Goal: Task Accomplishment & Management: Manage account settings

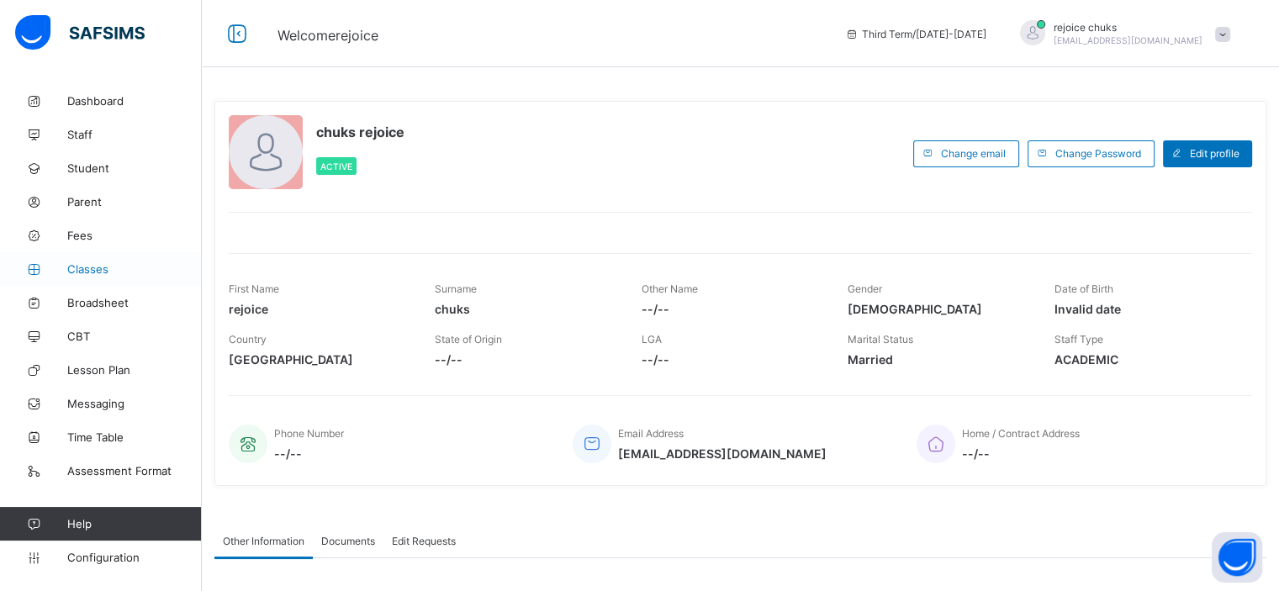
click at [85, 269] on span "Classes" at bounding box center [134, 268] width 135 height 13
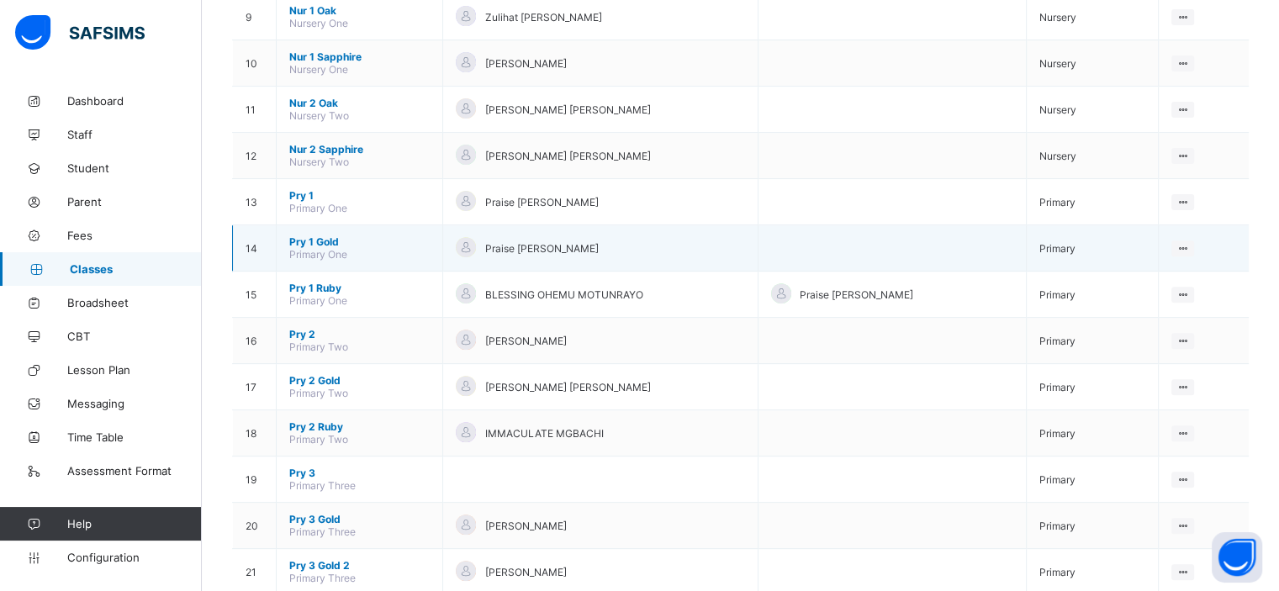
scroll to position [581, 0]
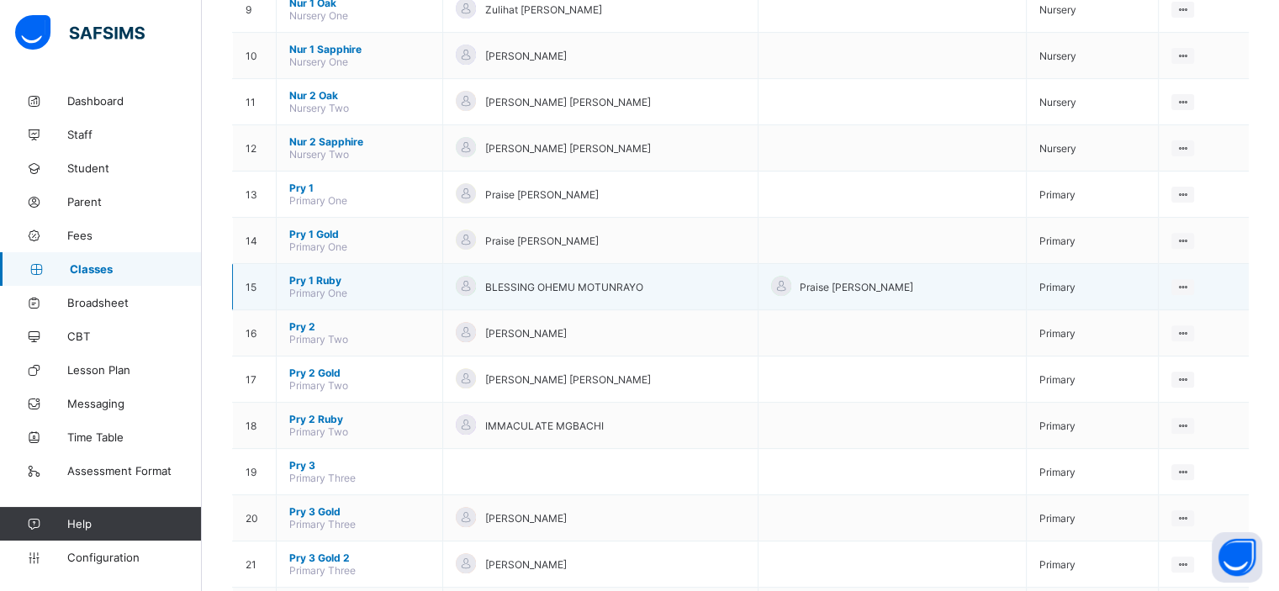
click at [307, 283] on span "Pry 1 Ruby" at bounding box center [359, 280] width 140 height 13
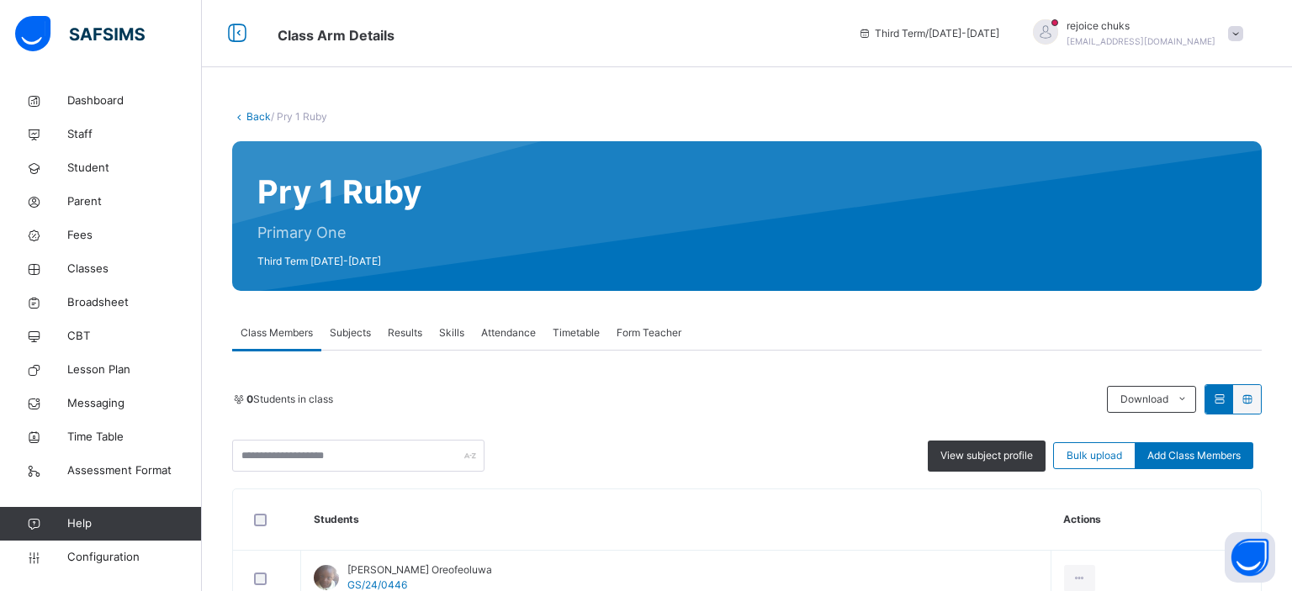
click at [708, 163] on div "Pry 1 Ruby Primary One Third Term [DATE]-[DATE]" at bounding box center [747, 216] width 1030 height 150
click at [402, 329] on span "Results" at bounding box center [405, 333] width 34 height 15
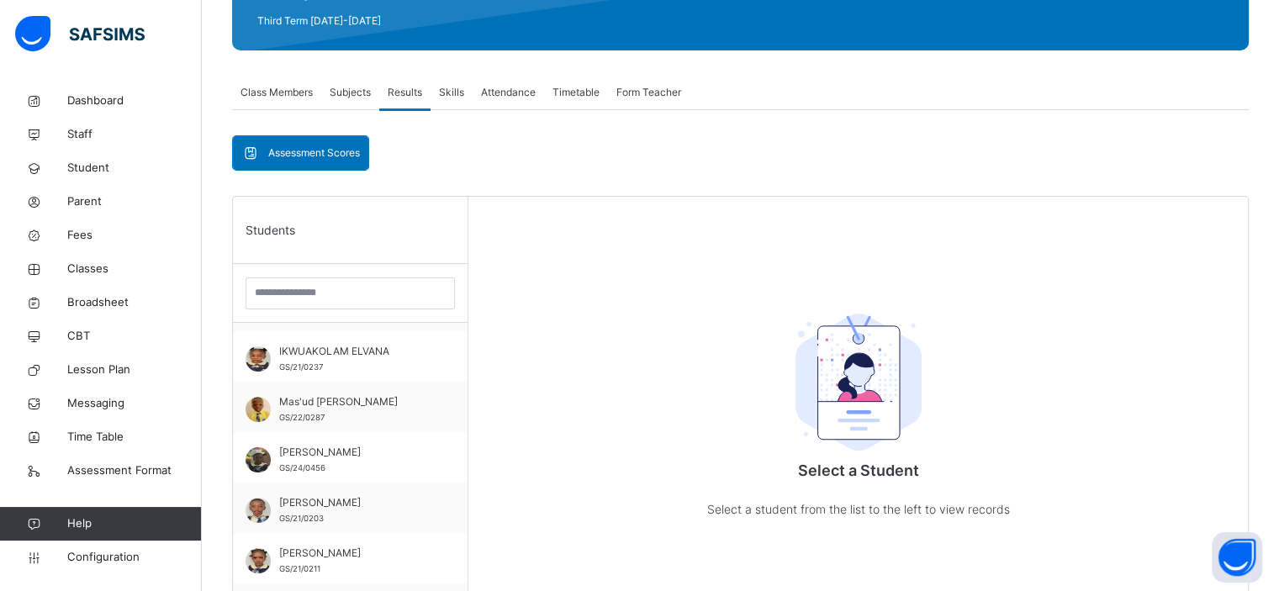
scroll to position [236, 0]
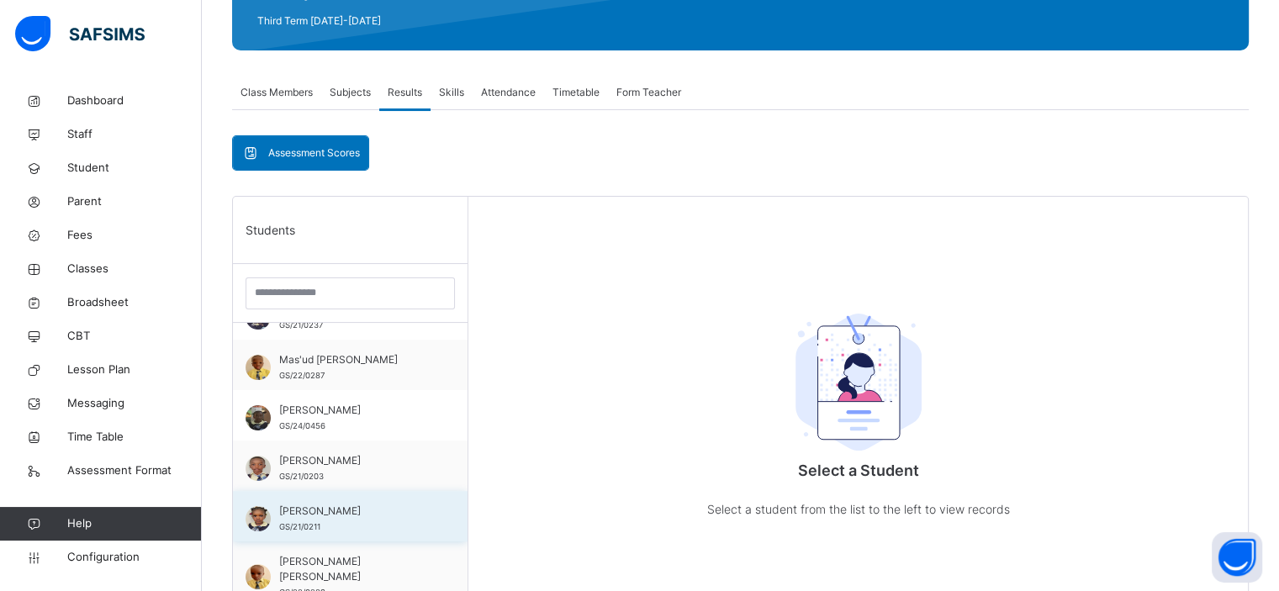
click at [347, 504] on div "[PERSON_NAME] GS/21/0211" at bounding box center [354, 519] width 151 height 30
click at [347, 504] on span "[PERSON_NAME]" at bounding box center [354, 511] width 151 height 15
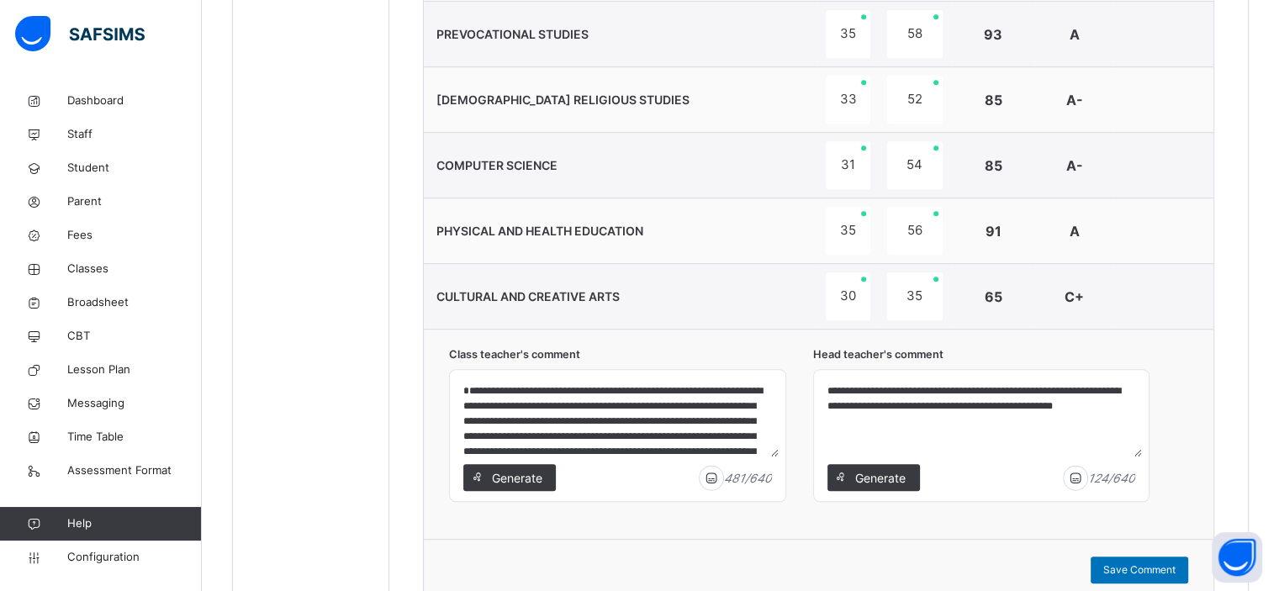
scroll to position [1107, 0]
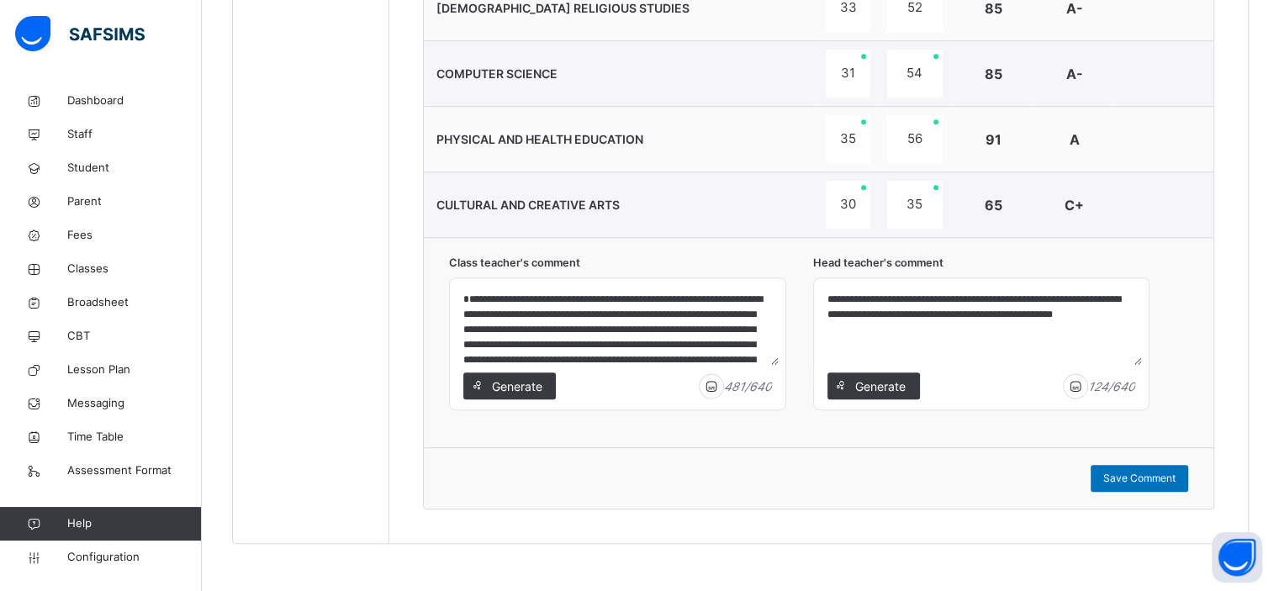
click at [917, 292] on textarea "**********" at bounding box center [981, 325] width 321 height 80
click at [1141, 476] on span "Save Comment" at bounding box center [1140, 478] width 72 height 15
click at [919, 292] on textarea "**********" at bounding box center [981, 325] width 321 height 80
type textarea "**********"
click at [1132, 471] on span "Save Comment" at bounding box center [1140, 478] width 72 height 15
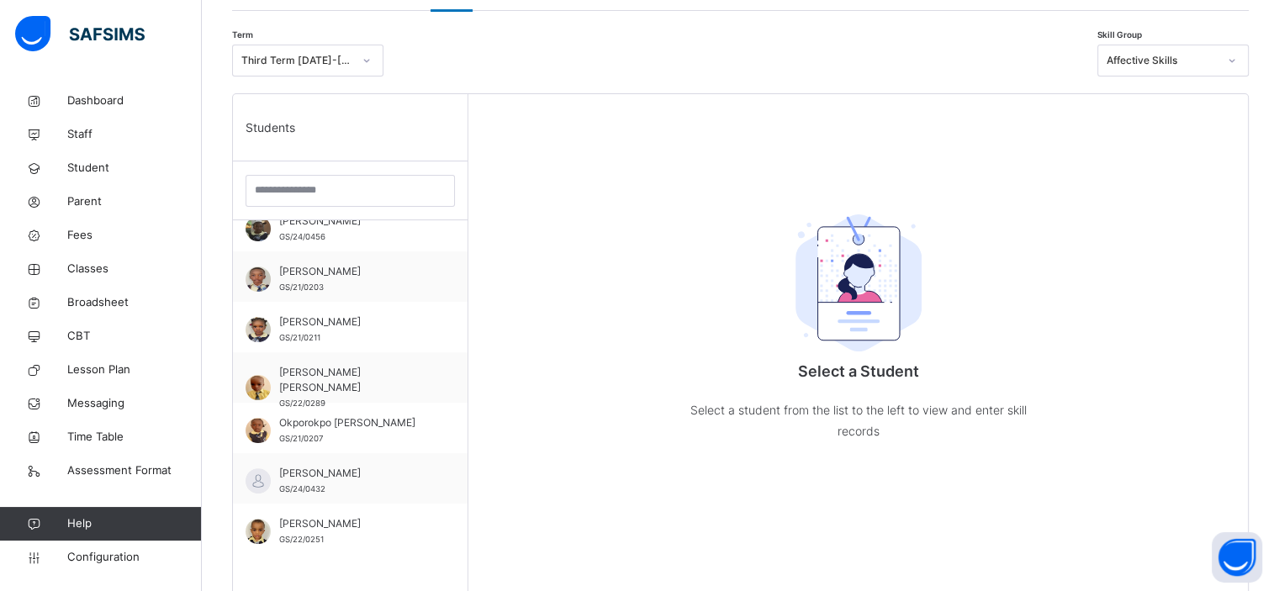
scroll to position [373, 0]
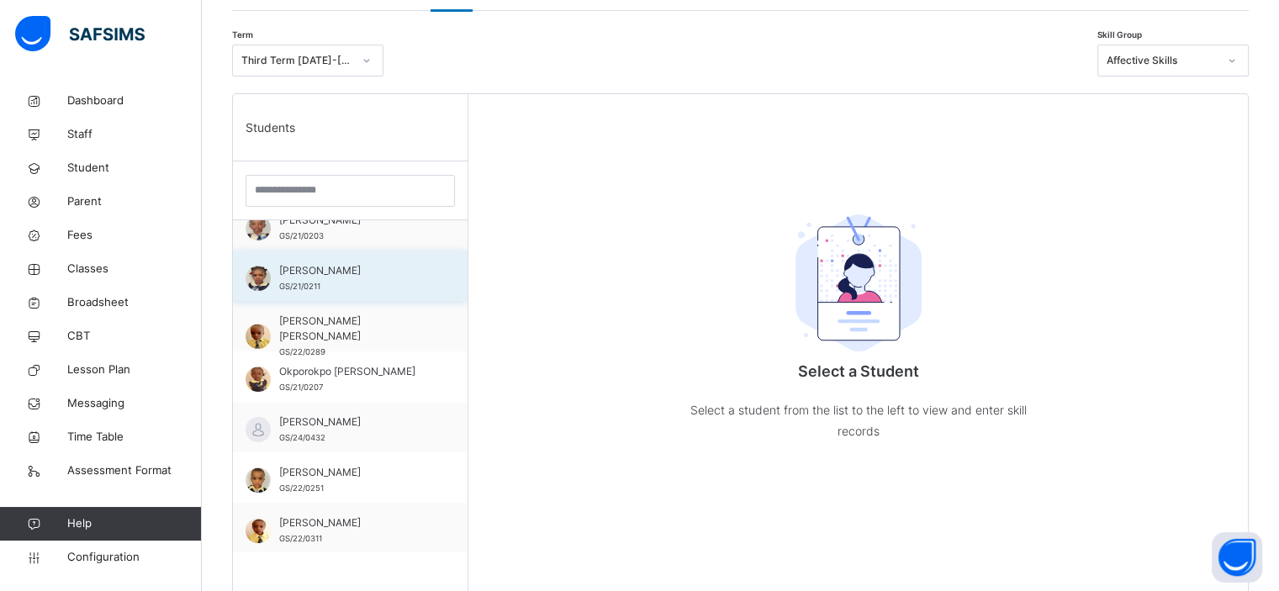
click at [347, 284] on div "[PERSON_NAME] GS/21/0211" at bounding box center [354, 278] width 151 height 30
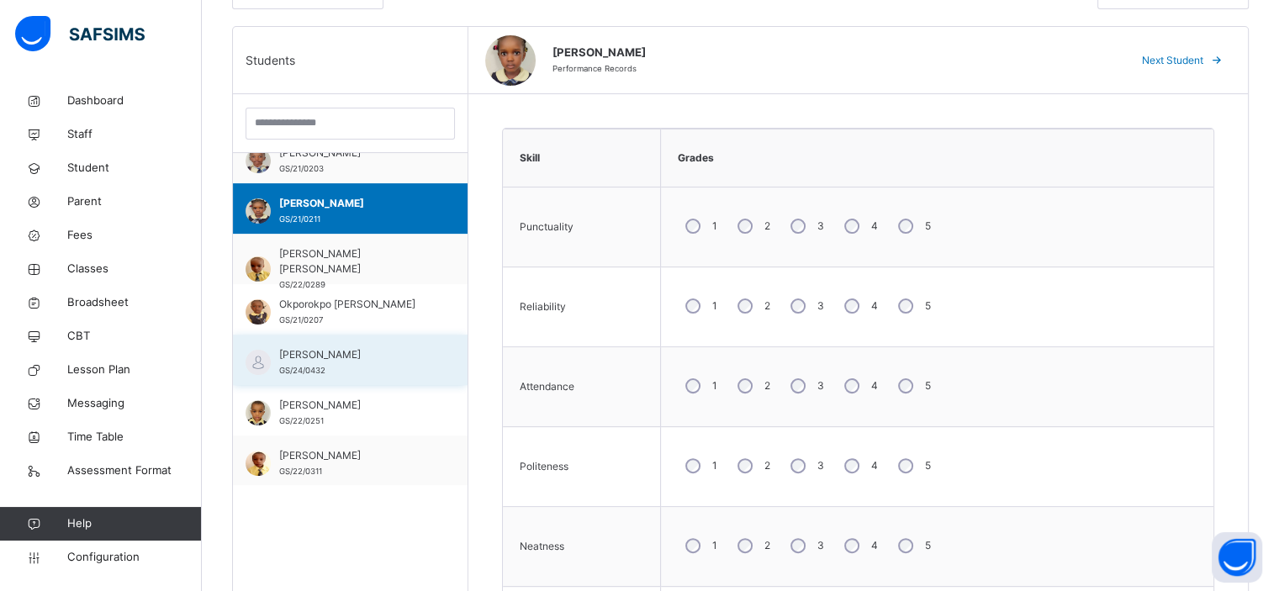
scroll to position [410, 0]
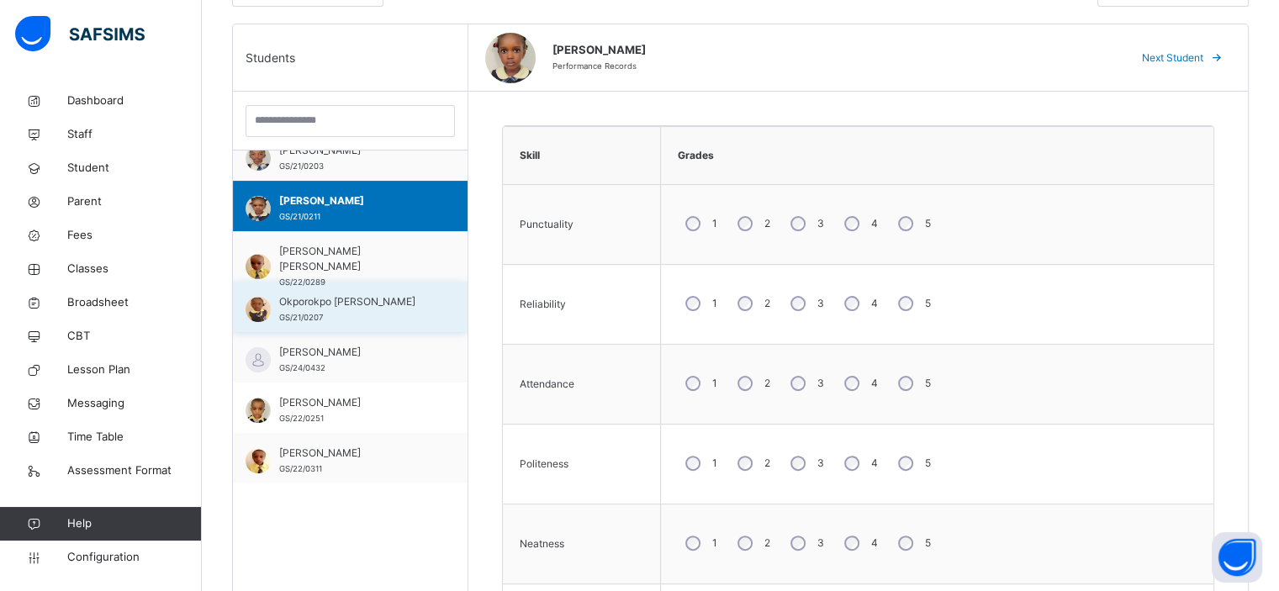
click at [336, 307] on span "Okporokpo [PERSON_NAME]" at bounding box center [354, 301] width 151 height 15
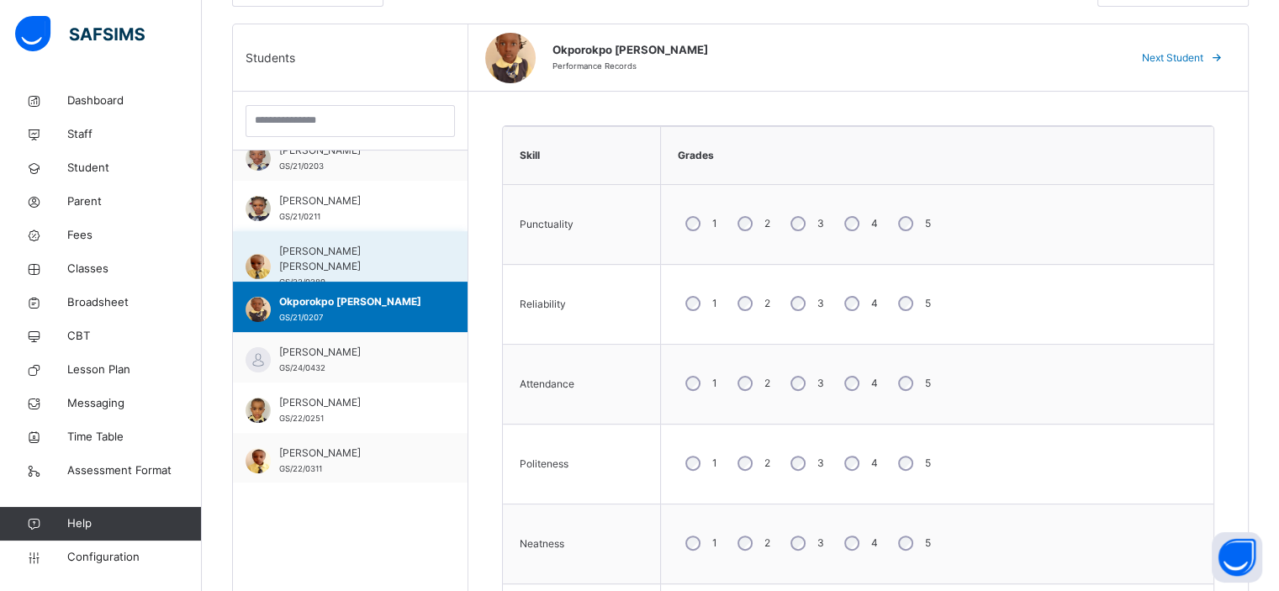
click at [347, 247] on span "[PERSON_NAME] [PERSON_NAME]" at bounding box center [354, 259] width 151 height 30
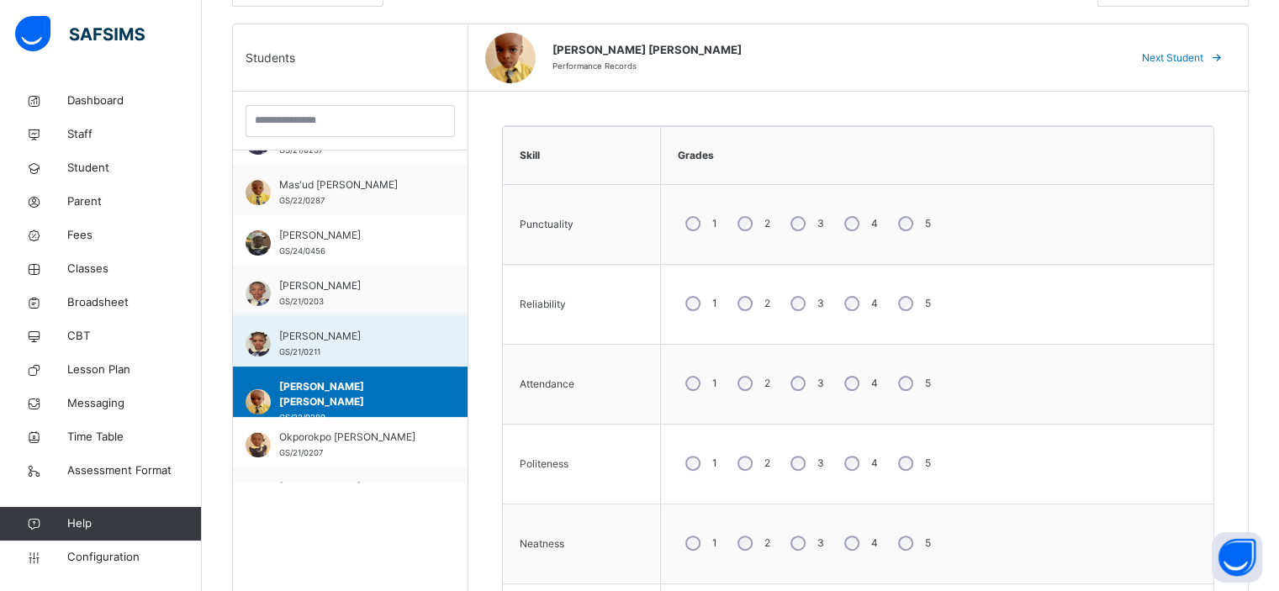
scroll to position [231, 0]
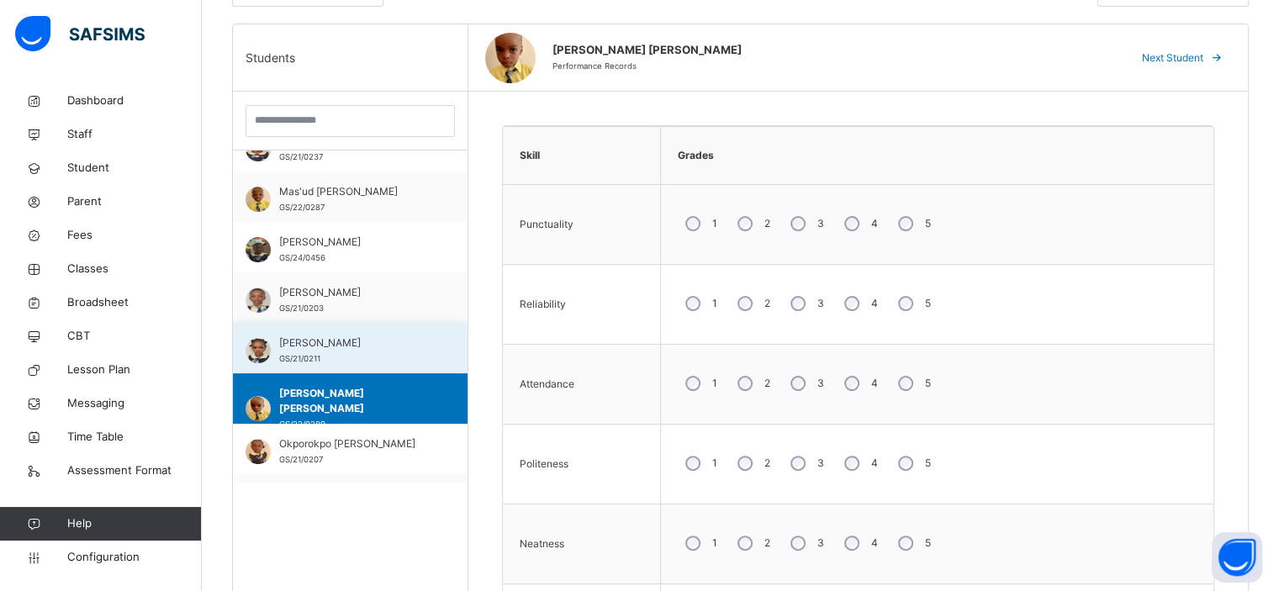
click at [339, 339] on span "[PERSON_NAME]" at bounding box center [354, 343] width 151 height 15
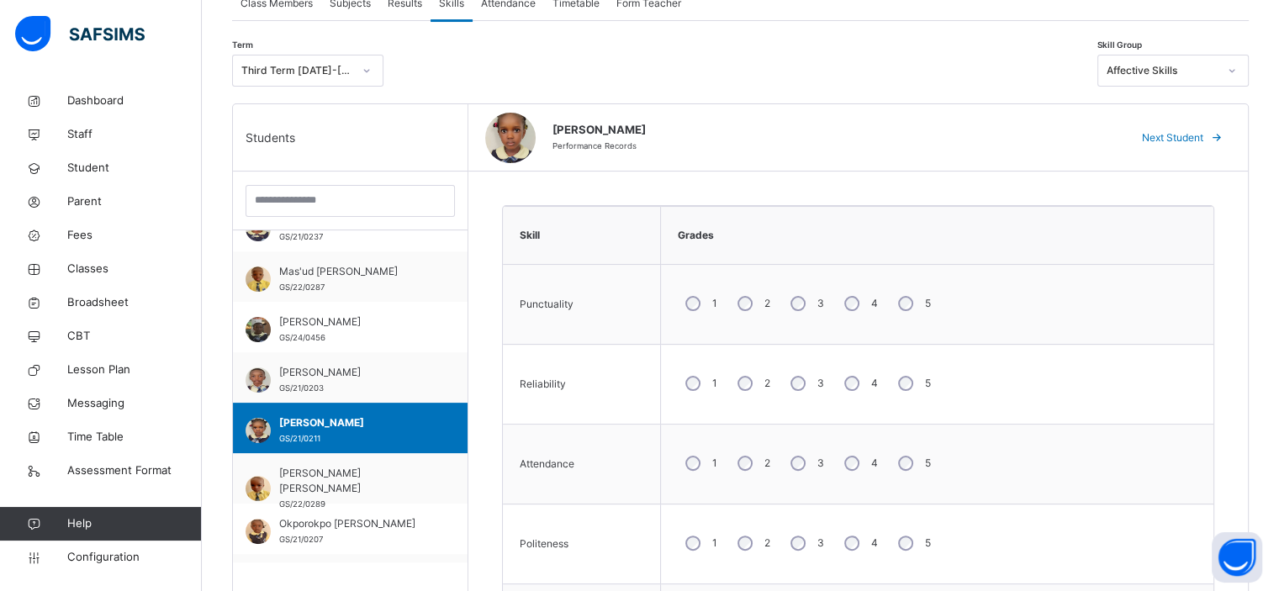
scroll to position [330, 0]
click at [1201, 71] on div "Affective Skills" at bounding box center [1162, 70] width 111 height 15
click at [928, 101] on div "Term Third Term [DATE]-[DATE] Skill Group Affective Skills" at bounding box center [740, 74] width 1017 height 57
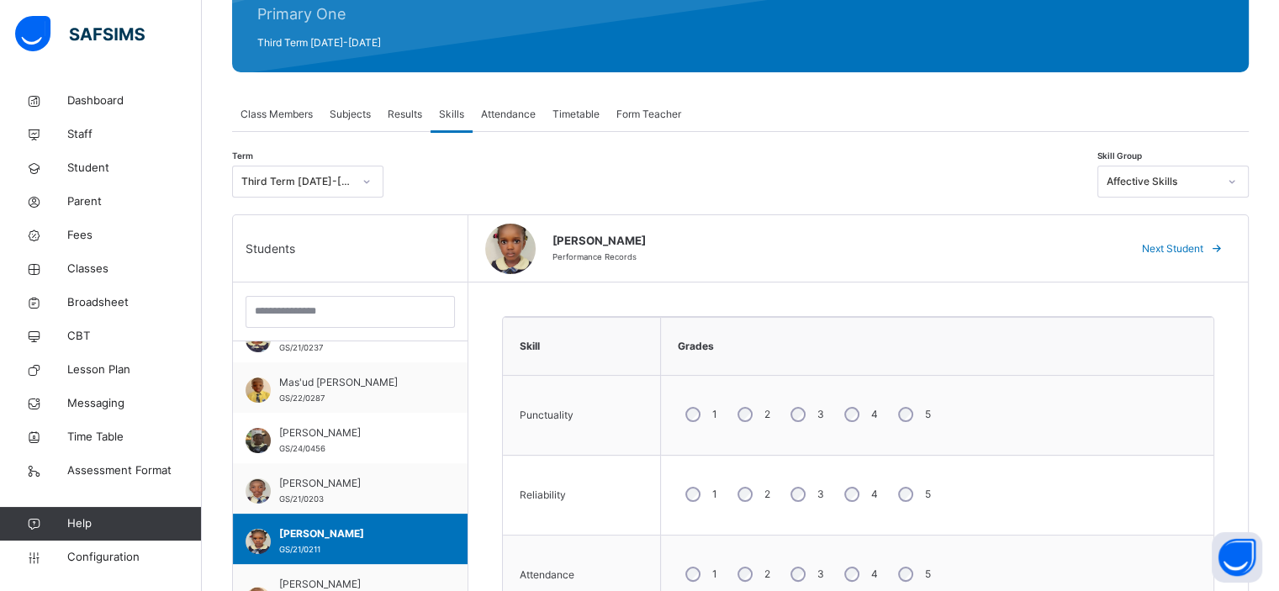
click at [640, 114] on span "Form Teacher" at bounding box center [649, 114] width 65 height 15
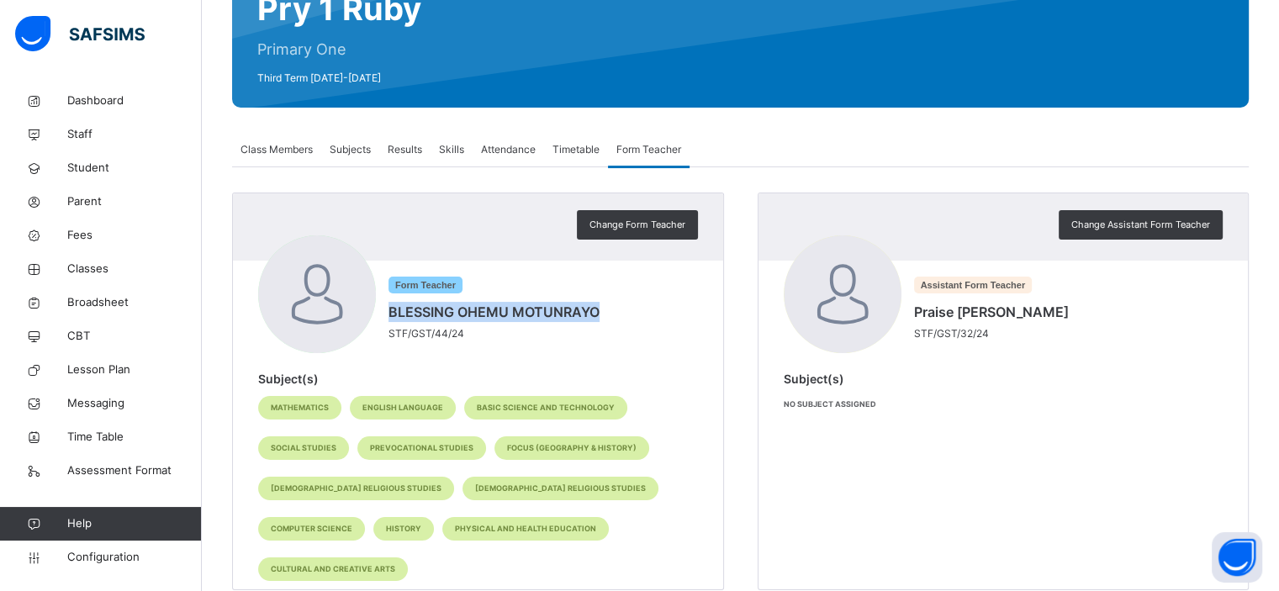
drag, startPoint x: 601, startPoint y: 313, endPoint x: 387, endPoint y: 316, distance: 213.7
click at [387, 316] on div "Form Teacher BLESSING OHEMU MOTUNRAYO STF/GST/44/24" at bounding box center [478, 297] width 440 height 122
copy span "BLESSING OHEMU MOTUNRAYO"
click at [666, 213] on div "Change Form Teacher" at bounding box center [637, 224] width 121 height 29
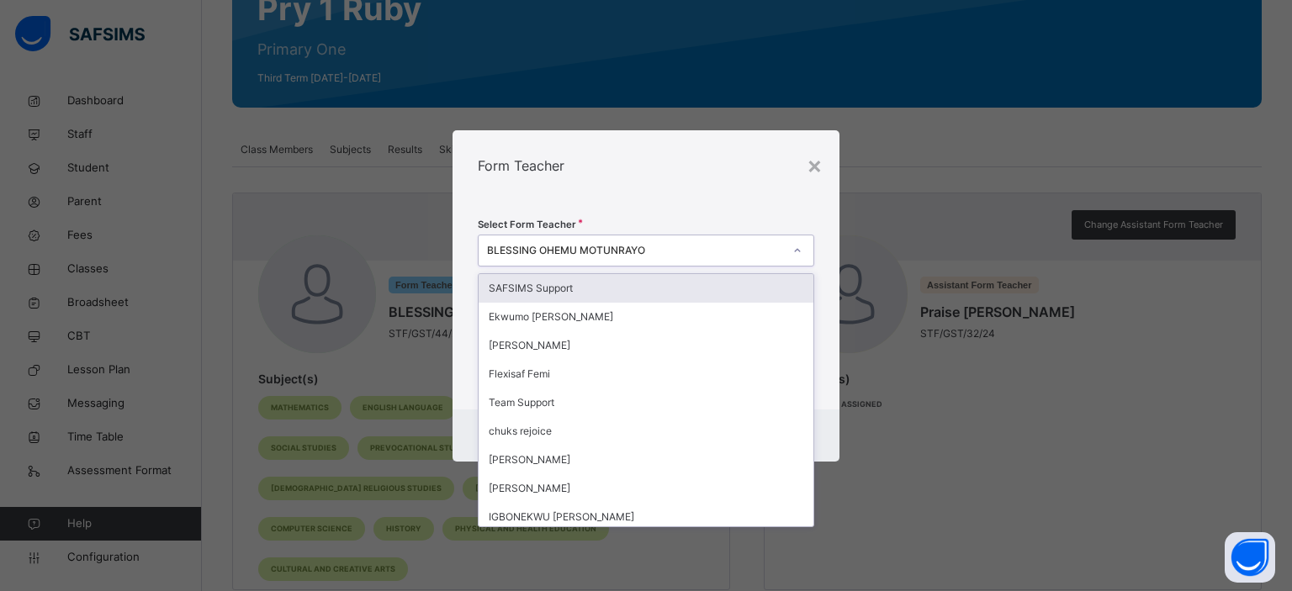
click at [690, 250] on div "BLESSING OHEMU MOTUNRAYO" at bounding box center [635, 250] width 297 height 15
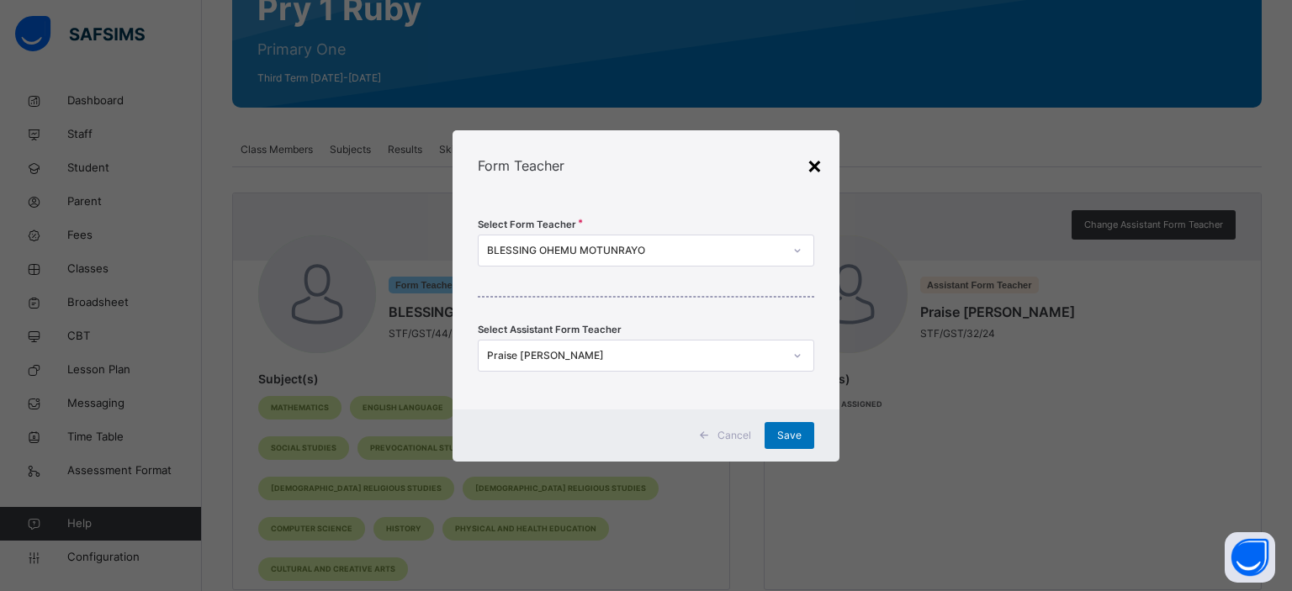
click at [815, 164] on div "×" at bounding box center [815, 164] width 16 height 35
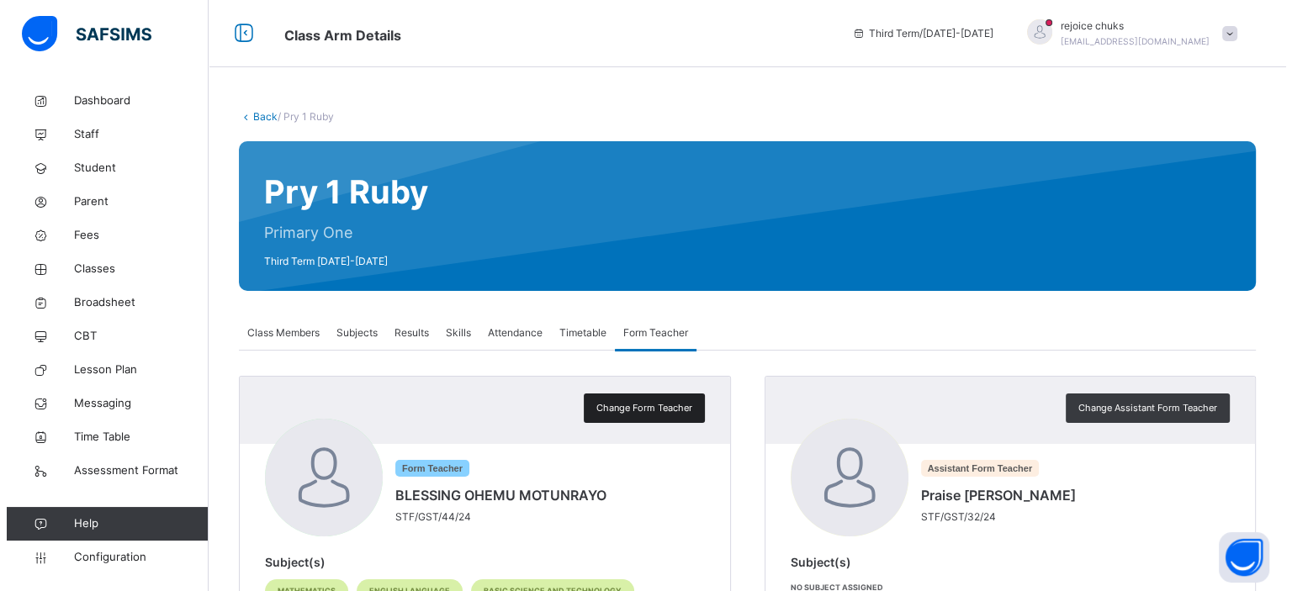
scroll to position [49, 0]
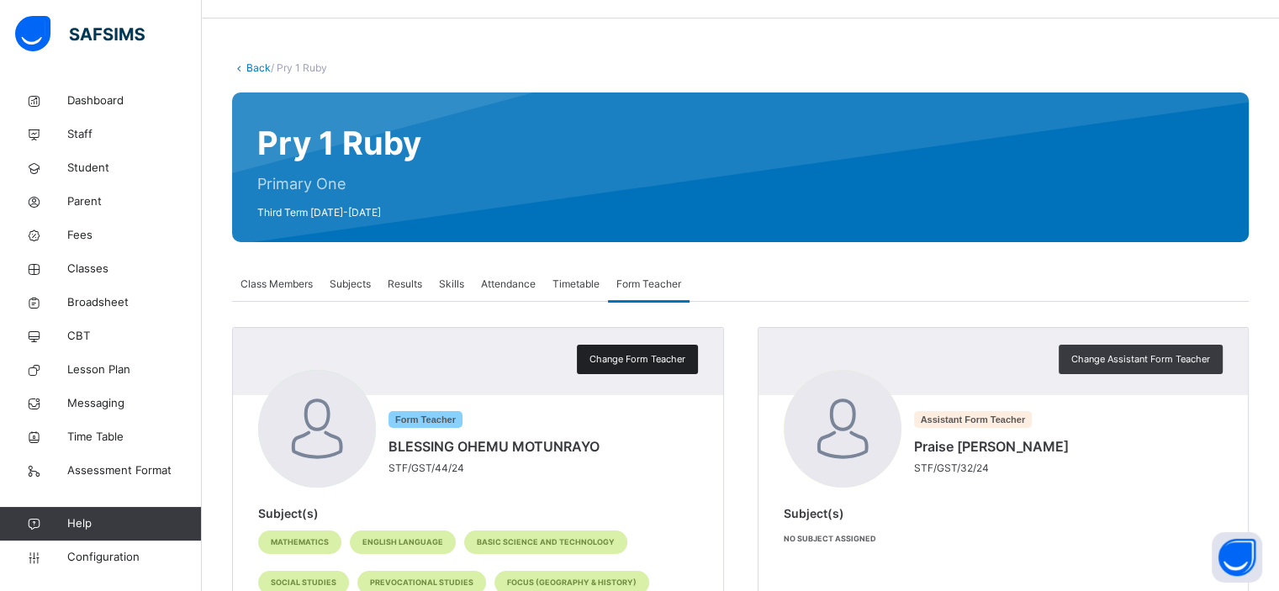
click at [649, 359] on span "Change Form Teacher" at bounding box center [638, 359] width 96 height 14
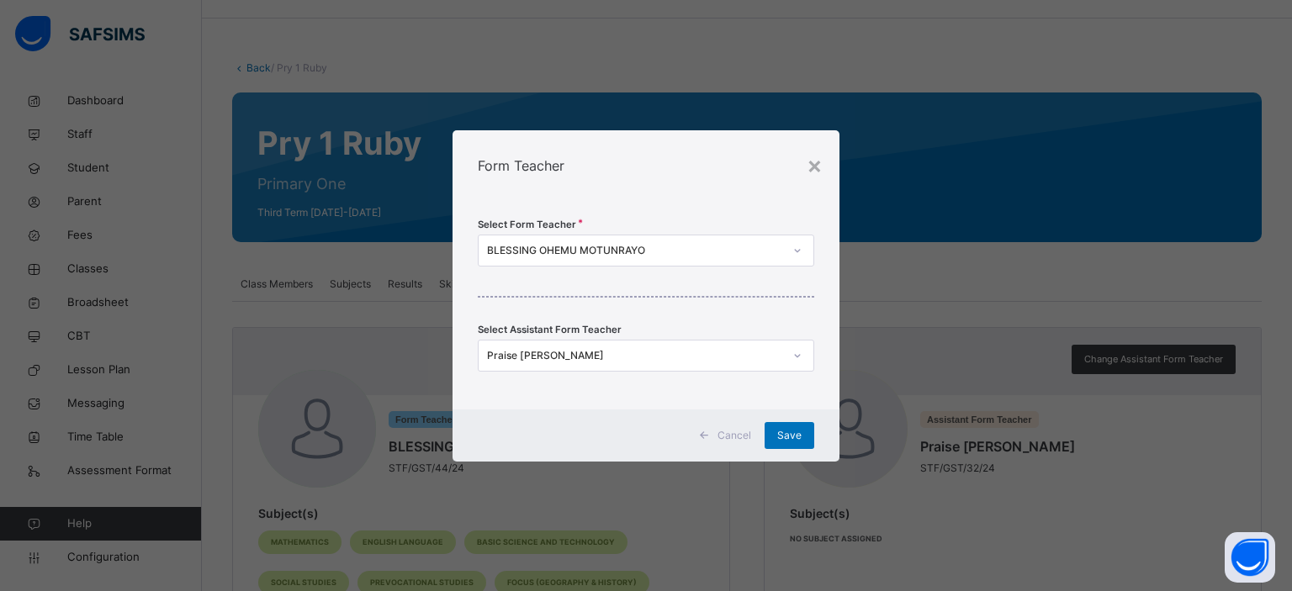
click at [678, 248] on div "BLESSING OHEMU MOTUNRAYO" at bounding box center [635, 250] width 297 height 15
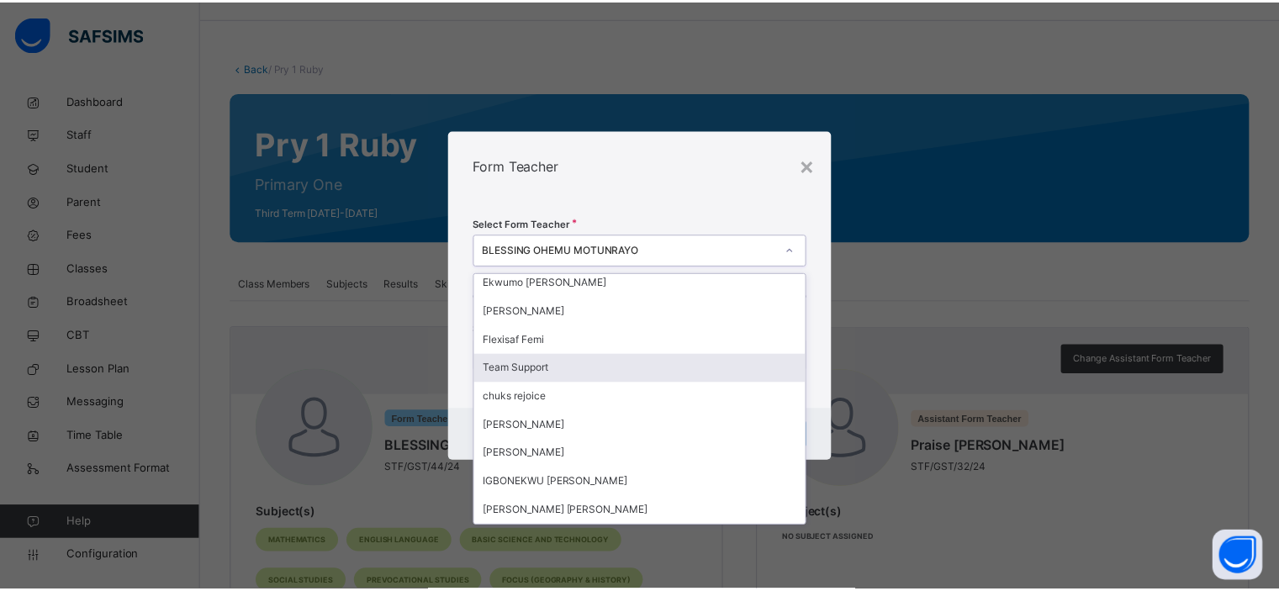
scroll to position [0, 0]
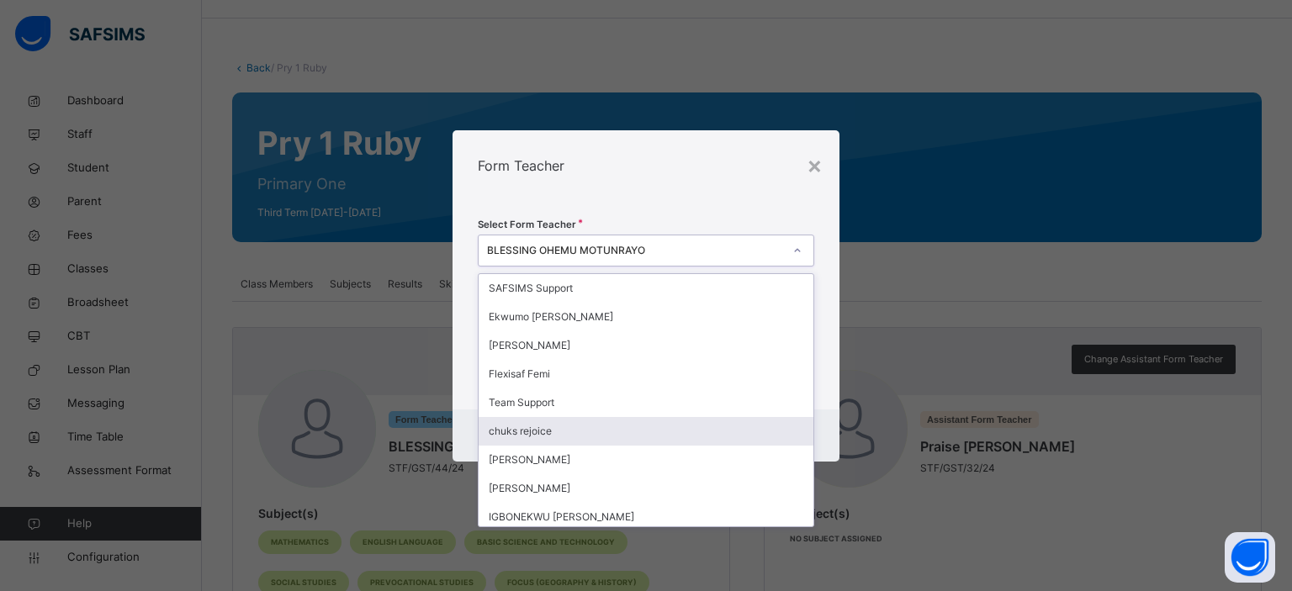
click at [592, 432] on div "chuks rejoice" at bounding box center [647, 431] width 336 height 29
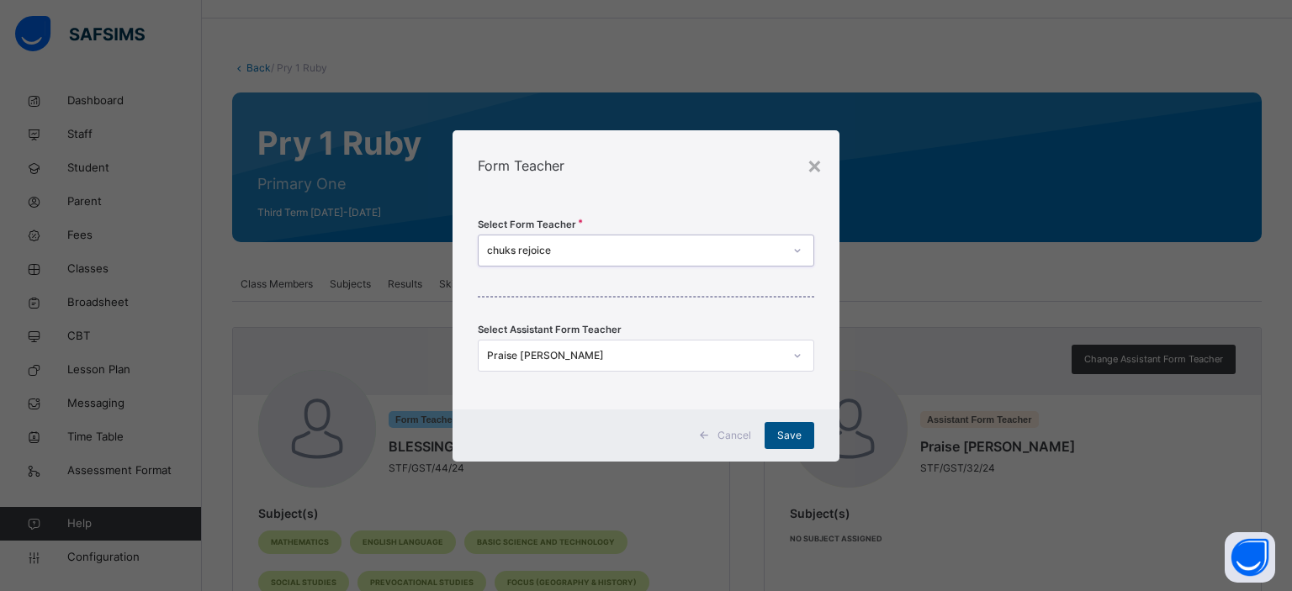
click at [794, 434] on span "Save" at bounding box center [789, 435] width 24 height 15
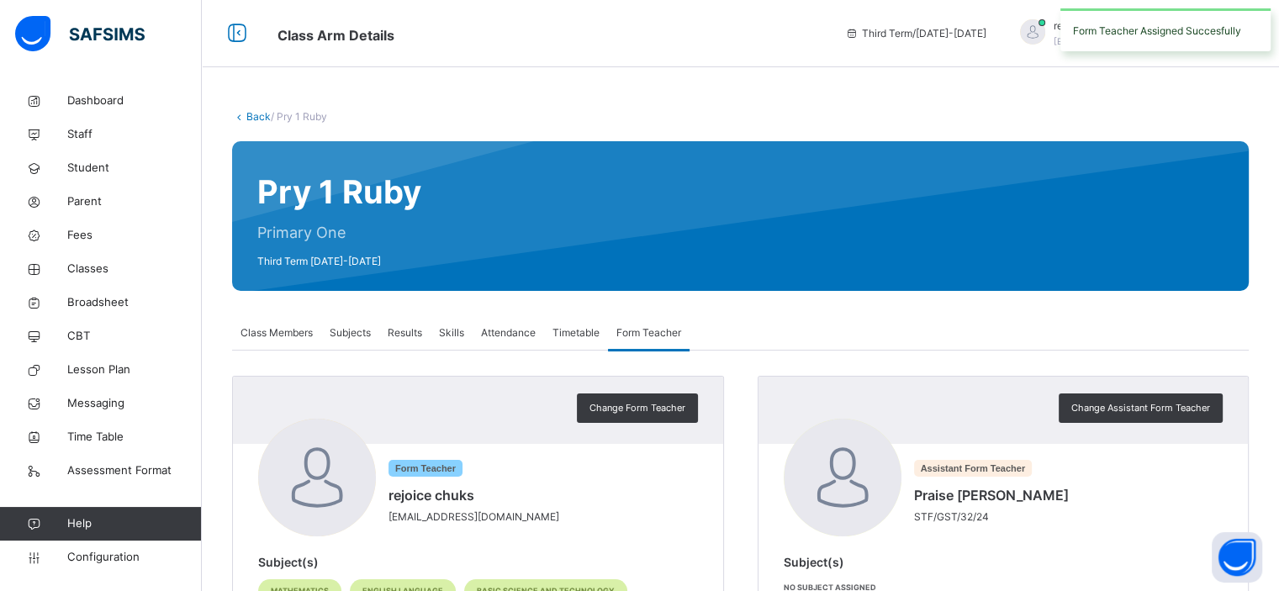
click at [1056, 33] on div "Form Teacher Assigned Succesfully" at bounding box center [1165, 29] width 227 height 43
click at [1231, 30] on span at bounding box center [1222, 33] width 15 height 15
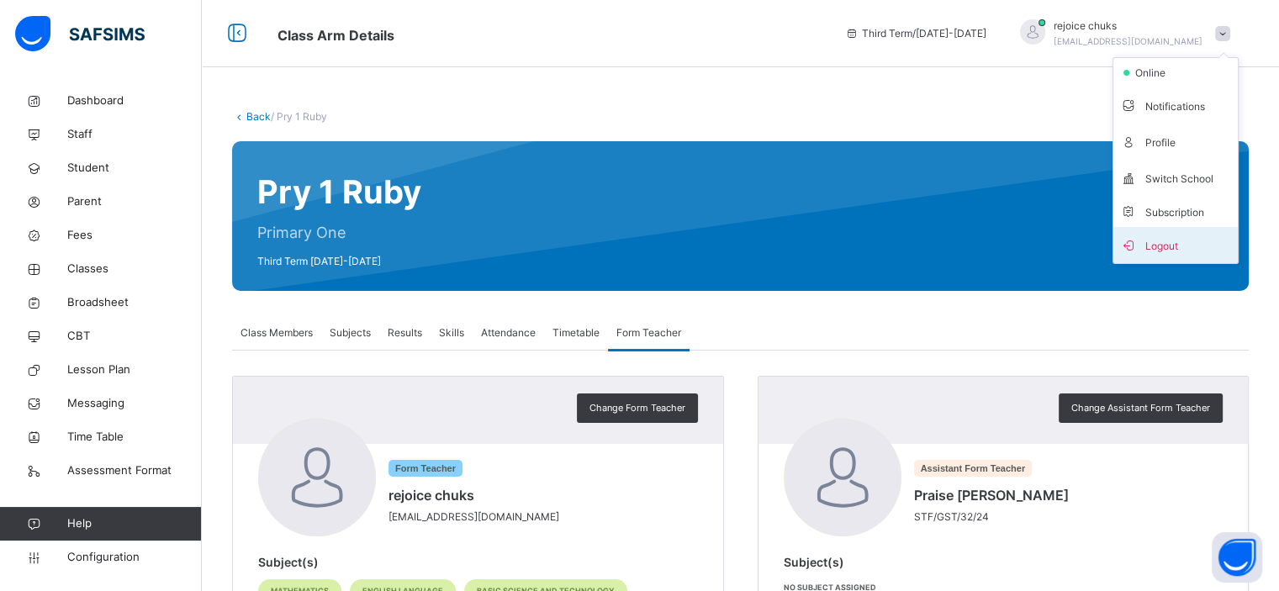
click at [1174, 252] on span "Logout" at bounding box center [1175, 245] width 111 height 23
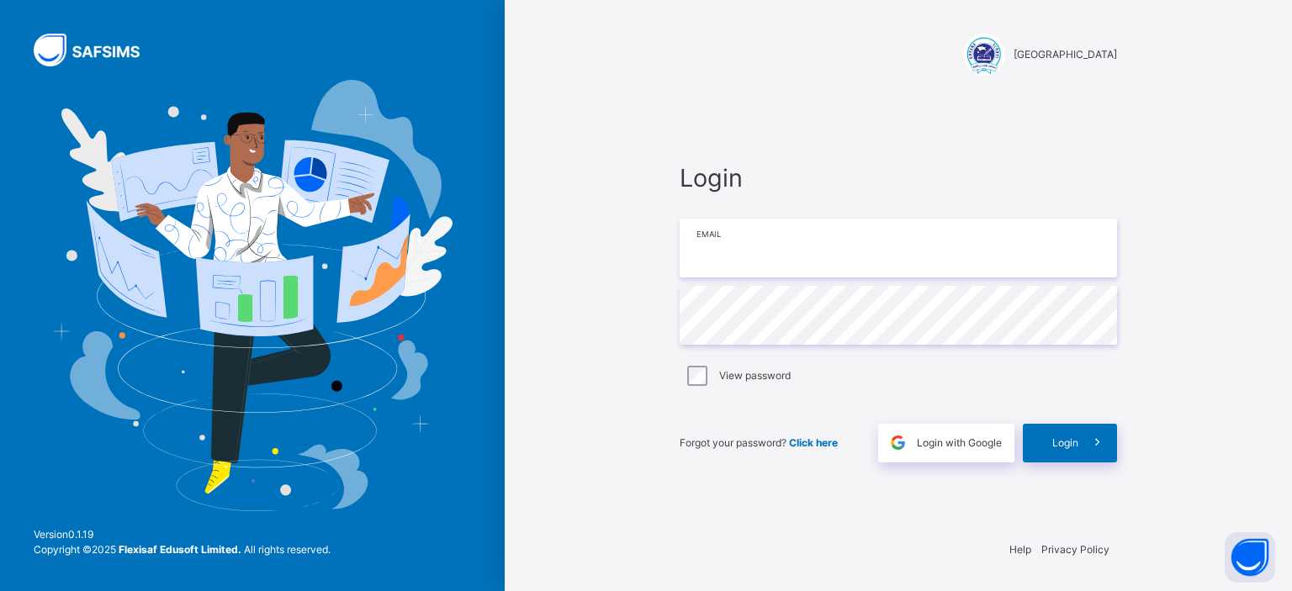
type input "**********"
click at [1065, 453] on div "Login" at bounding box center [1070, 443] width 94 height 39
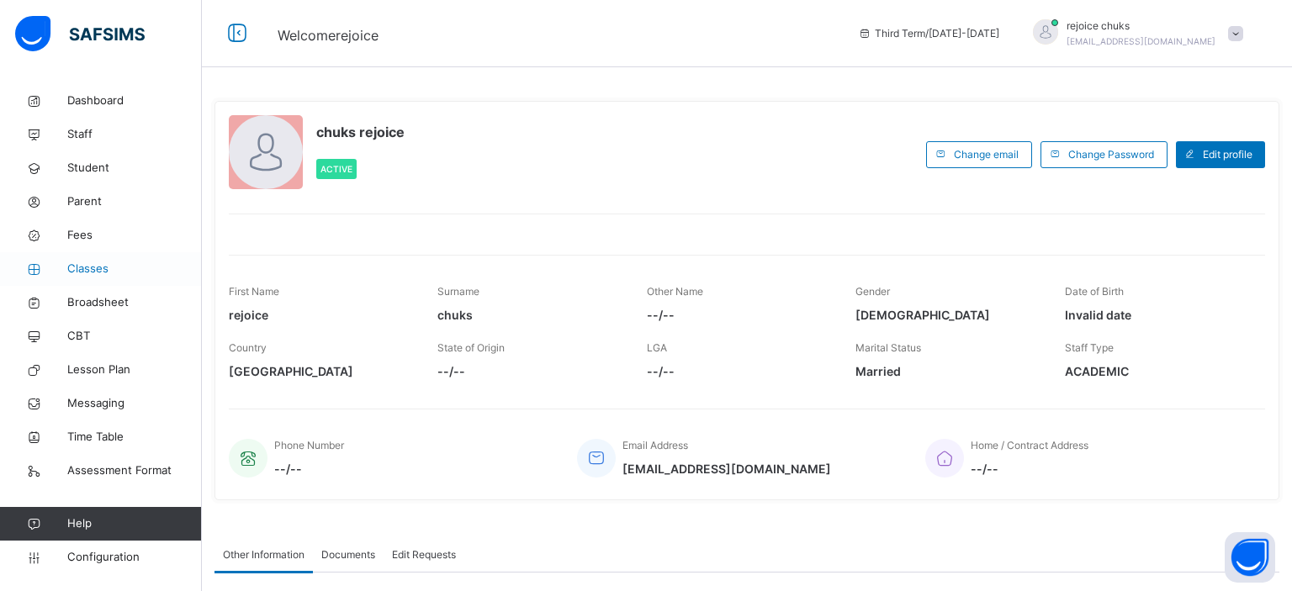
click at [77, 273] on span "Classes" at bounding box center [134, 269] width 135 height 17
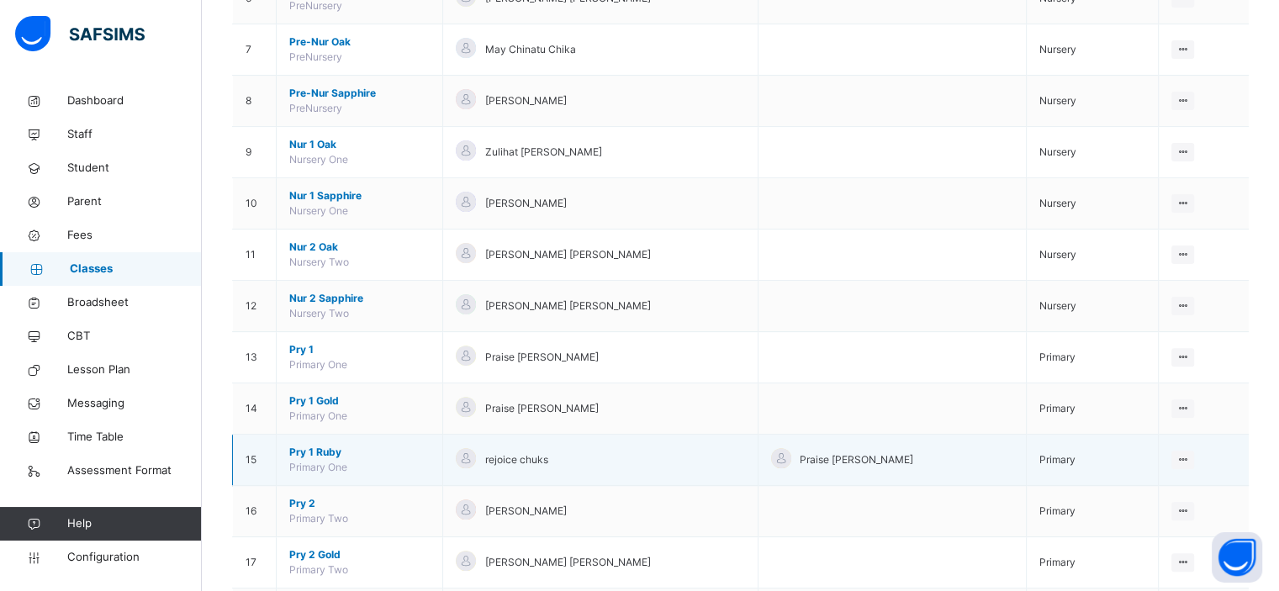
scroll to position [485, 0]
click at [313, 444] on span "Pry 1 Ruby" at bounding box center [359, 451] width 140 height 15
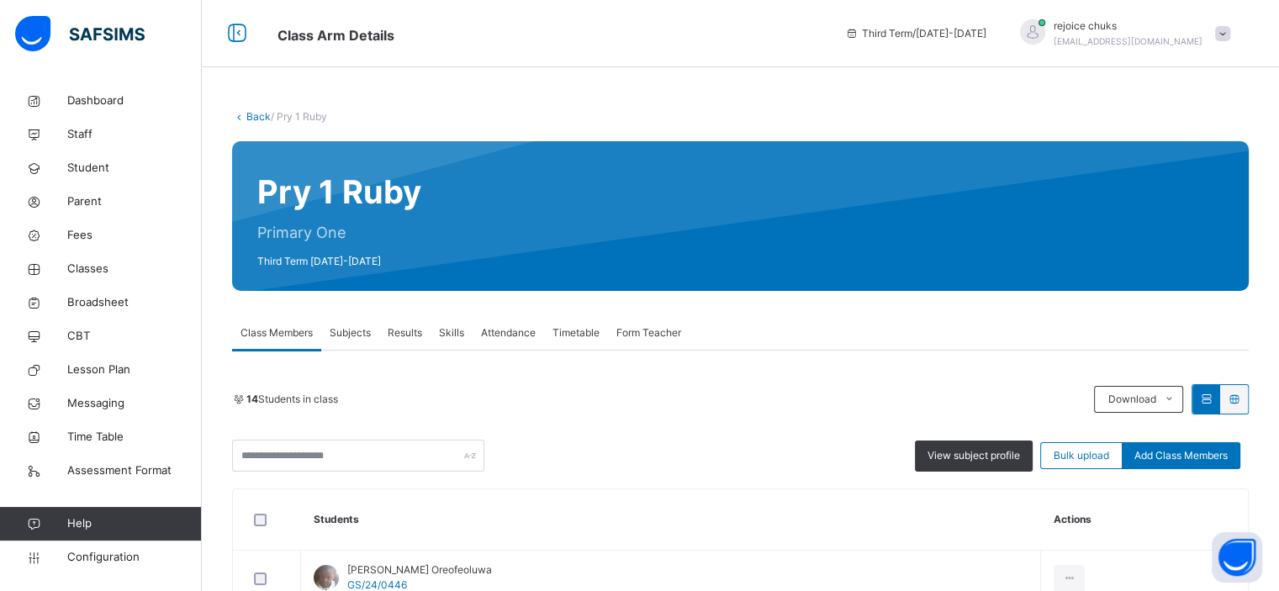
click at [352, 326] on span "Subjects" at bounding box center [350, 333] width 41 height 15
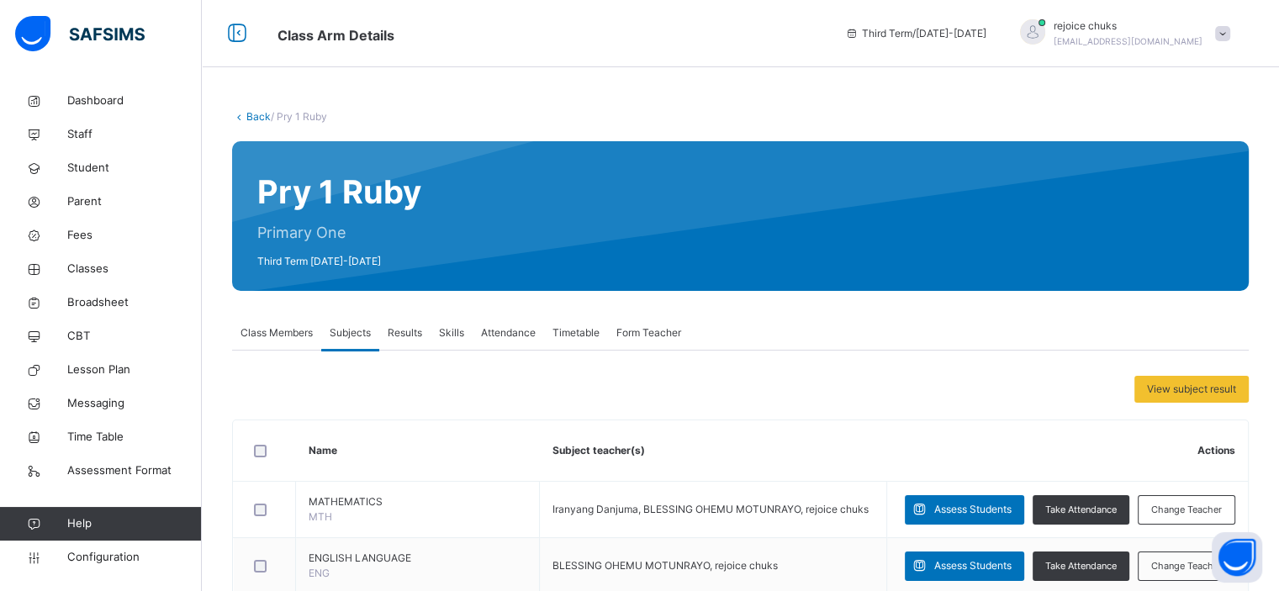
click at [446, 334] on span "Skills" at bounding box center [451, 333] width 25 height 15
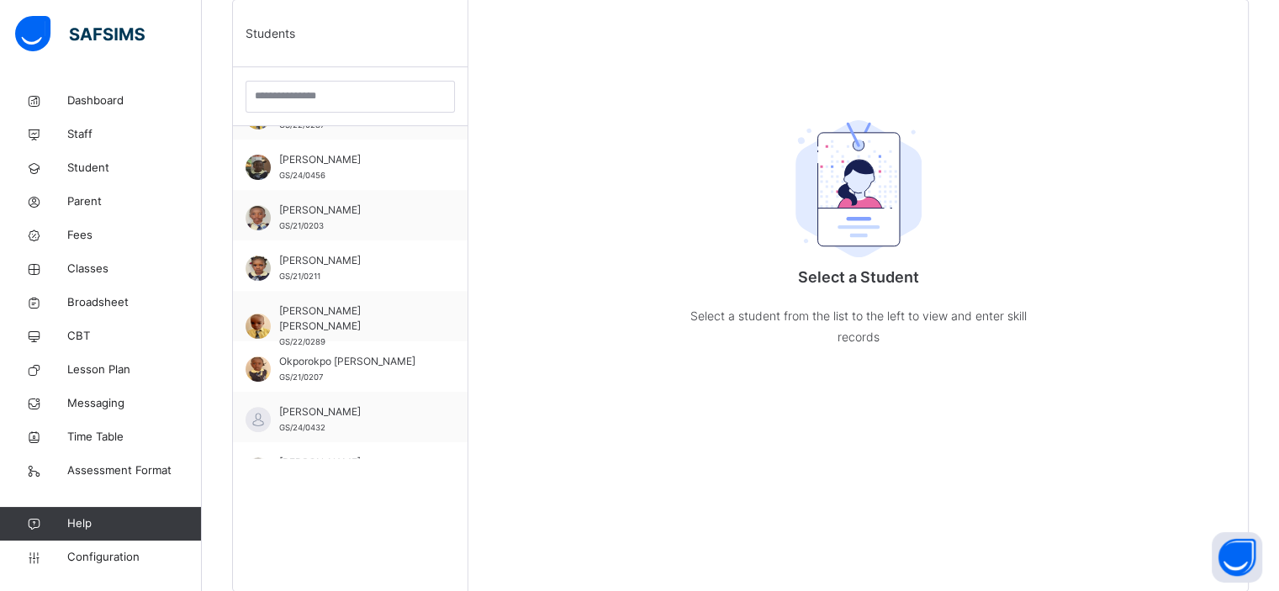
scroll to position [293, 0]
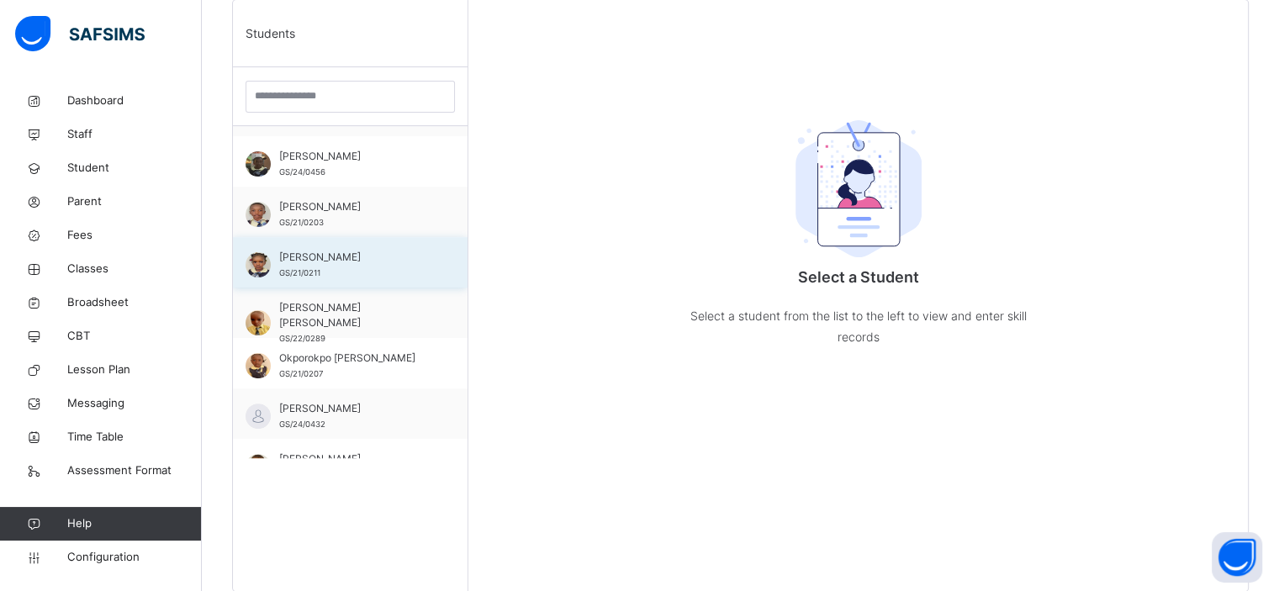
click at [350, 262] on span "[PERSON_NAME]" at bounding box center [354, 257] width 151 height 15
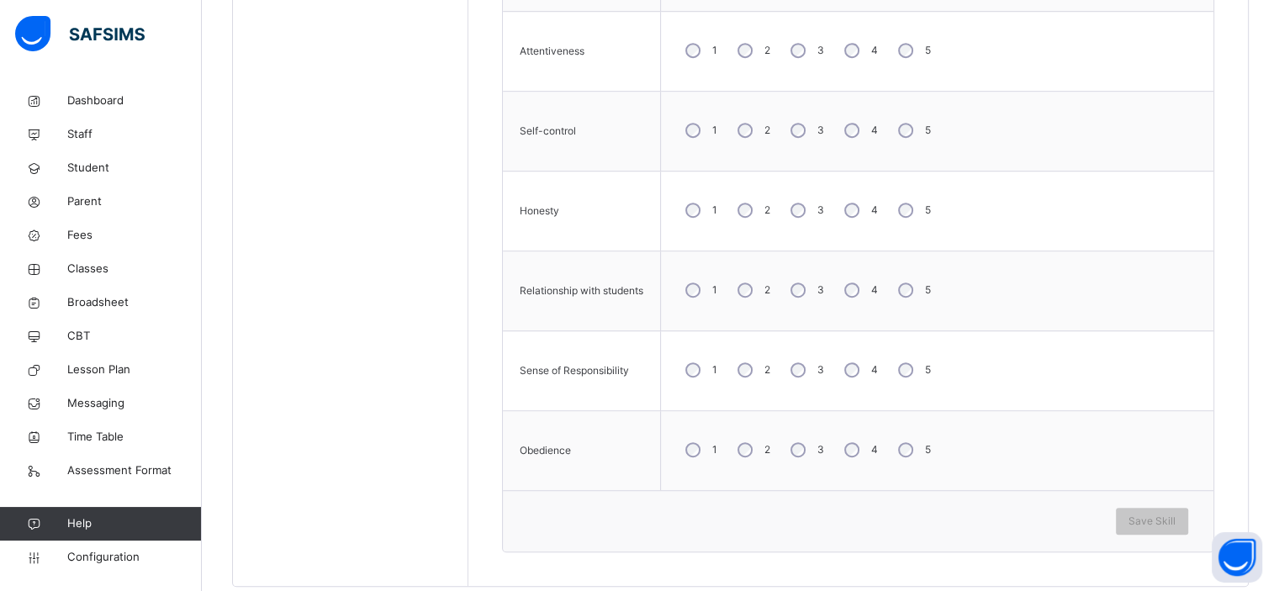
scroll to position [1003, 0]
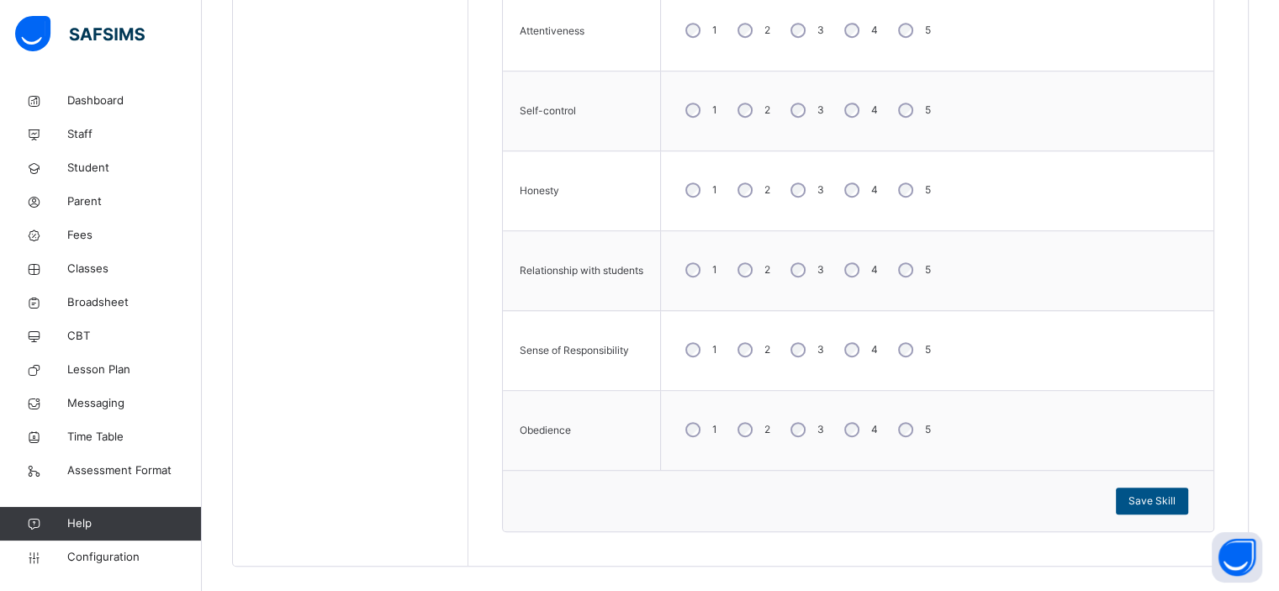
click at [1149, 500] on span "Save Skill" at bounding box center [1152, 501] width 47 height 15
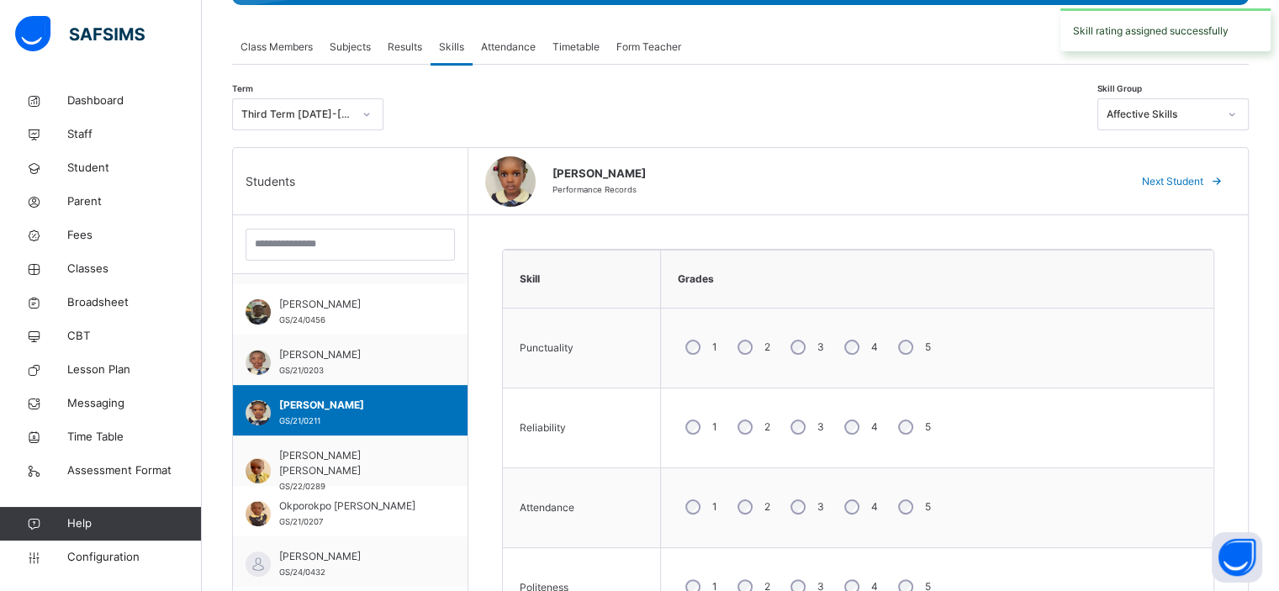
scroll to position [118, 0]
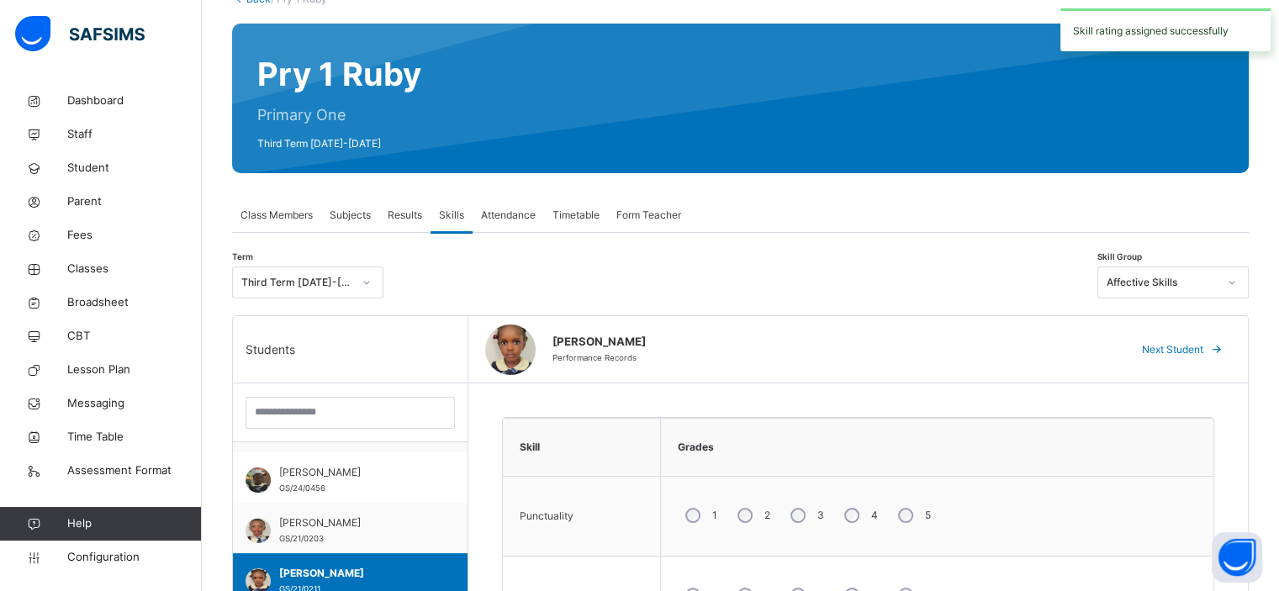
click at [1205, 280] on div "Affective Skills" at bounding box center [1162, 282] width 111 height 15
click at [1186, 346] on div "Psychomotor Skills" at bounding box center [1174, 349] width 150 height 29
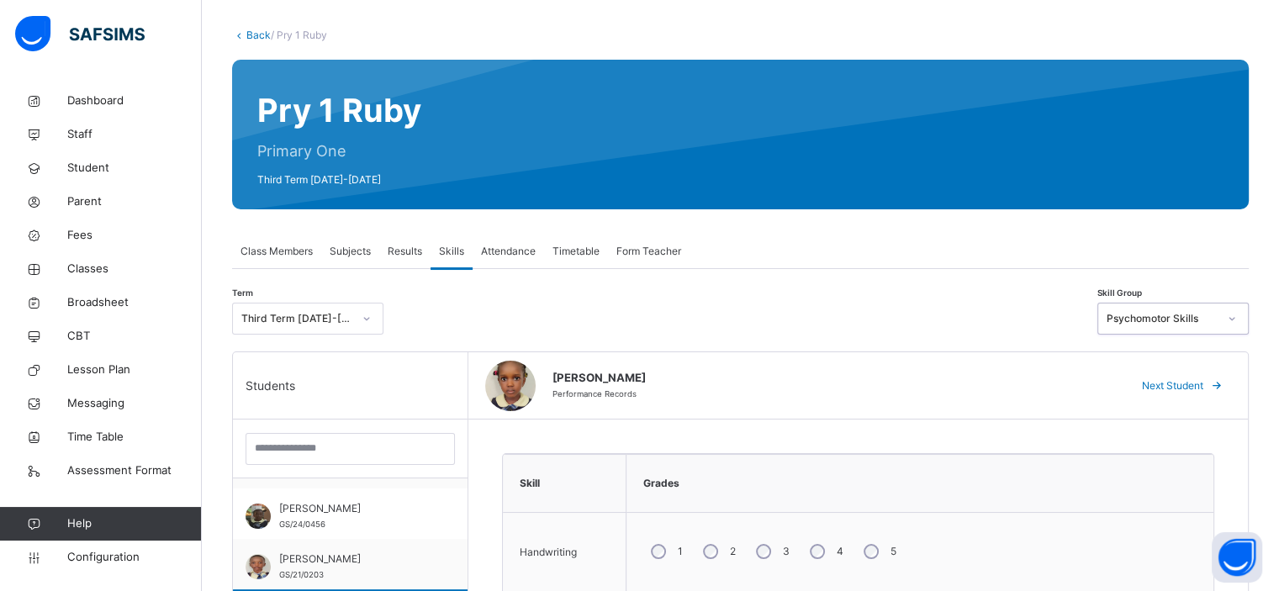
scroll to position [79, 0]
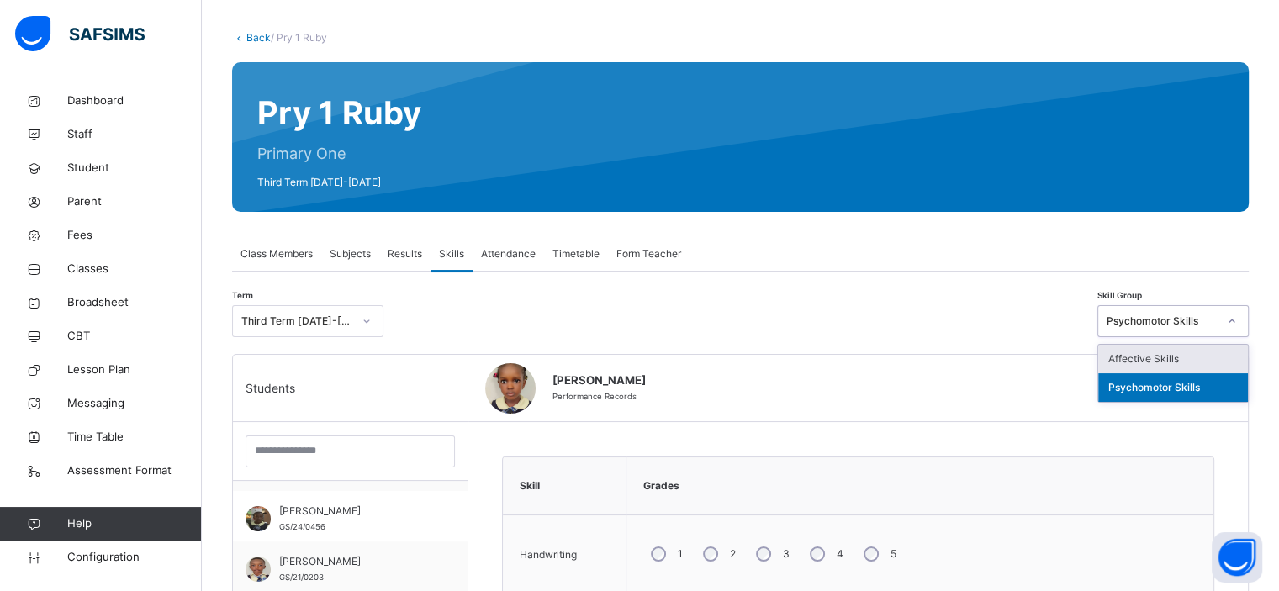
click at [1150, 320] on div "Psychomotor Skills" at bounding box center [1162, 321] width 111 height 15
click at [1147, 356] on div "Affective Skills" at bounding box center [1174, 359] width 150 height 29
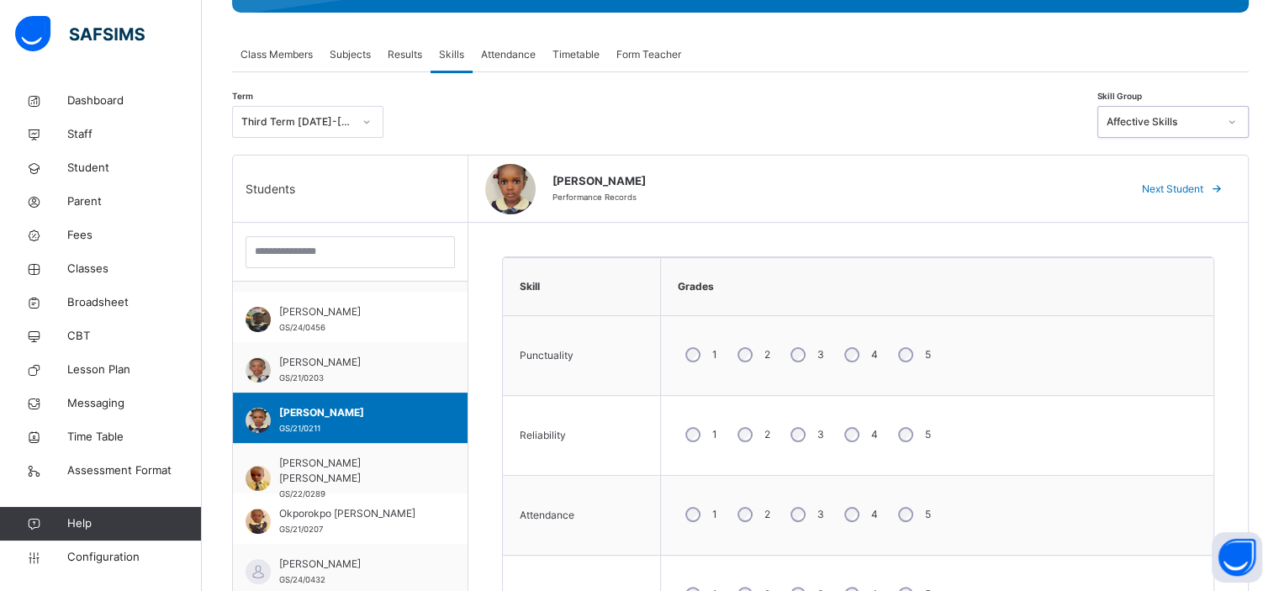
scroll to position [276, 0]
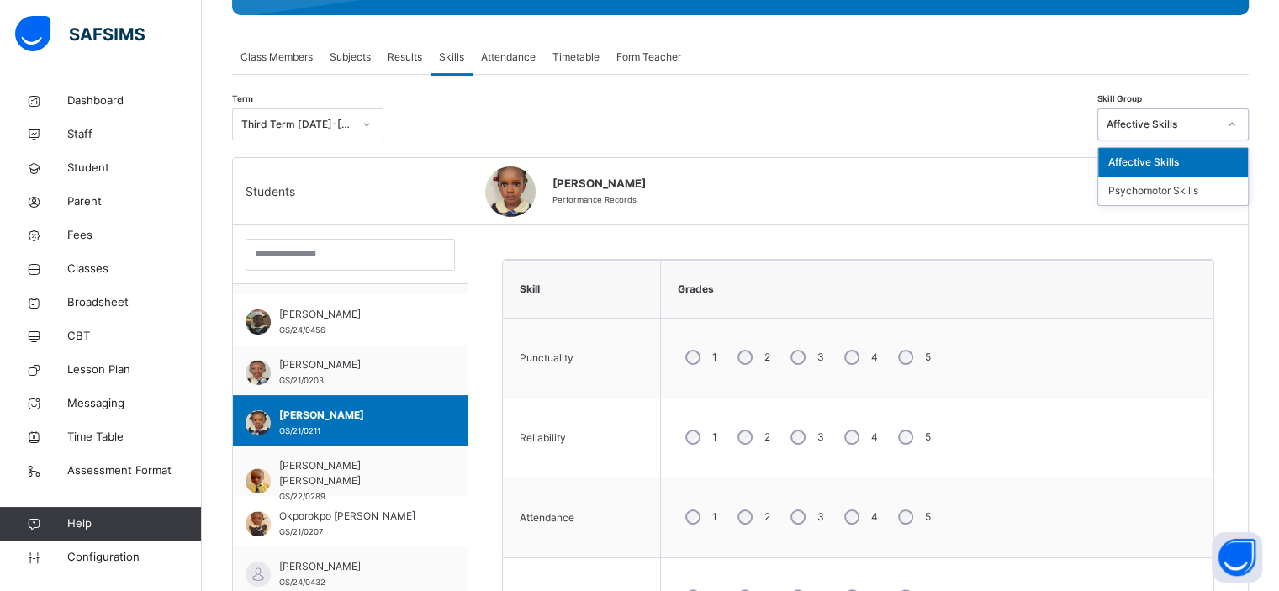
click at [1178, 126] on div "Affective Skills" at bounding box center [1162, 124] width 111 height 15
click at [1153, 188] on div "Psychomotor Skills" at bounding box center [1174, 191] width 150 height 29
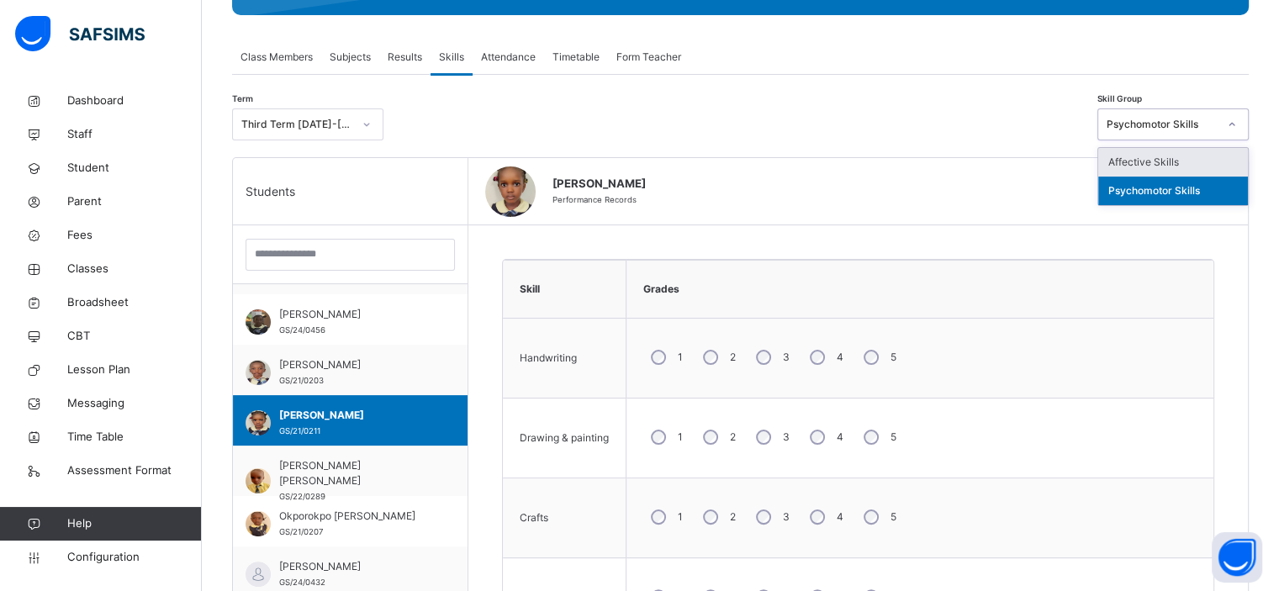
click at [1161, 114] on div "Psychomotor Skills" at bounding box center [1158, 125] width 118 height 26
click at [1137, 151] on div "Affective Skills" at bounding box center [1174, 162] width 150 height 29
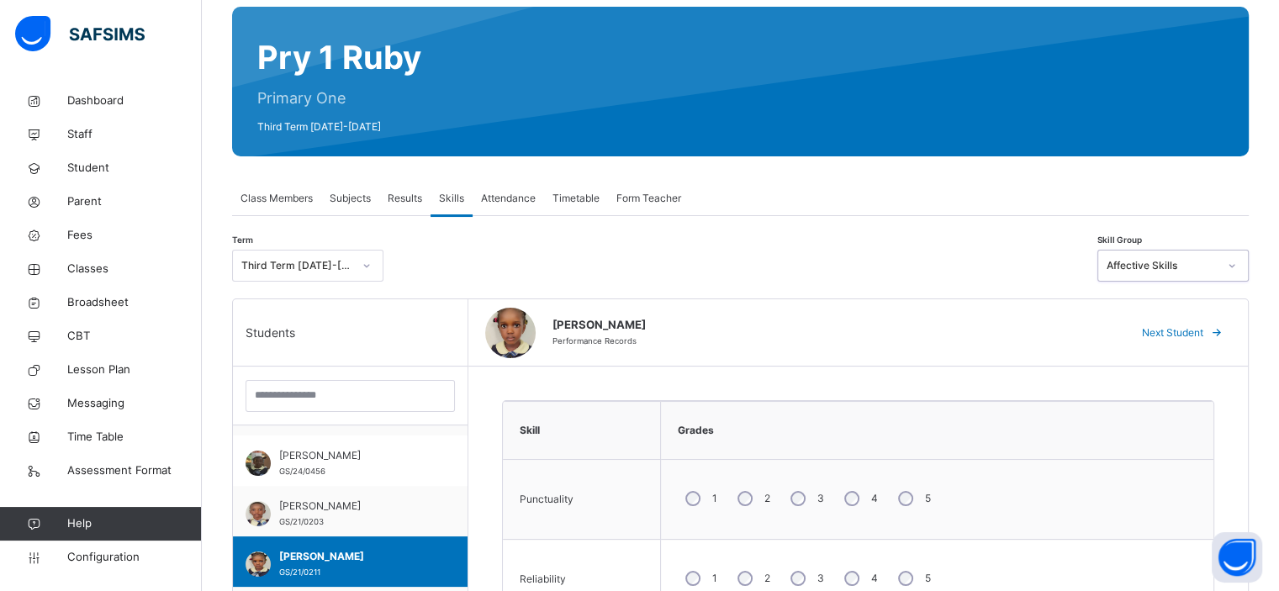
scroll to position [132, 0]
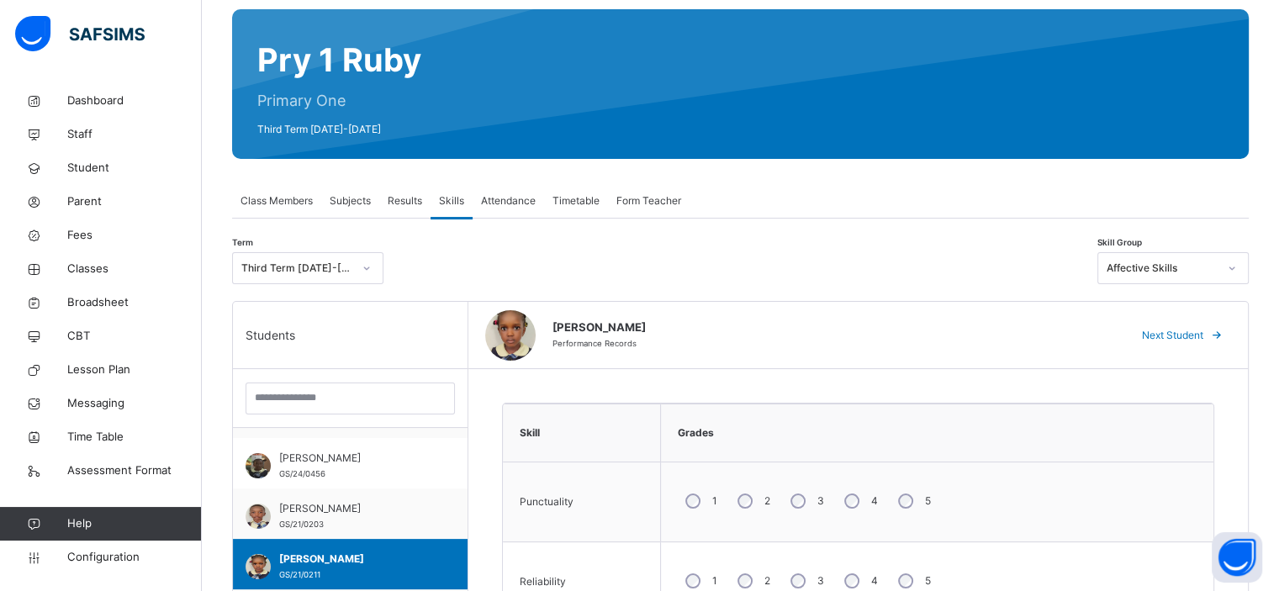
click at [635, 209] on div "Form Teacher" at bounding box center [649, 201] width 82 height 34
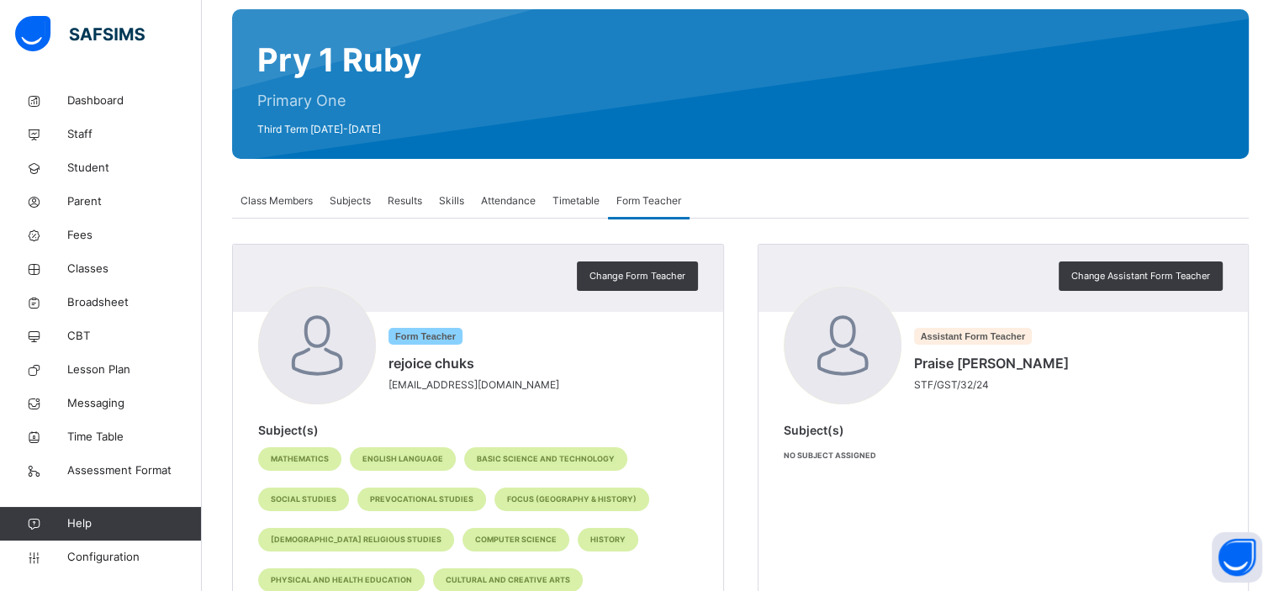
click at [448, 202] on span "Skills" at bounding box center [451, 200] width 25 height 15
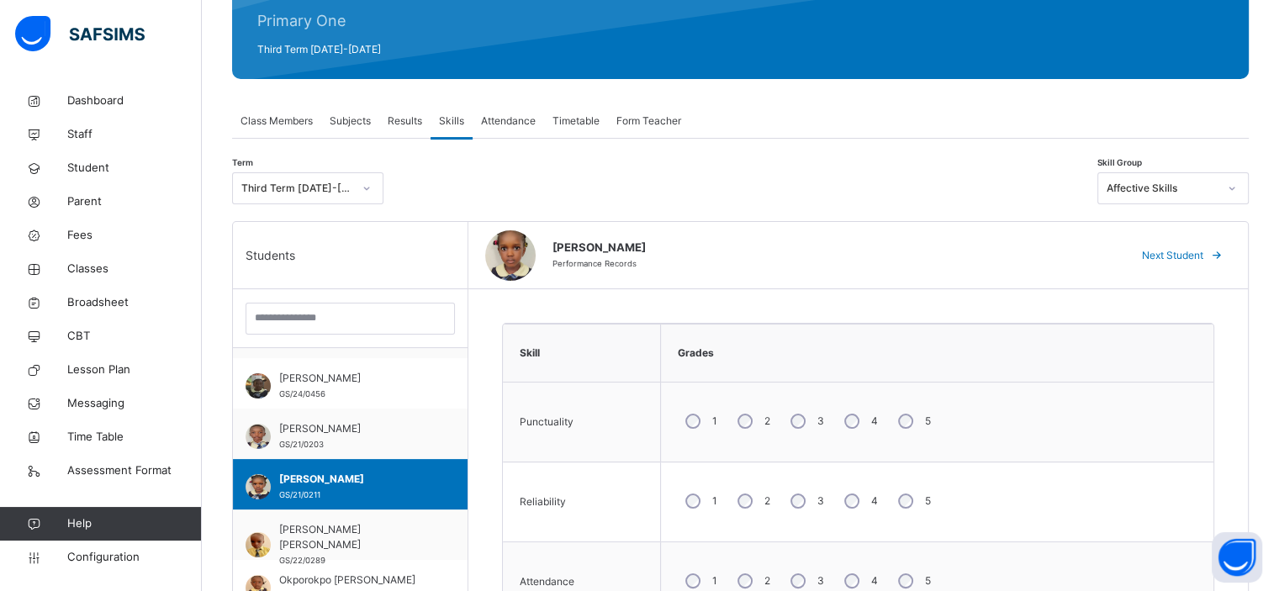
scroll to position [0, 0]
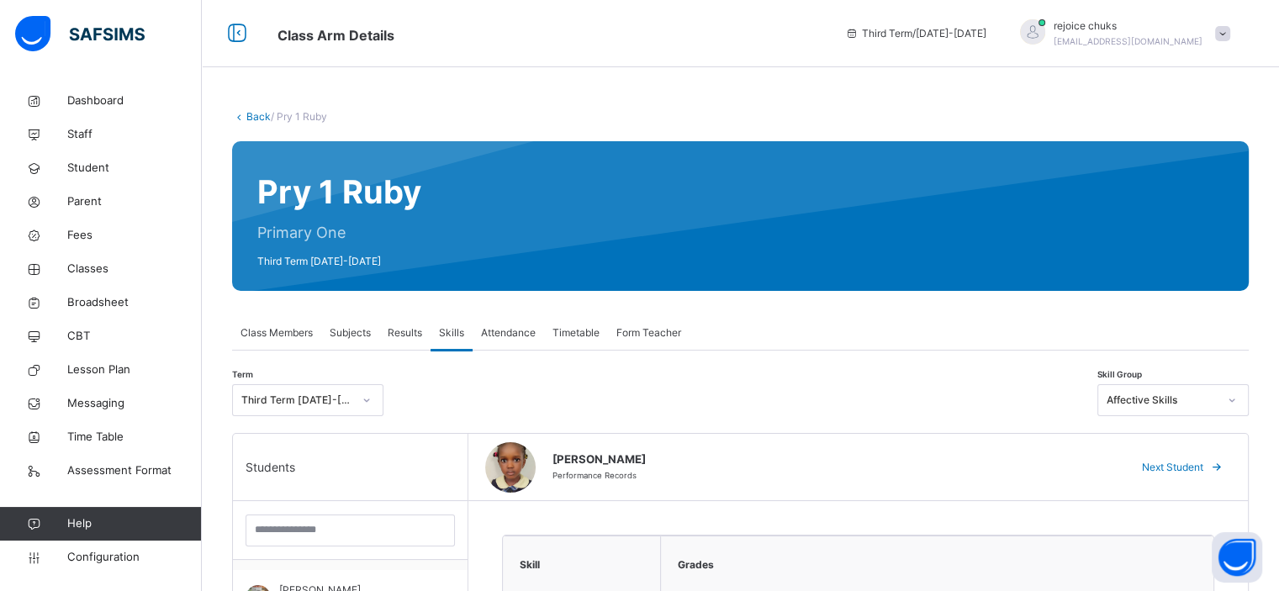
click at [643, 331] on span "Form Teacher" at bounding box center [649, 333] width 65 height 15
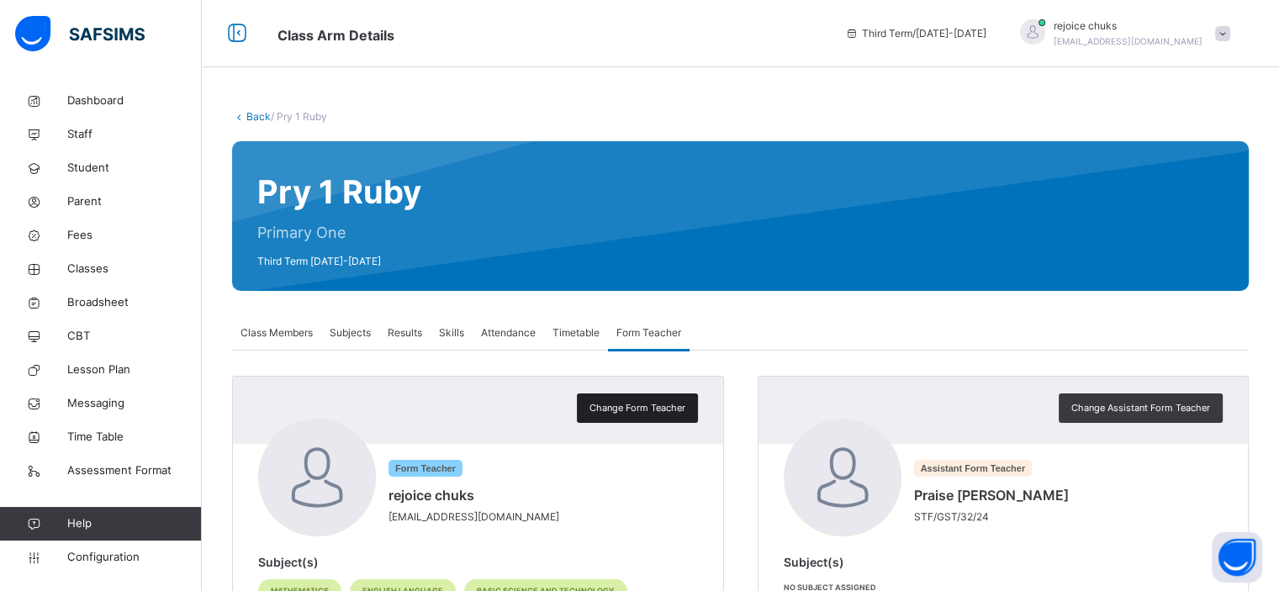
click at [655, 399] on div "Change Form Teacher" at bounding box center [637, 408] width 121 height 29
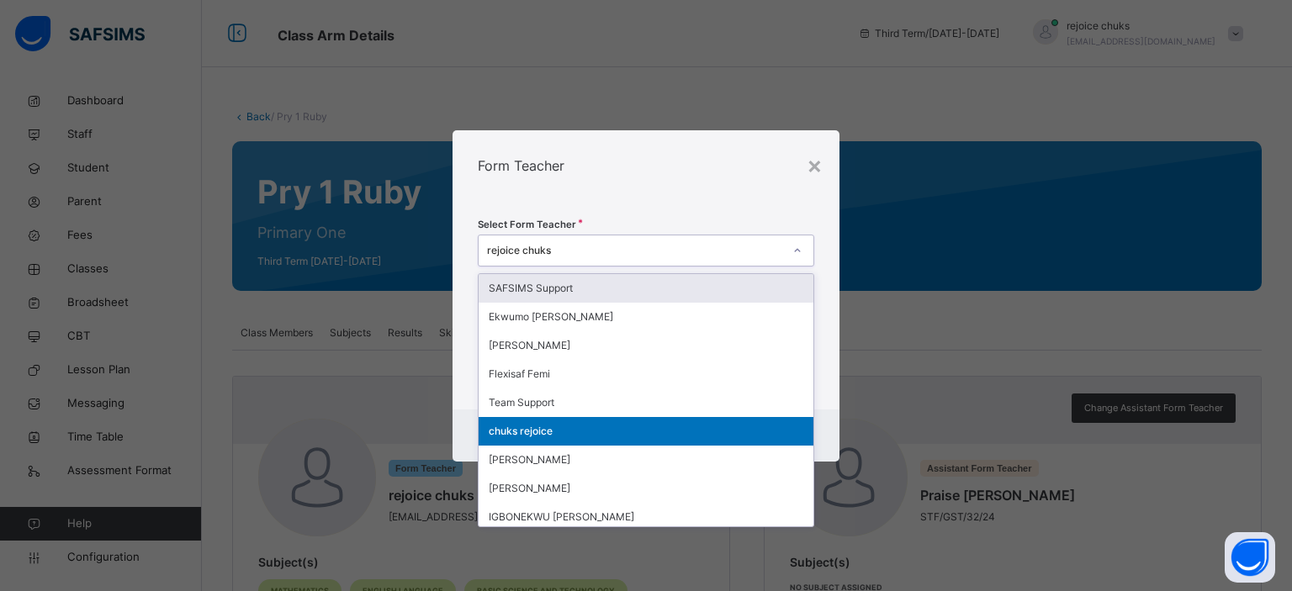
click at [747, 244] on div "rejoice chuks" at bounding box center [635, 250] width 297 height 15
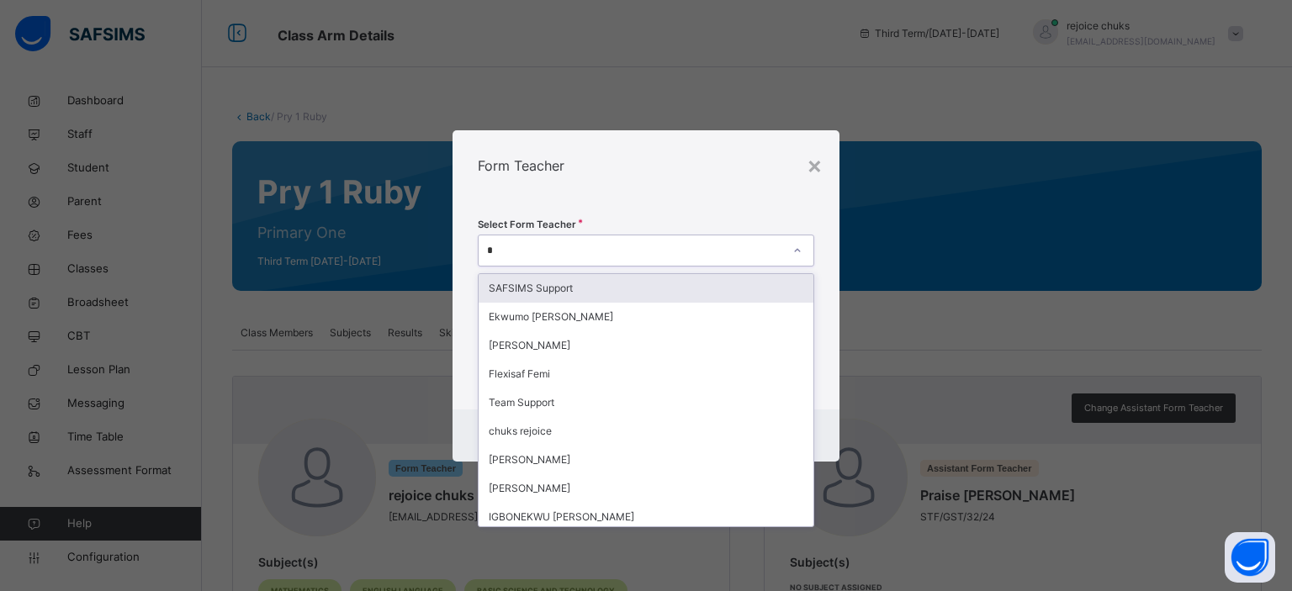
type input "**"
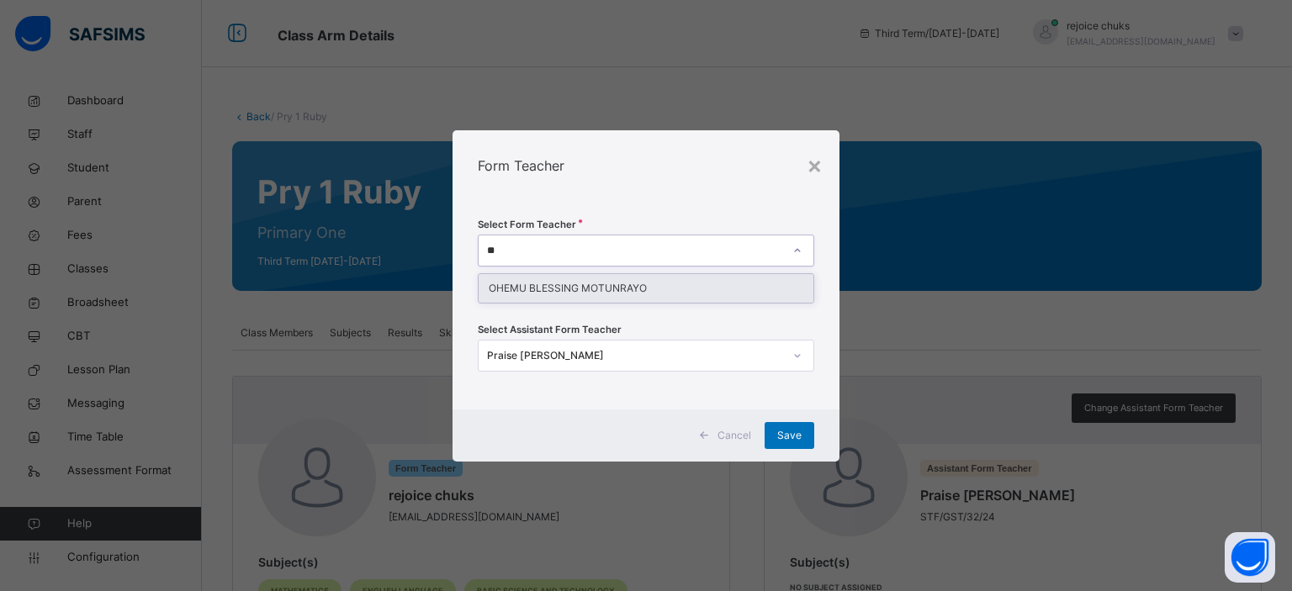
click at [668, 290] on div "OHEMU BLESSING MOTUNRAYO" at bounding box center [647, 288] width 336 height 29
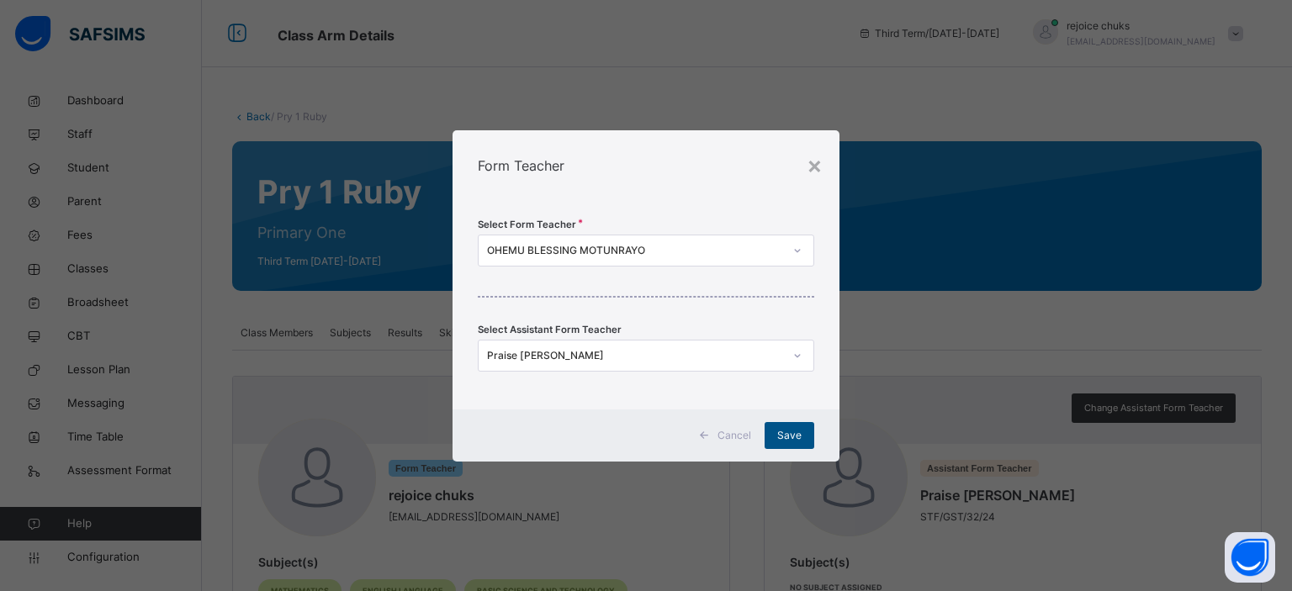
click at [787, 431] on span "Save" at bounding box center [789, 435] width 24 height 15
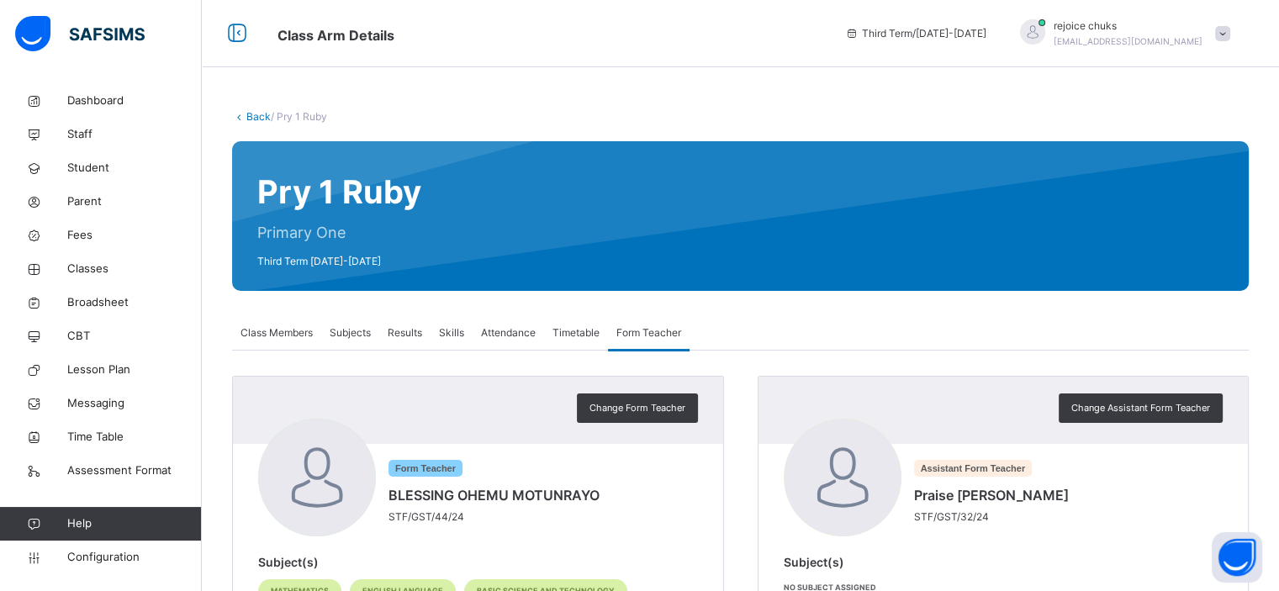
click at [701, 223] on div "Pry 1 Ruby Primary One Third Term [DATE]-[DATE]" at bounding box center [740, 216] width 1017 height 150
click at [99, 201] on span "Parent" at bounding box center [134, 201] width 135 height 17
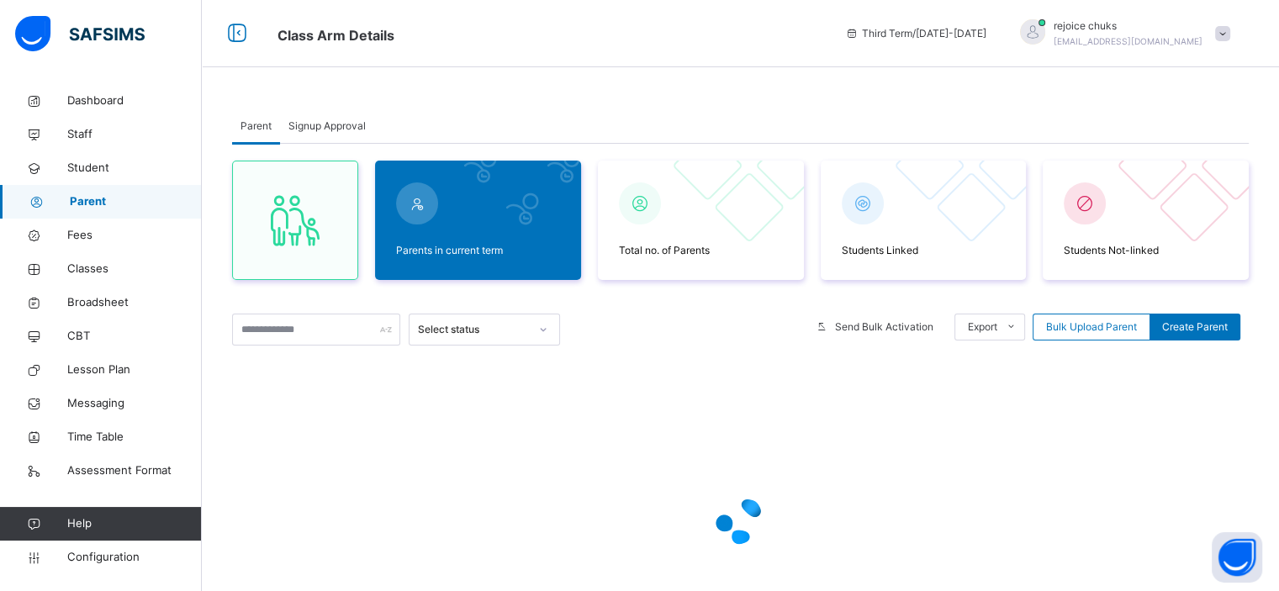
click at [683, 90] on div "Parent Signup Approval Parent Signup Approval Parents in current term Total no.…" at bounding box center [741, 403] width 1078 height 638
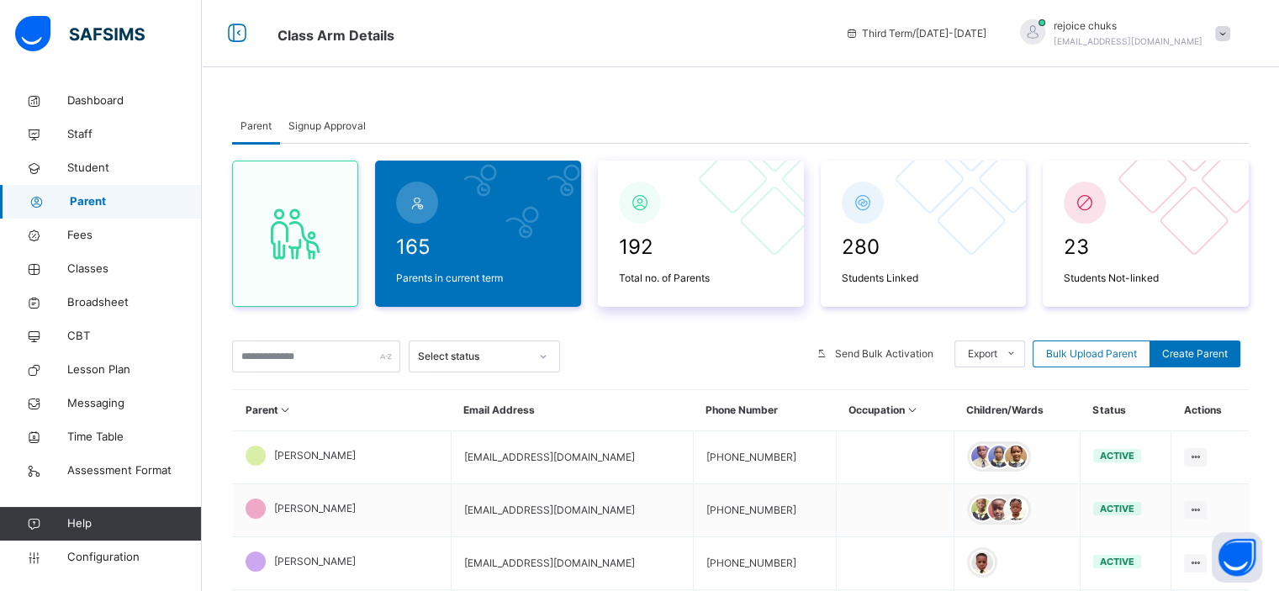
click at [746, 161] on div at bounding box center [732, 179] width 71 height 71
click at [328, 120] on span "Signup Approval" at bounding box center [327, 126] width 77 height 15
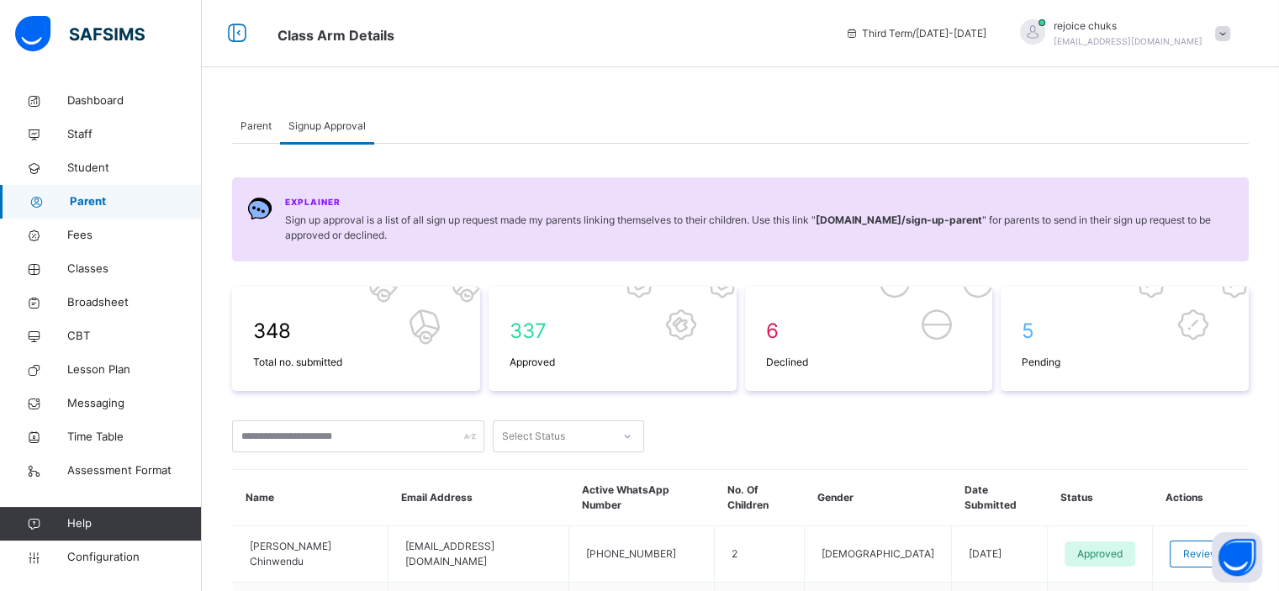
click at [248, 127] on span "Parent" at bounding box center [256, 126] width 31 height 15
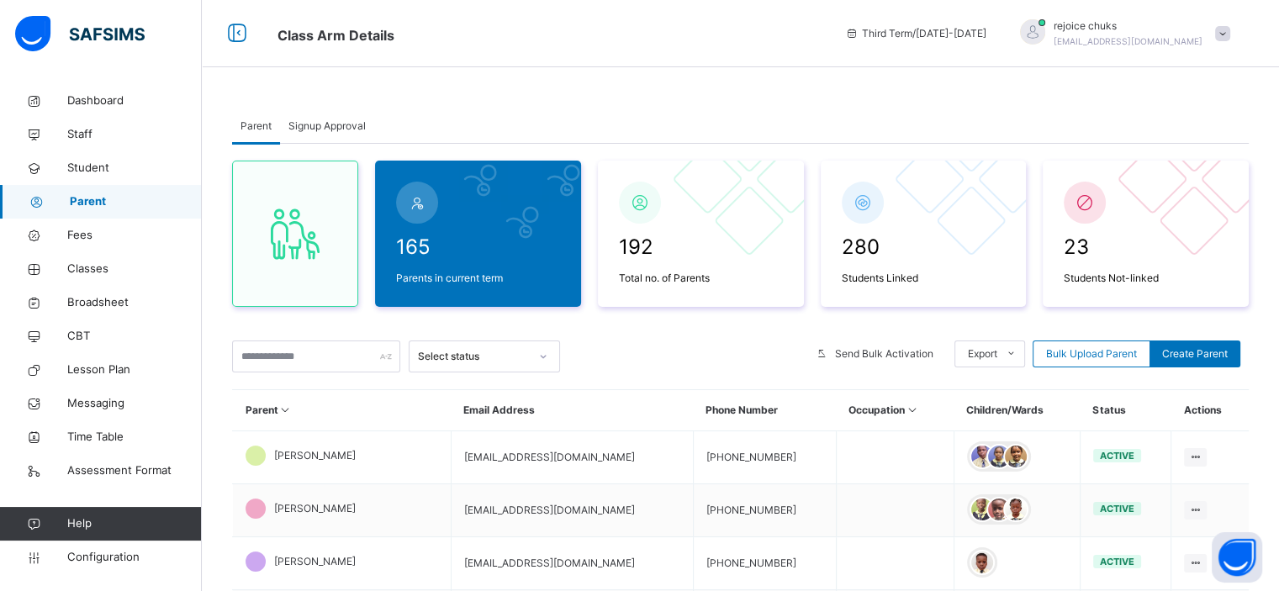
click at [339, 133] on span "Signup Approval" at bounding box center [327, 126] width 77 height 15
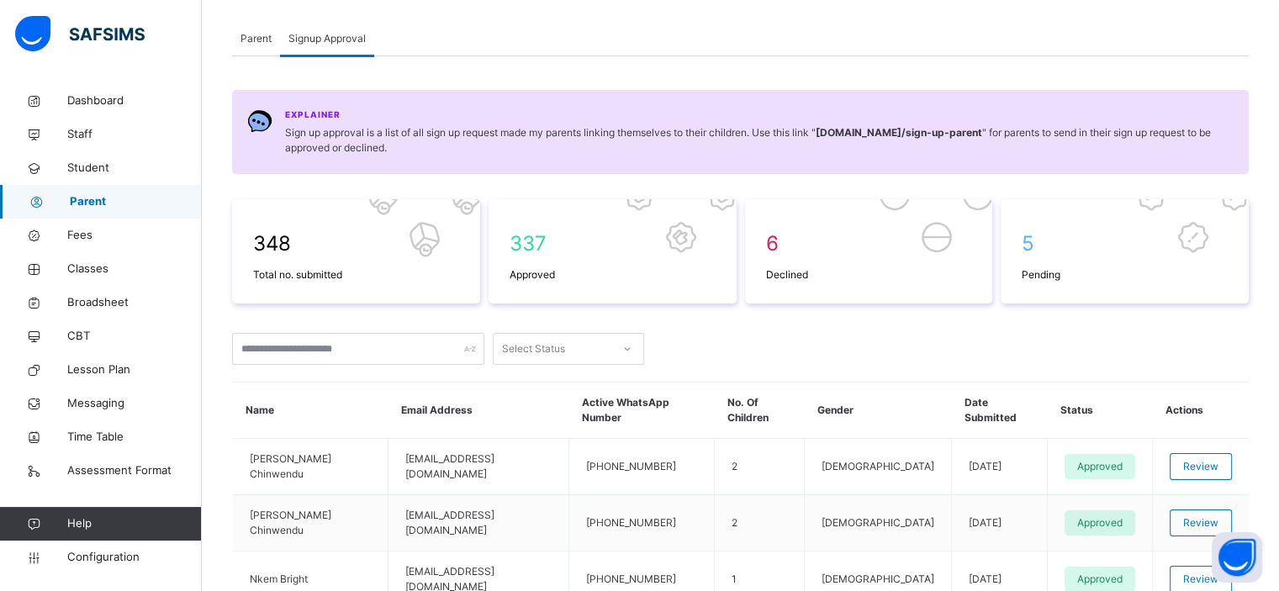
scroll to position [67, 0]
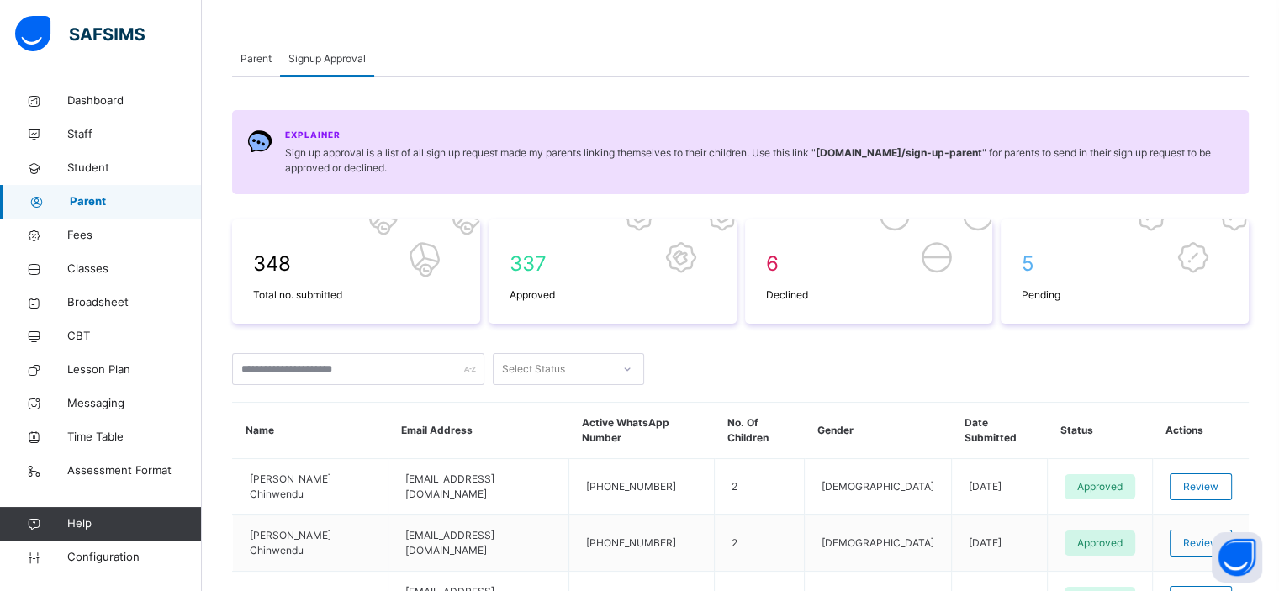
click at [259, 60] on span "Parent" at bounding box center [256, 58] width 31 height 15
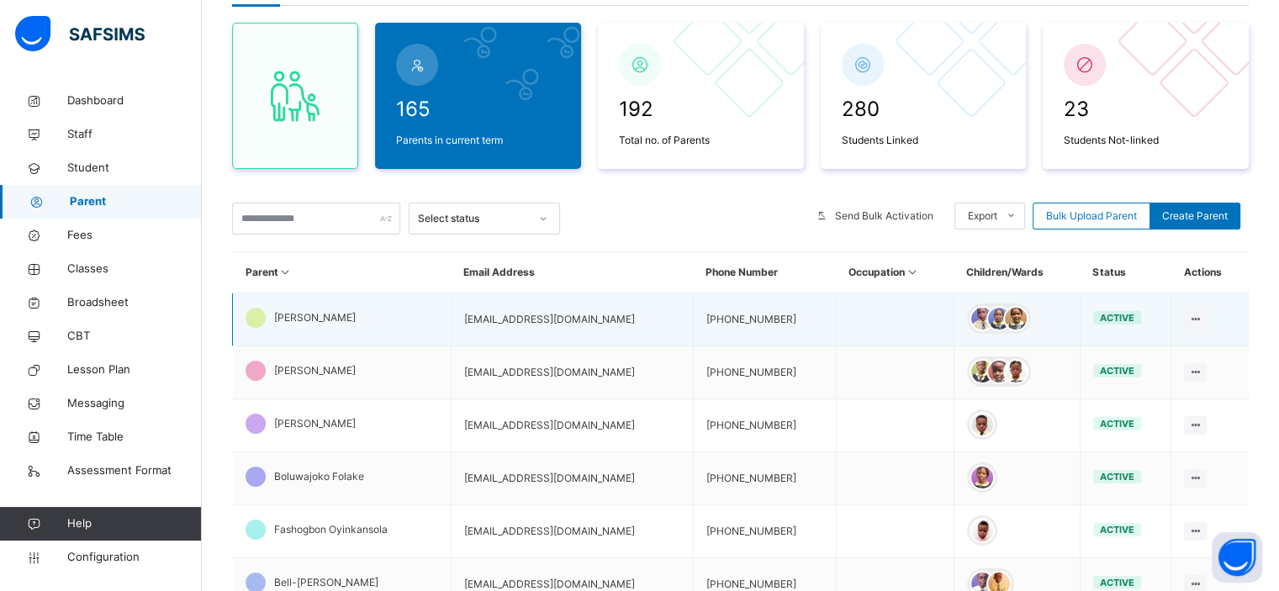
scroll to position [205, 0]
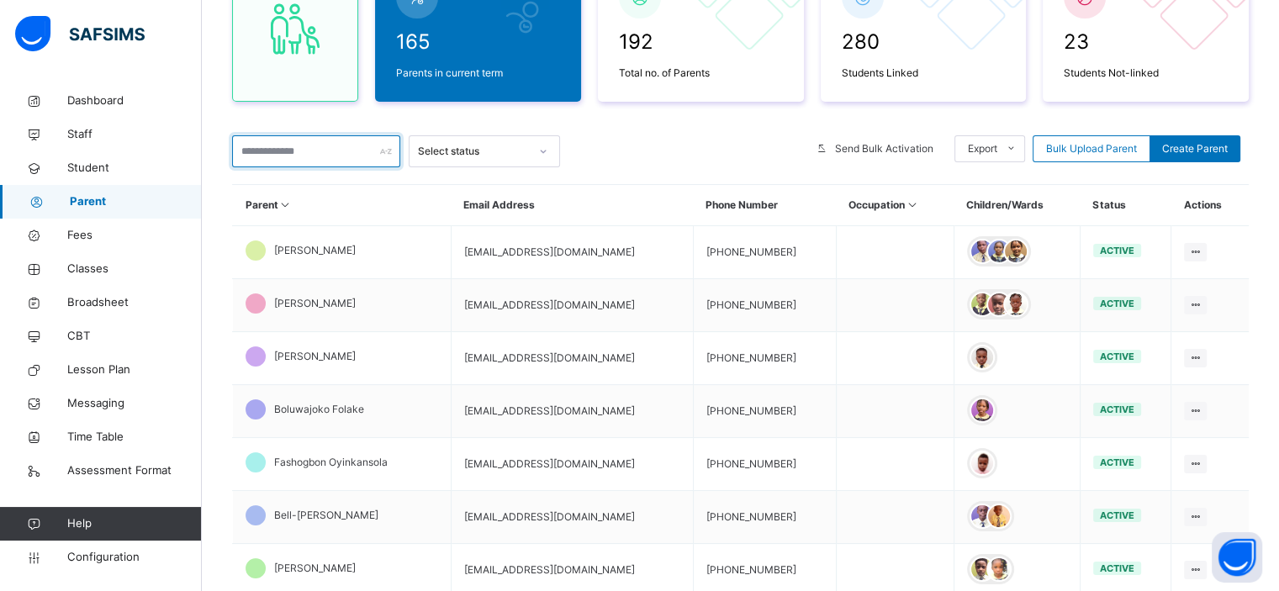
click at [266, 151] on input "text" at bounding box center [316, 151] width 168 height 32
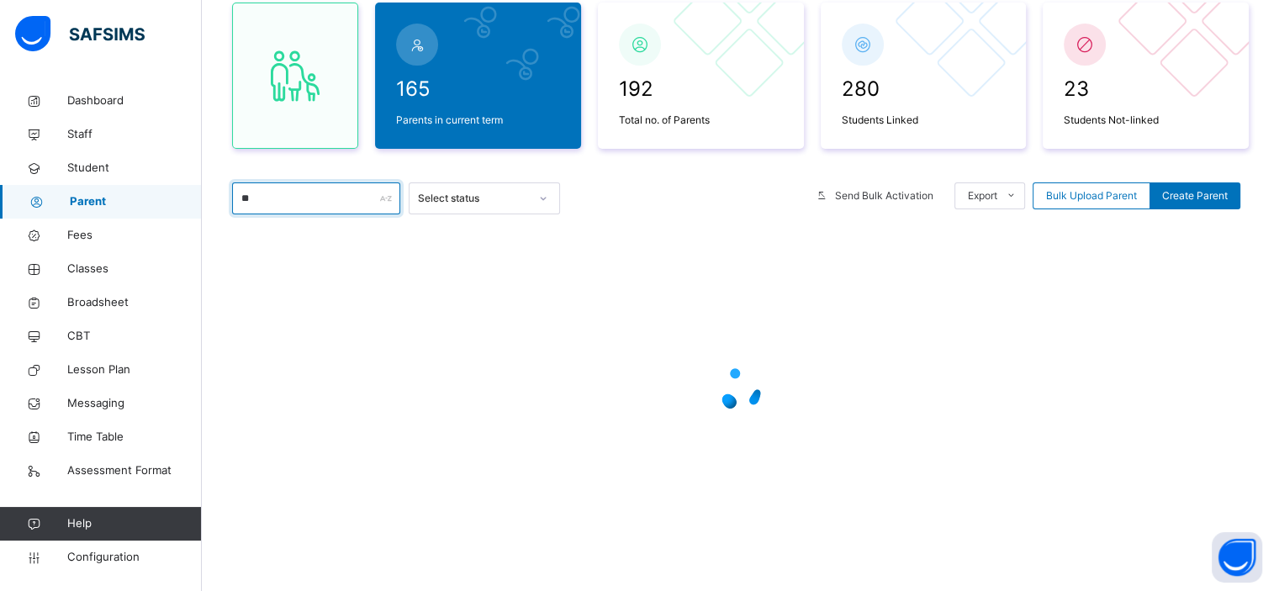
scroll to position [158, 0]
type input "*"
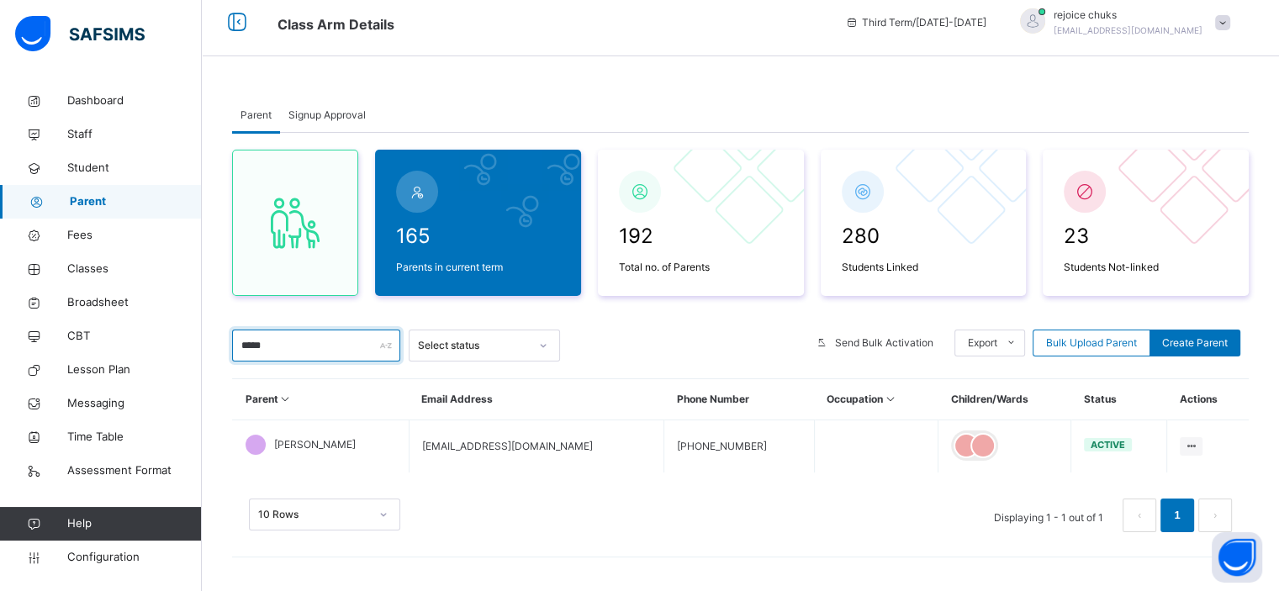
scroll to position [10, 0]
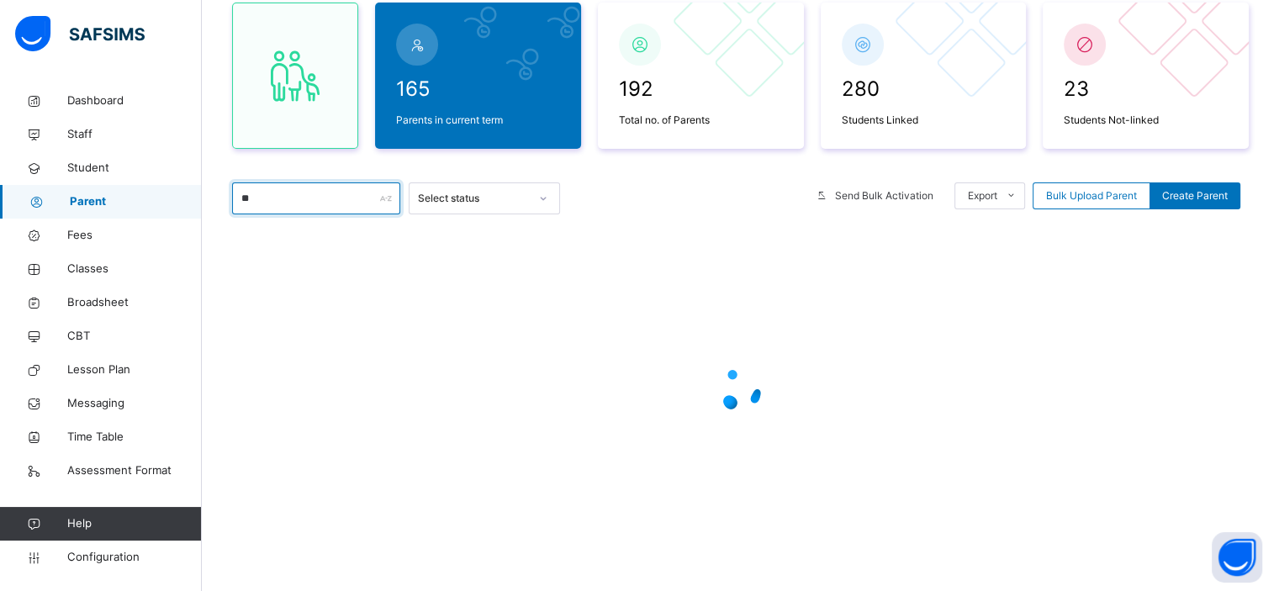
type input "*"
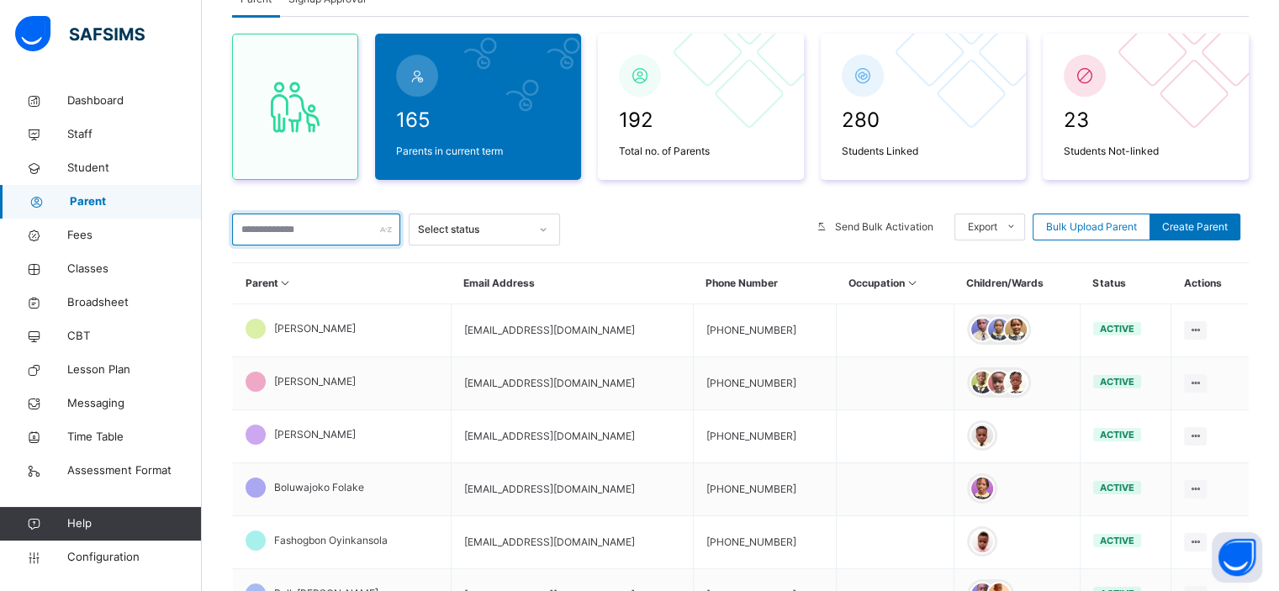
scroll to position [124, 0]
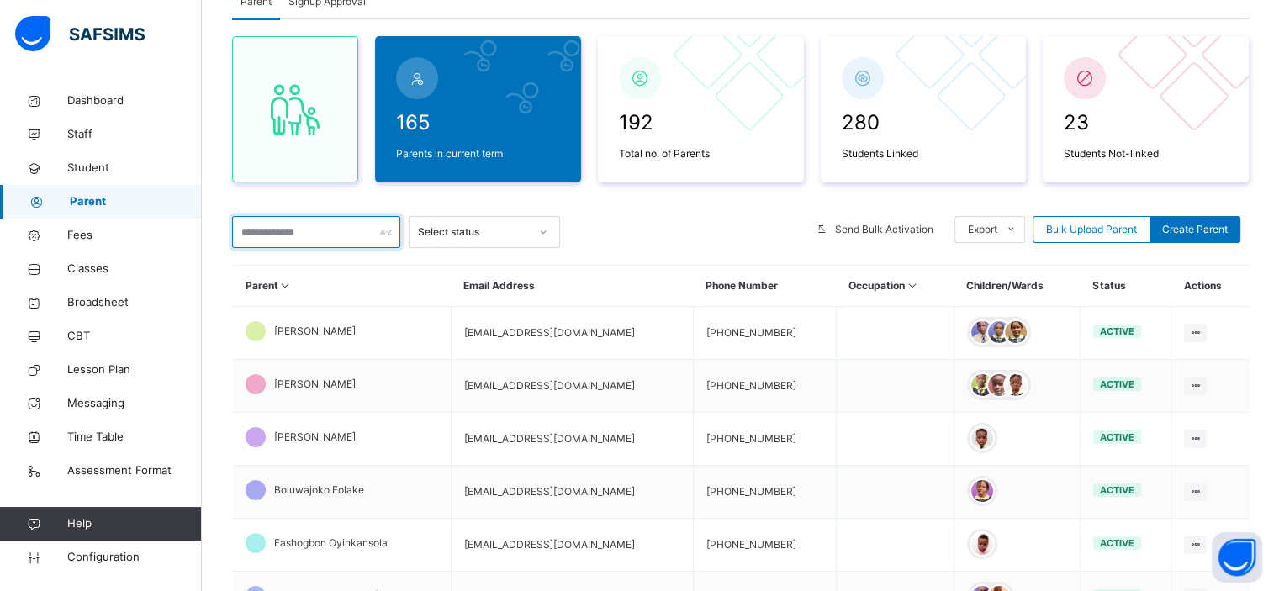
click at [292, 231] on input "text" at bounding box center [316, 232] width 168 height 32
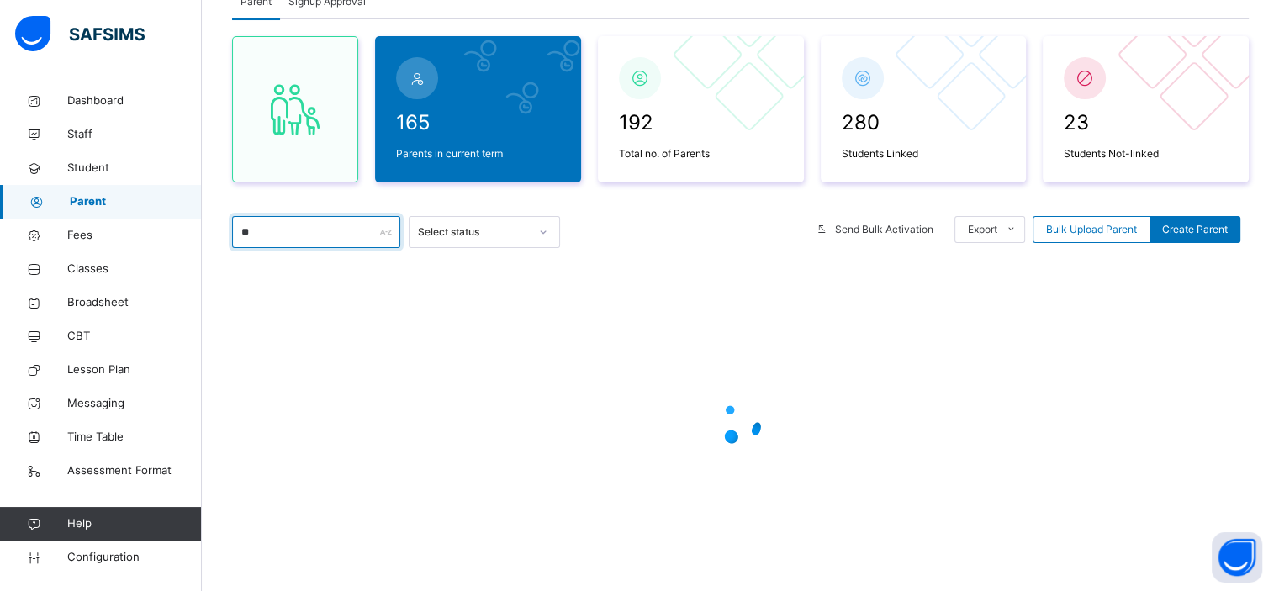
type input "*"
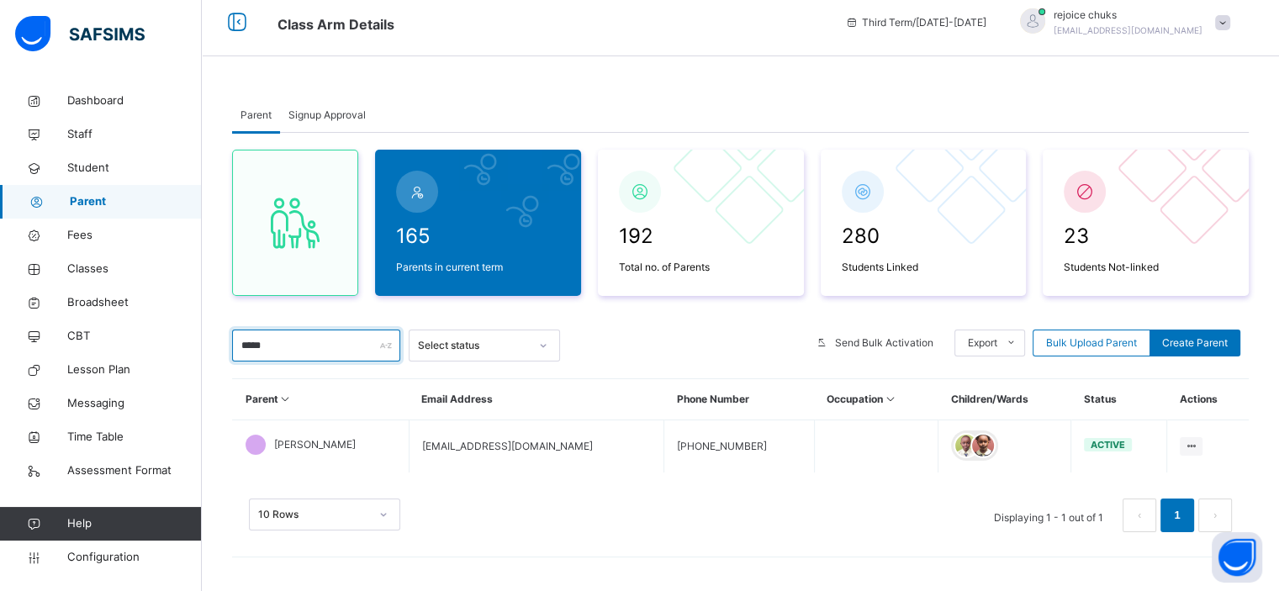
scroll to position [10, 0]
type input "*"
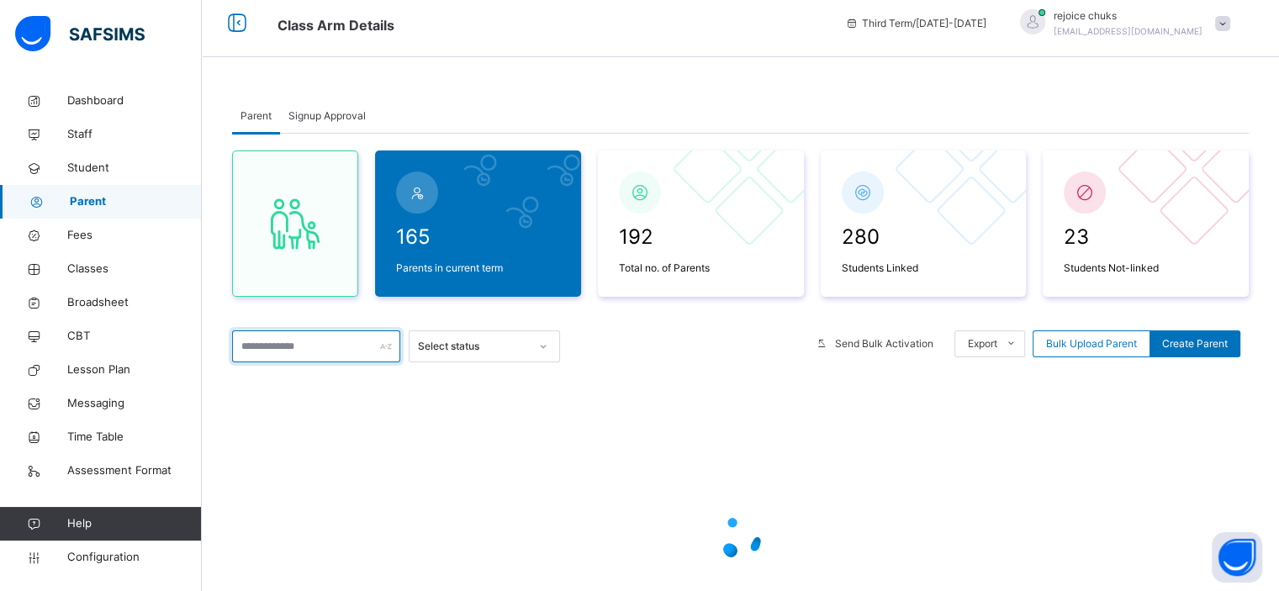
scroll to position [124, 0]
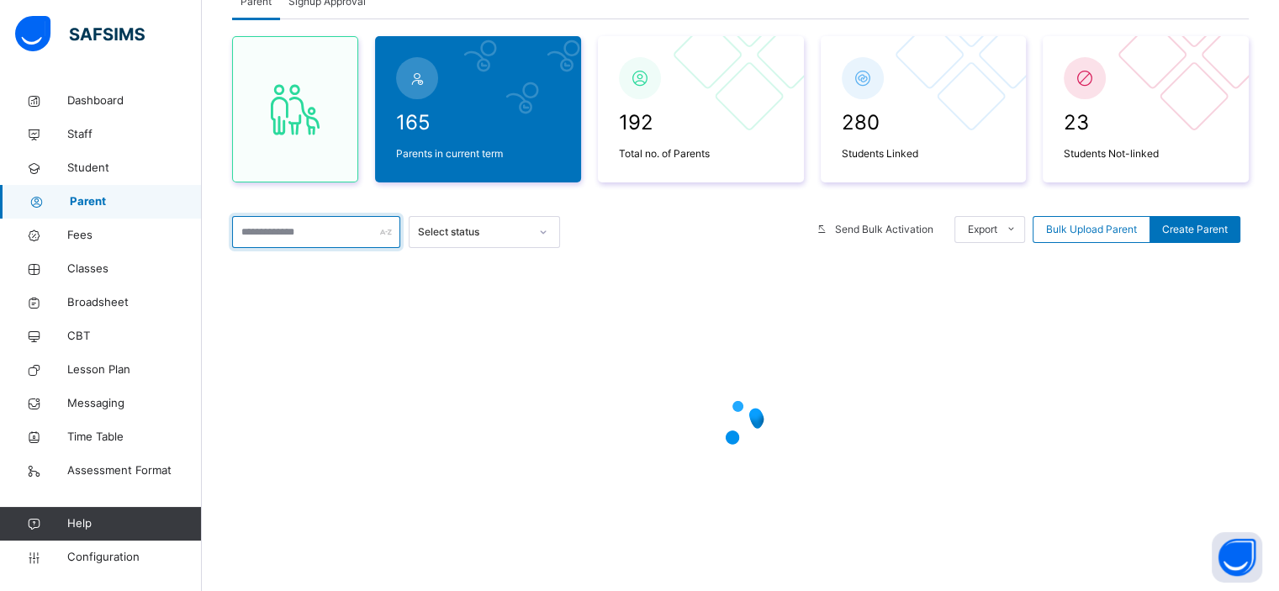
type input "*"
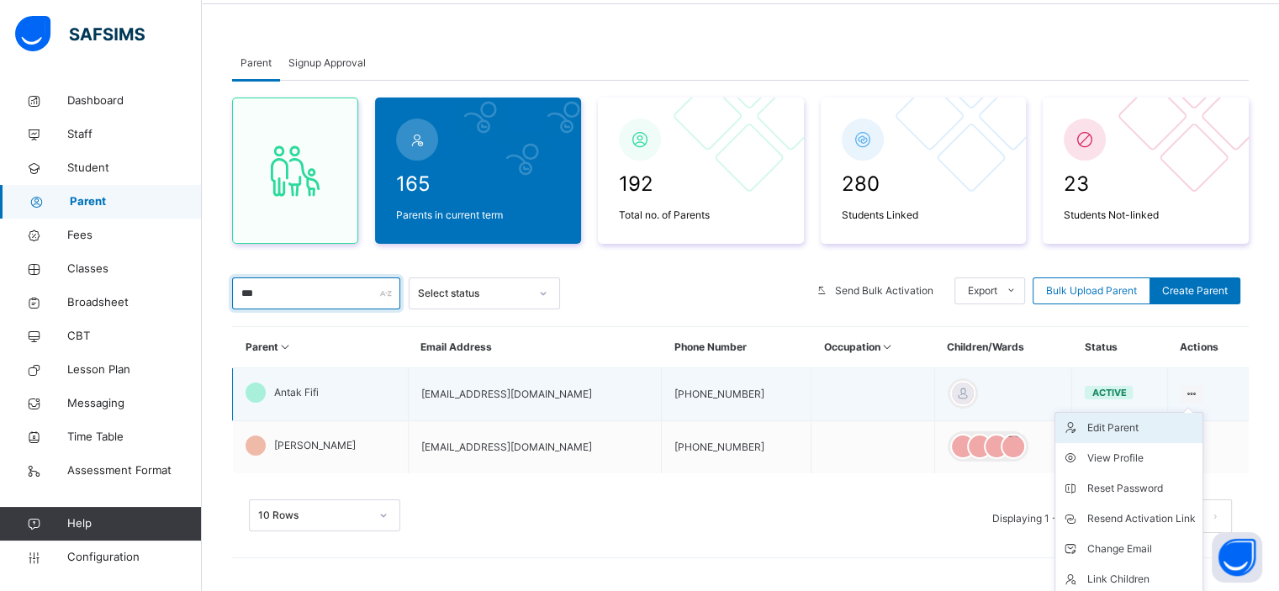
scroll to position [97, 0]
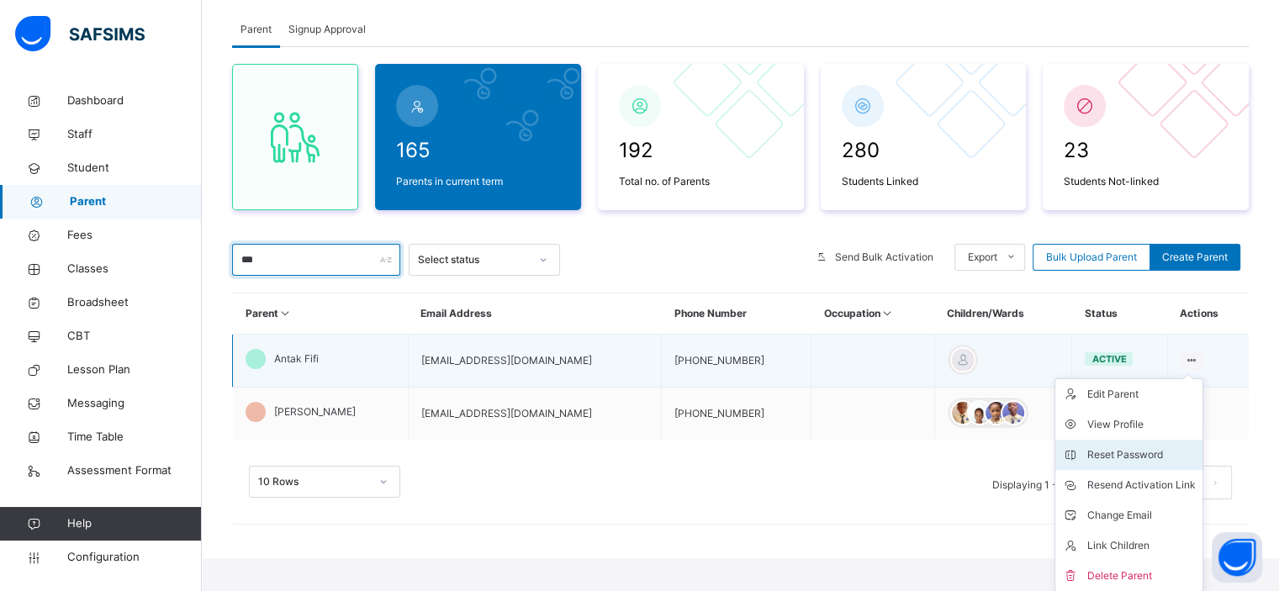
type input "***"
click at [1127, 458] on div "Reset Password" at bounding box center [1142, 455] width 109 height 17
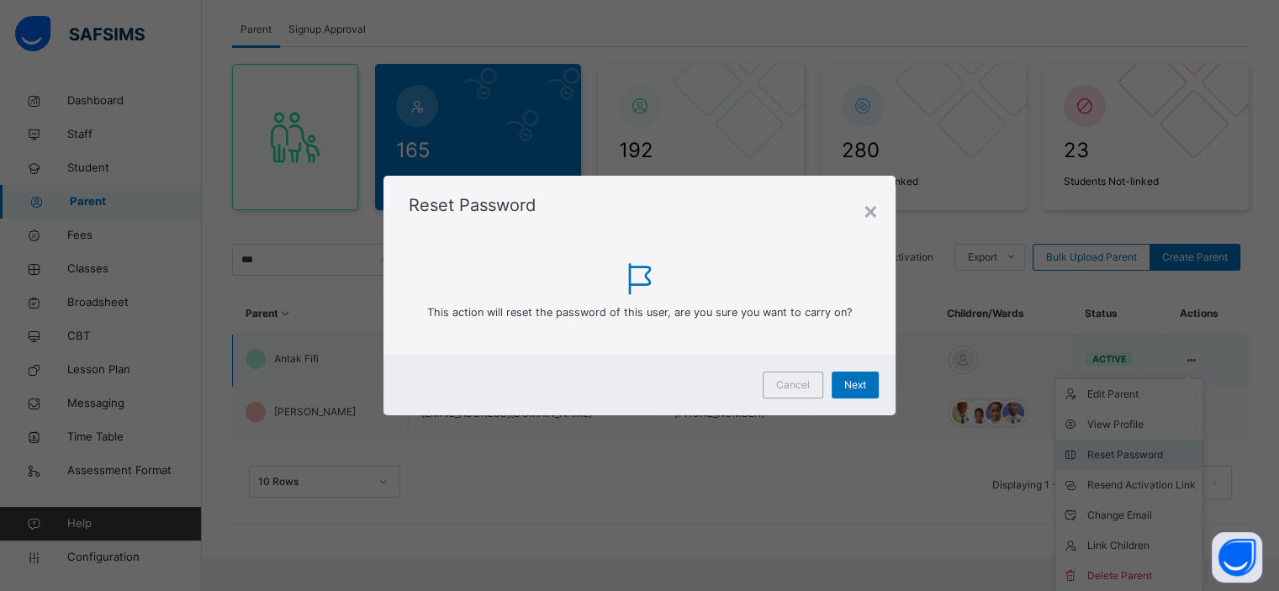
scroll to position [63, 0]
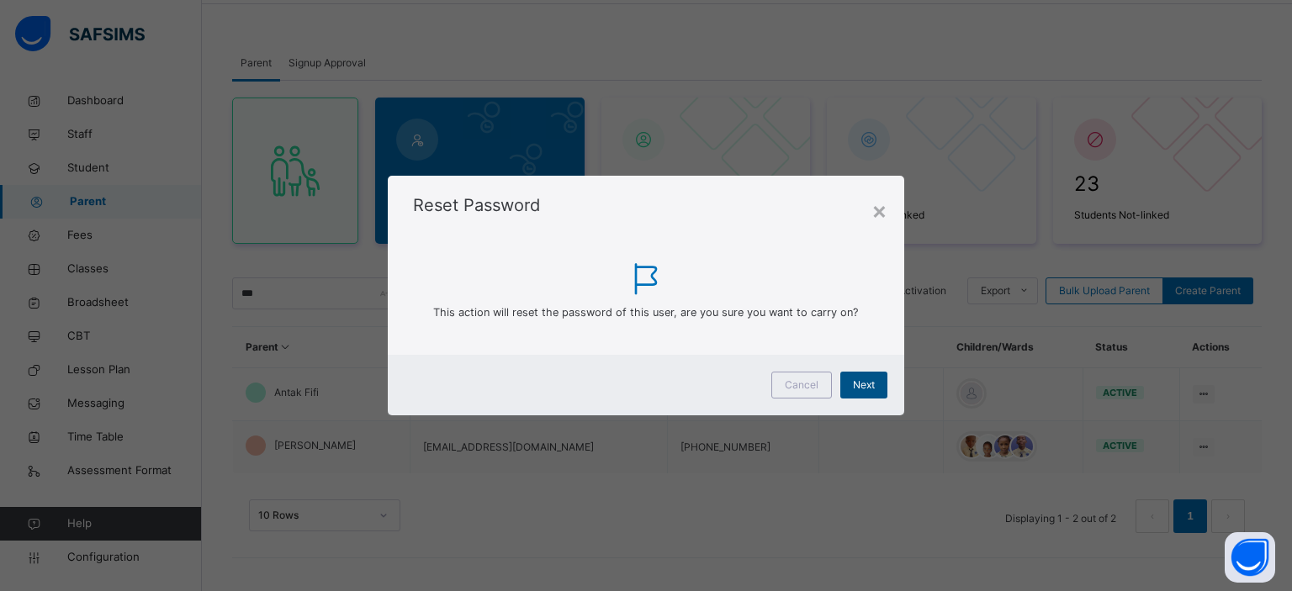
click at [871, 388] on span "Next" at bounding box center [864, 385] width 22 height 15
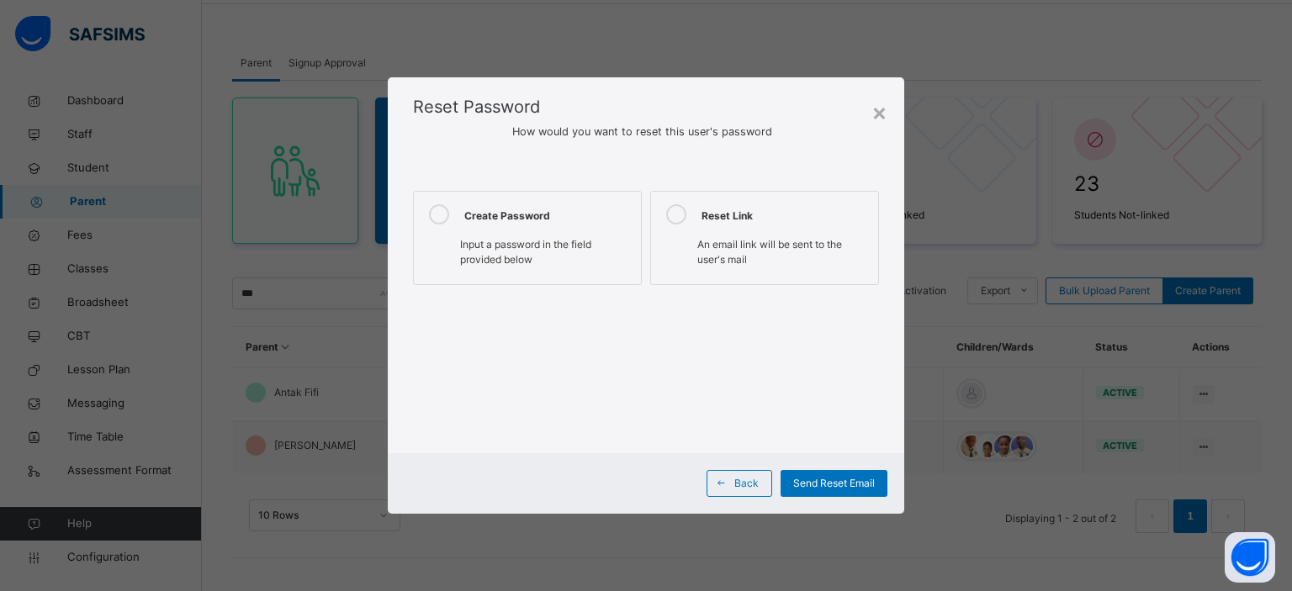
click at [552, 231] on label "Create Password Input a password in the field provided below" at bounding box center [527, 238] width 229 height 94
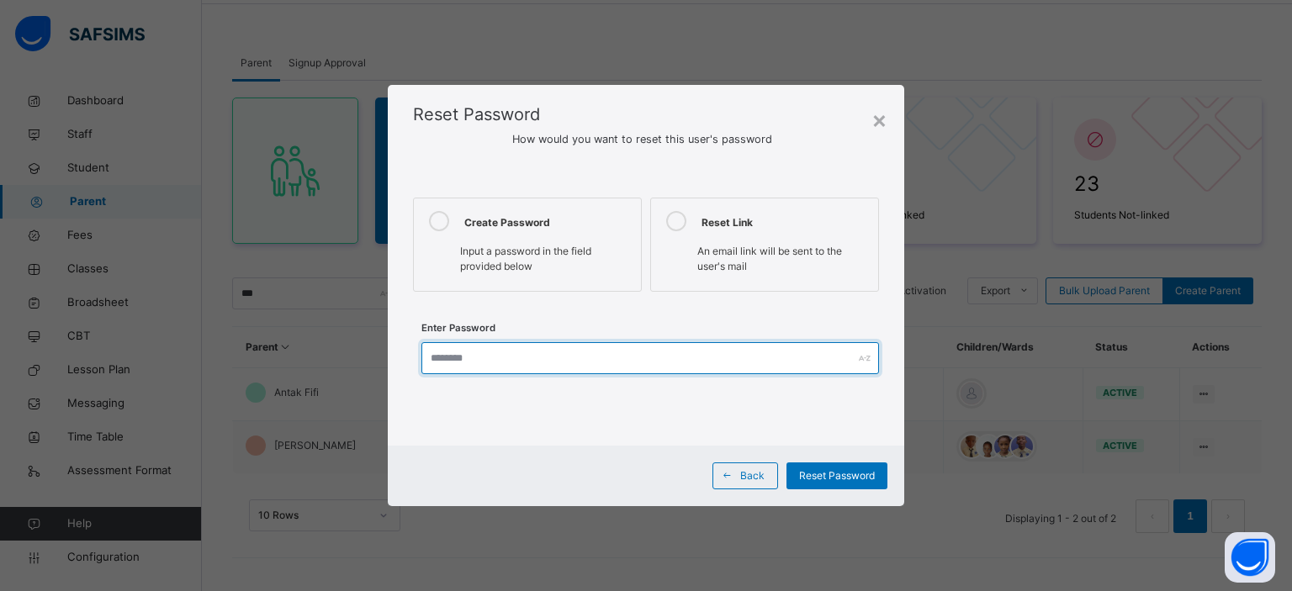
click at [476, 355] on input "text" at bounding box center [650, 358] width 458 height 32
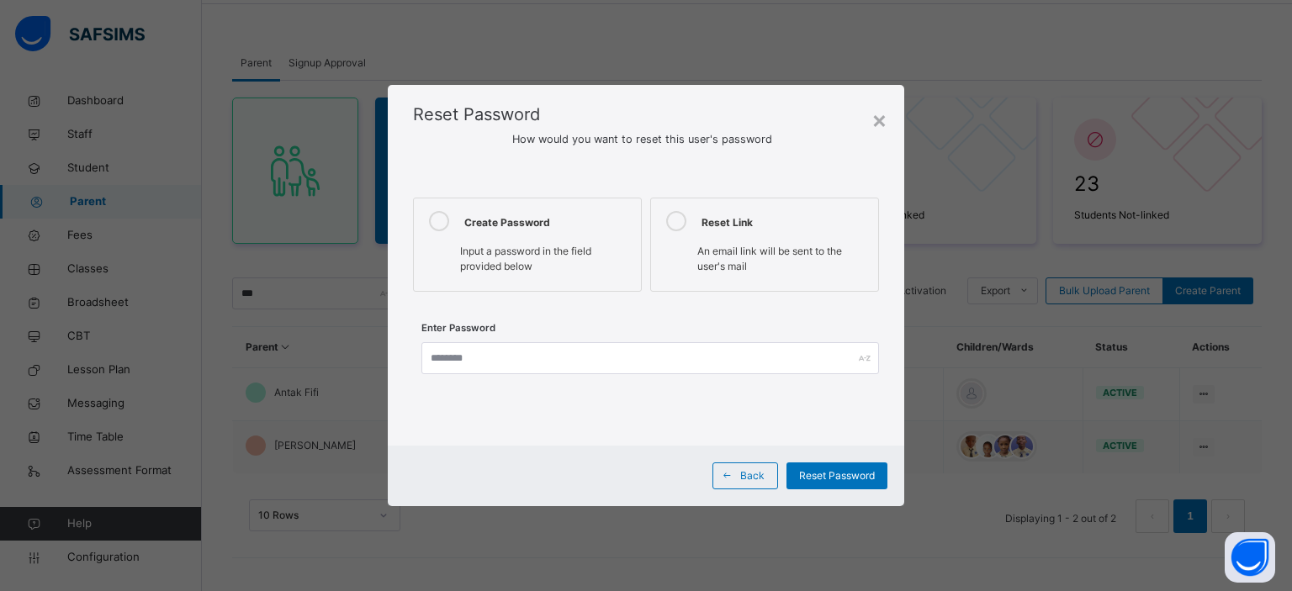
drag, startPoint x: 877, startPoint y: 122, endPoint x: 795, endPoint y: 315, distance: 209.5
click at [877, 122] on div "×" at bounding box center [879, 119] width 16 height 35
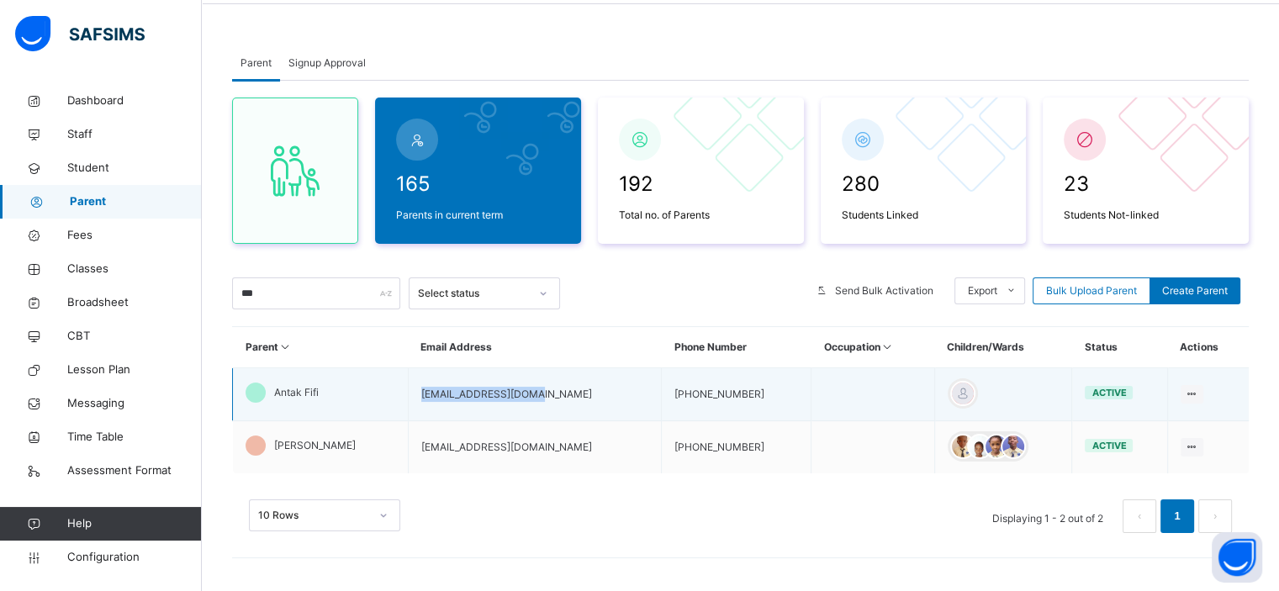
drag, startPoint x: 518, startPoint y: 393, endPoint x: 410, endPoint y: 396, distance: 107.7
click at [410, 396] on td "[EMAIL_ADDRESS][DOMAIN_NAME]" at bounding box center [535, 394] width 254 height 53
copy td "[EMAIL_ADDRESS][DOMAIN_NAME]"
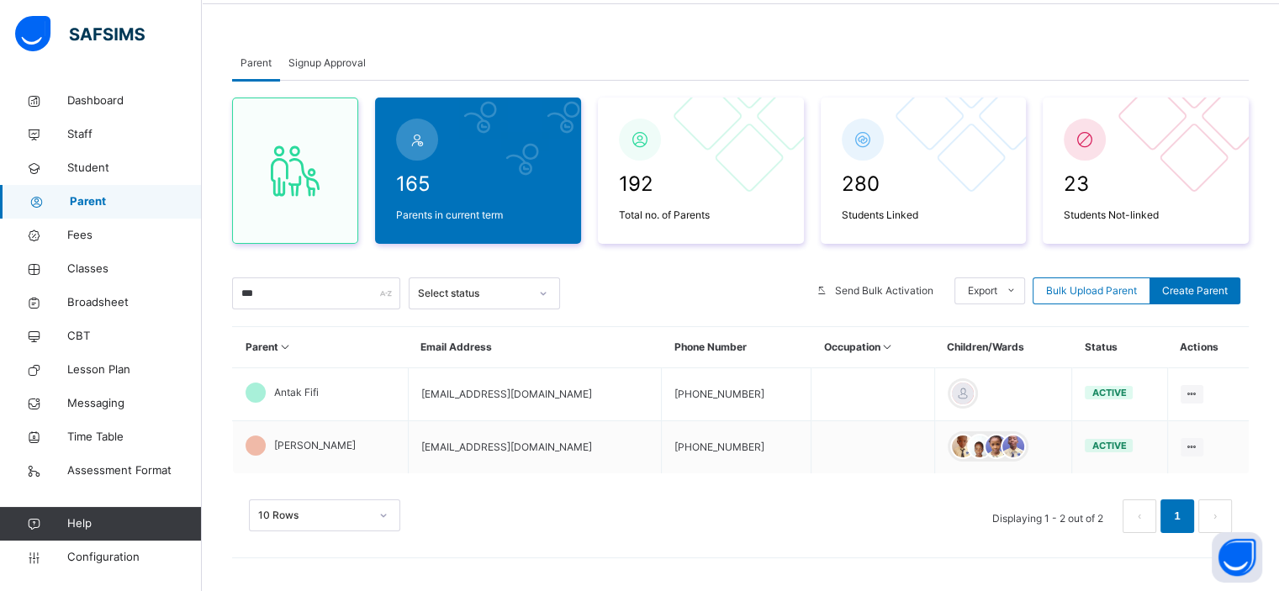
click at [727, 48] on div "Parent Signup Approval" at bounding box center [740, 63] width 1017 height 34
click at [753, 56] on div "Parent Signup Approval" at bounding box center [740, 63] width 1017 height 34
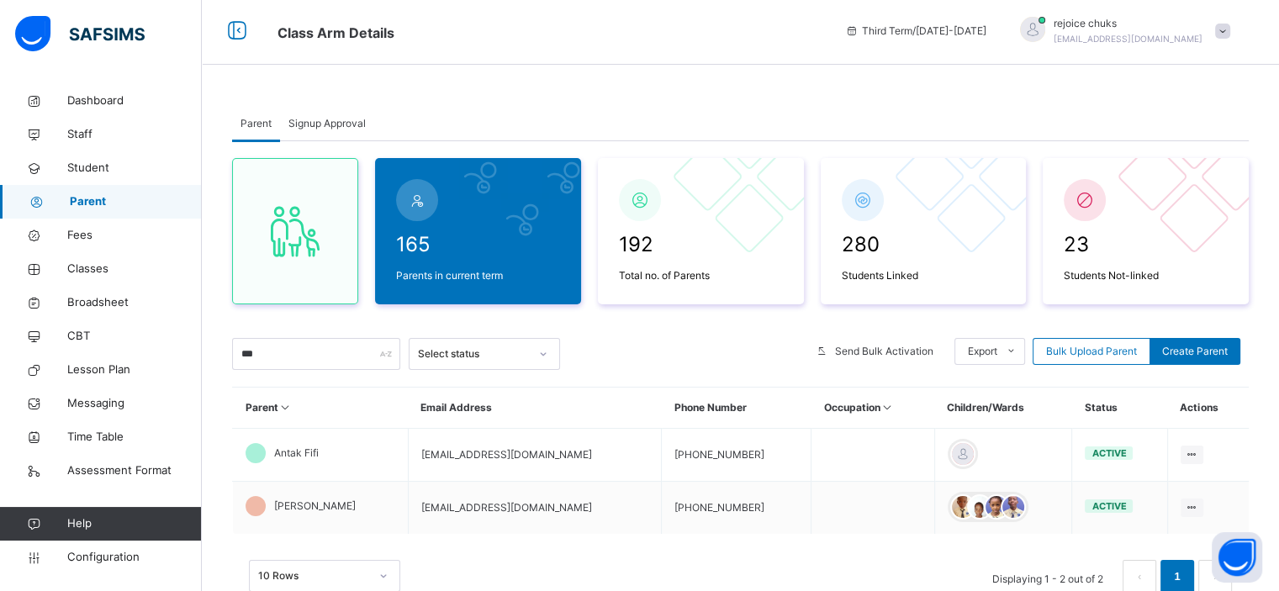
scroll to position [0, 0]
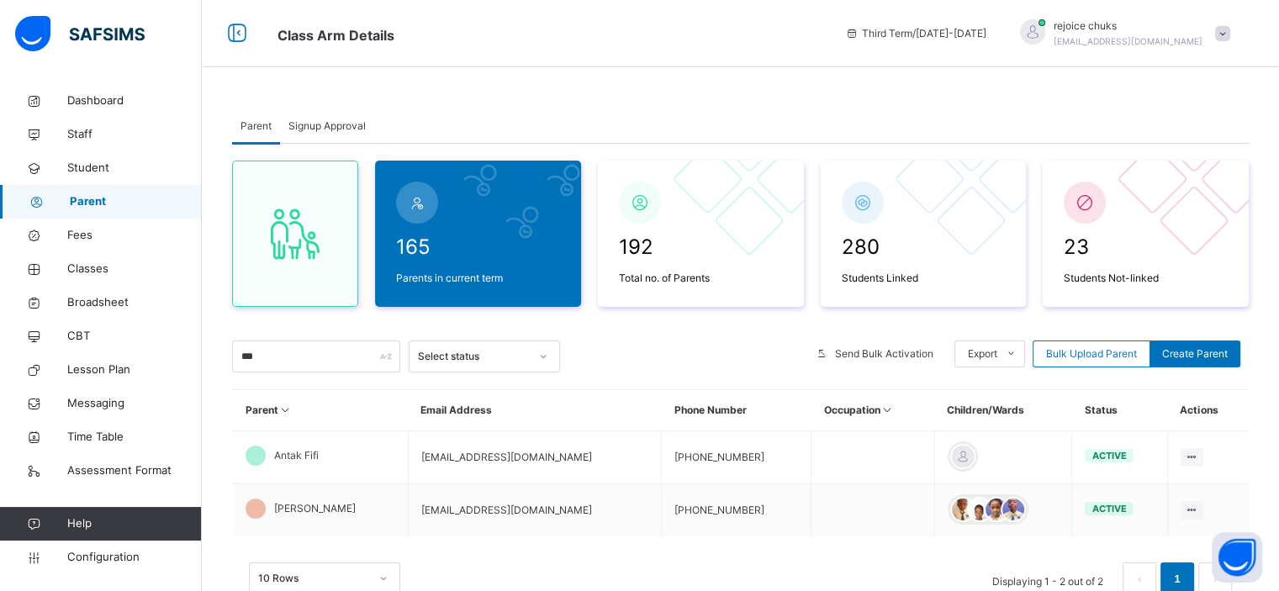
click at [1234, 24] on div "rejoice chuks [EMAIL_ADDRESS][DOMAIN_NAME]" at bounding box center [1122, 34] width 236 height 30
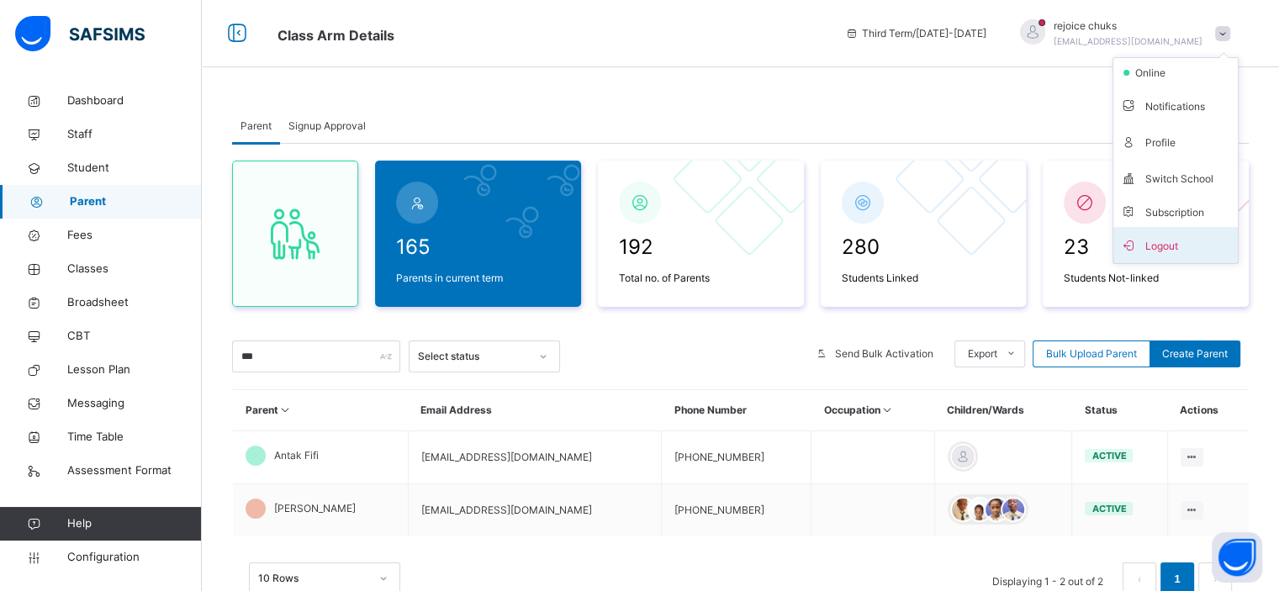
click at [1168, 240] on span "Logout" at bounding box center [1175, 245] width 111 height 23
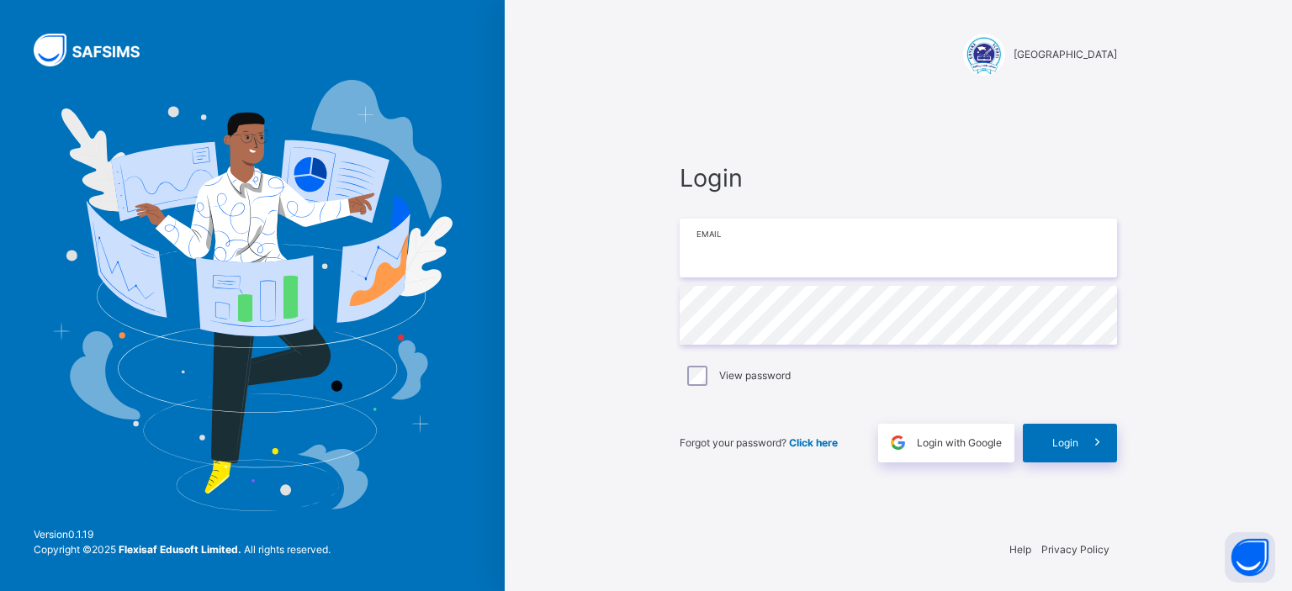
type input "**********"
drag, startPoint x: 805, startPoint y: 256, endPoint x: 679, endPoint y: 255, distance: 126.2
click at [679, 255] on div "**********" at bounding box center [898, 311] width 471 height 429
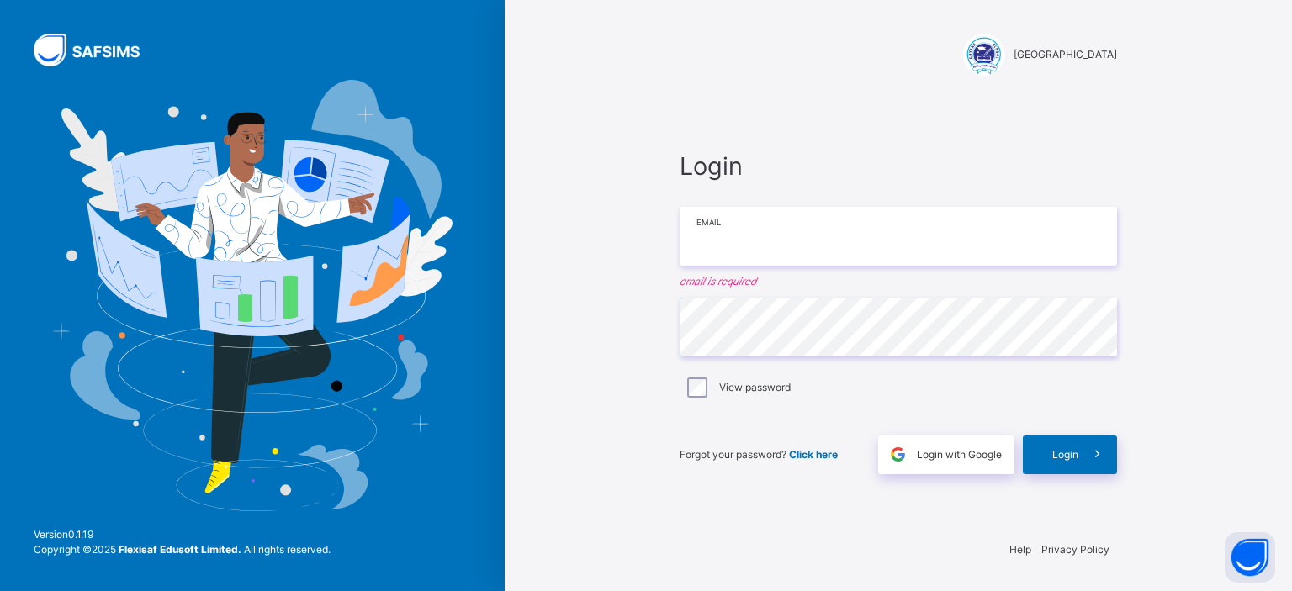
click at [748, 241] on input "email" at bounding box center [898, 236] width 437 height 59
paste input "**********"
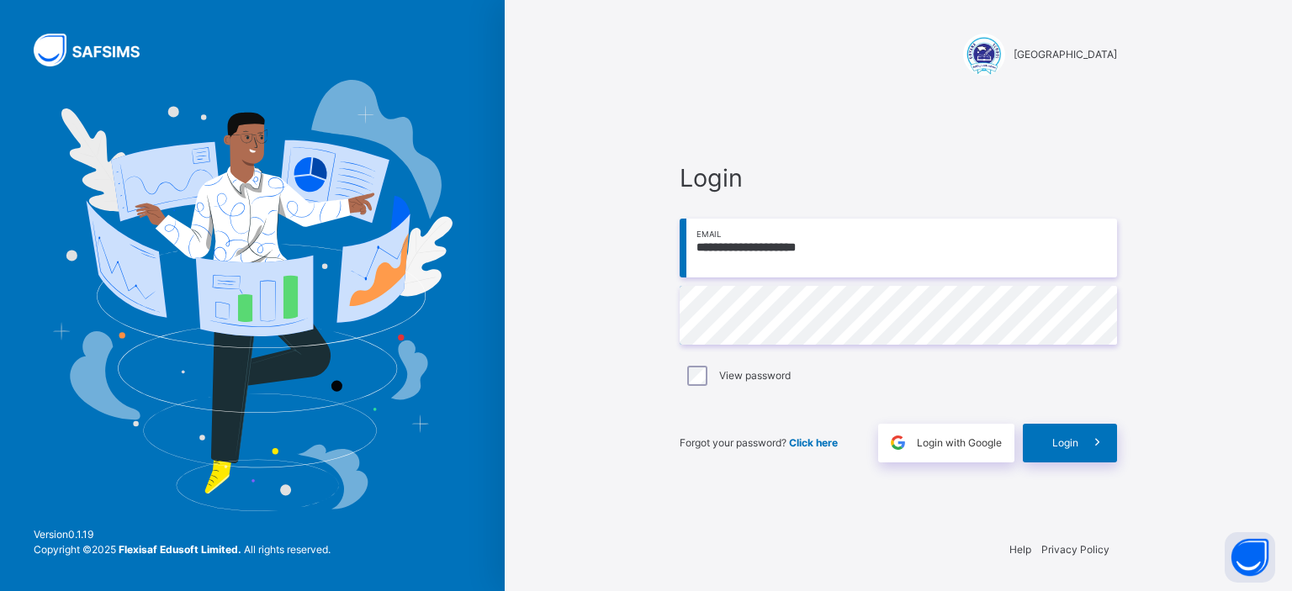
click at [847, 260] on input "**********" at bounding box center [898, 248] width 437 height 59
type input "*"
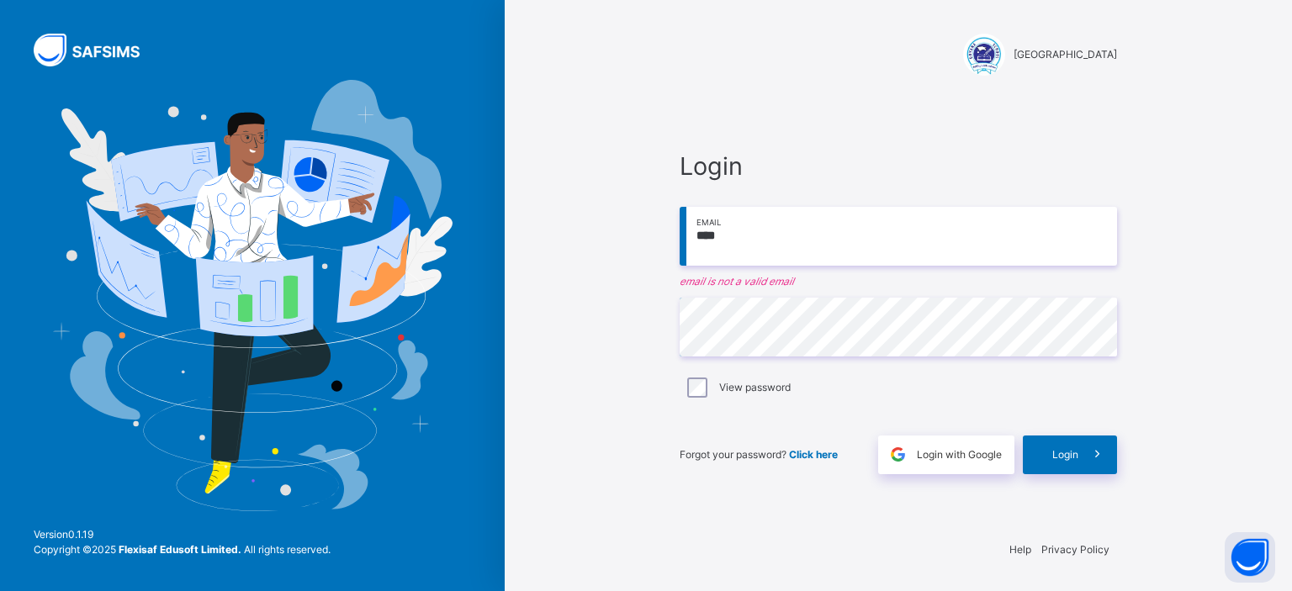
type input "**********"
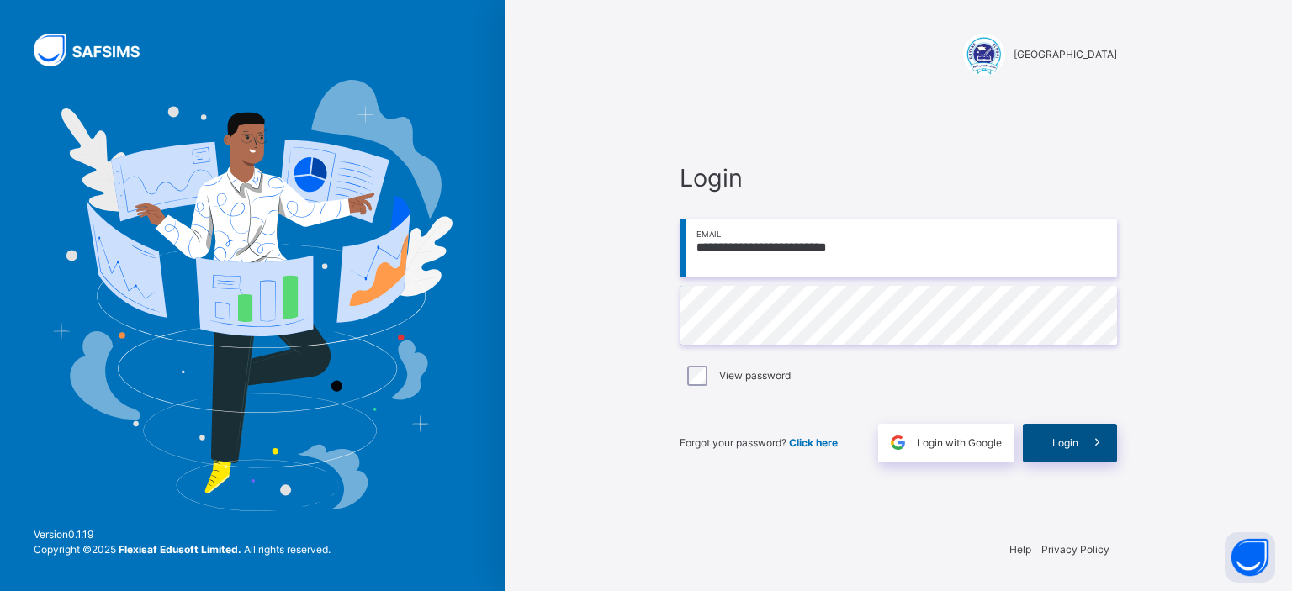
click at [1055, 455] on div "Login" at bounding box center [1070, 443] width 94 height 39
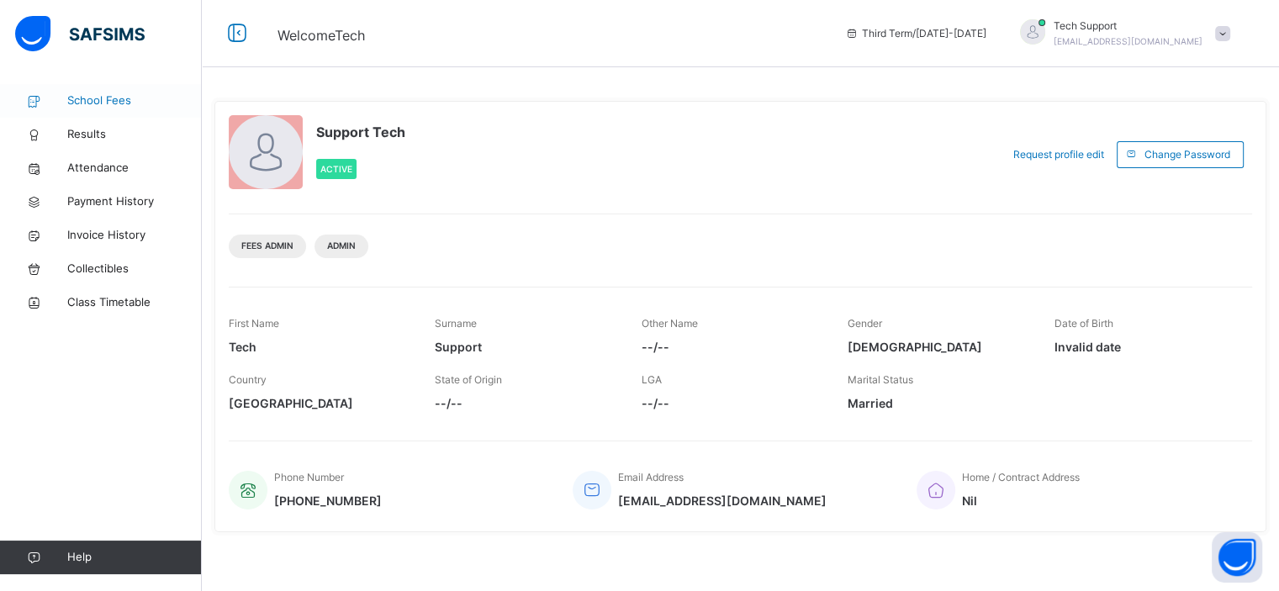
click at [93, 100] on span "School Fees" at bounding box center [134, 101] width 135 height 17
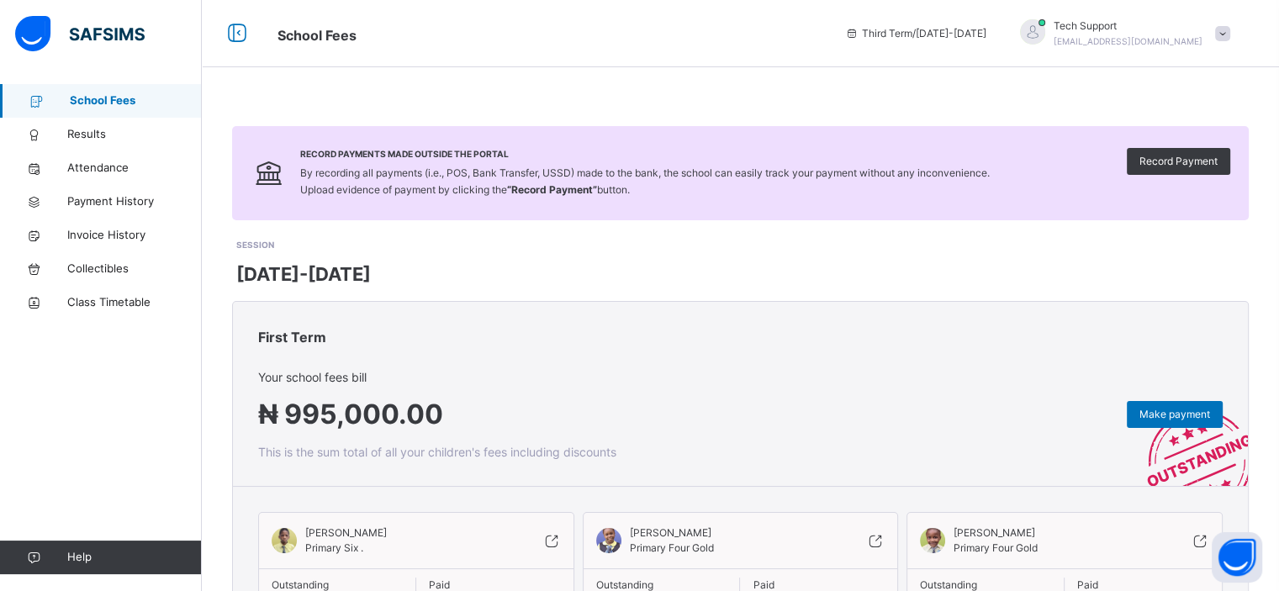
click at [719, 87] on div "Record Payments Made Outside the Portal By recording all payments (i.e., POS, B…" at bounding box center [741, 412] width 1078 height 656
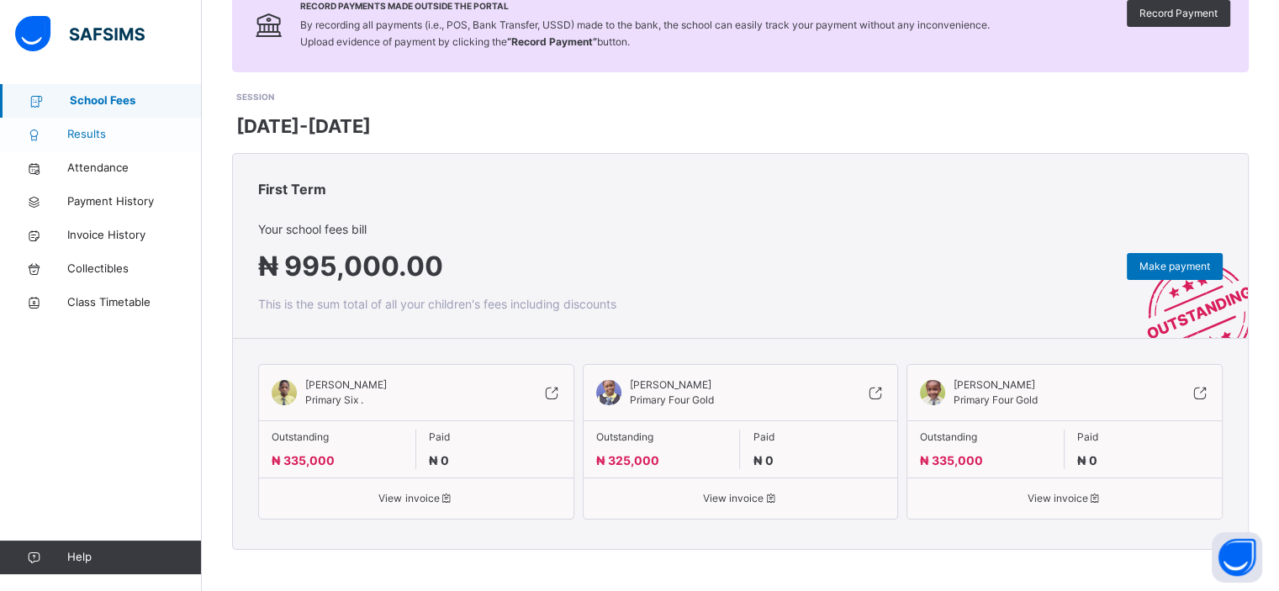
click at [76, 132] on span "Results" at bounding box center [134, 134] width 135 height 17
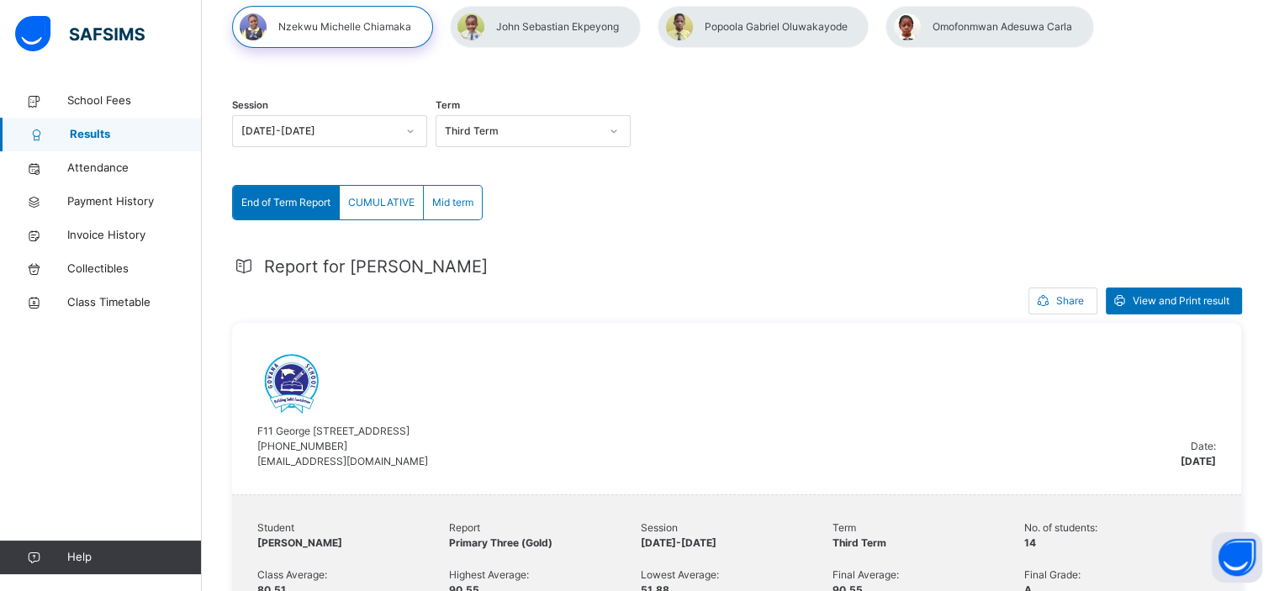
scroll to position [151, 0]
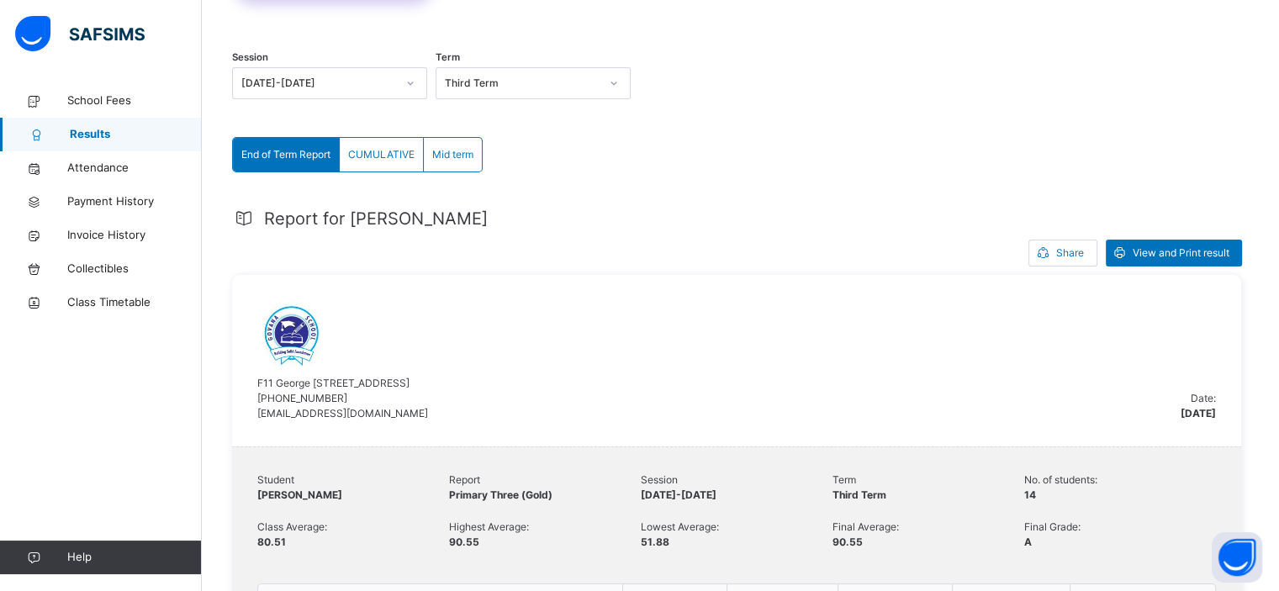
click at [460, 149] on span "Mid term" at bounding box center [452, 154] width 41 height 15
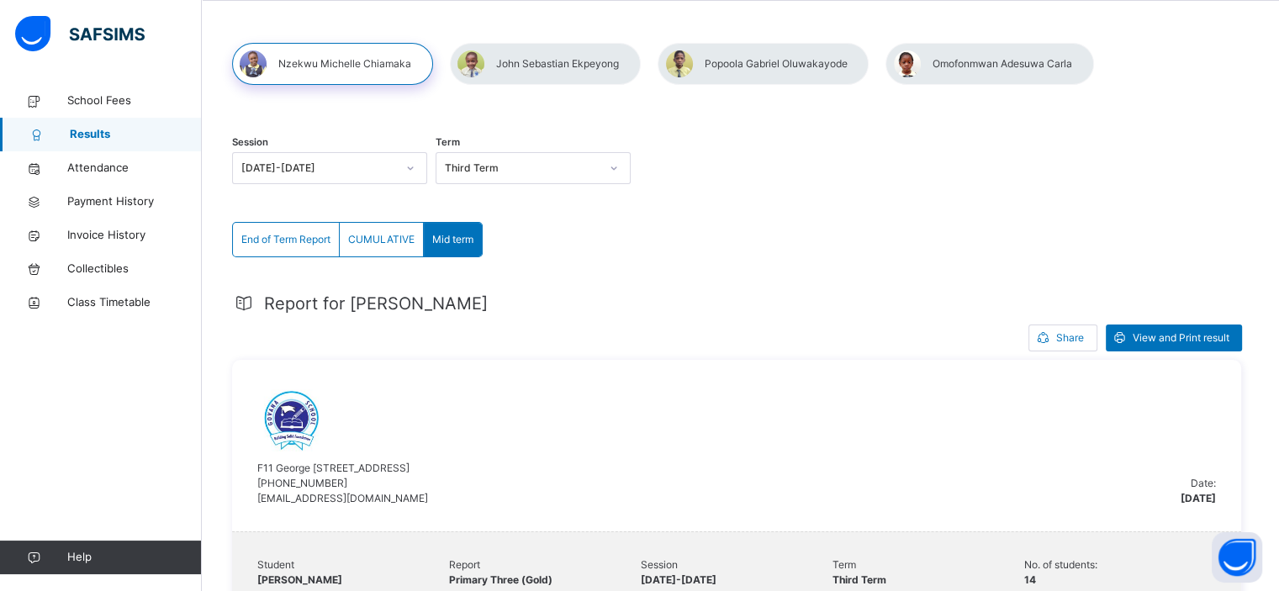
scroll to position [66, 0]
click at [373, 241] on span "CUMULATIVE" at bounding box center [381, 240] width 66 height 15
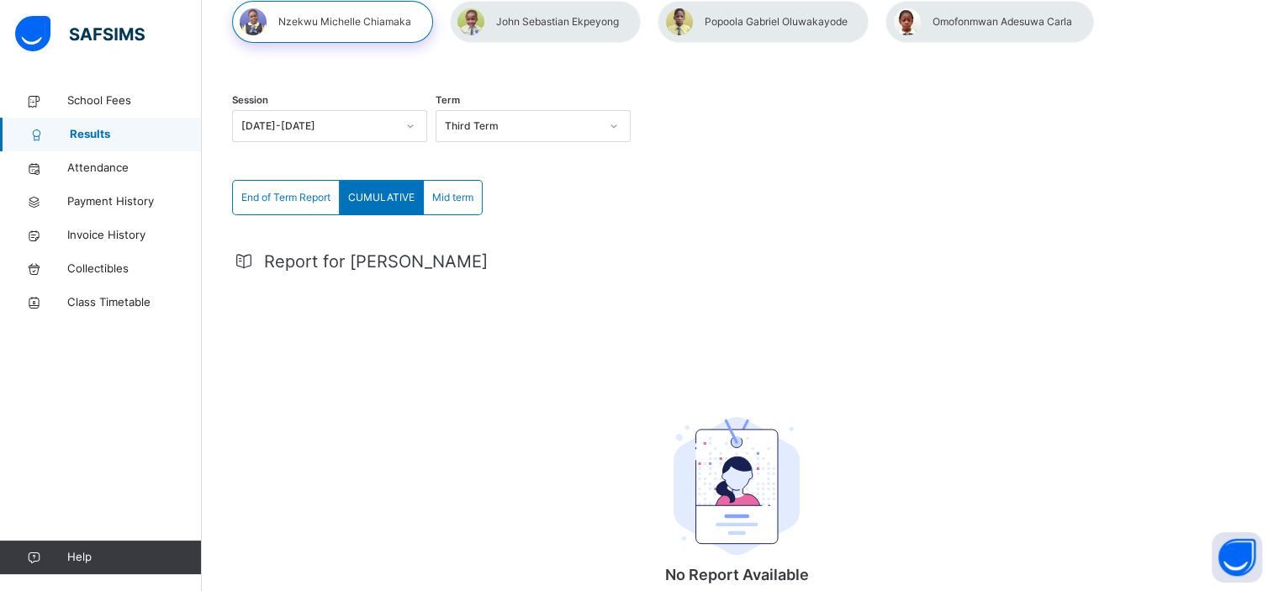
scroll to position [101, 0]
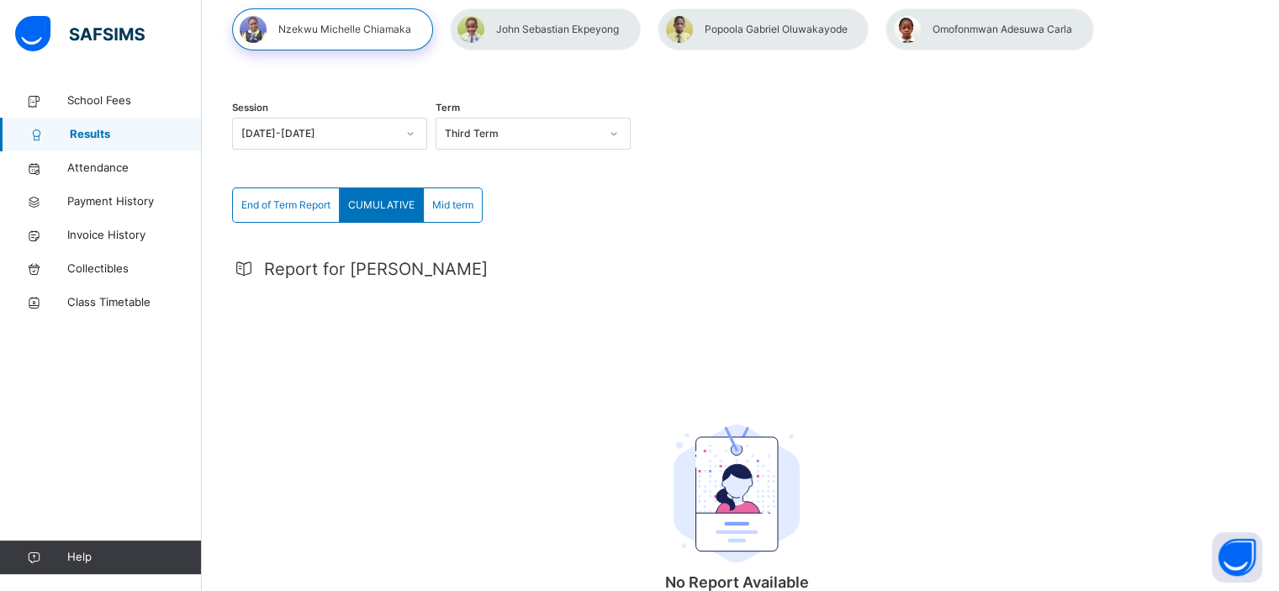
click at [306, 208] on span "End of Term Report" at bounding box center [285, 205] width 89 height 15
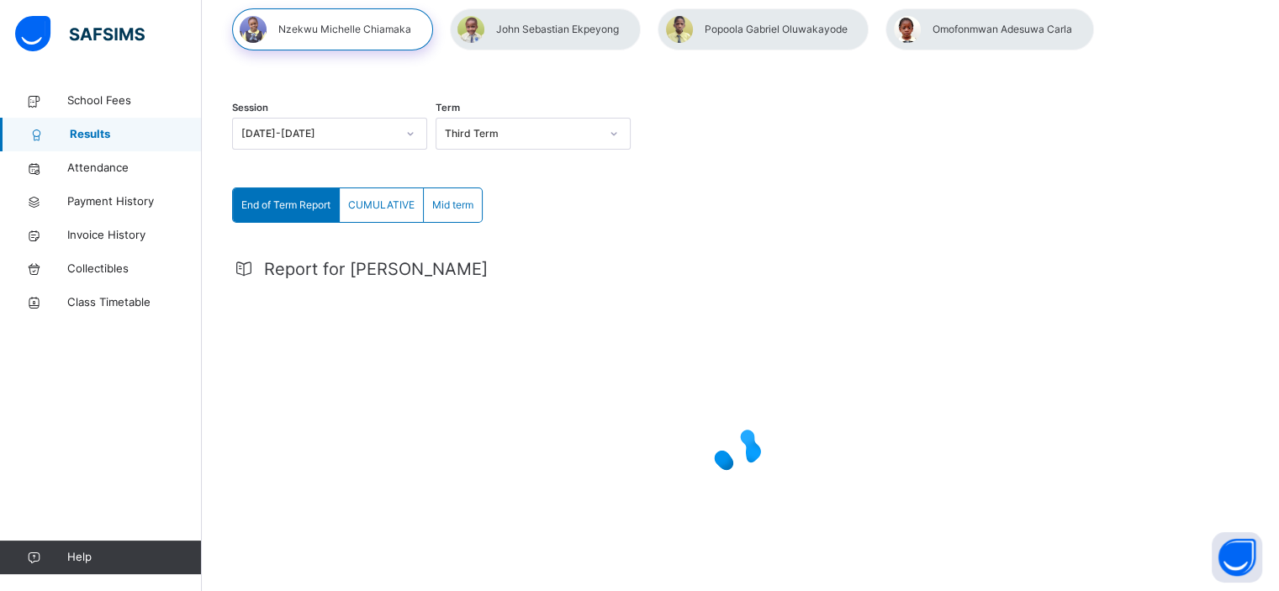
click at [447, 204] on span "Mid term" at bounding box center [452, 205] width 41 height 15
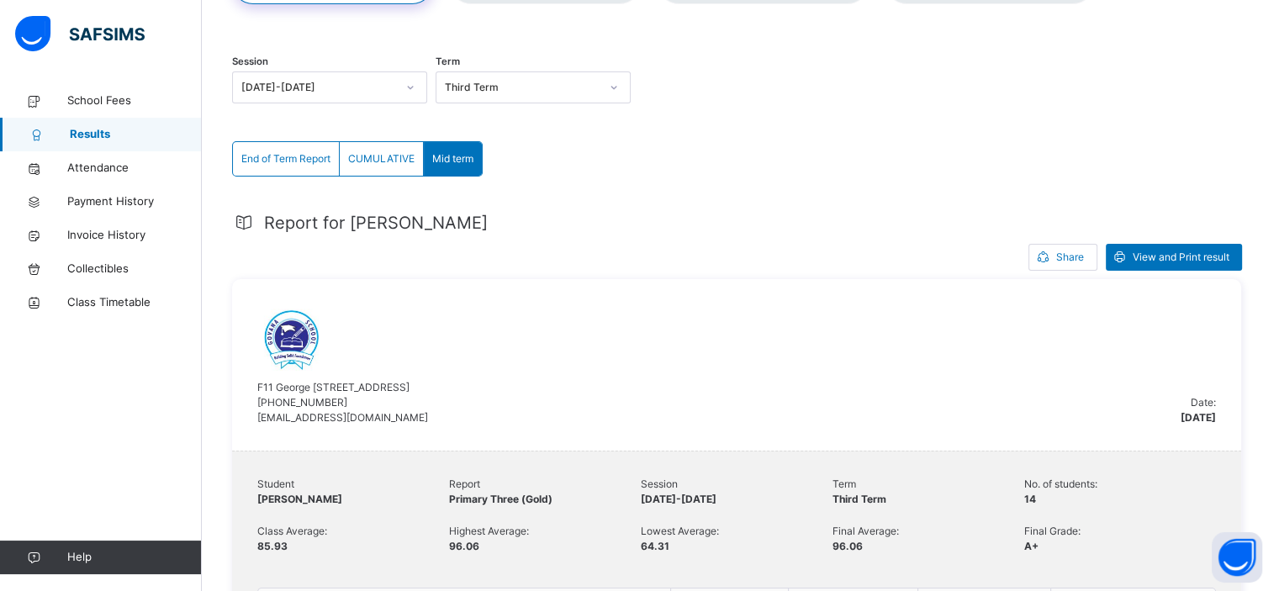
scroll to position [0, 0]
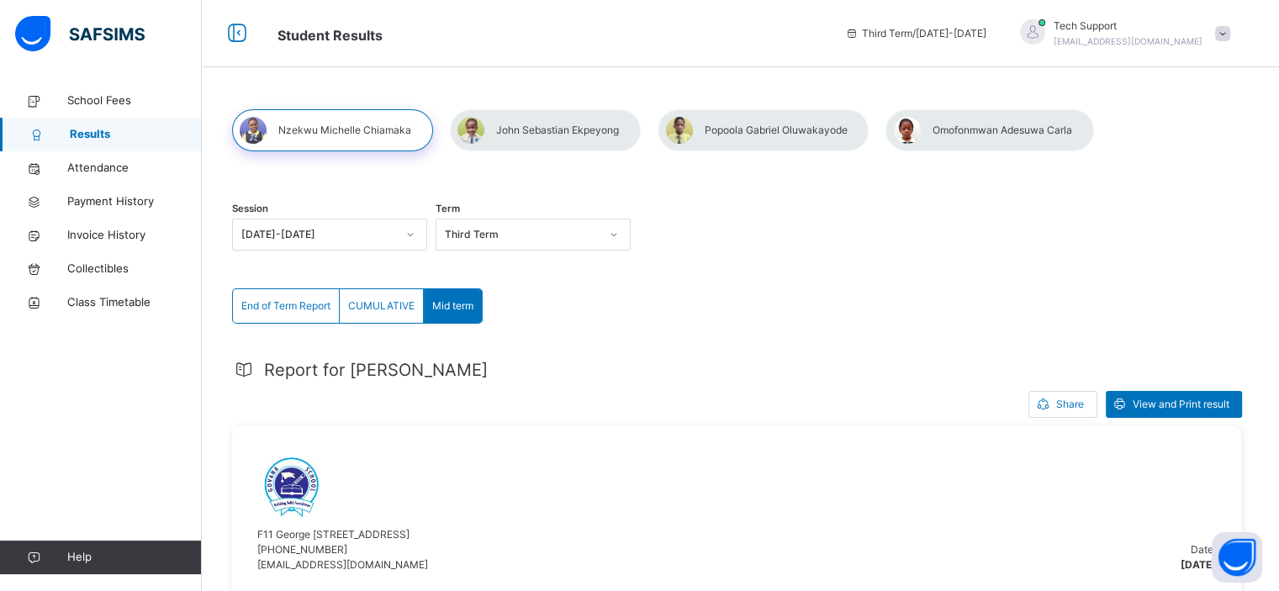
click at [548, 130] on div at bounding box center [545, 130] width 191 height 42
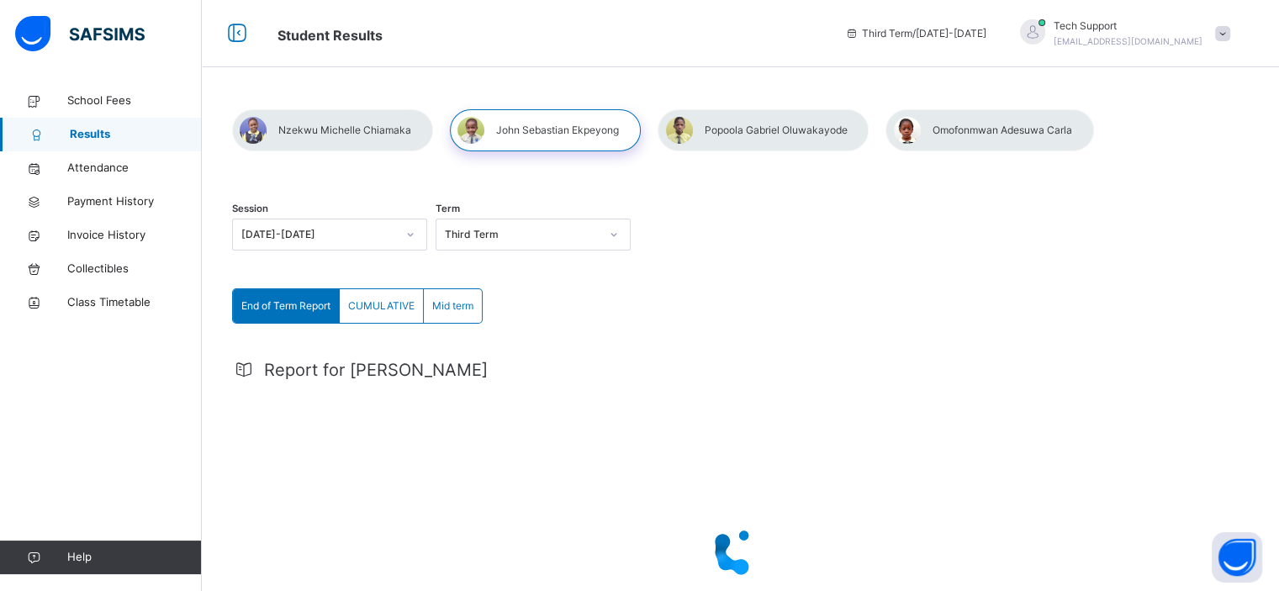
click at [380, 133] on div at bounding box center [332, 130] width 201 height 42
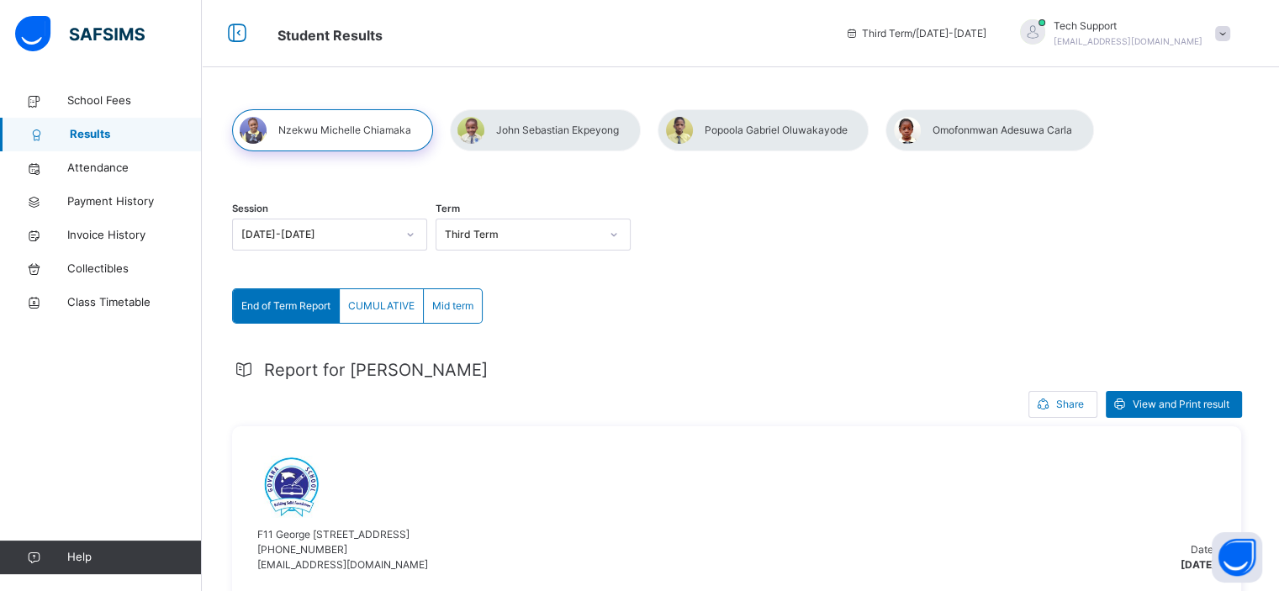
click at [755, 209] on div "Session [DATE]-[DATE] Term Third Term" at bounding box center [736, 236] width 1009 height 103
click at [1231, 29] on span at bounding box center [1222, 33] width 15 height 15
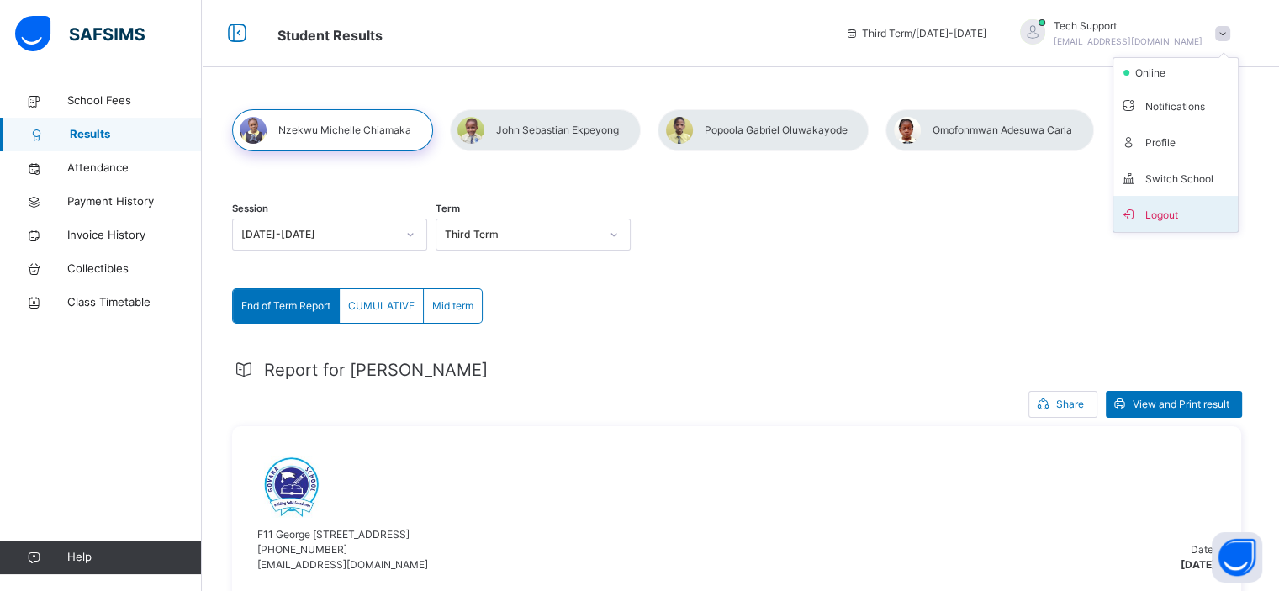
click at [1175, 207] on span "Logout" at bounding box center [1175, 214] width 111 height 23
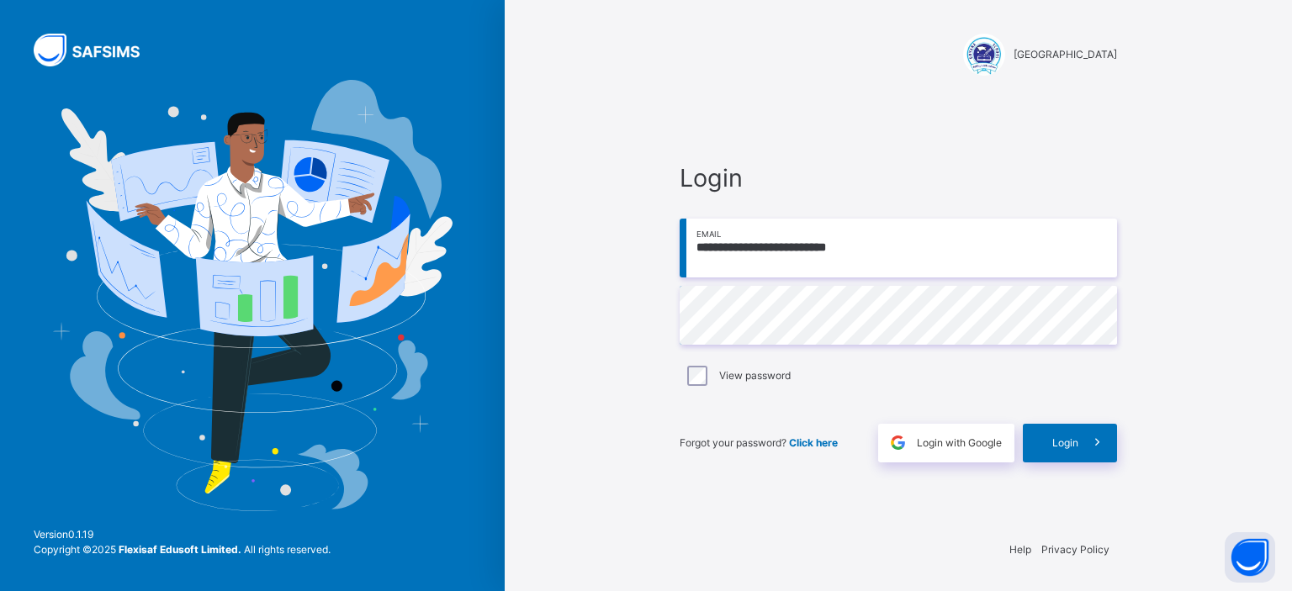
click at [803, 257] on input "**********" at bounding box center [898, 248] width 437 height 59
click at [908, 249] on input "**********" at bounding box center [898, 248] width 437 height 59
type input "*"
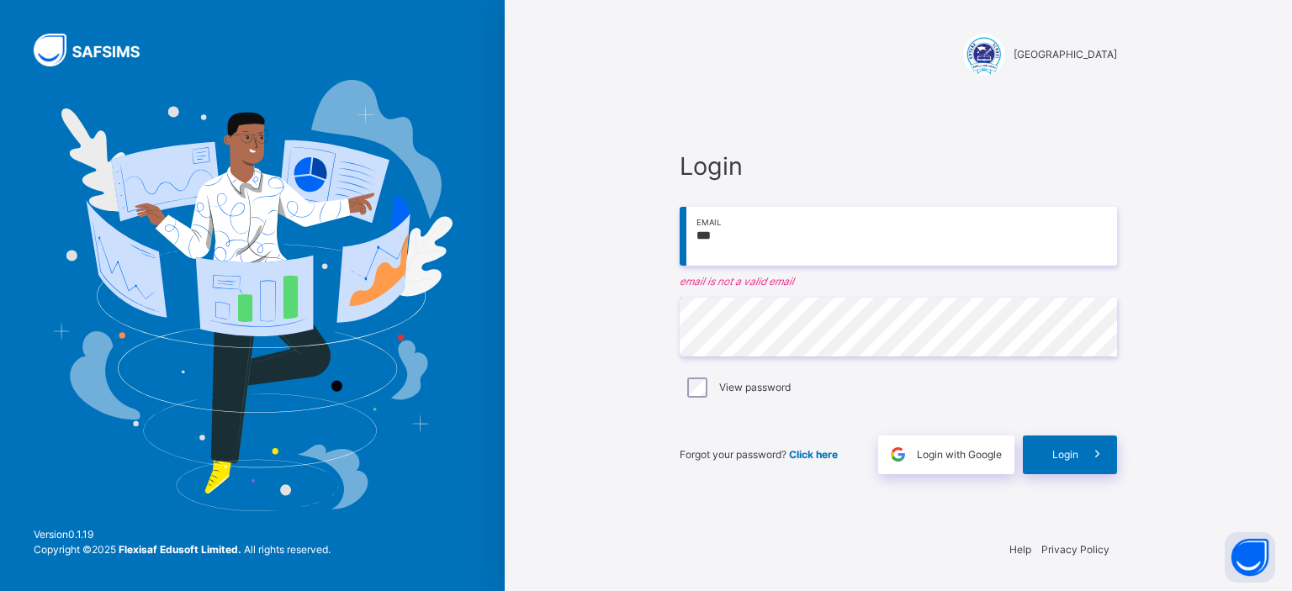
type input "**********"
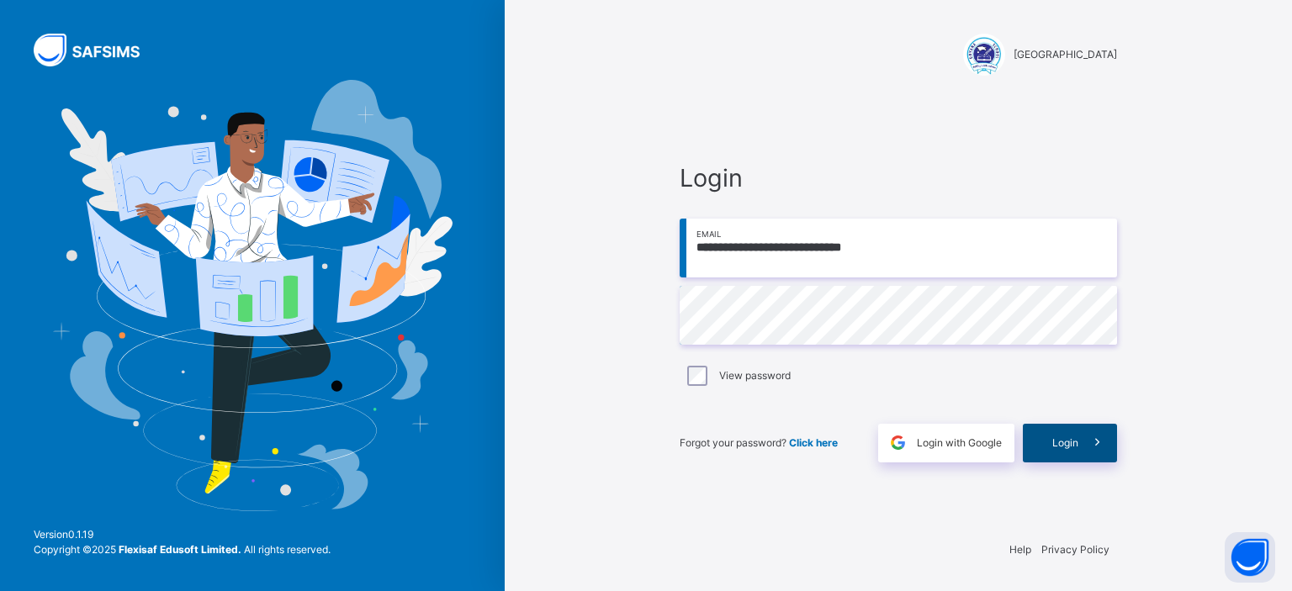
click at [1083, 440] on span at bounding box center [1097, 443] width 39 height 39
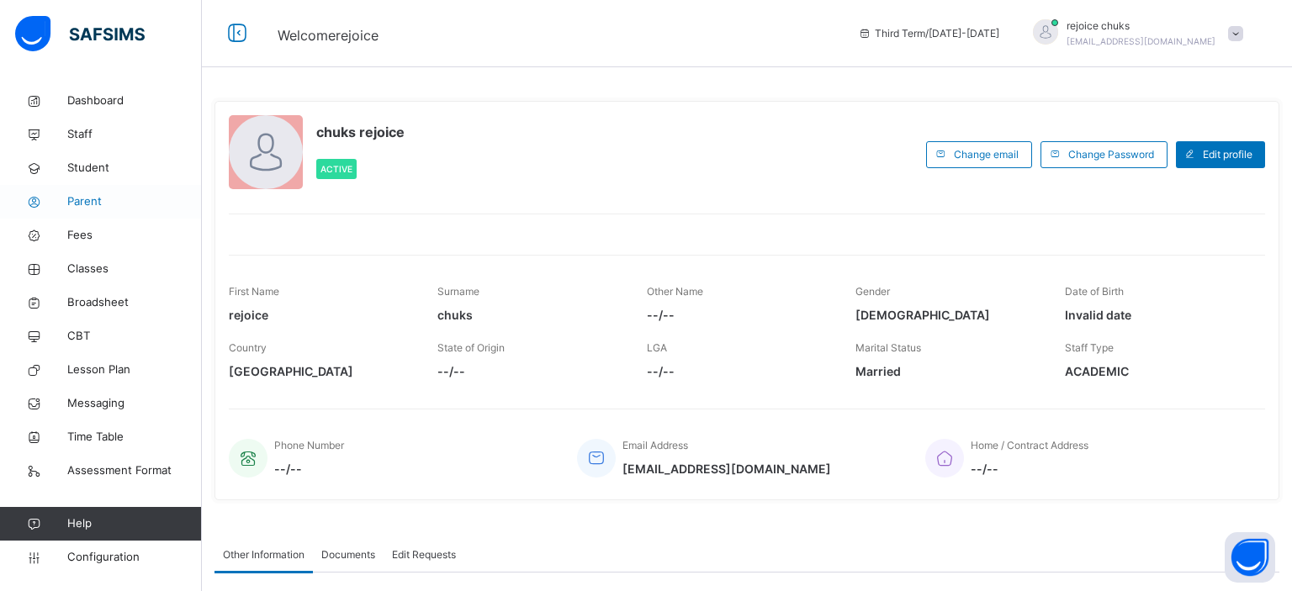
click at [94, 199] on span "Parent" at bounding box center [134, 201] width 135 height 17
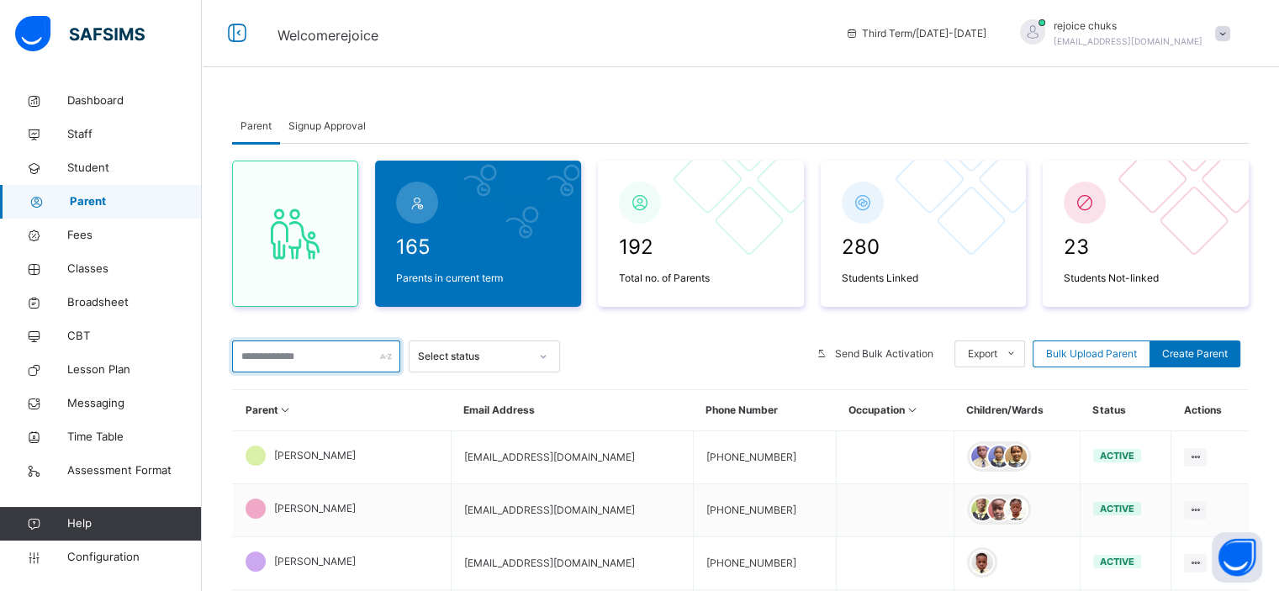
click at [288, 357] on input "text" at bounding box center [316, 357] width 168 height 32
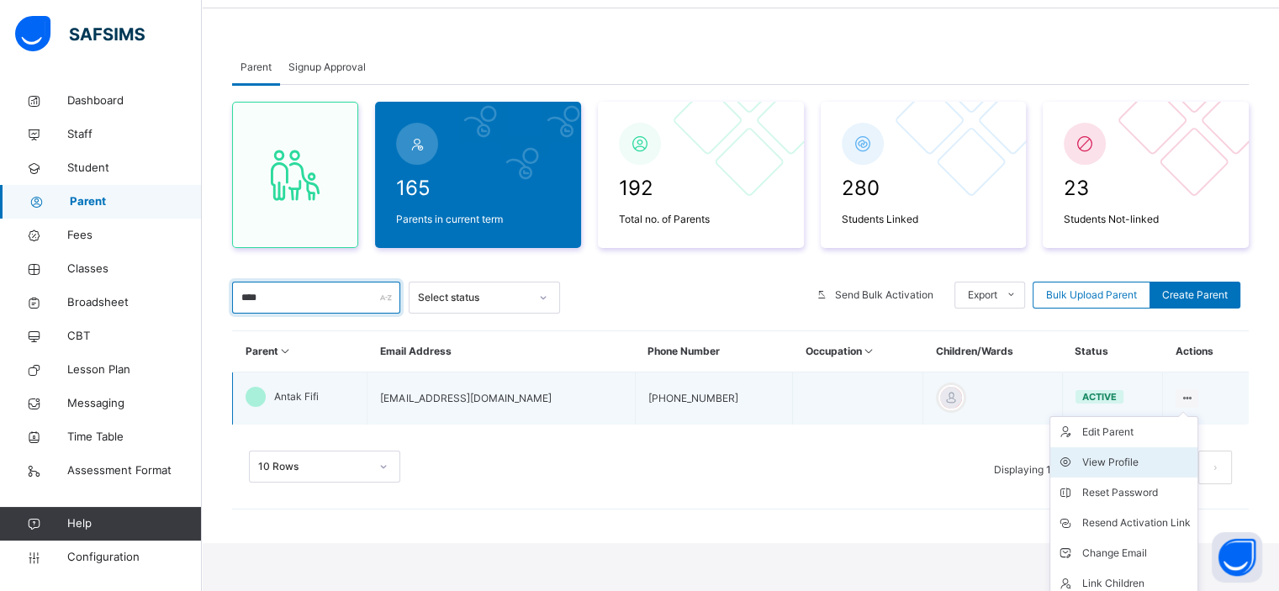
scroll to position [61, 0]
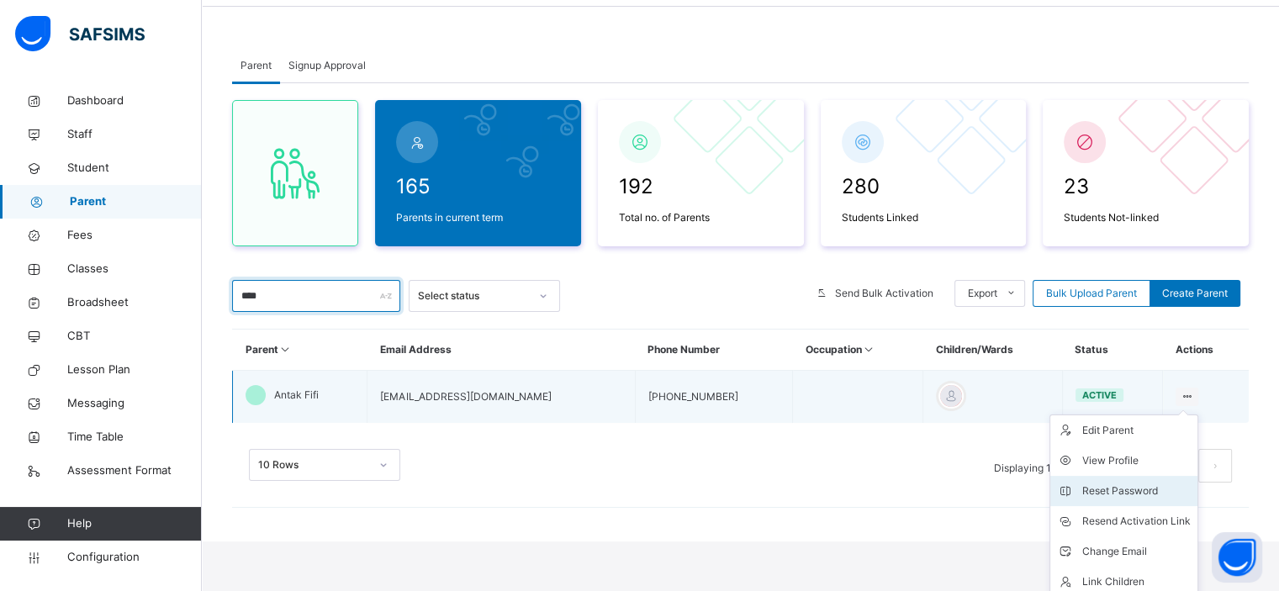
type input "****"
click at [1131, 488] on div "Reset Password" at bounding box center [1137, 491] width 109 height 17
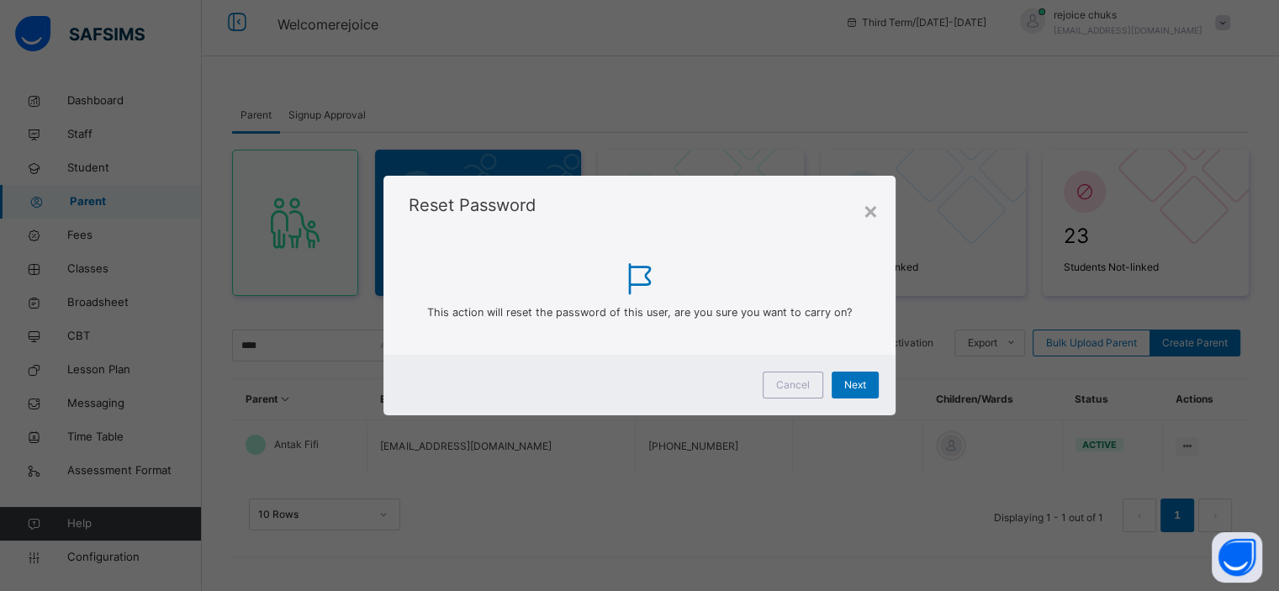
scroll to position [10, 0]
click at [851, 391] on div "Next" at bounding box center [863, 385] width 47 height 27
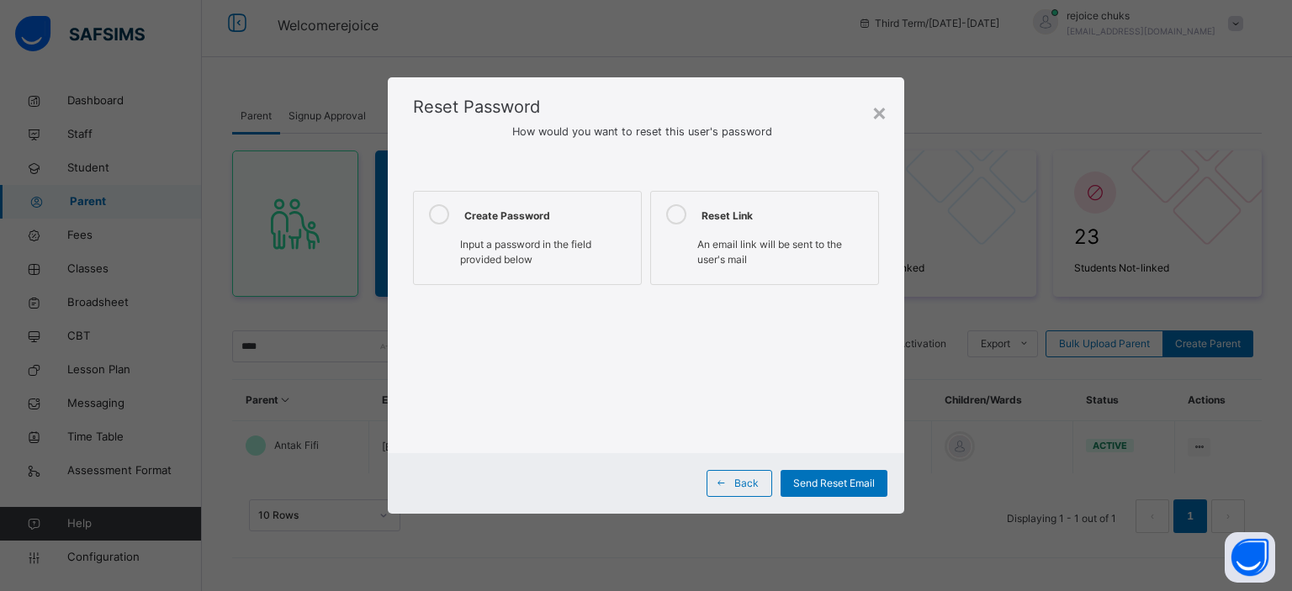
click at [473, 243] on span "Input a password in the field provided below" at bounding box center [525, 252] width 131 height 28
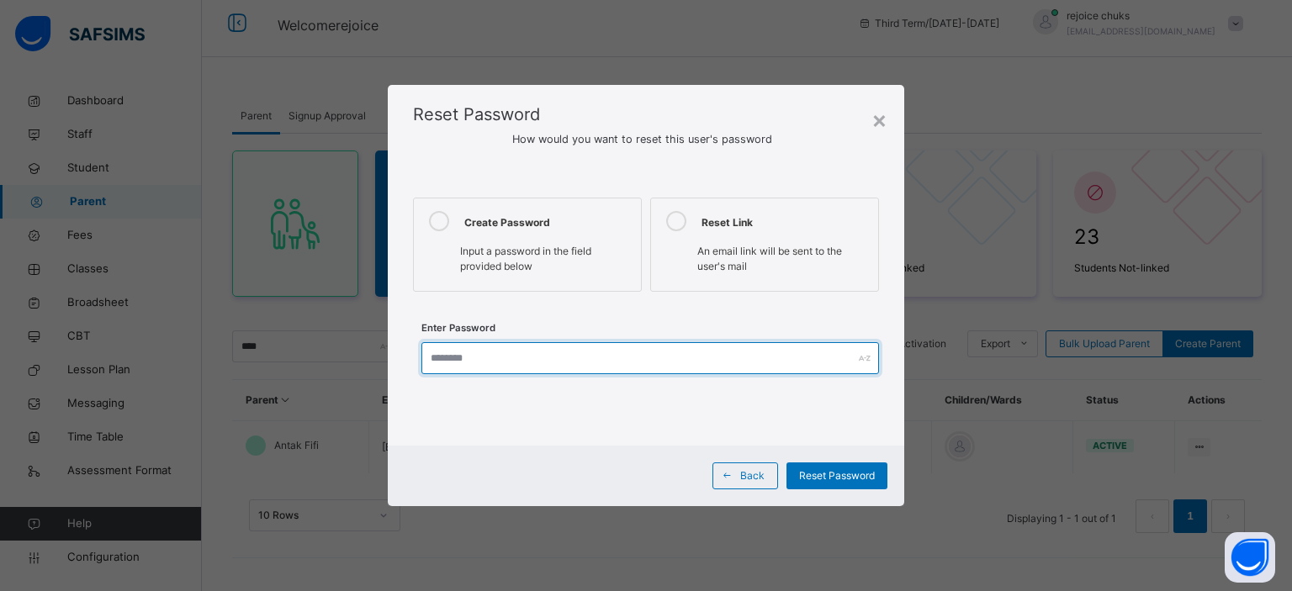
click at [502, 358] on input "text" at bounding box center [650, 358] width 458 height 32
click at [472, 358] on input "text" at bounding box center [643, 358] width 453 height 32
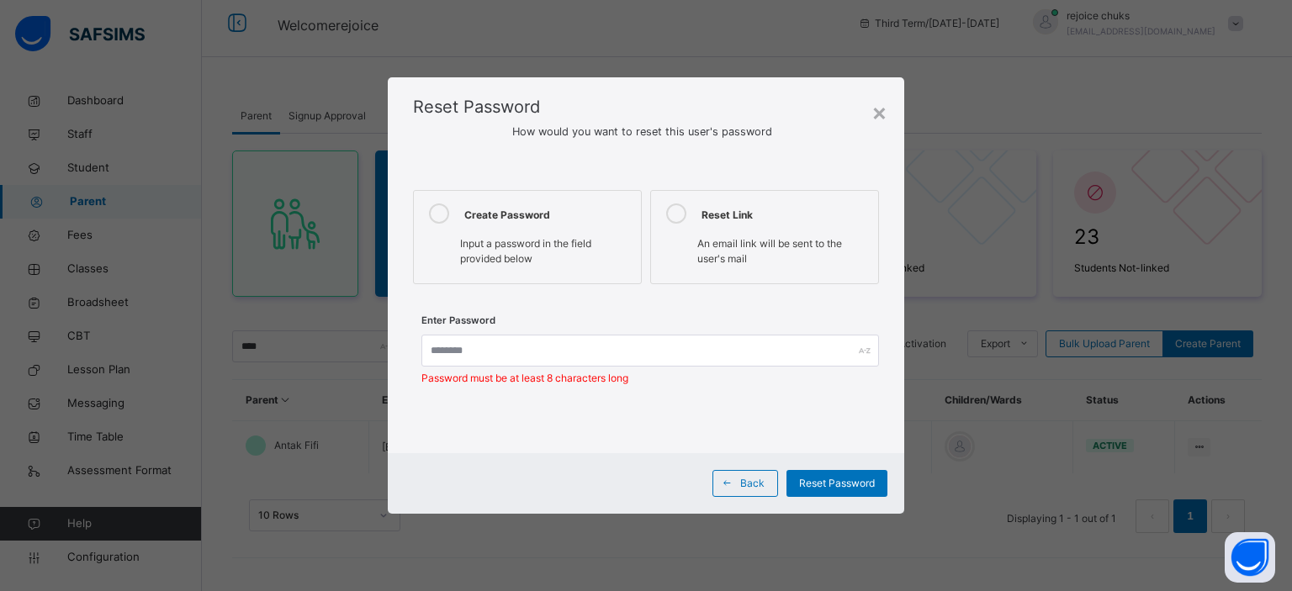
click at [690, 383] on div "Enter Password Password must be at least 8 characters long" at bounding box center [646, 360] width 466 height 68
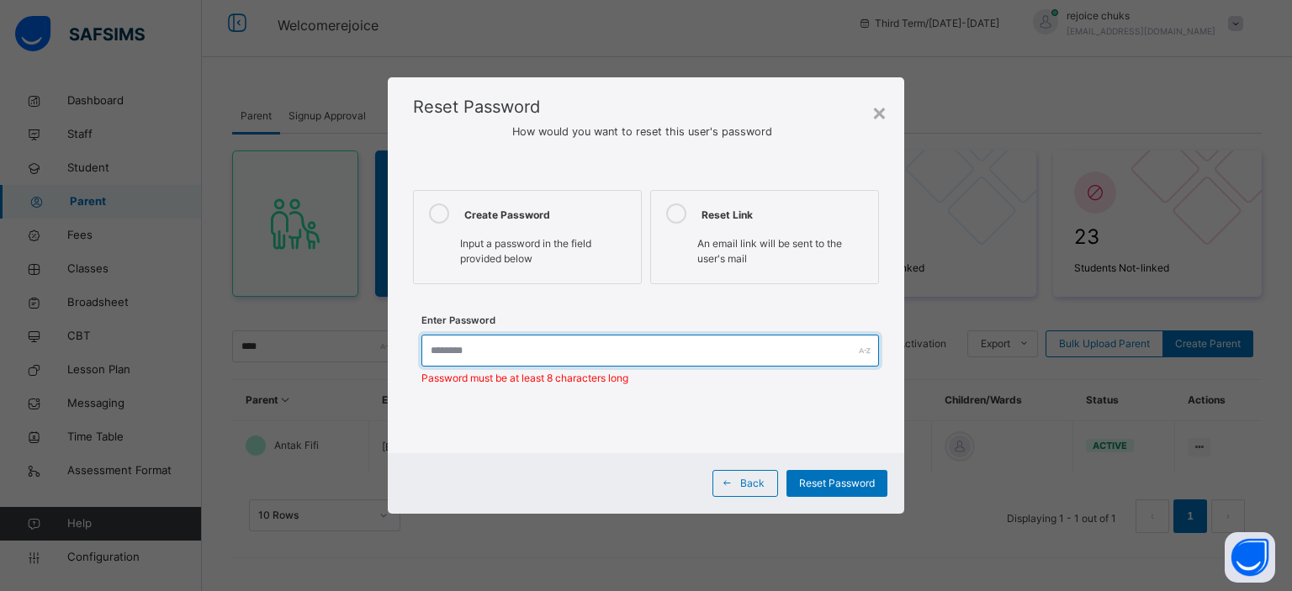
click at [573, 352] on input "text" at bounding box center [650, 351] width 458 height 32
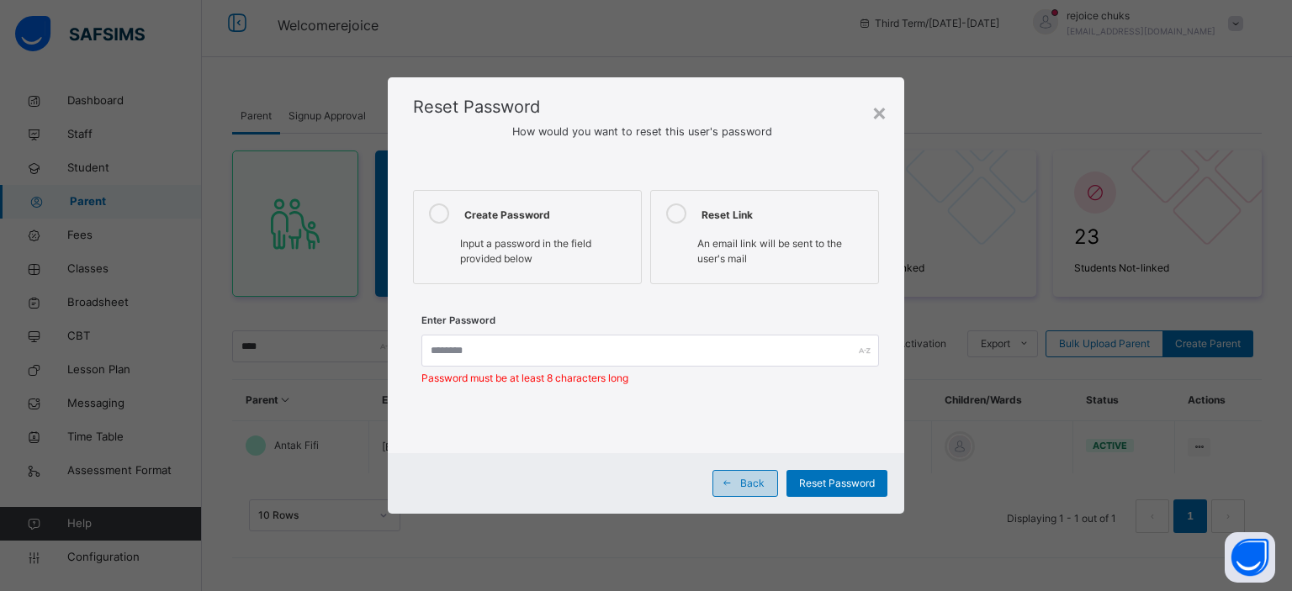
click at [737, 483] on span at bounding box center [726, 483] width 27 height 27
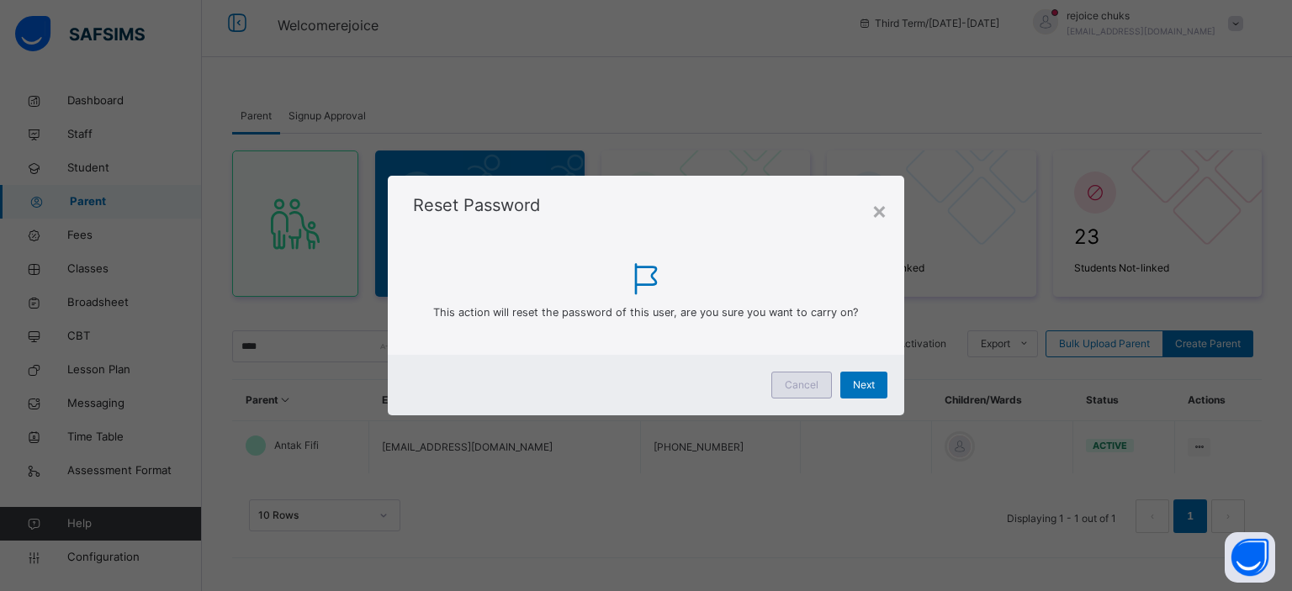
click at [808, 384] on span "Cancel" at bounding box center [802, 385] width 34 height 15
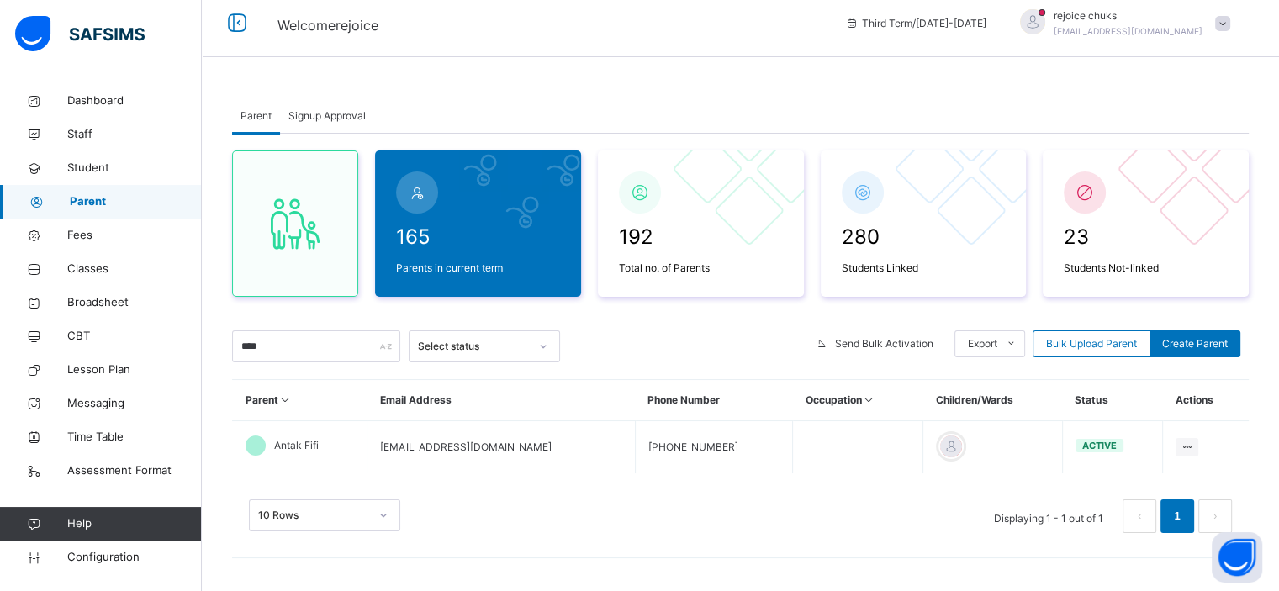
click at [1231, 24] on span at bounding box center [1222, 23] width 15 height 15
click at [826, 61] on div "Parent Signup Approval Parent Signup Approval 165 Parents in current term 192 T…" at bounding box center [741, 291] width 1078 height 602
click at [1239, 19] on div "rejoice chuks [EMAIL_ADDRESS][DOMAIN_NAME]" at bounding box center [1122, 23] width 236 height 30
click at [807, 66] on div "Parent Signup Approval Parent Signup Approval 165 Parents in current term 192 T…" at bounding box center [741, 291] width 1078 height 602
click at [334, 127] on div "Signup Approval" at bounding box center [327, 116] width 94 height 34
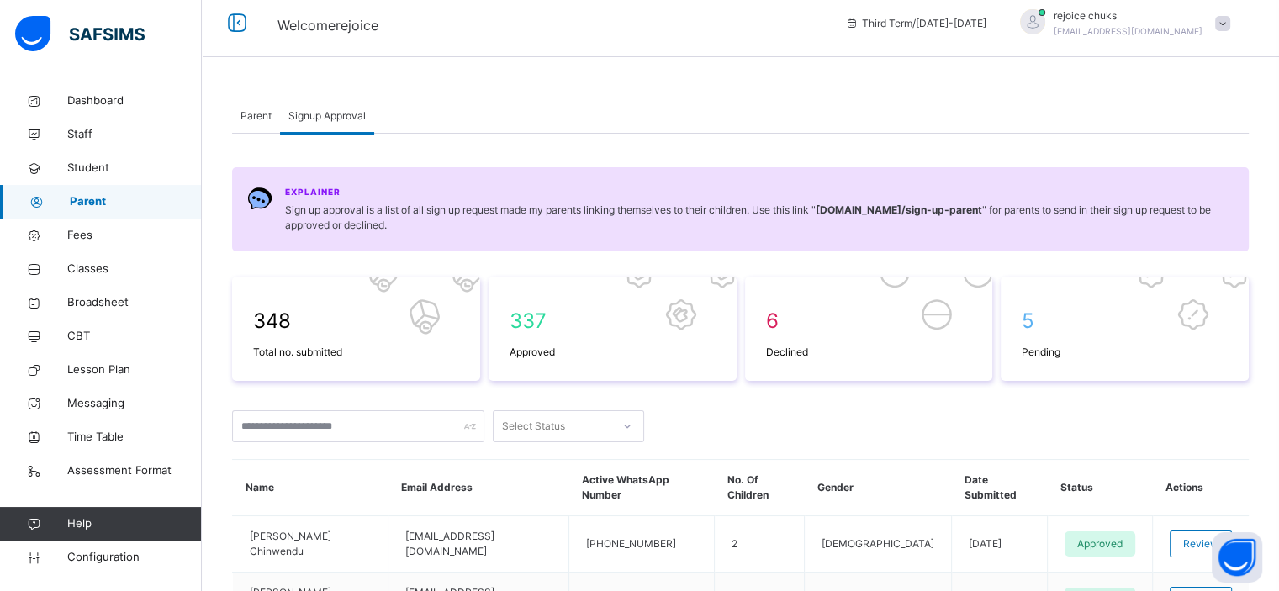
click at [257, 113] on span "Parent" at bounding box center [256, 116] width 31 height 15
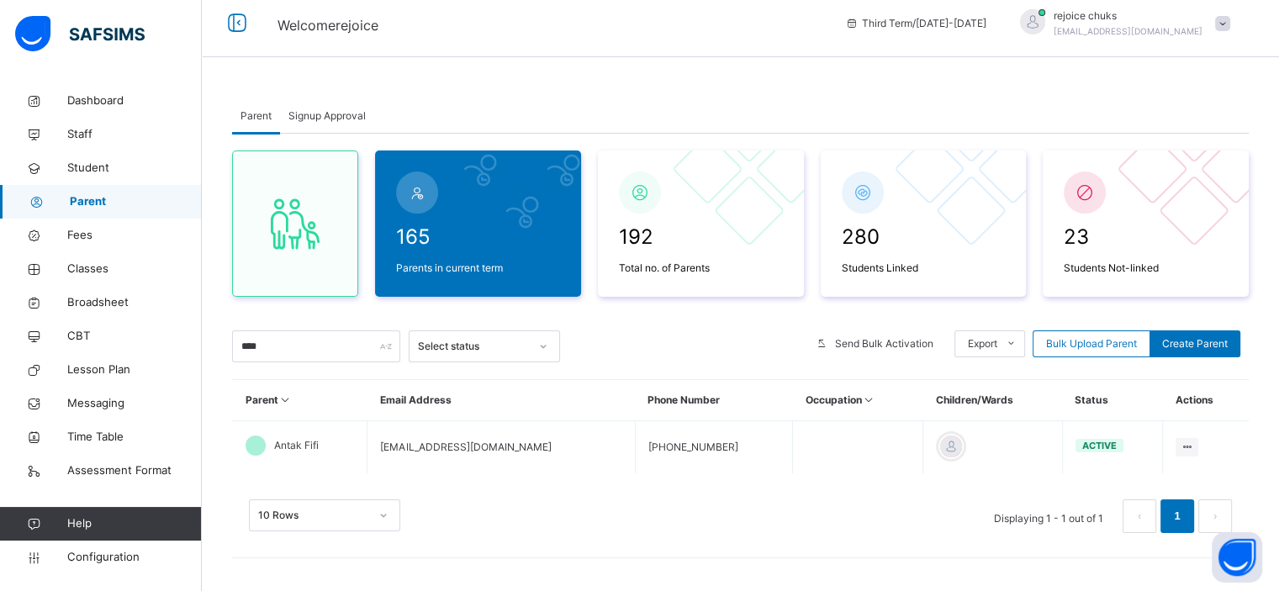
click at [330, 117] on span "Signup Approval" at bounding box center [327, 116] width 77 height 15
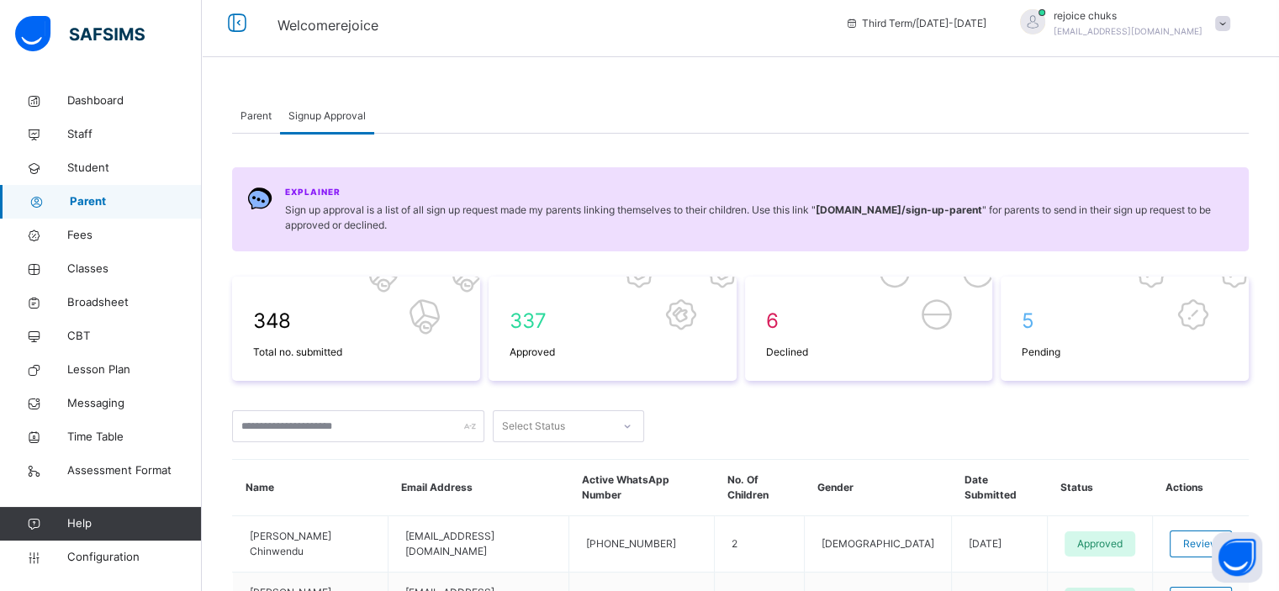
click at [268, 113] on span "Parent" at bounding box center [256, 116] width 31 height 15
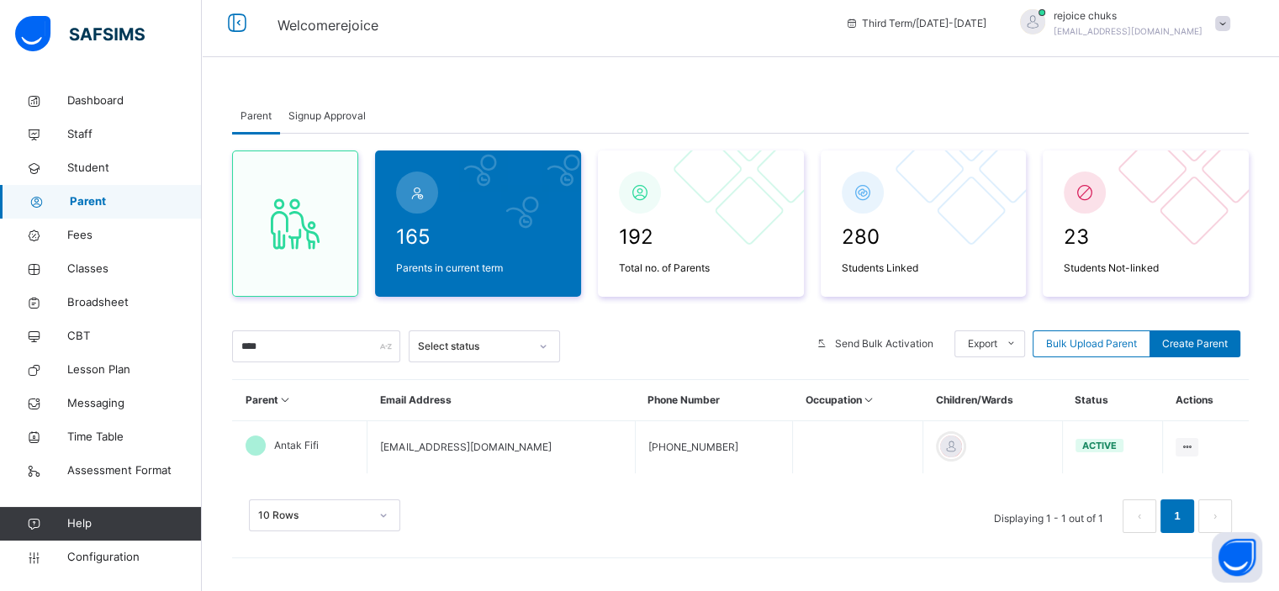
click at [332, 109] on span "Signup Approval" at bounding box center [327, 116] width 77 height 15
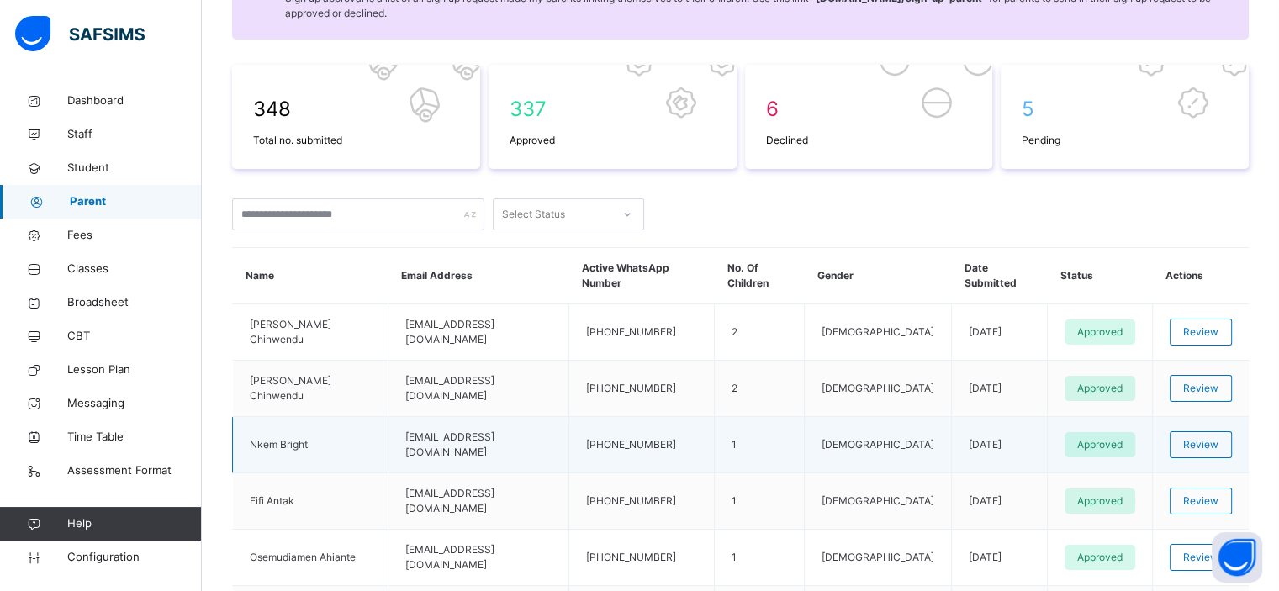
scroll to position [221, 0]
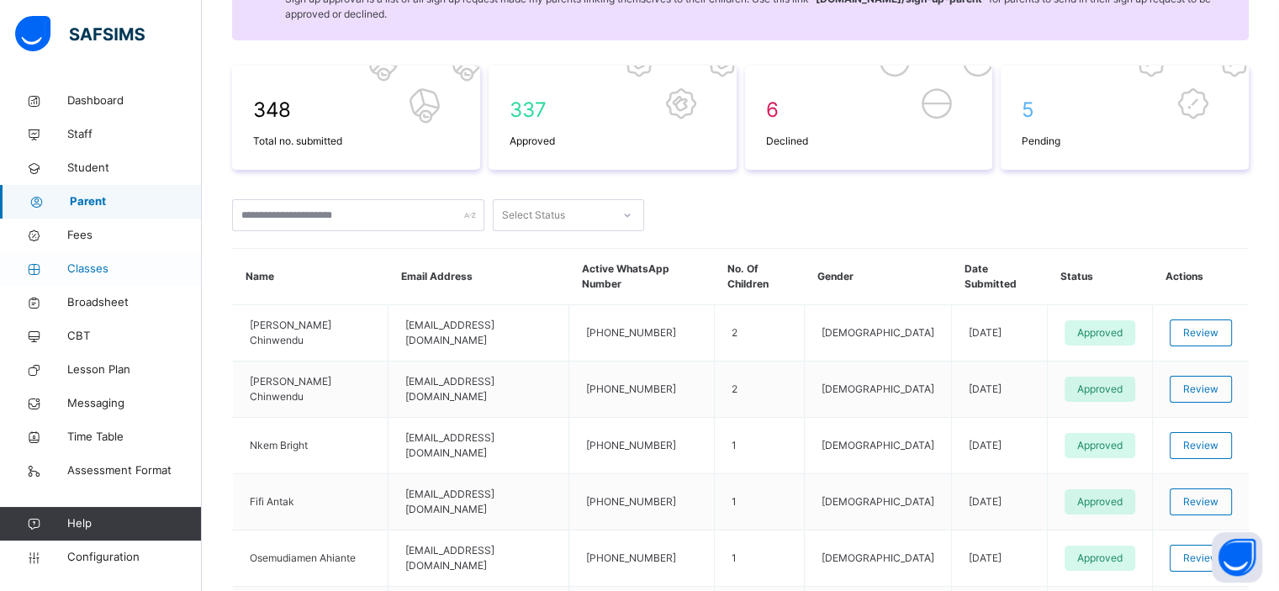
click at [74, 266] on span "Classes" at bounding box center [134, 269] width 135 height 17
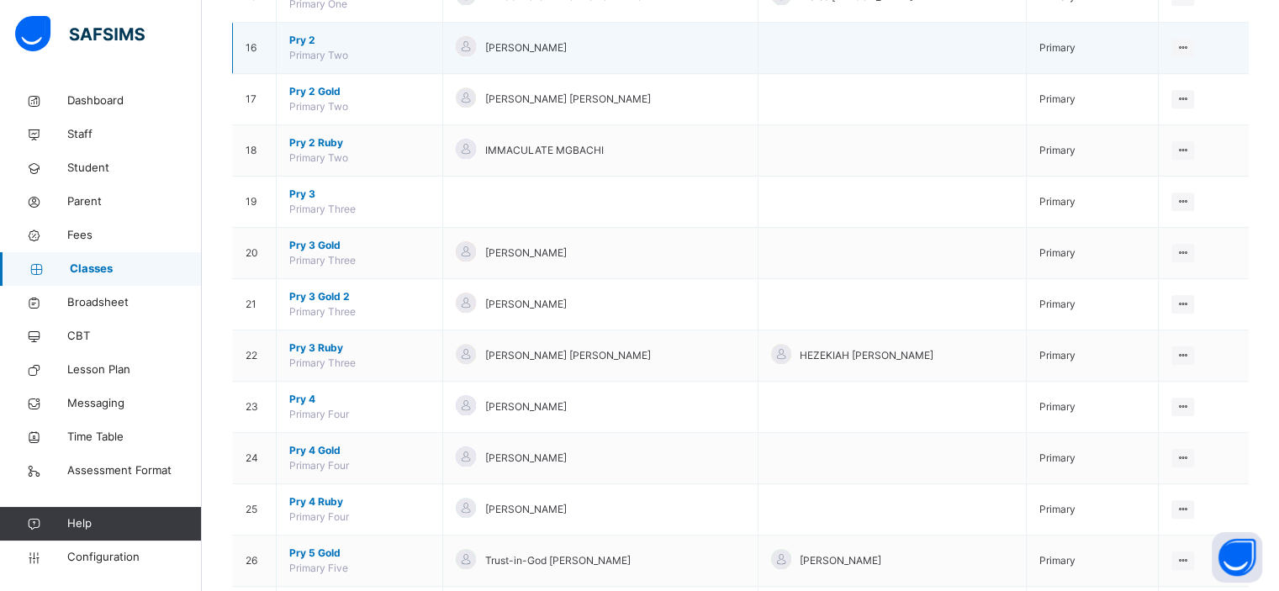
scroll to position [951, 0]
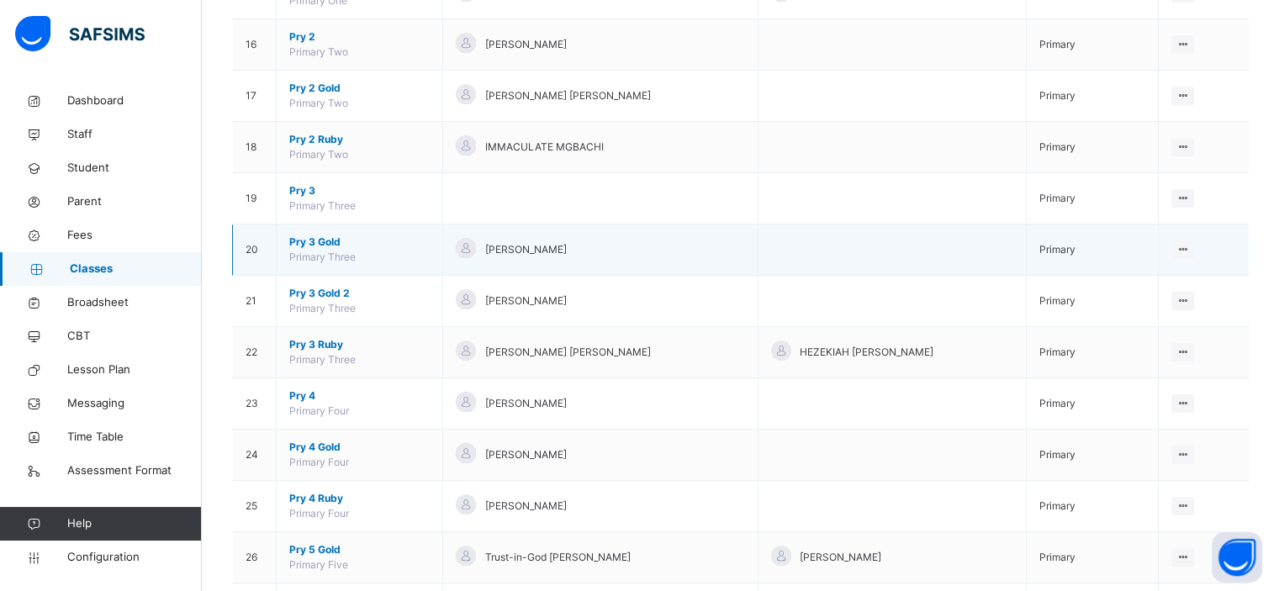
click at [306, 235] on span "Pry 3 Gold" at bounding box center [359, 242] width 140 height 15
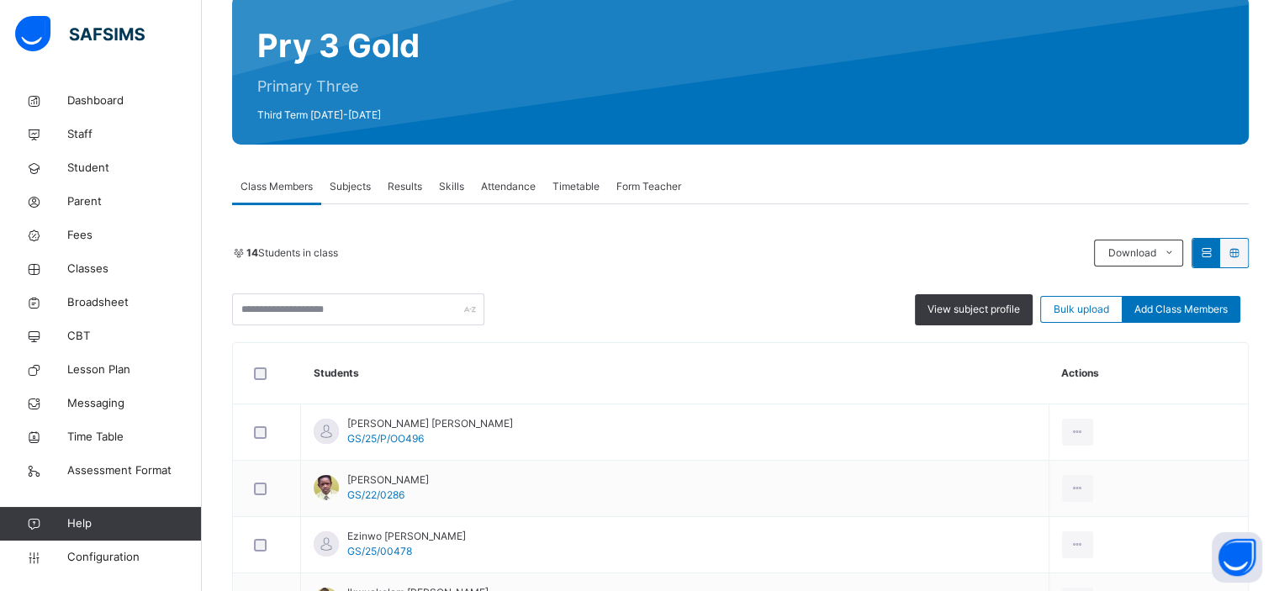
click at [454, 183] on span "Skills" at bounding box center [451, 186] width 25 height 15
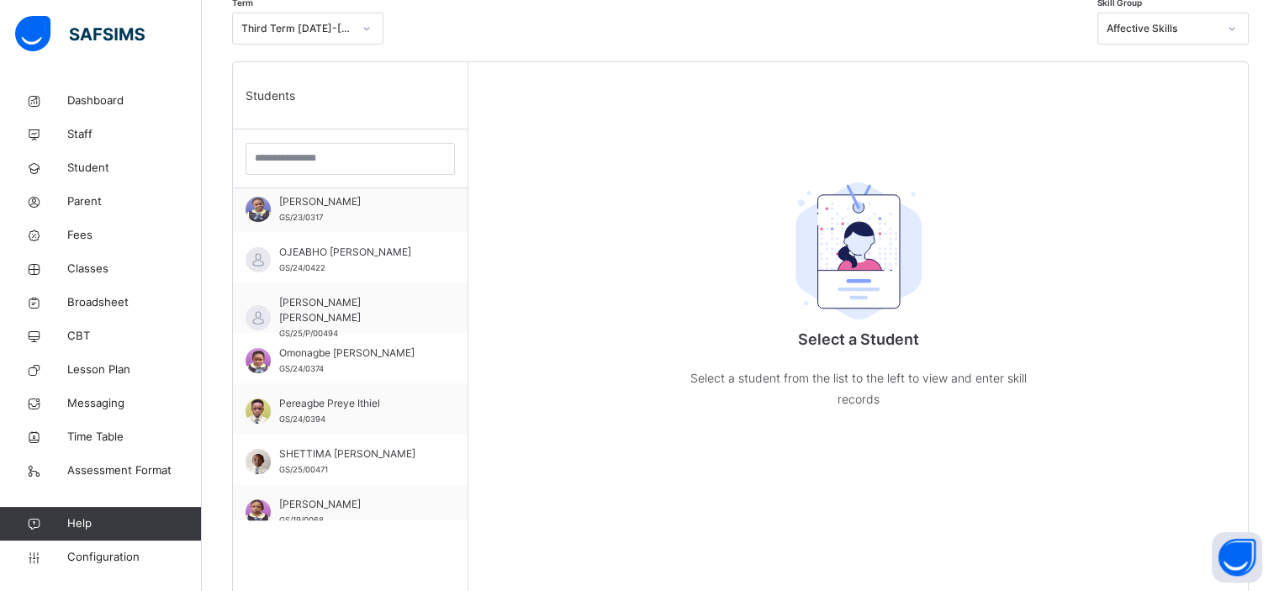
scroll to position [373, 0]
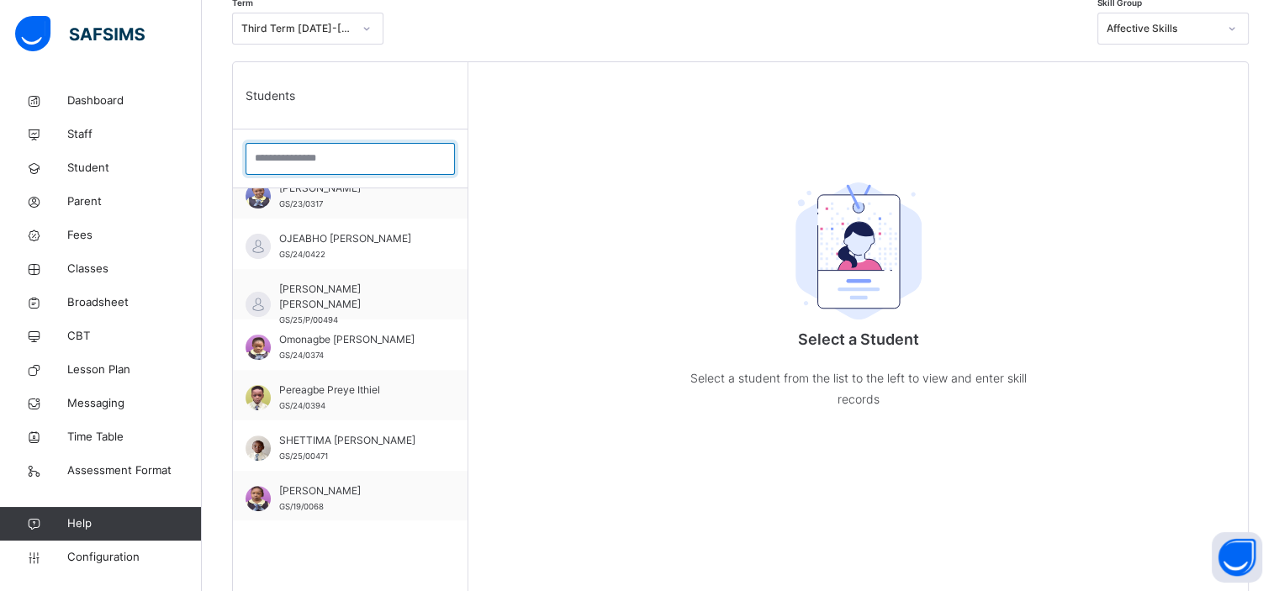
click at [310, 163] on input "search" at bounding box center [350, 159] width 209 height 32
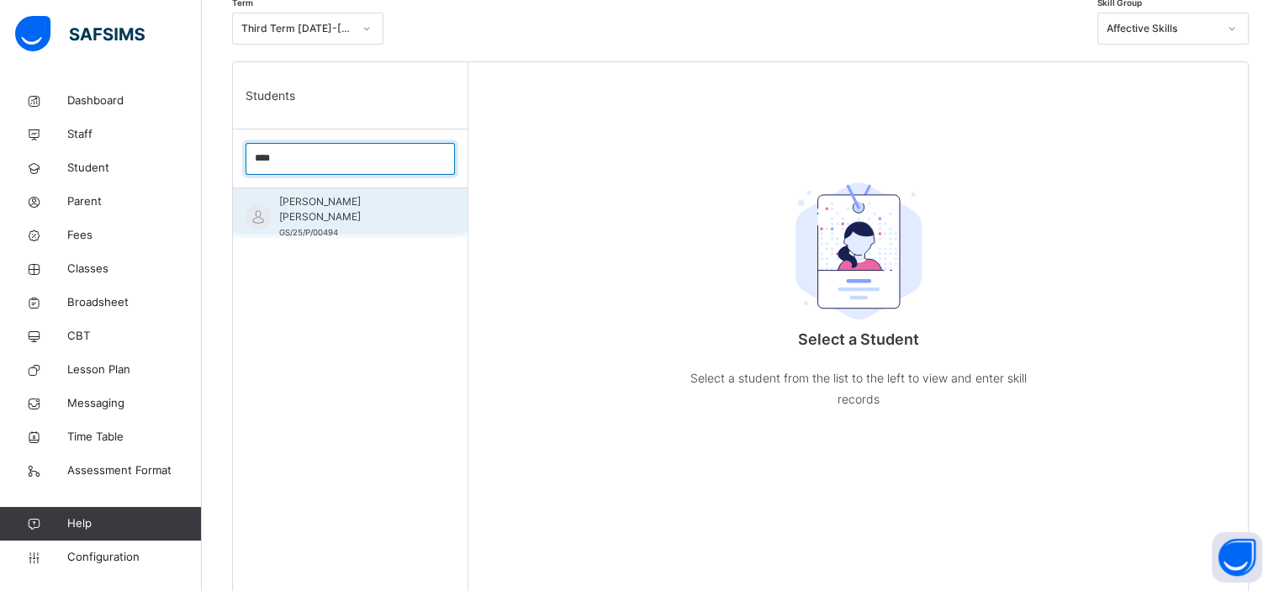
type input "****"
click at [323, 200] on span "[PERSON_NAME] [PERSON_NAME]" at bounding box center [354, 209] width 151 height 30
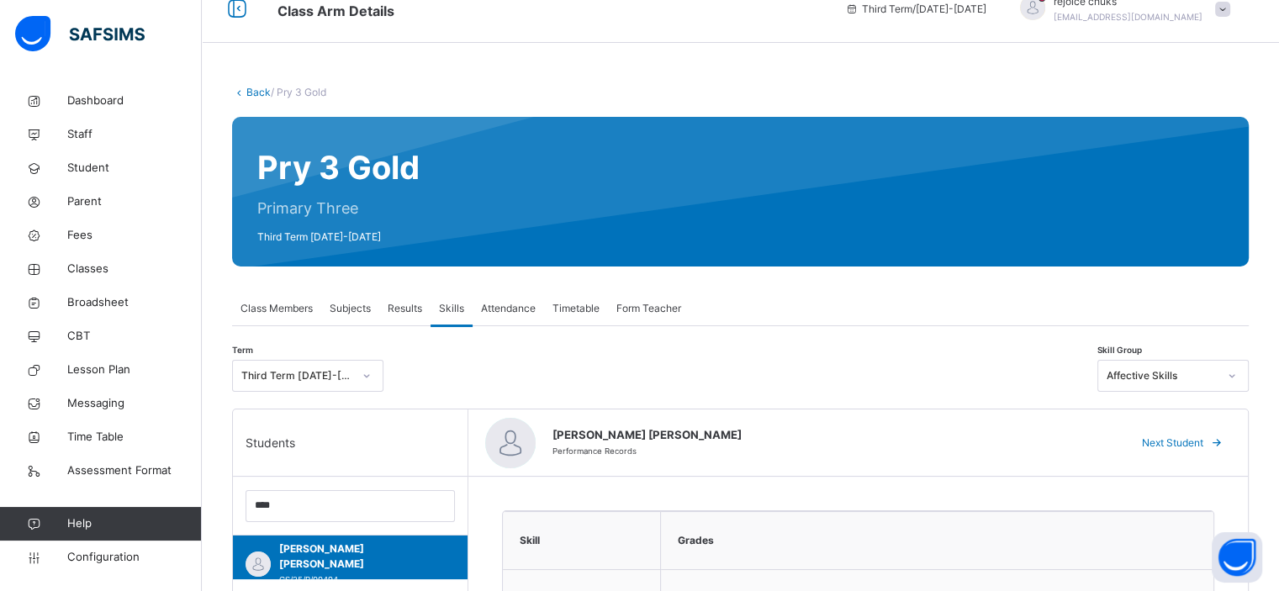
scroll to position [13, 0]
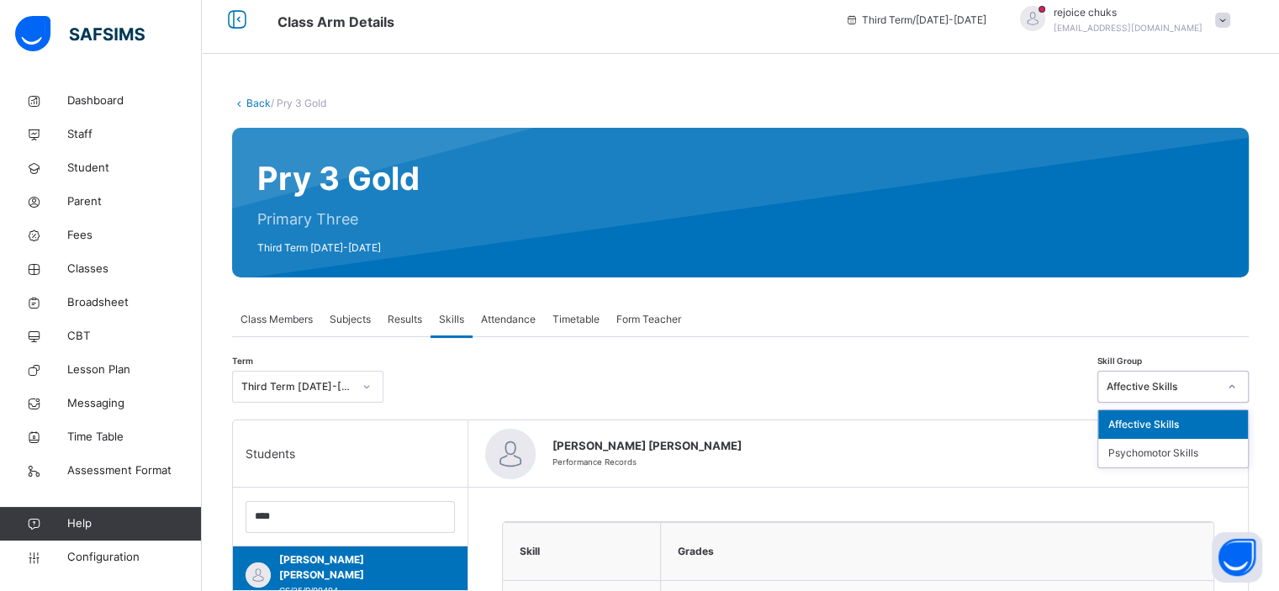
click at [1174, 394] on div "Affective Skills" at bounding box center [1158, 387] width 118 height 26
click at [1161, 456] on div "Psychomotor Skills" at bounding box center [1174, 453] width 150 height 29
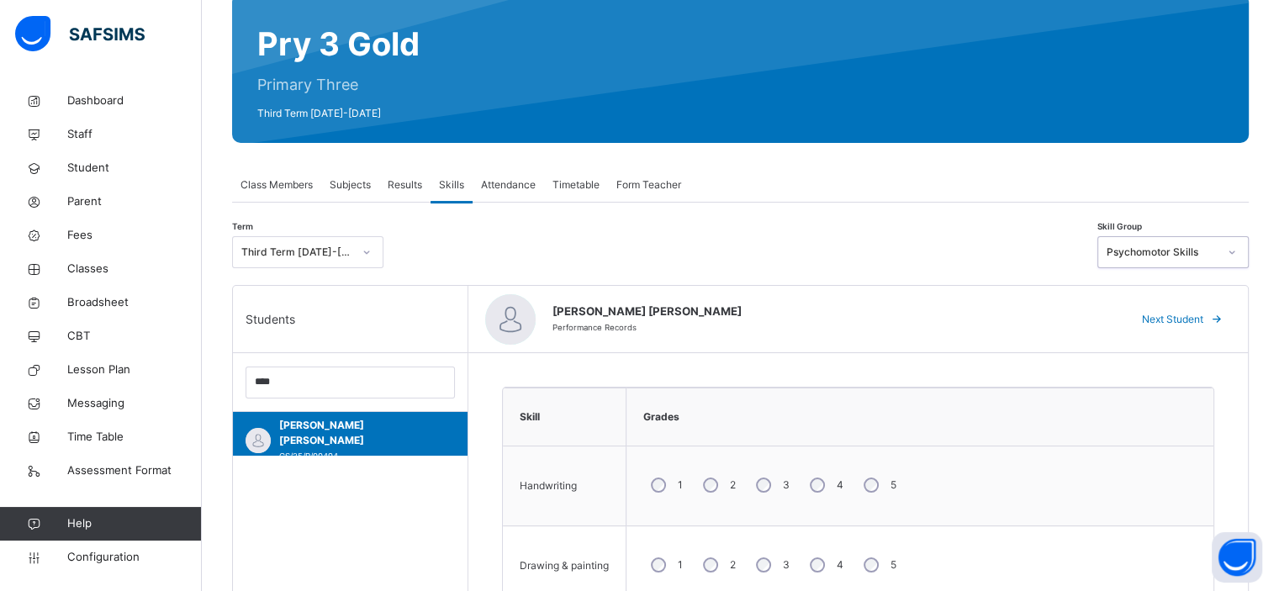
scroll to position [0, 0]
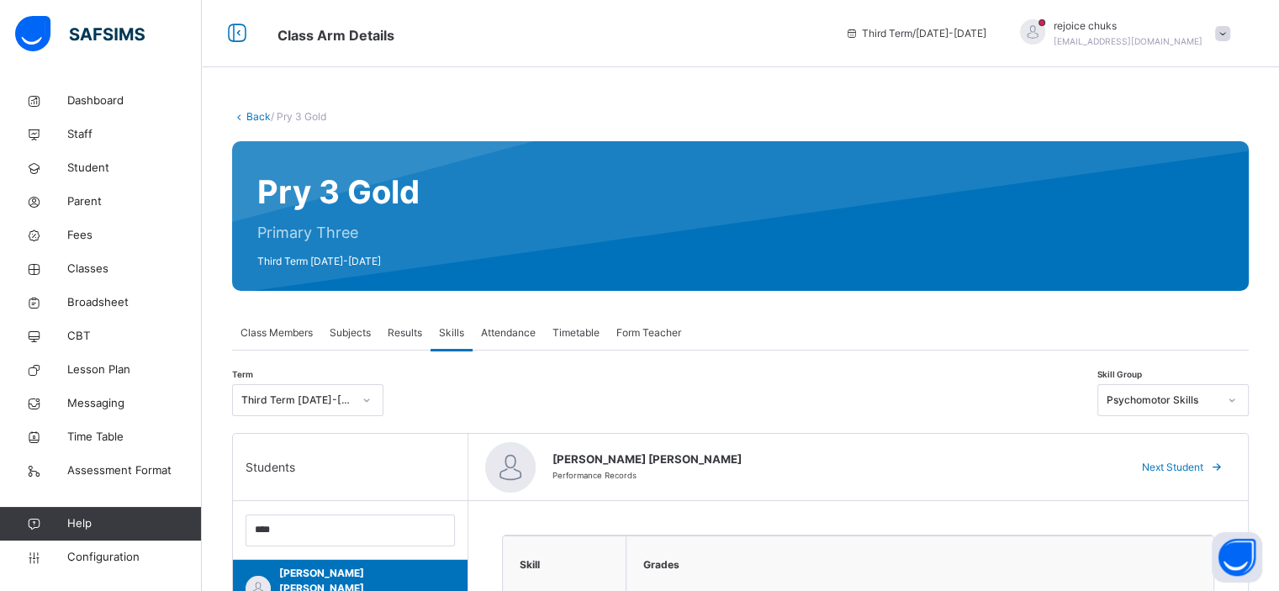
click at [635, 331] on span "Form Teacher" at bounding box center [649, 333] width 65 height 15
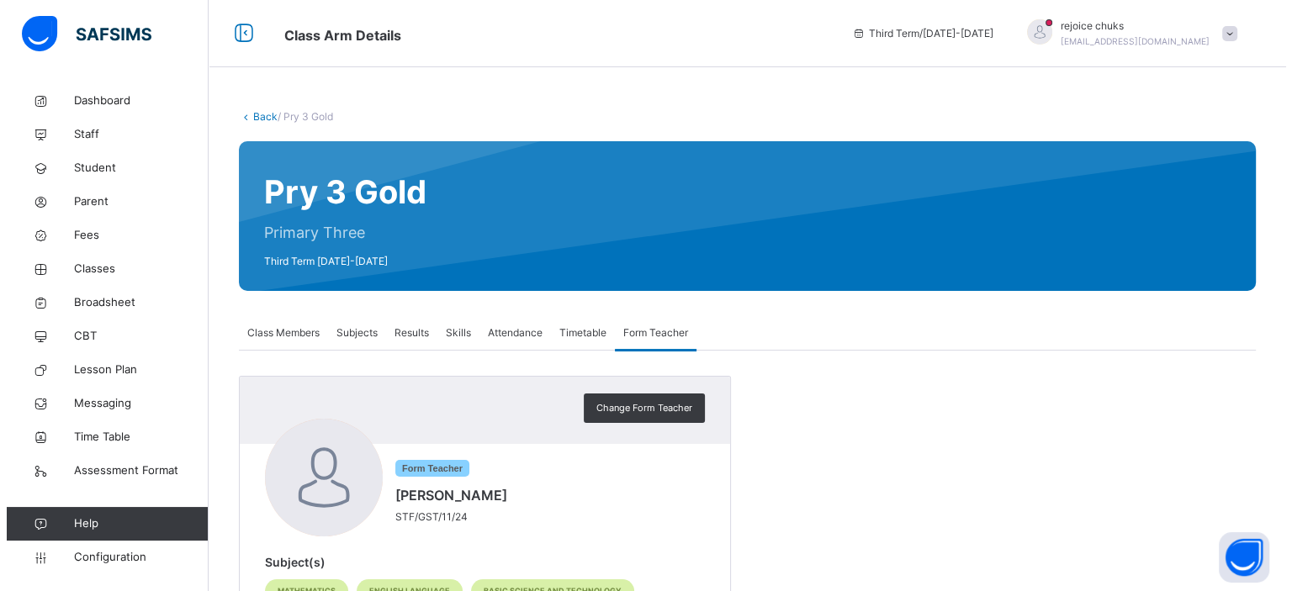
scroll to position [224, 0]
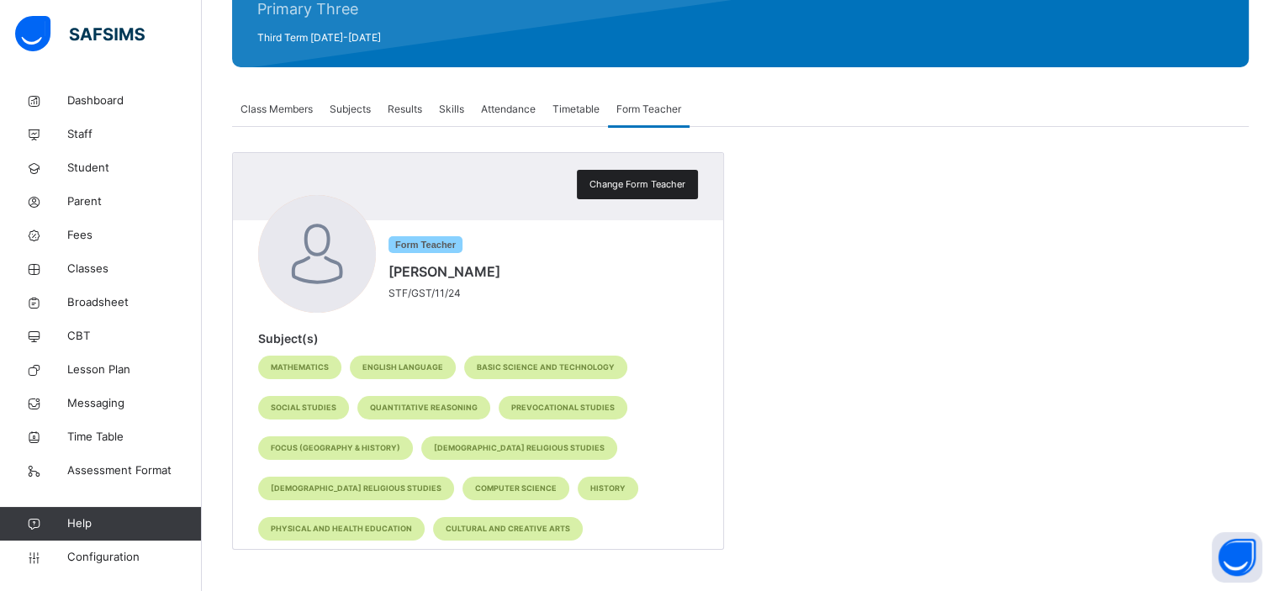
click at [656, 176] on div "Change Form Teacher" at bounding box center [637, 184] width 121 height 29
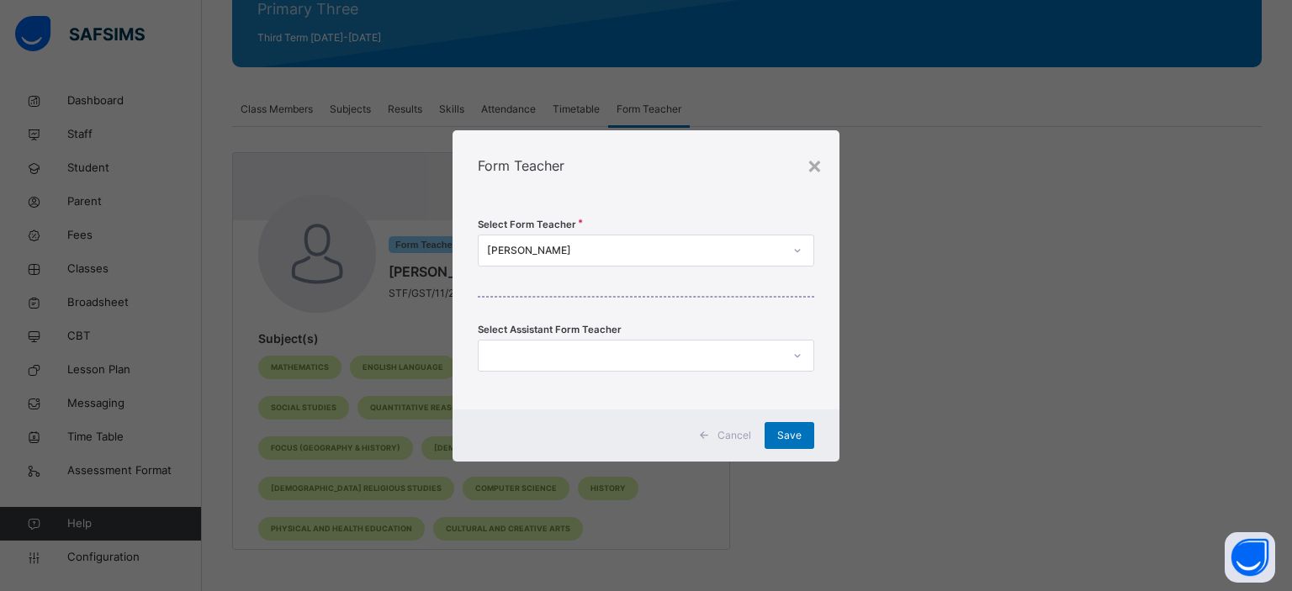
click at [693, 254] on div "[PERSON_NAME]" at bounding box center [635, 250] width 297 height 15
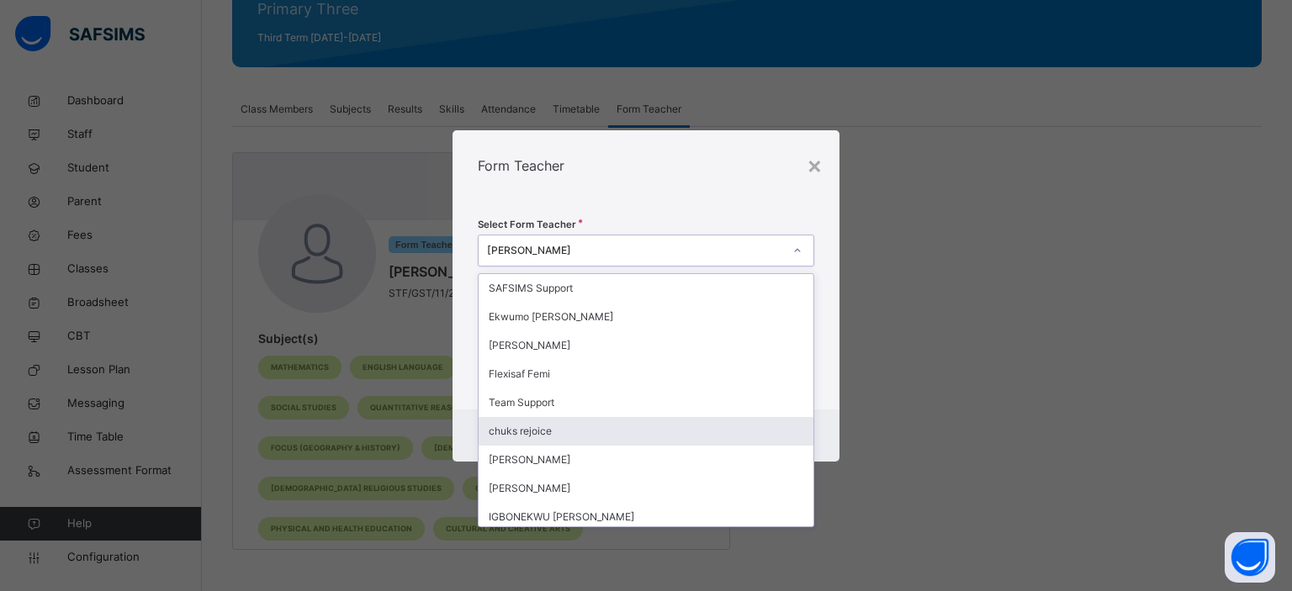
click at [614, 437] on div "chuks rejoice" at bounding box center [647, 431] width 336 height 29
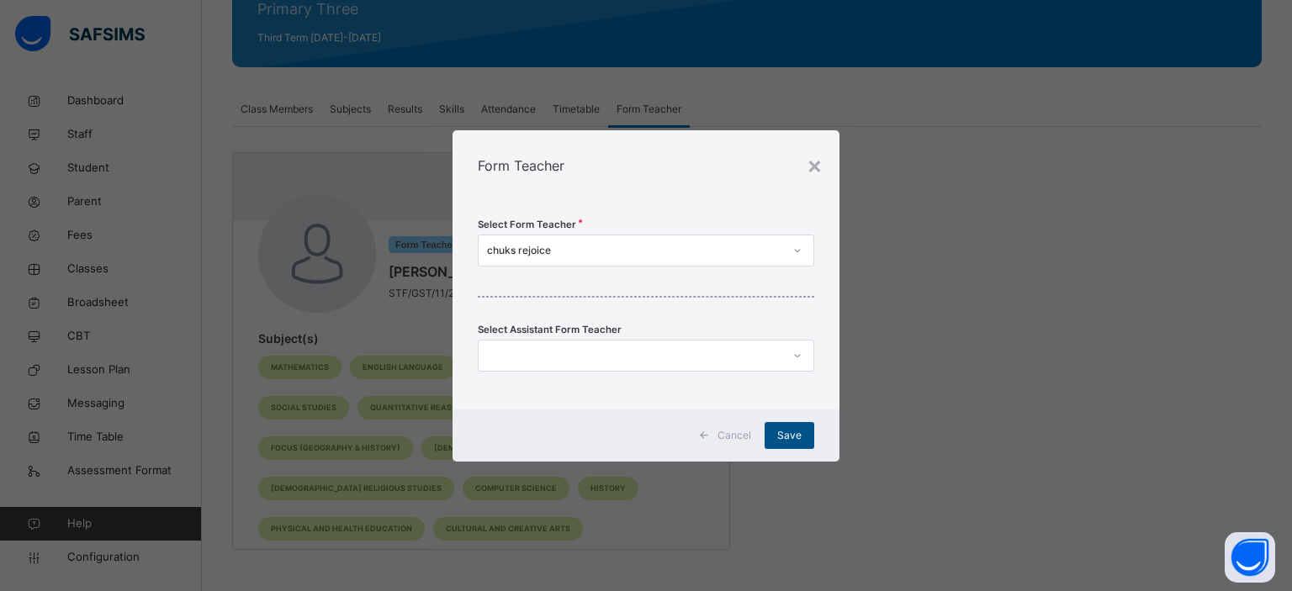
click at [796, 437] on span "Save" at bounding box center [789, 435] width 24 height 15
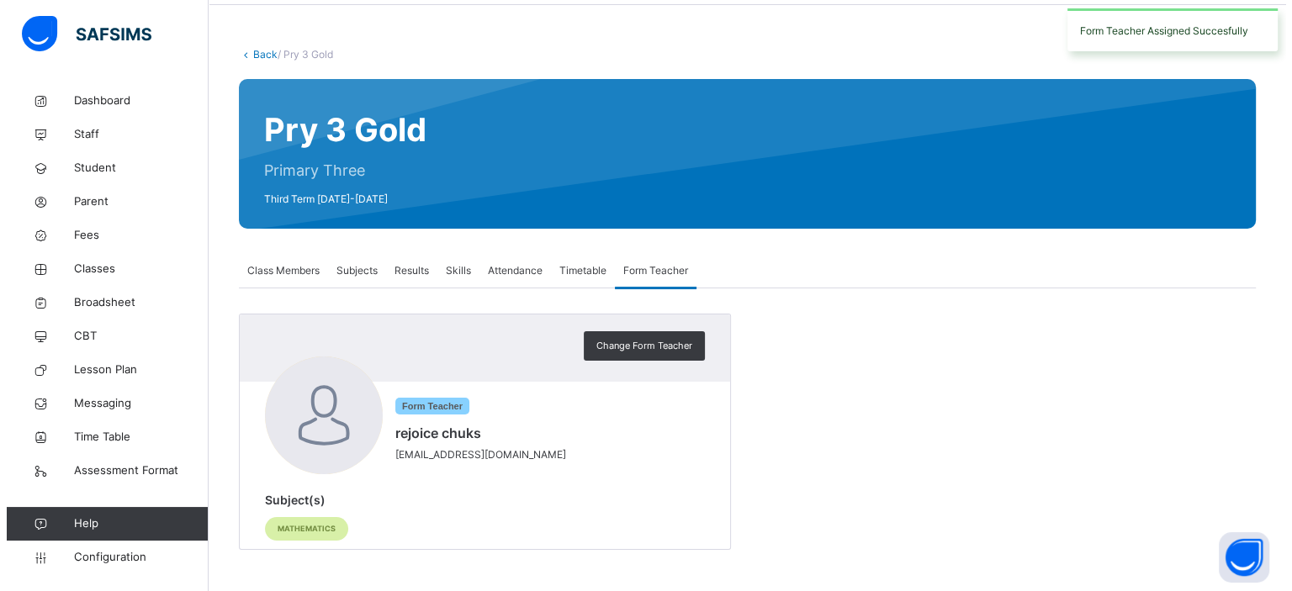
scroll to position [0, 0]
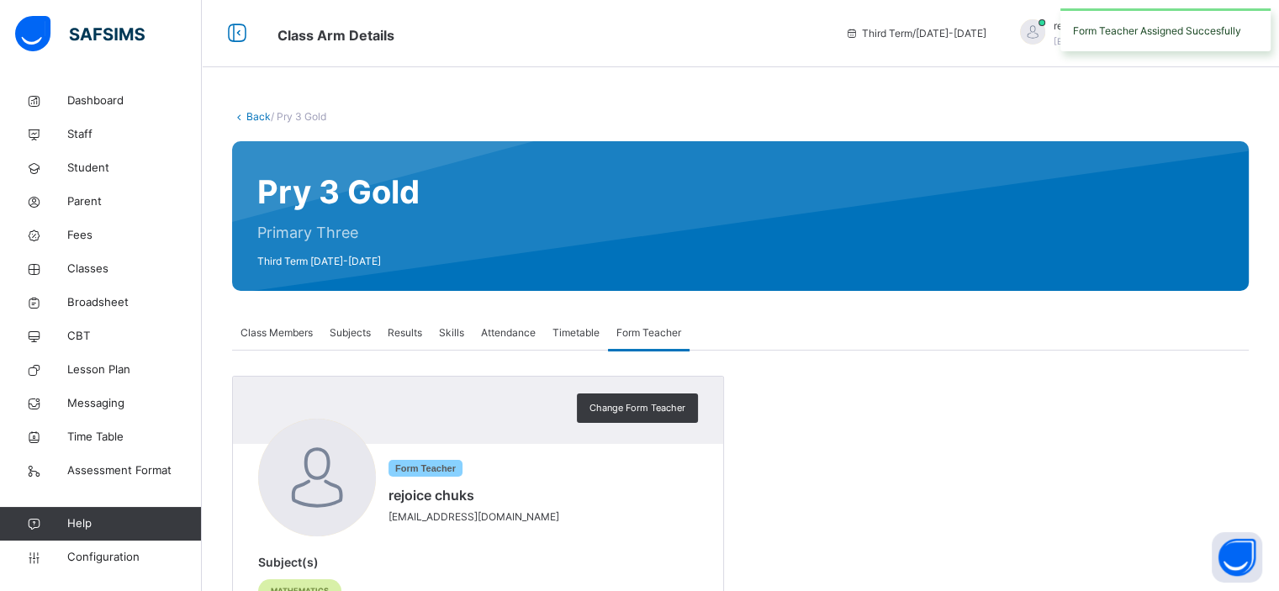
click at [1053, 29] on div "Form Teacher Assigned Succesfully" at bounding box center [1165, 29] width 227 height 43
click at [1137, 103] on div "Back / Pry 3 Gold Pry 3 Gold Primary Three Third Term [DATE]-[DATE] Class Membe…" at bounding box center [741, 369] width 1078 height 570
click at [1231, 28] on span at bounding box center [1222, 33] width 15 height 15
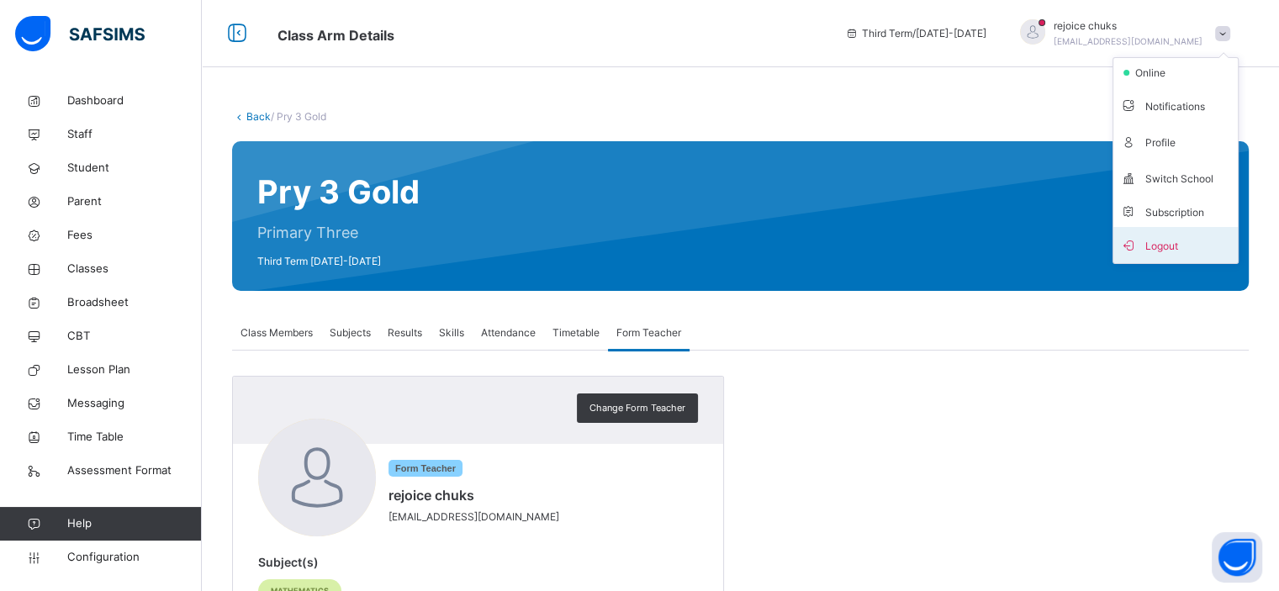
click at [1178, 239] on span "Logout" at bounding box center [1175, 245] width 111 height 23
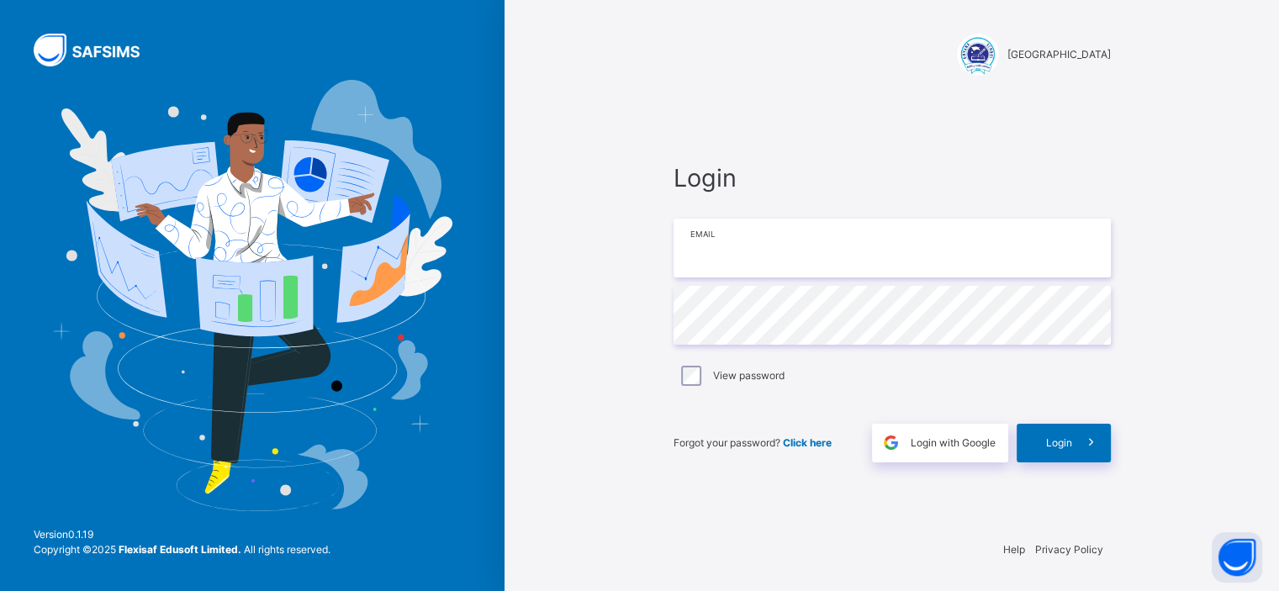
type input "**********"
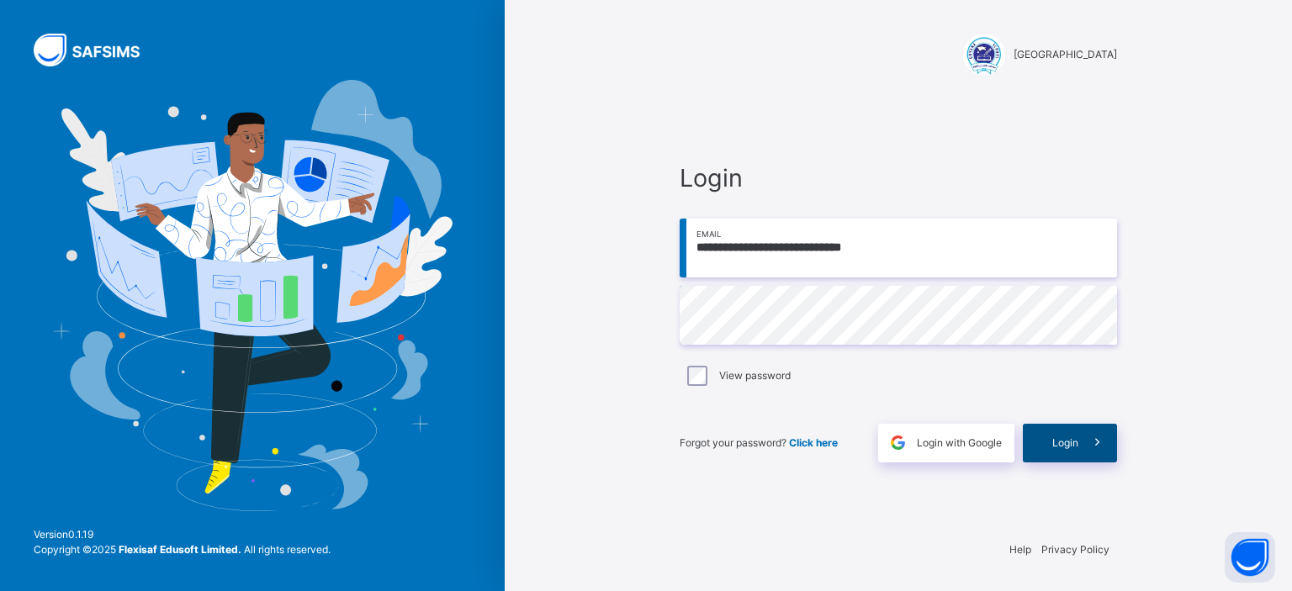
click at [1077, 444] on span "Login" at bounding box center [1065, 443] width 26 height 15
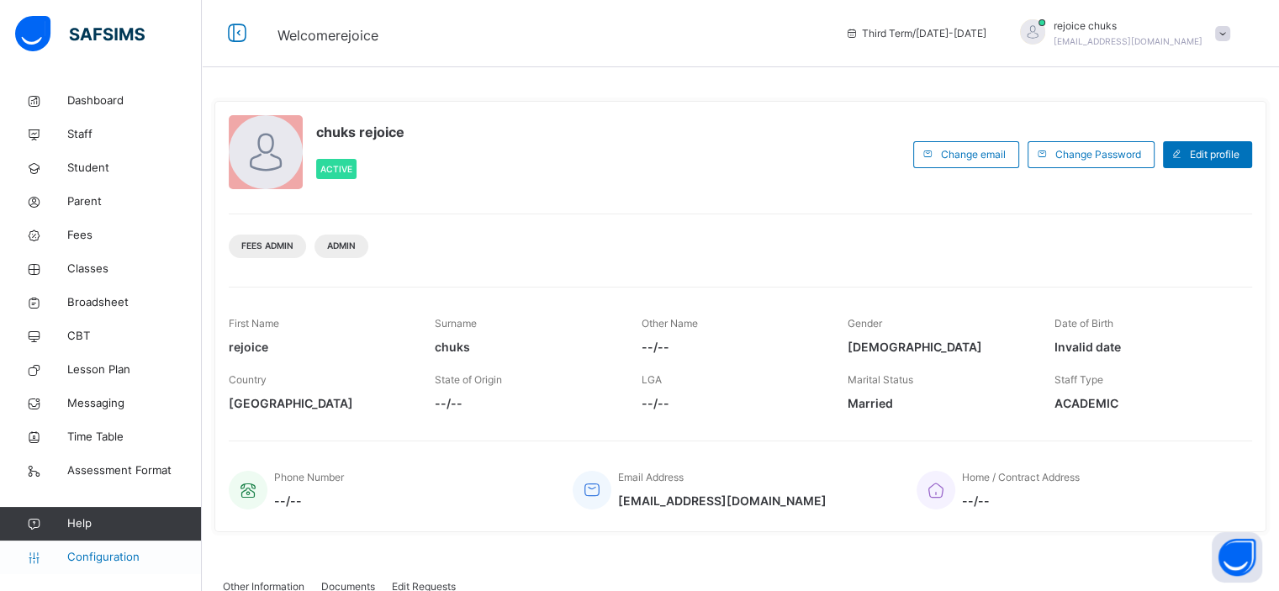
click at [103, 558] on span "Configuration" at bounding box center [134, 557] width 134 height 17
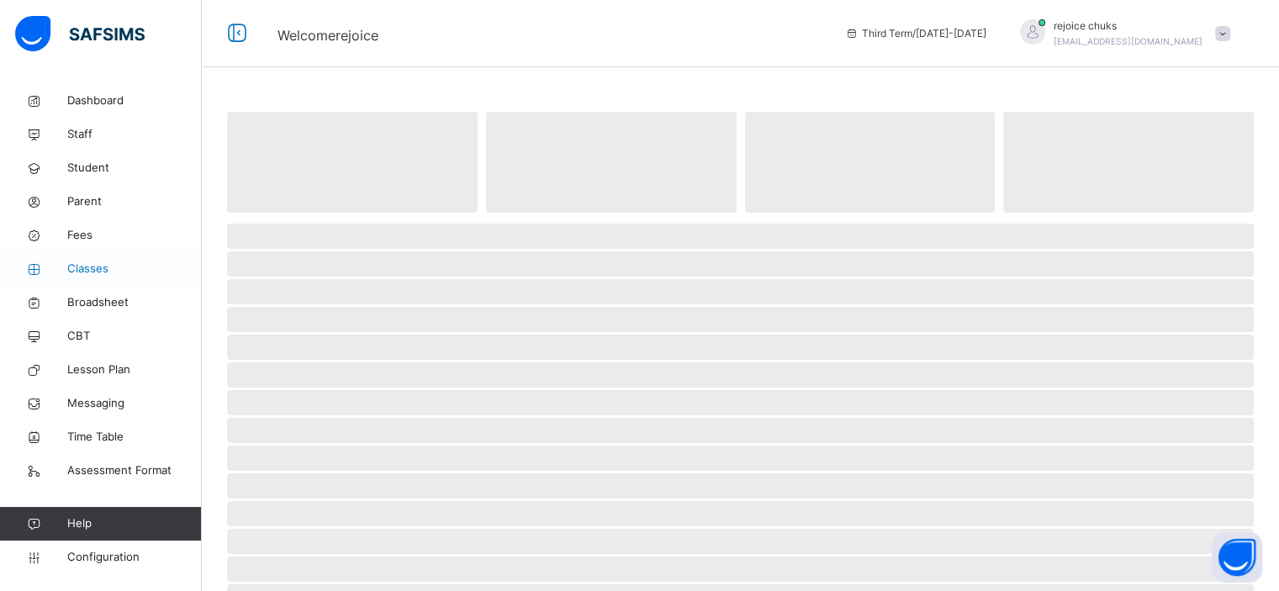
click at [87, 263] on span "Classes" at bounding box center [134, 269] width 135 height 17
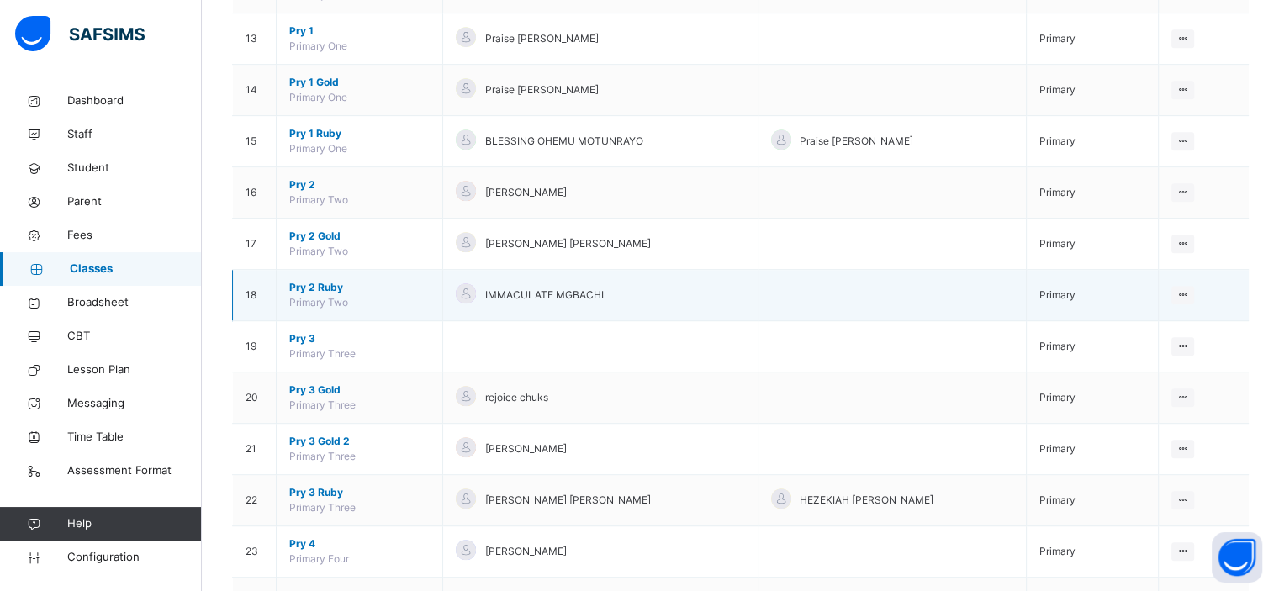
scroll to position [803, 0]
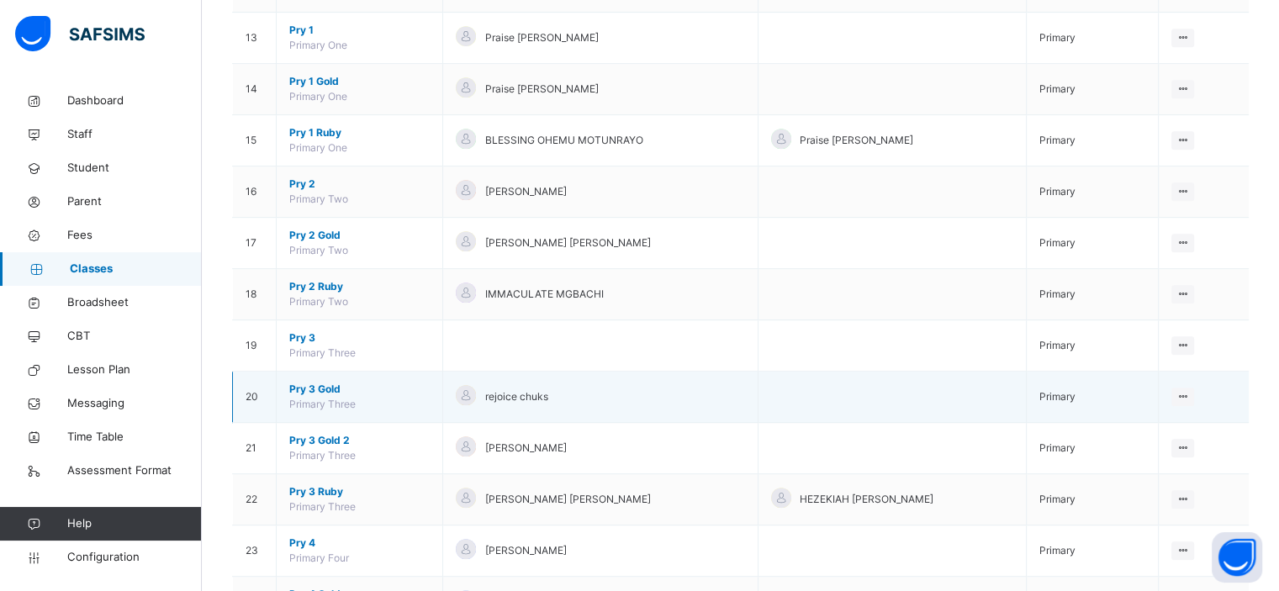
click at [316, 386] on span "Pry 3 Gold" at bounding box center [359, 389] width 140 height 15
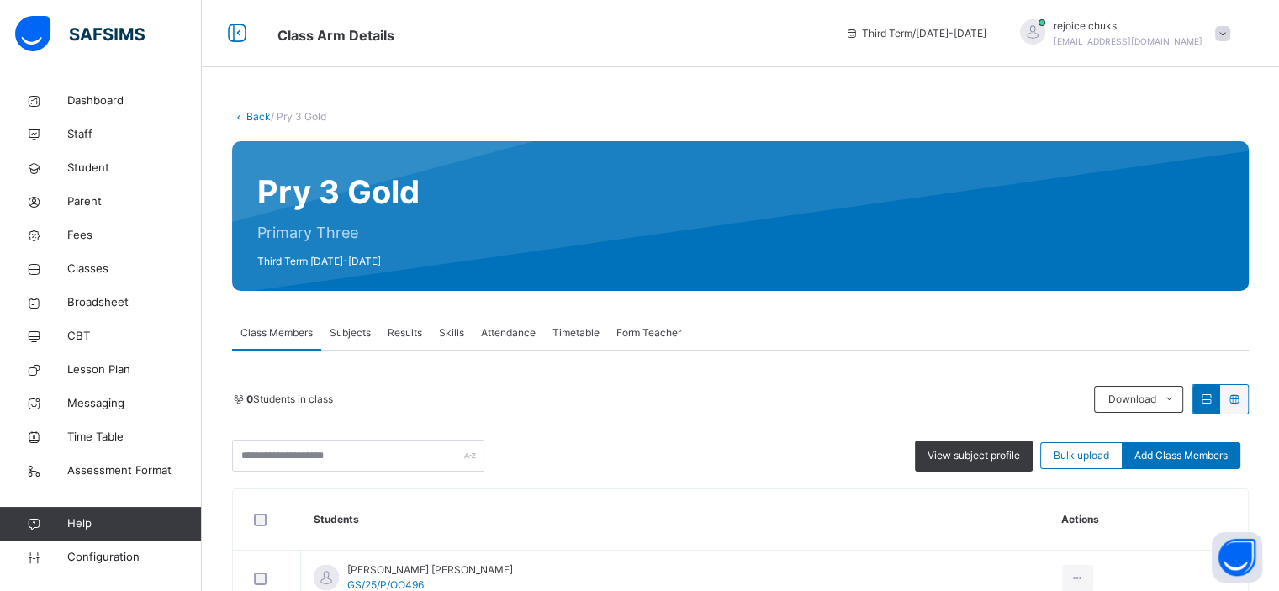
click at [363, 338] on span "Subjects" at bounding box center [350, 333] width 41 height 15
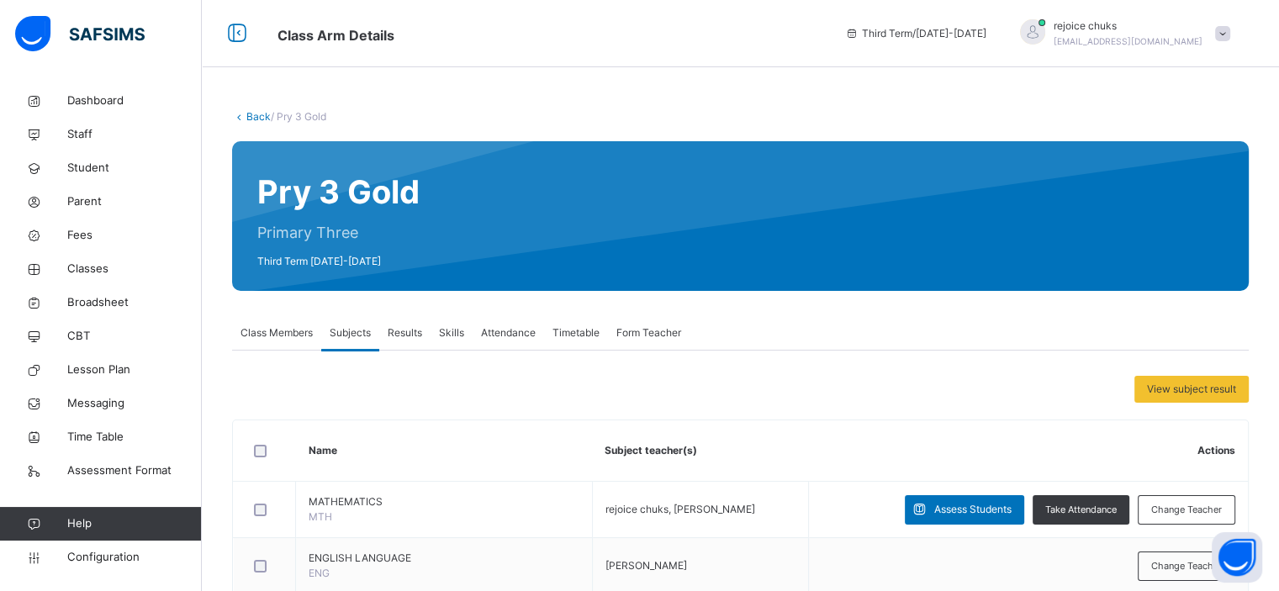
click at [458, 336] on span "Skills" at bounding box center [451, 333] width 25 height 15
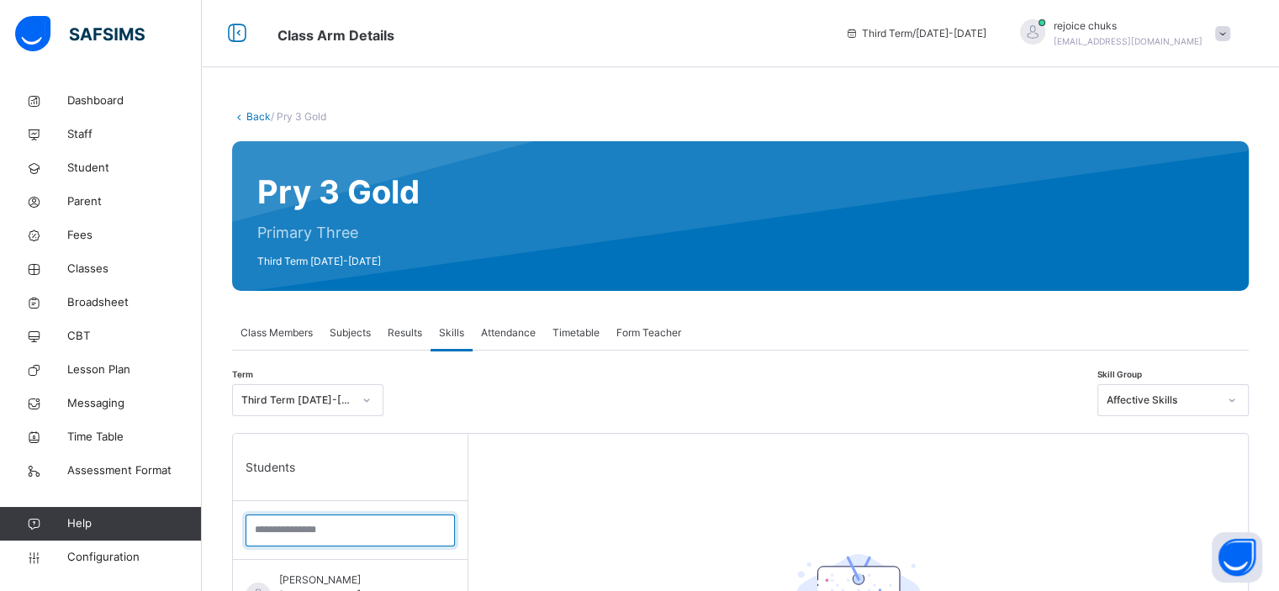
click at [336, 515] on input "search" at bounding box center [350, 531] width 209 height 32
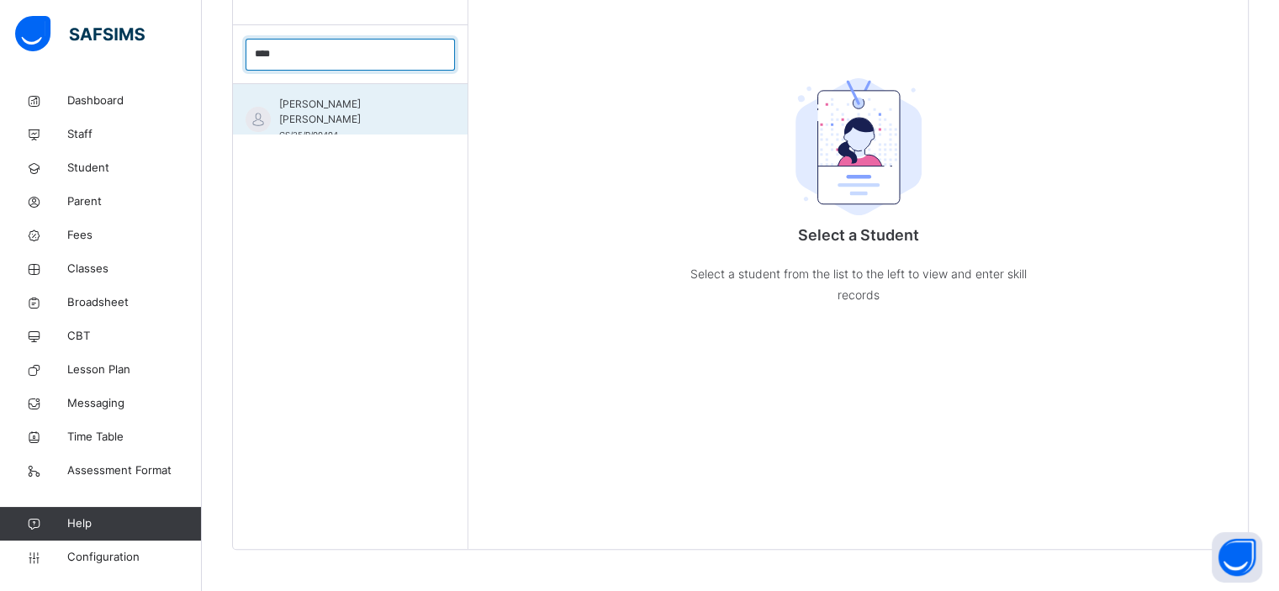
type input "****"
click at [330, 105] on span "[PERSON_NAME] [PERSON_NAME]" at bounding box center [354, 112] width 151 height 30
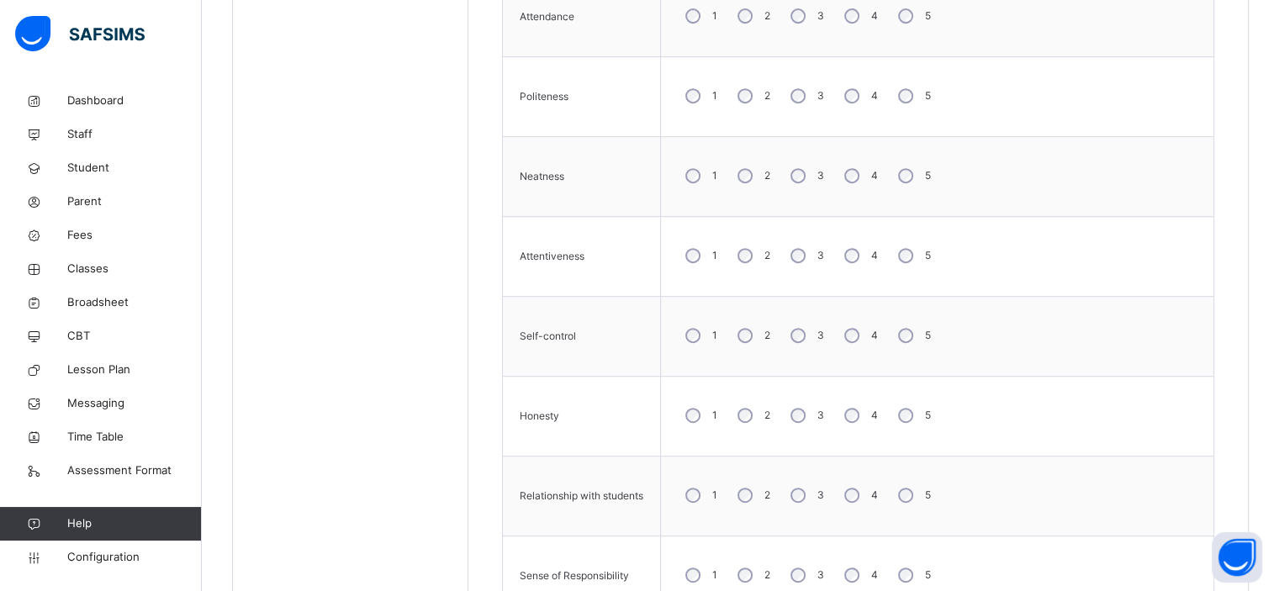
scroll to position [778, 0]
click at [850, 403] on div "4" at bounding box center [859, 414] width 45 height 35
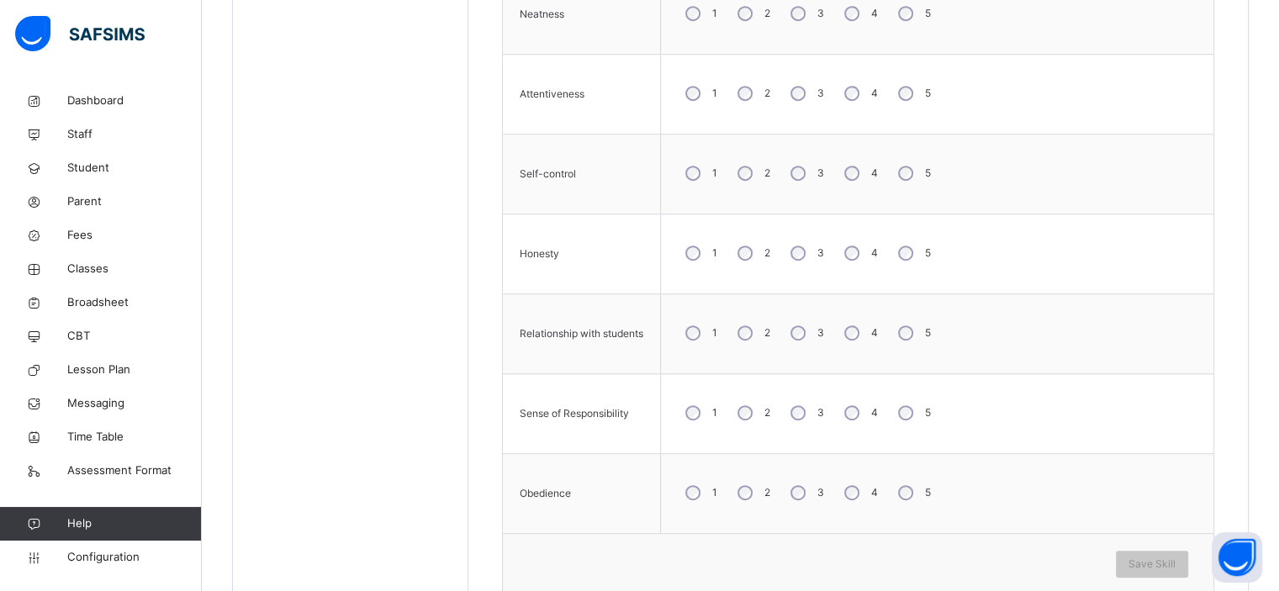
scroll to position [944, 0]
click at [1162, 548] on div "Save Skill" at bounding box center [1152, 560] width 72 height 27
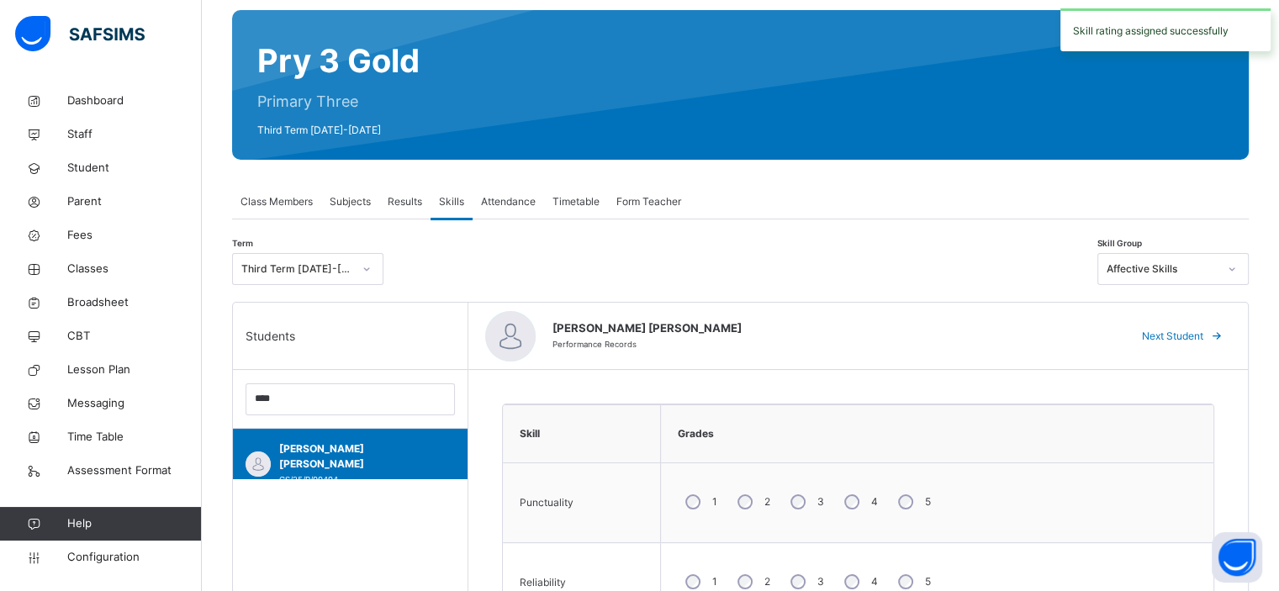
scroll to position [130, 0]
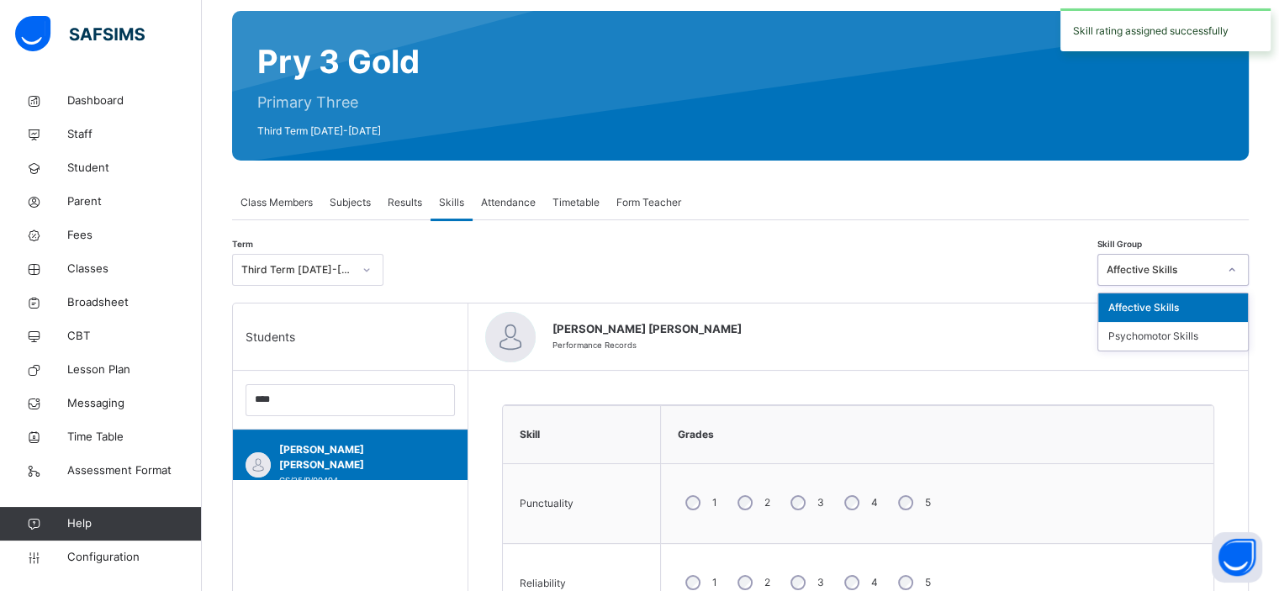
click at [1161, 265] on div "Affective Skills" at bounding box center [1162, 269] width 111 height 15
click at [1142, 339] on div "Psychomotor Skills" at bounding box center [1174, 336] width 150 height 29
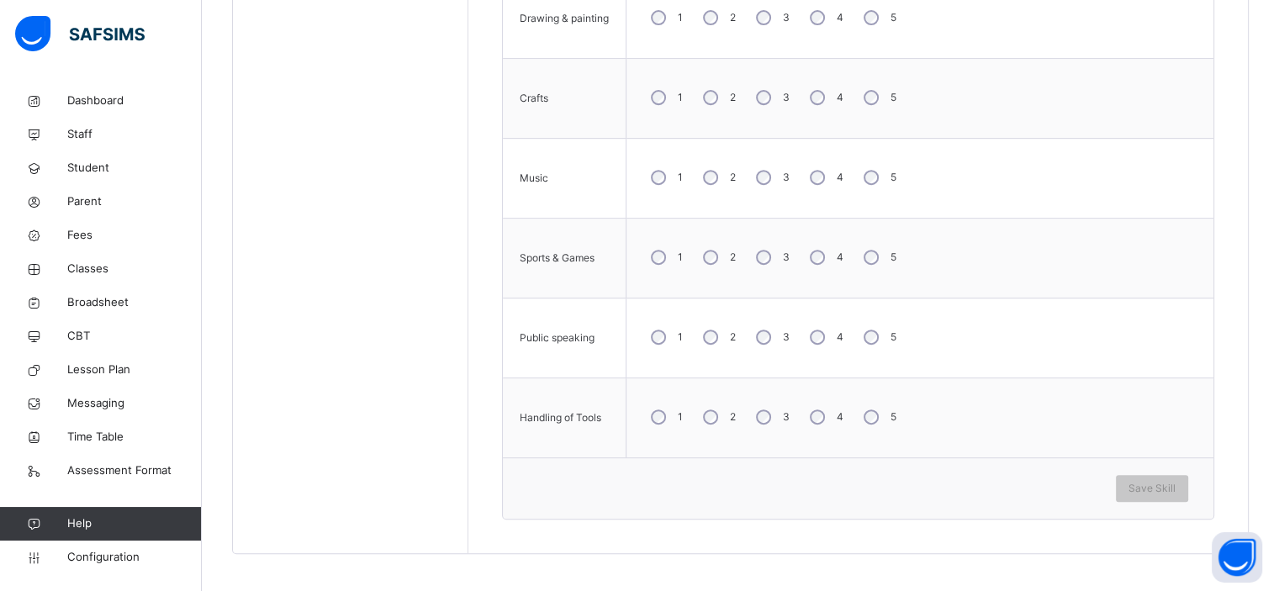
scroll to position [696, 0]
click at [1164, 487] on span "Save Skill" at bounding box center [1152, 487] width 47 height 15
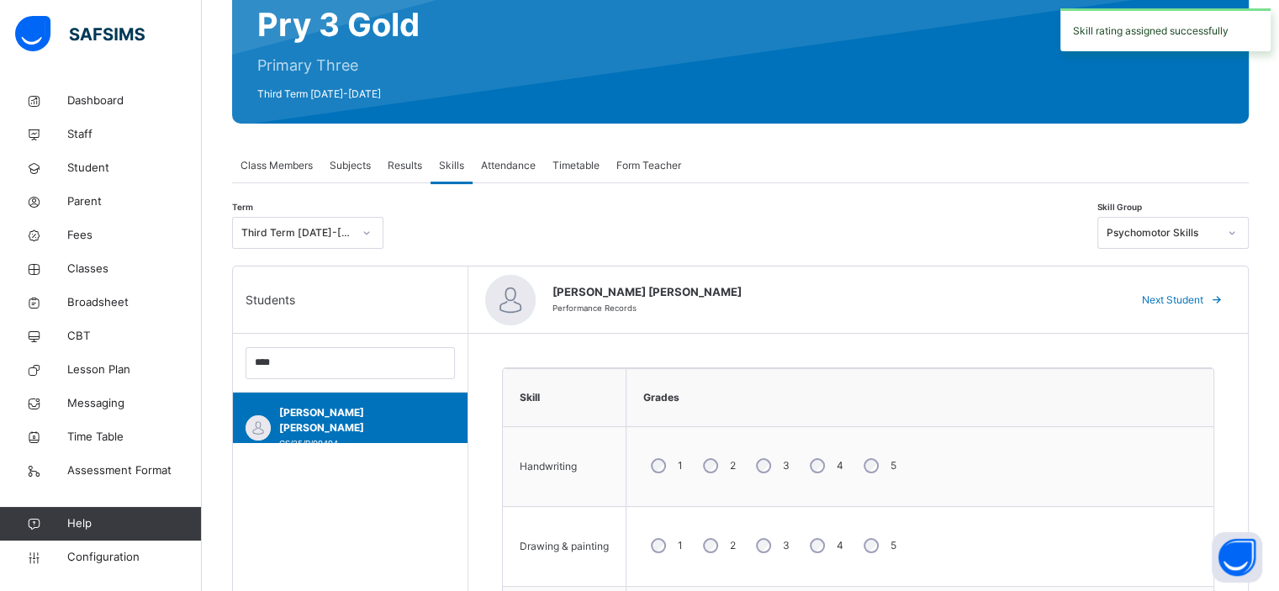
scroll to position [167, 0]
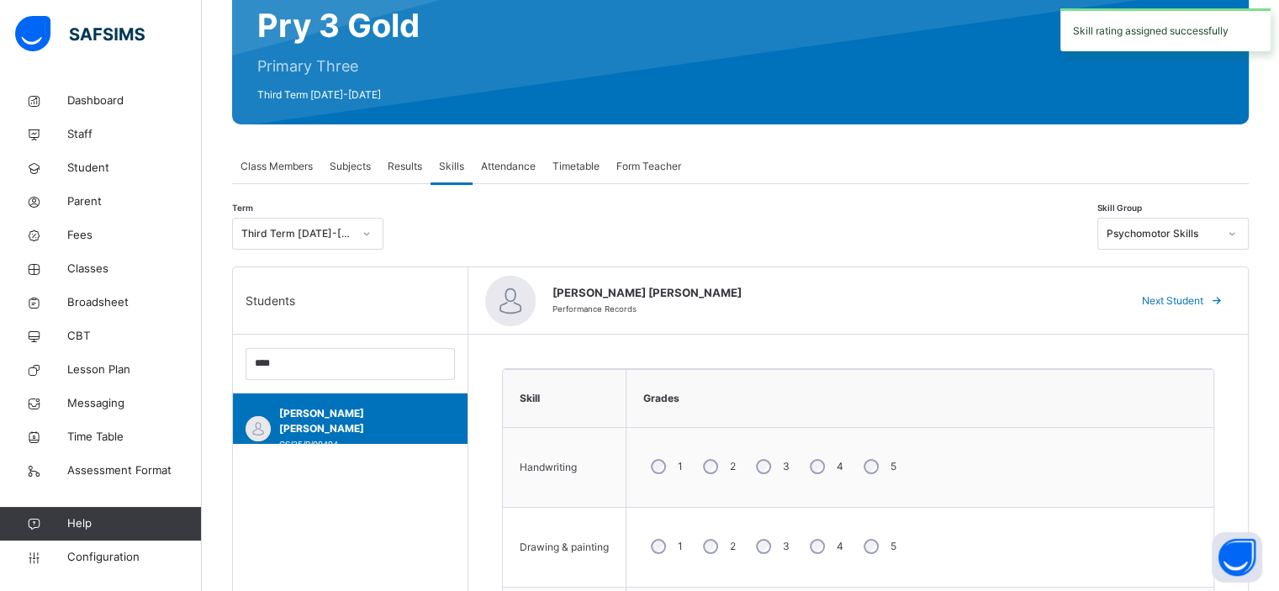
click at [653, 167] on span "Form Teacher" at bounding box center [649, 166] width 65 height 15
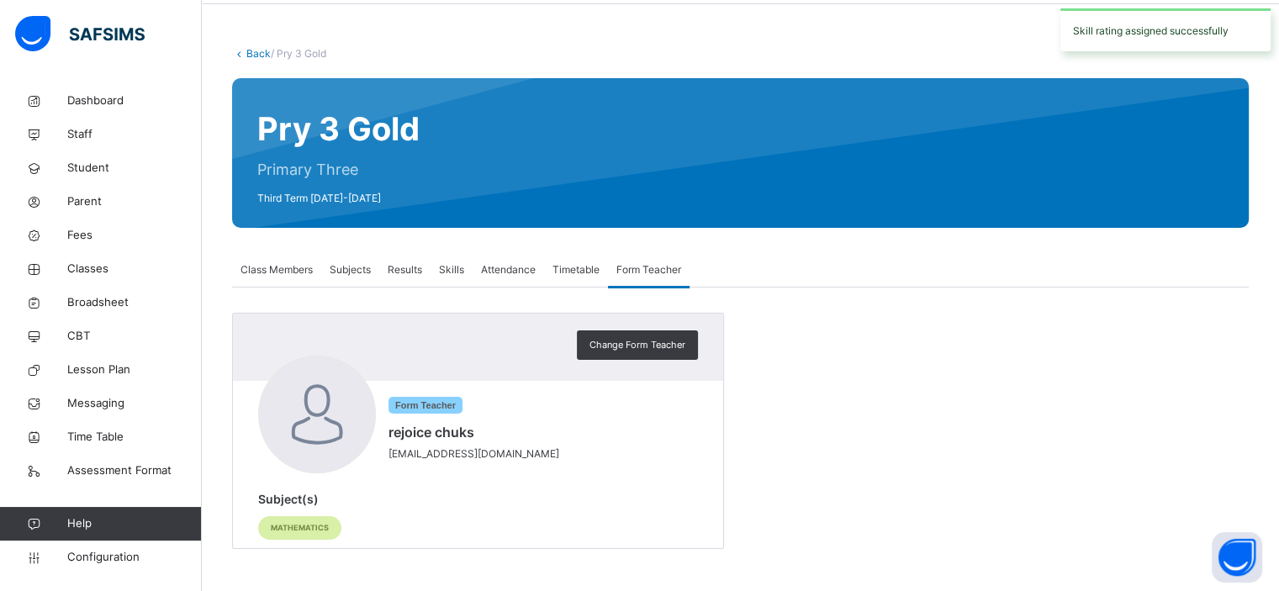
scroll to position [62, 0]
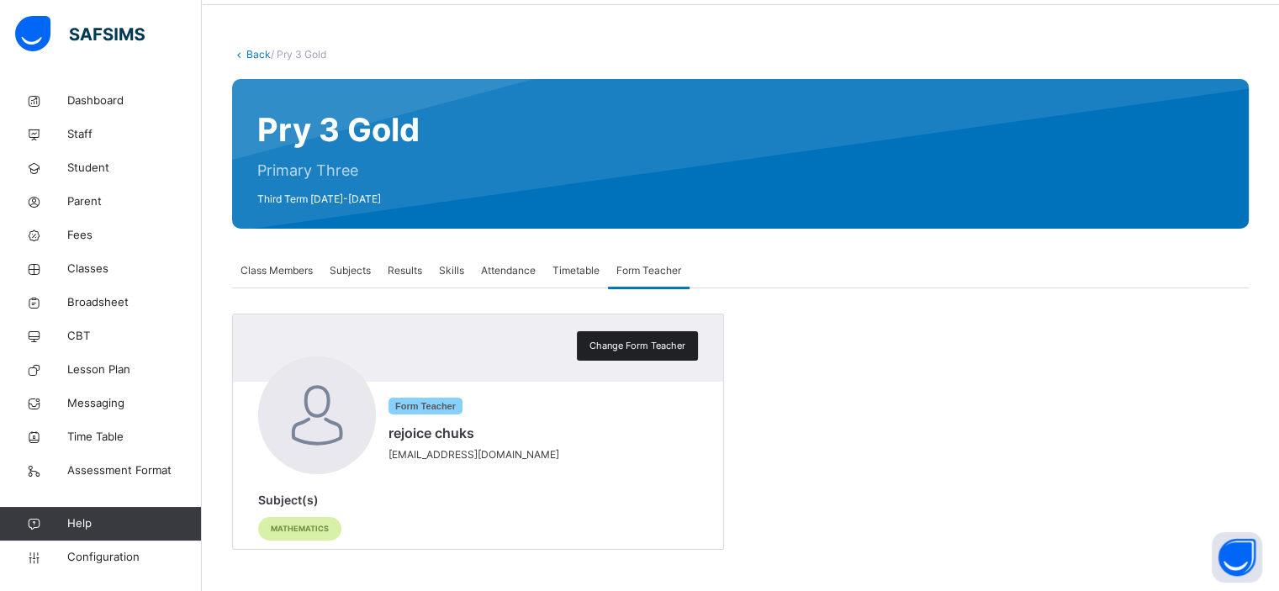
click at [655, 344] on span "Change Form Teacher" at bounding box center [638, 346] width 96 height 14
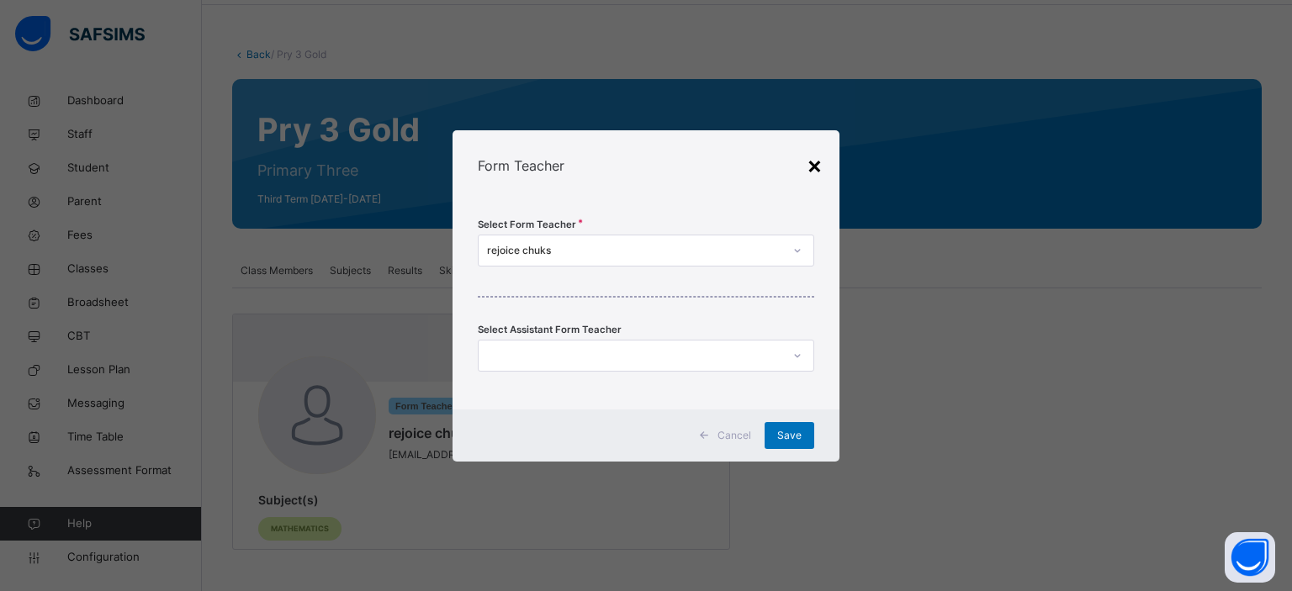
click at [817, 163] on div "×" at bounding box center [815, 164] width 16 height 35
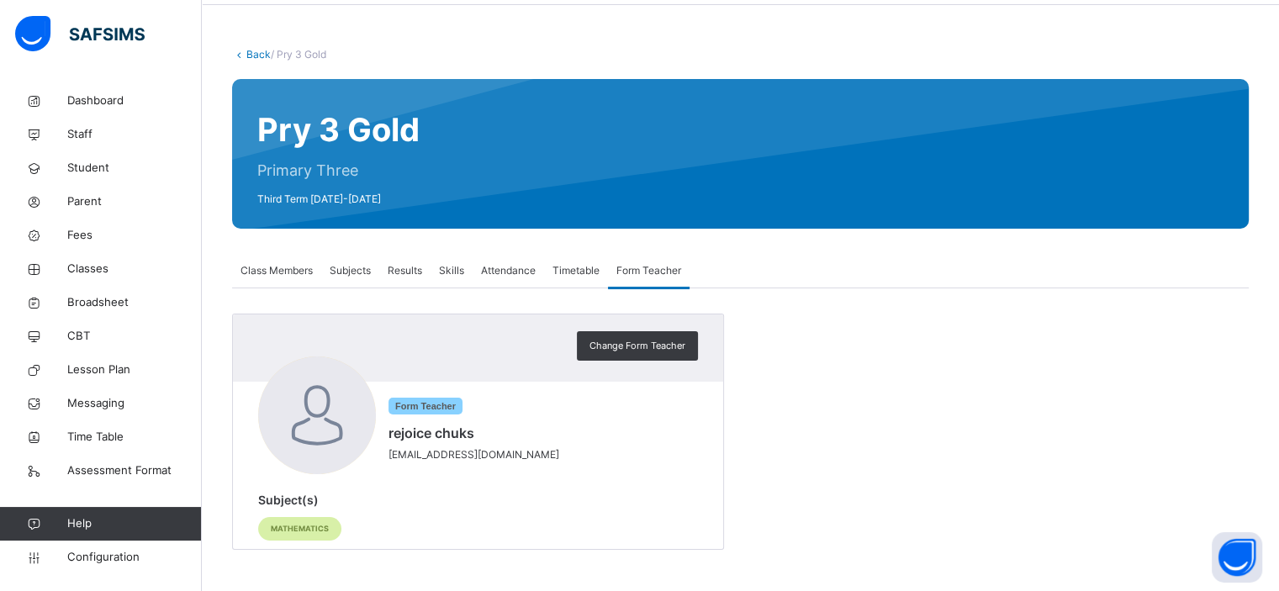
click at [451, 268] on span "Skills" at bounding box center [451, 270] width 25 height 15
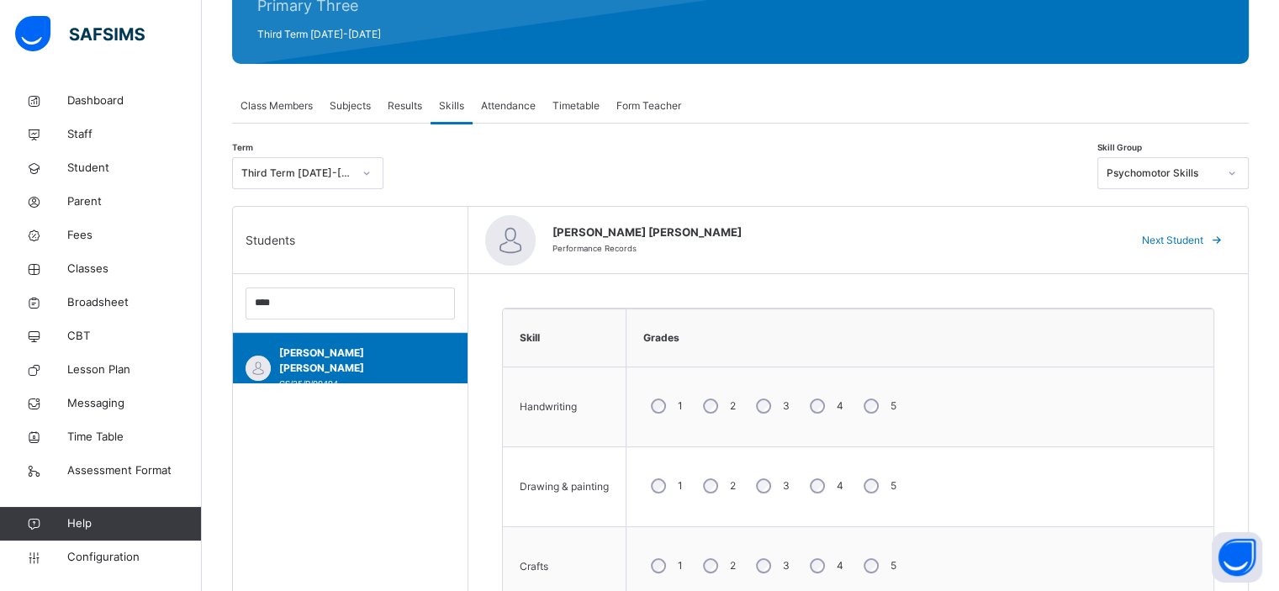
scroll to position [216, 0]
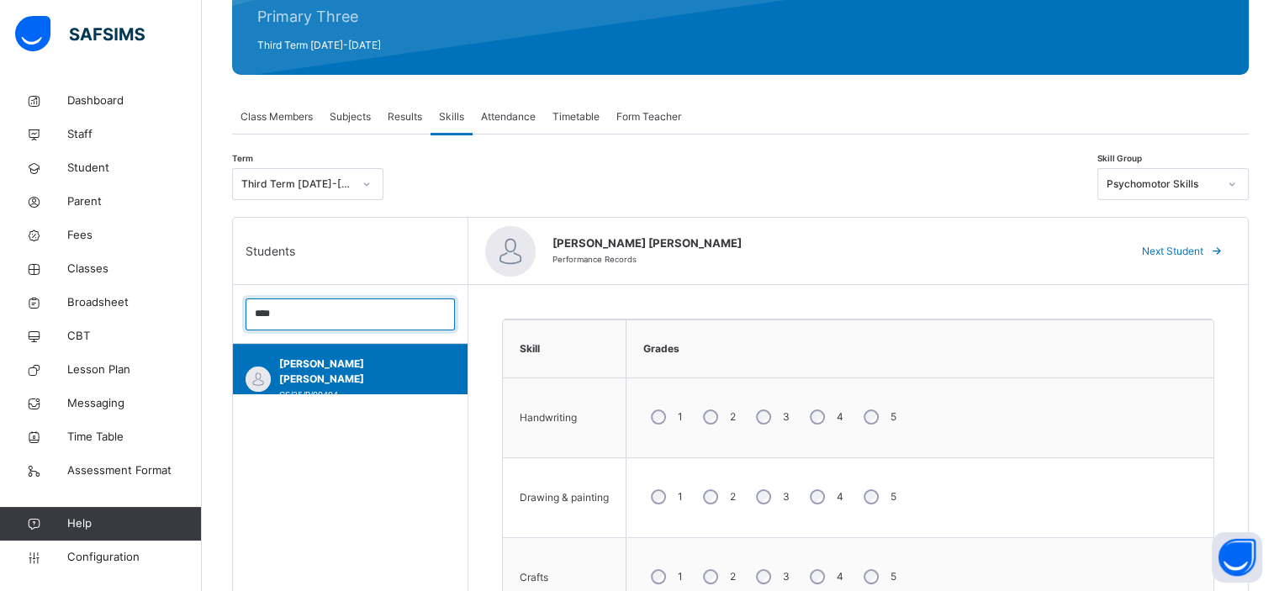
click at [347, 322] on input "****" at bounding box center [350, 315] width 209 height 32
click at [442, 310] on input "****" at bounding box center [350, 315] width 209 height 32
click at [888, 259] on div "[PERSON_NAME] ALEAXANDER DEMILADE Performance Records" at bounding box center [832, 252] width 559 height 32
click at [655, 109] on span "Form Teacher" at bounding box center [649, 116] width 65 height 15
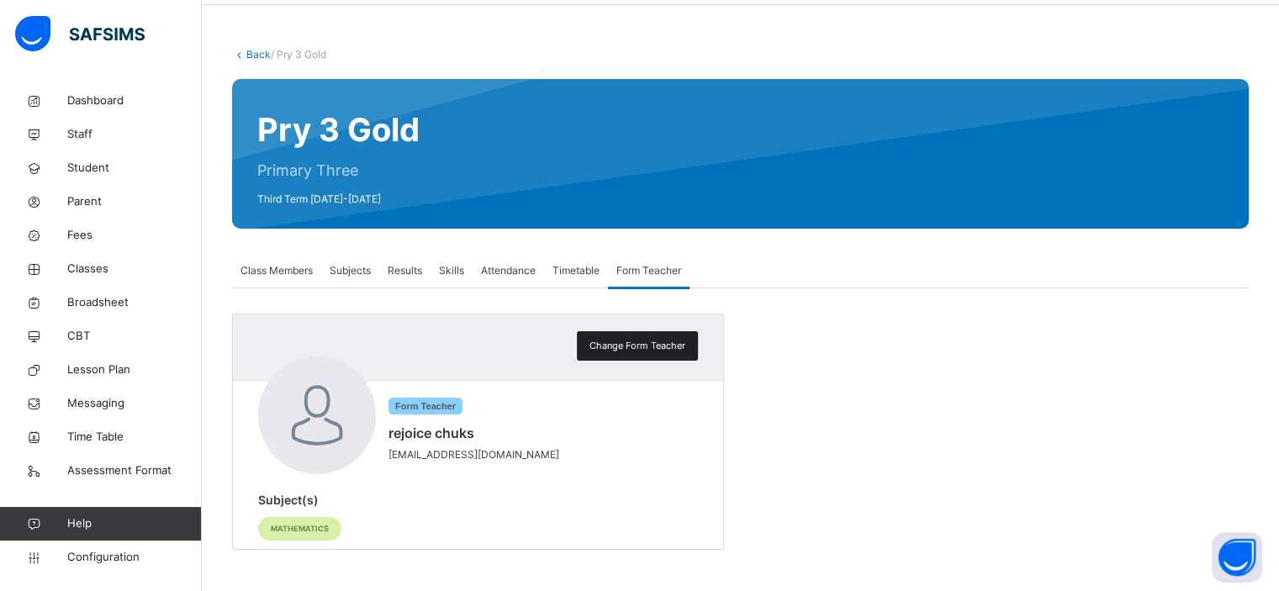
click at [633, 349] on span "Change Form Teacher" at bounding box center [638, 346] width 96 height 14
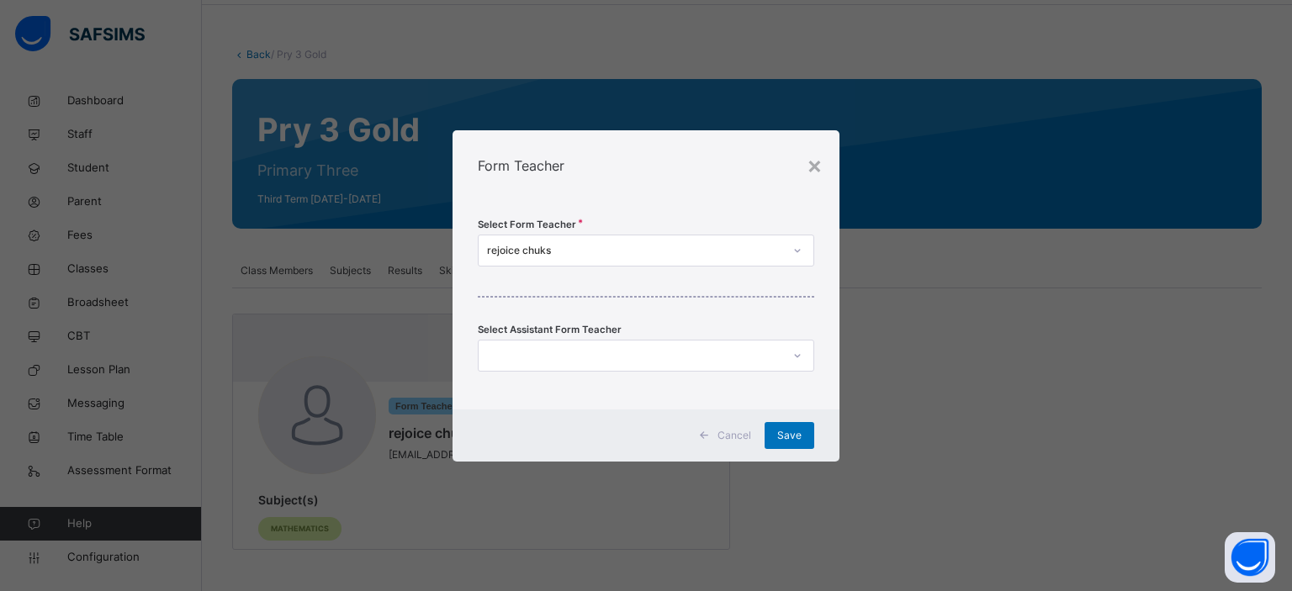
click at [596, 254] on div "rejoice chuks" at bounding box center [635, 250] width 297 height 15
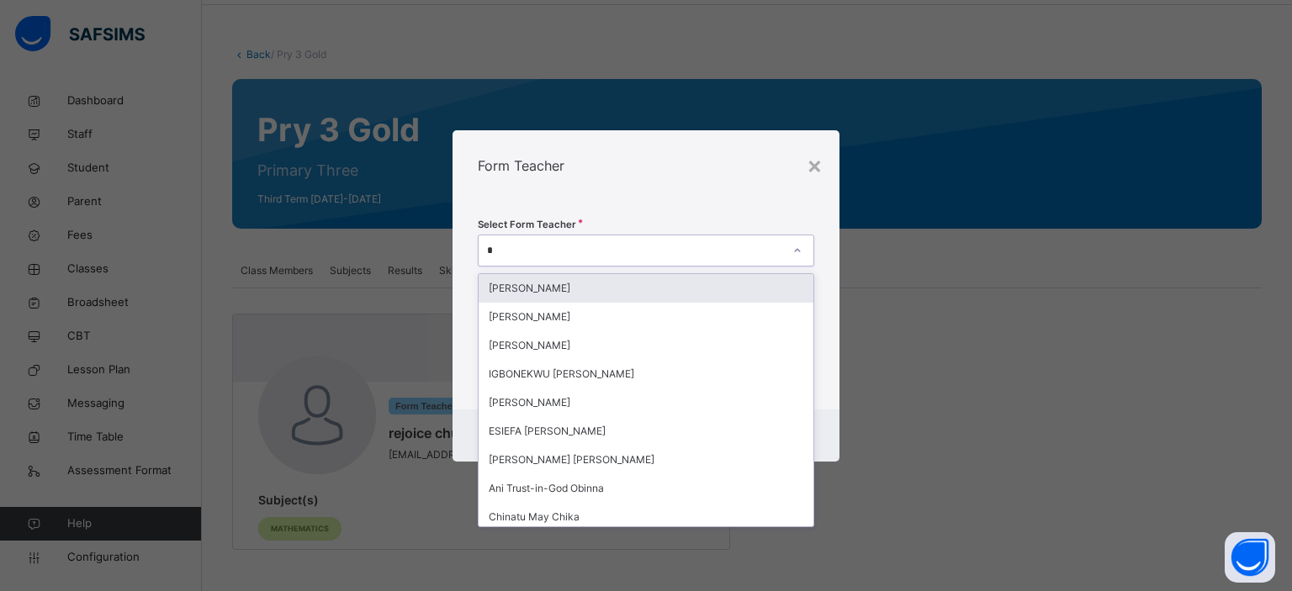
type input "**"
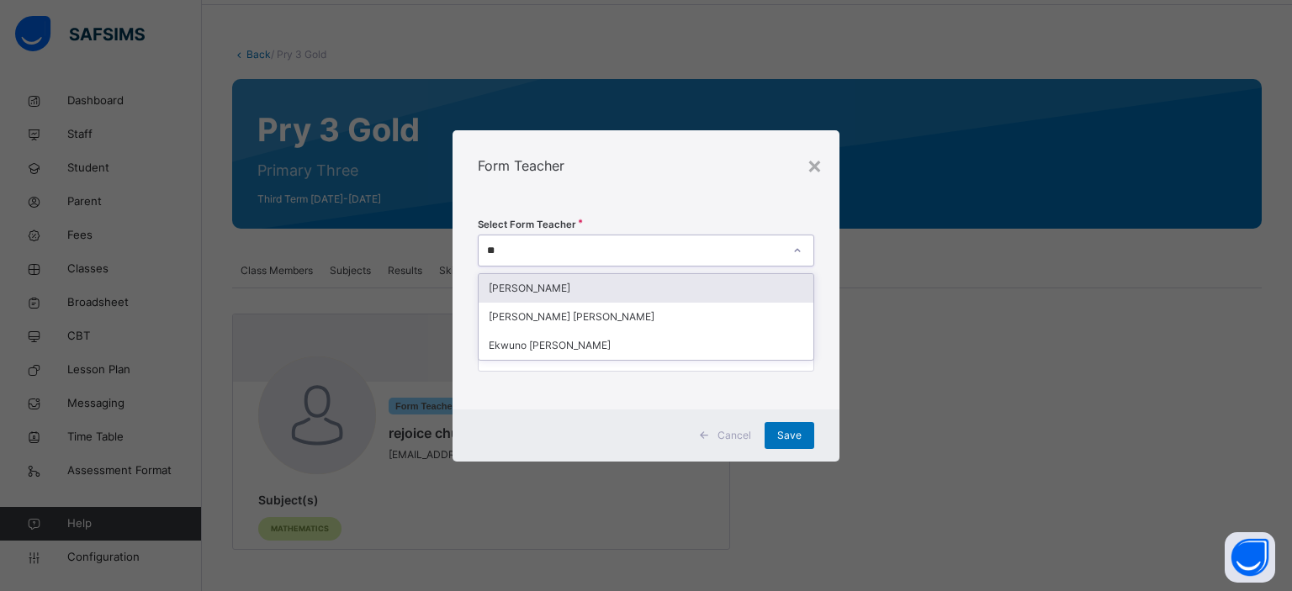
click at [587, 289] on div "[PERSON_NAME]" at bounding box center [647, 288] width 336 height 29
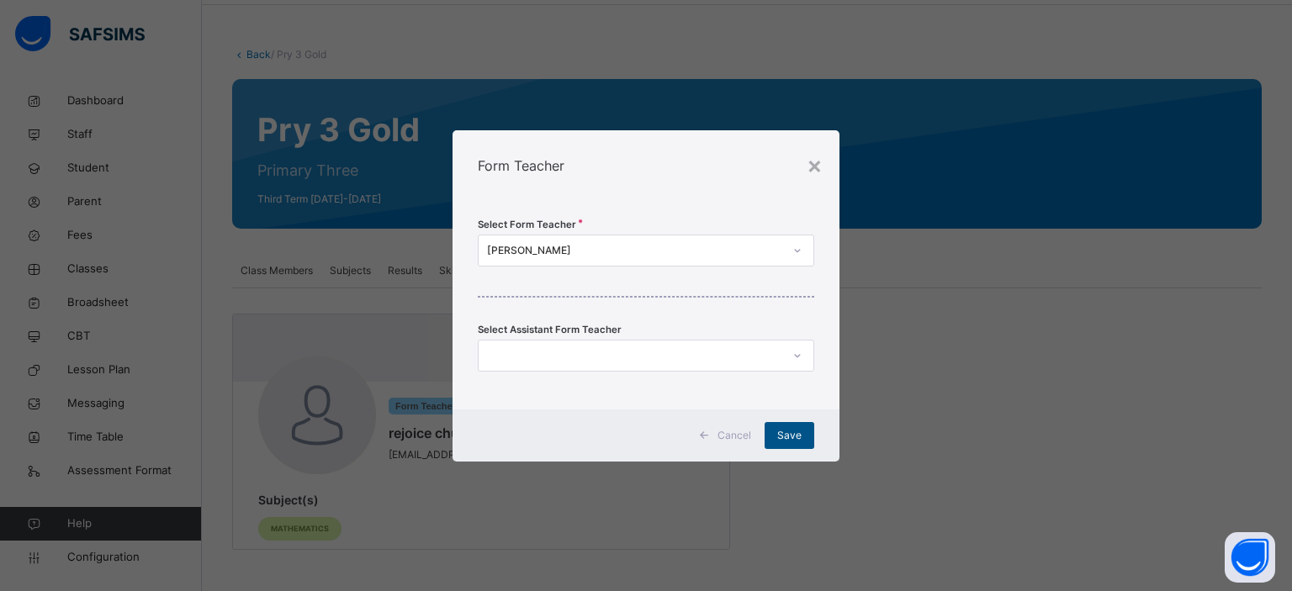
click at [785, 435] on span "Save" at bounding box center [789, 435] width 24 height 15
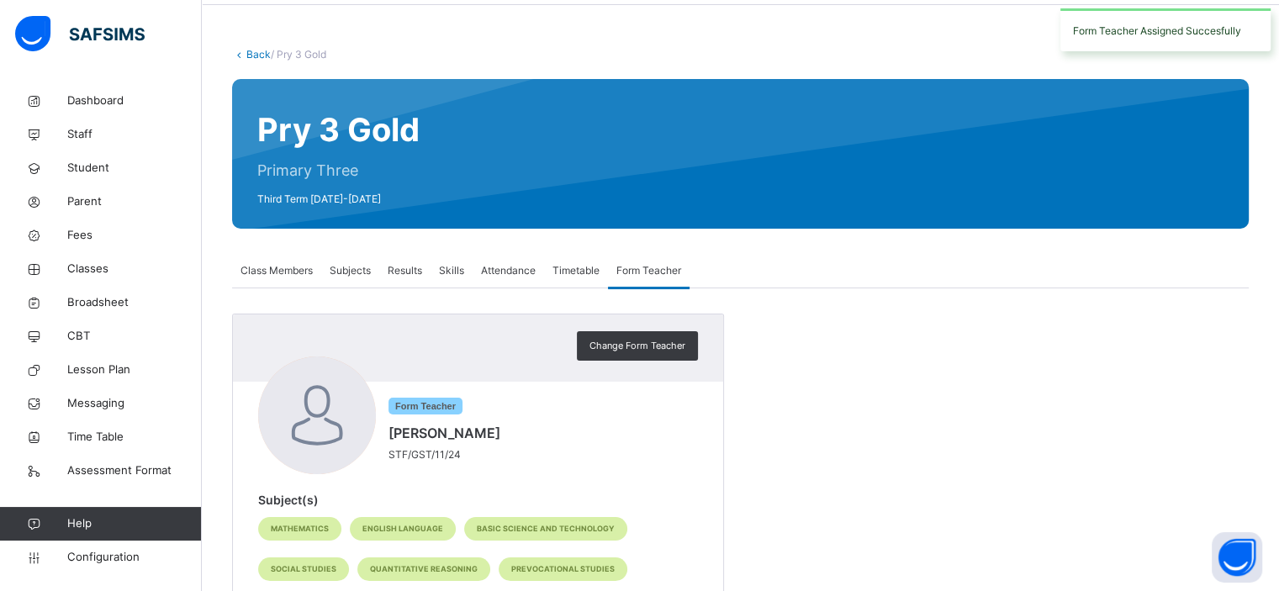
click at [256, 51] on link "Back" at bounding box center [258, 54] width 24 height 13
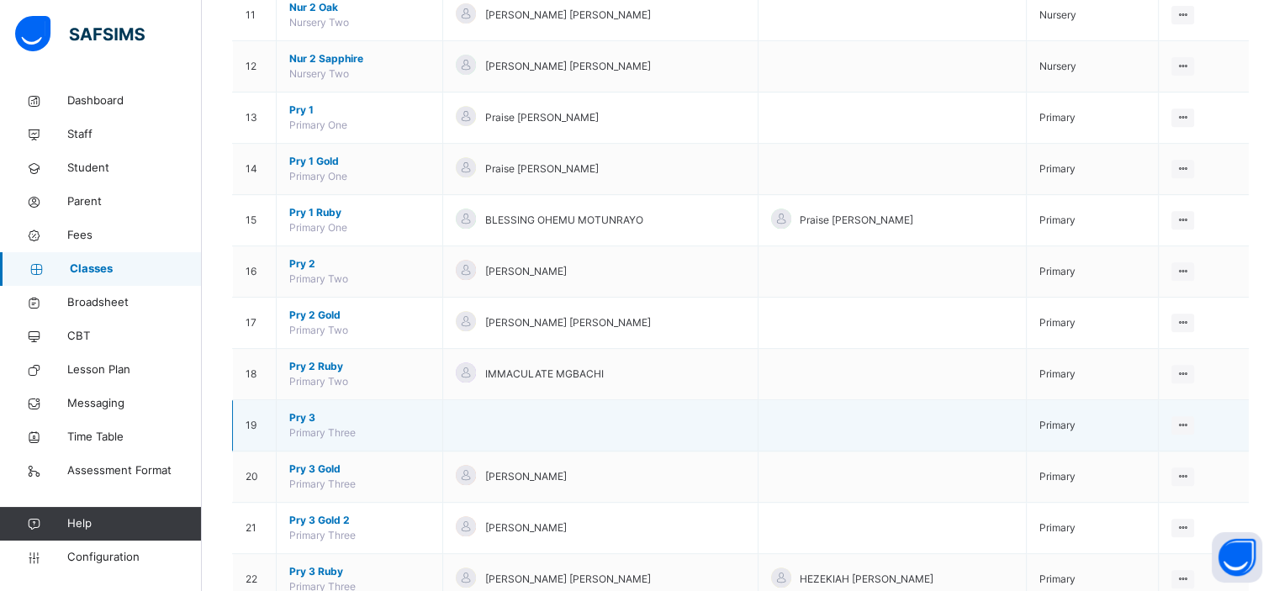
scroll to position [723, 0]
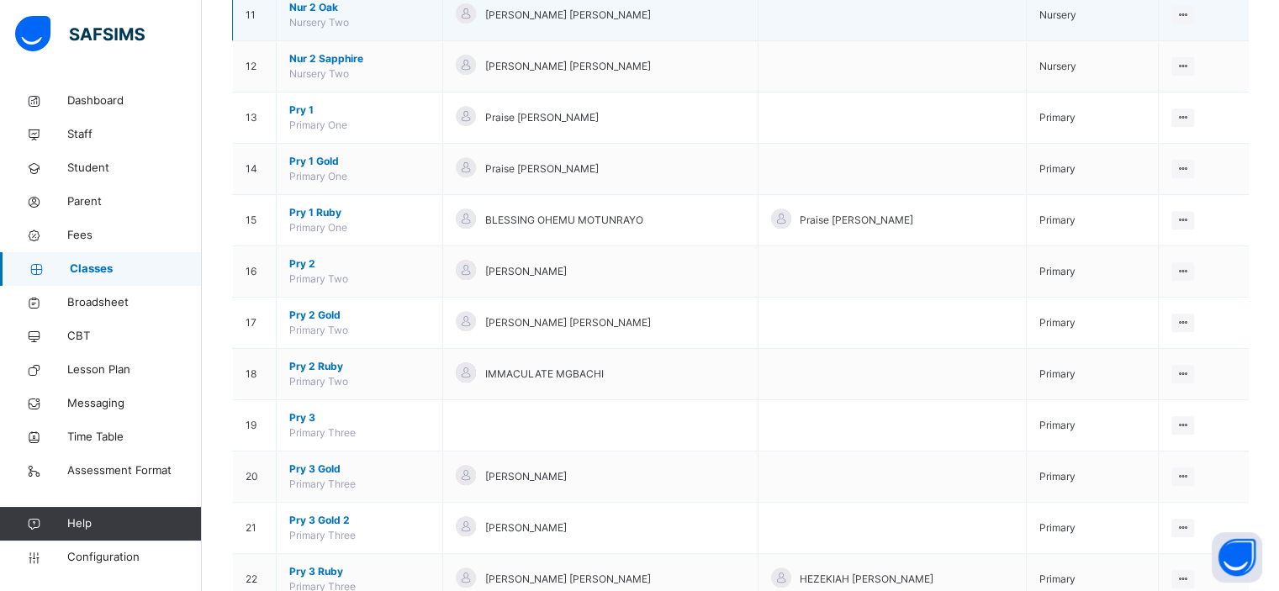
drag, startPoint x: 834, startPoint y: 135, endPoint x: 912, endPoint y: 19, distance: 140.7
click at [834, 135] on td at bounding box center [892, 118] width 269 height 51
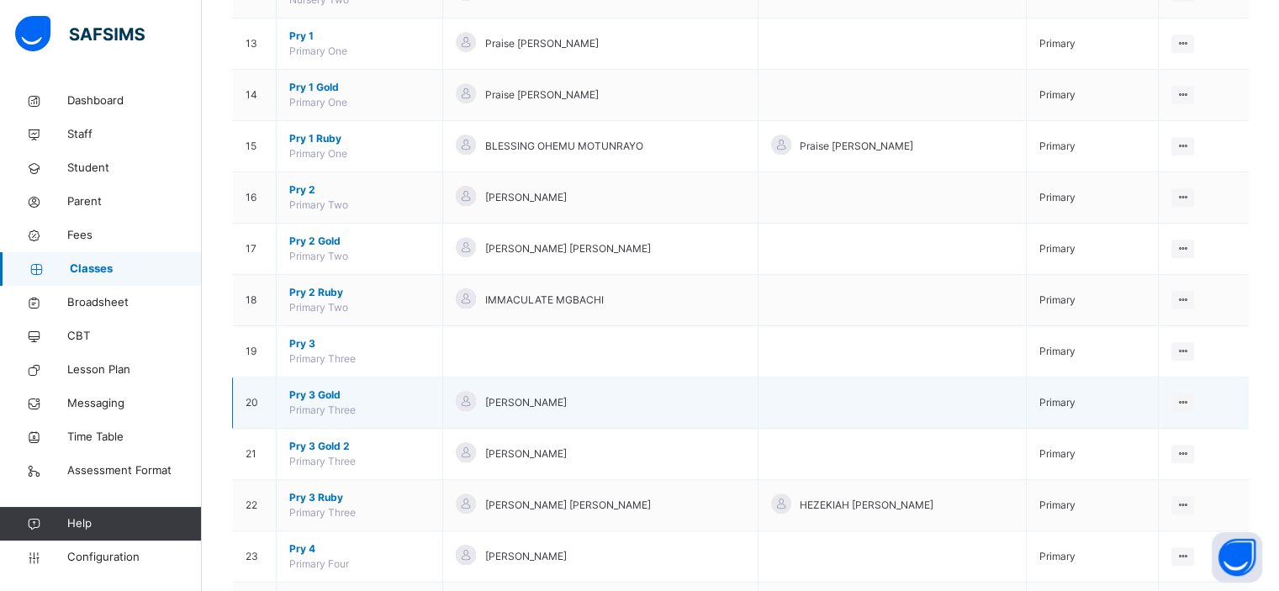
scroll to position [797, 0]
click at [319, 391] on span "Pry 3 Gold" at bounding box center [359, 395] width 140 height 15
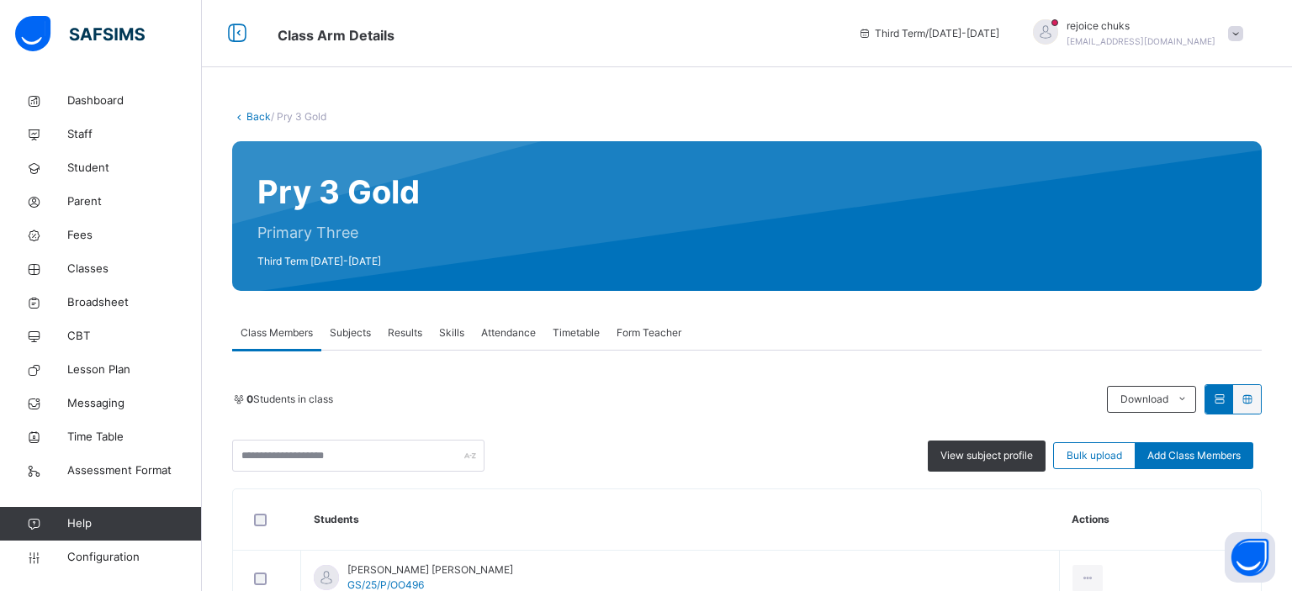
click at [400, 338] on span "Results" at bounding box center [405, 333] width 34 height 15
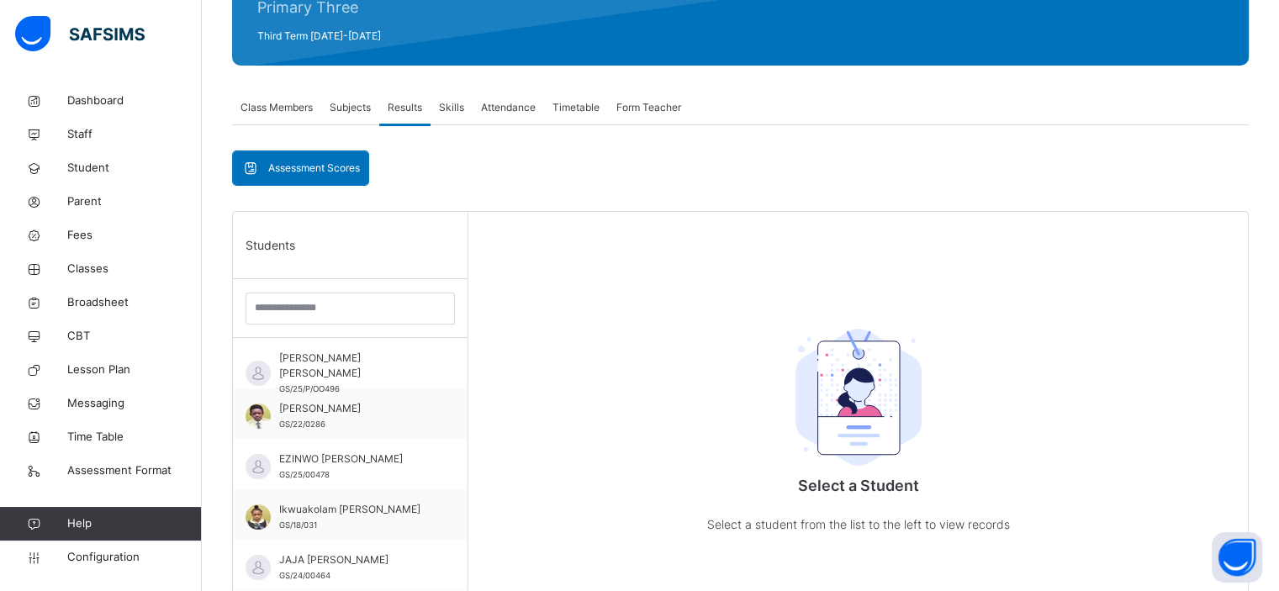
scroll to position [227, 0]
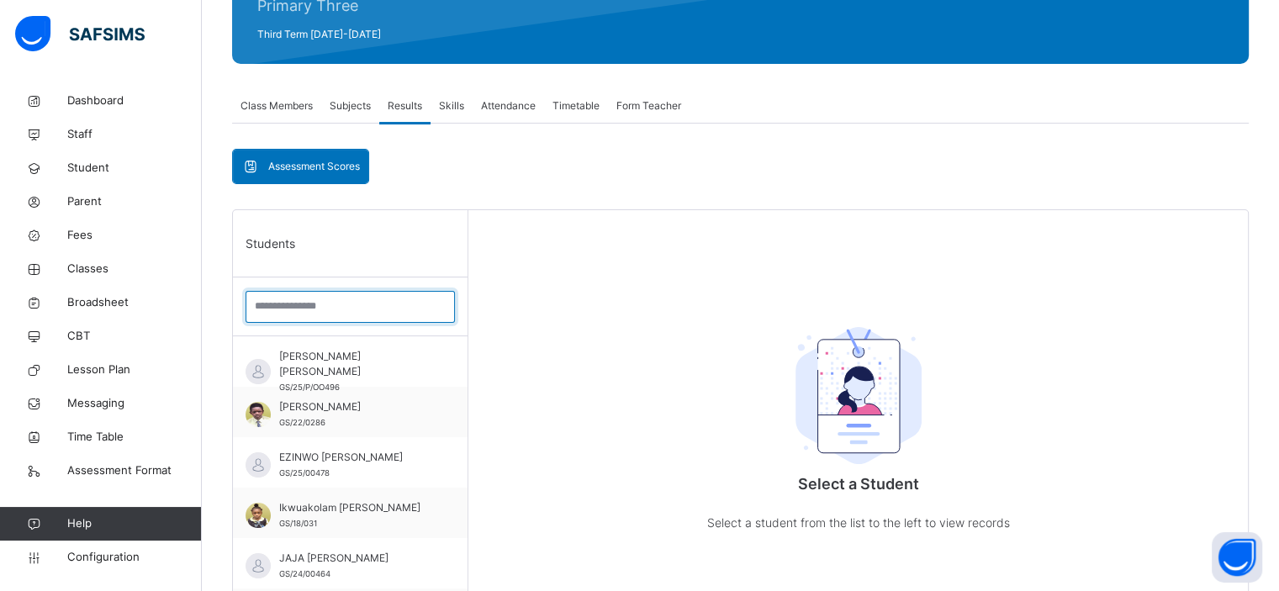
click at [304, 305] on input "search" at bounding box center [350, 307] width 209 height 32
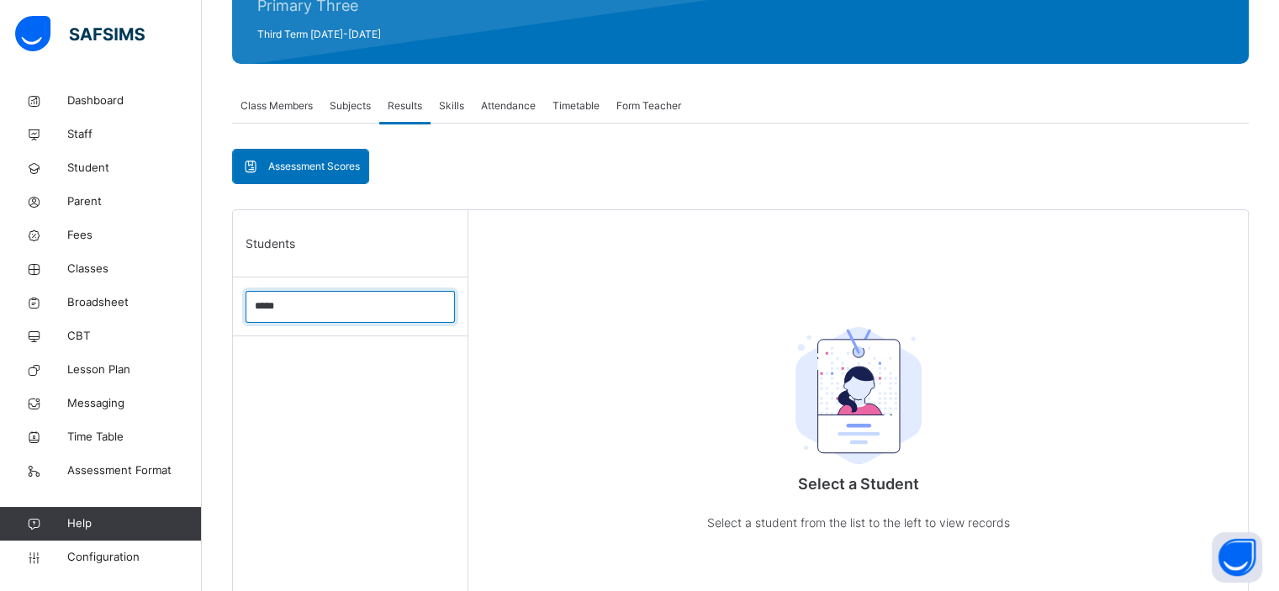
type input "******"
drag, startPoint x: 296, startPoint y: 303, endPoint x: 244, endPoint y: 310, distance: 52.7
click at [244, 310] on div "******" at bounding box center [350, 307] width 235 height 59
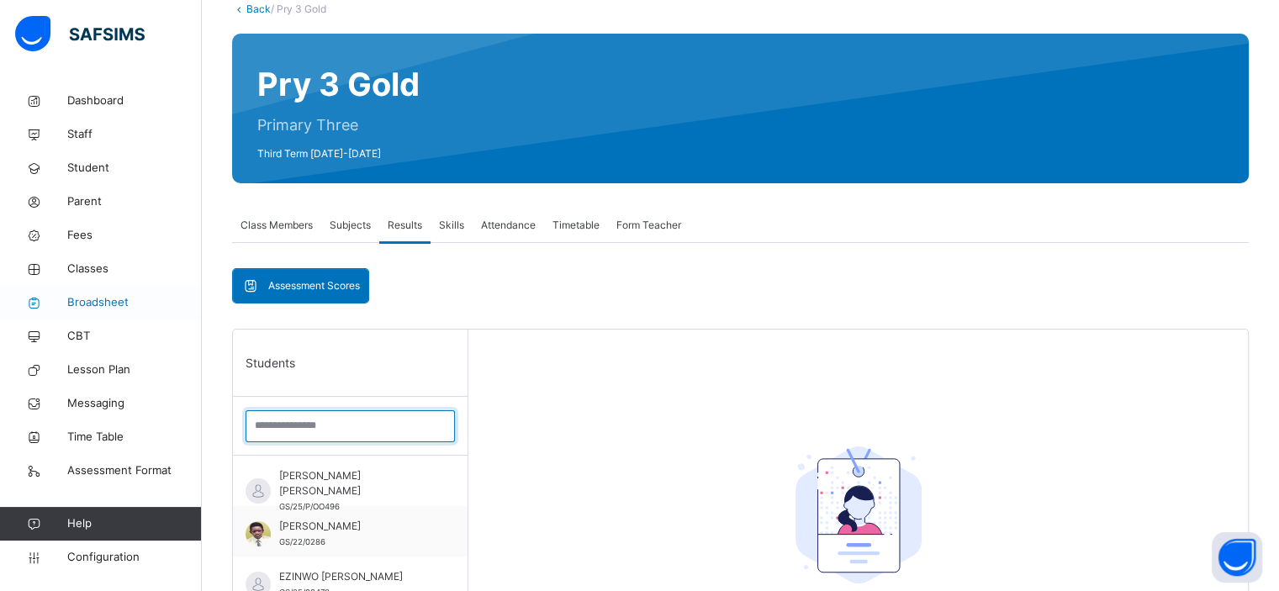
scroll to position [108, 0]
click at [102, 300] on span "Broadsheet" at bounding box center [134, 302] width 135 height 17
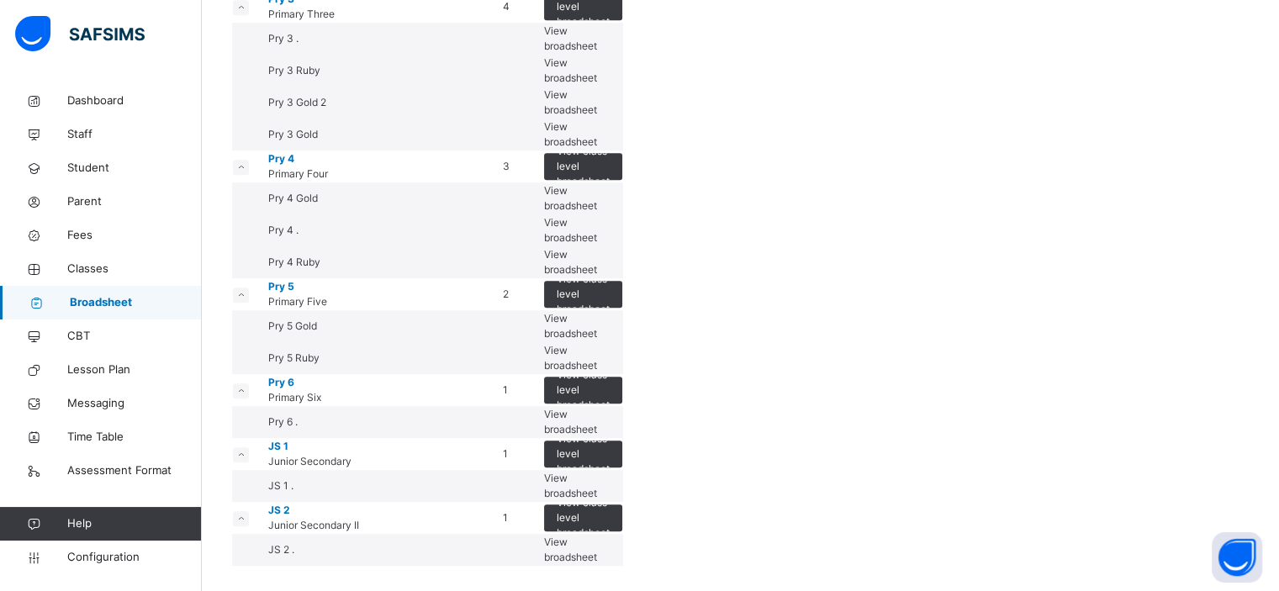
scroll to position [1354, 0]
click at [597, 84] on span "View broadsheet" at bounding box center [570, 70] width 53 height 28
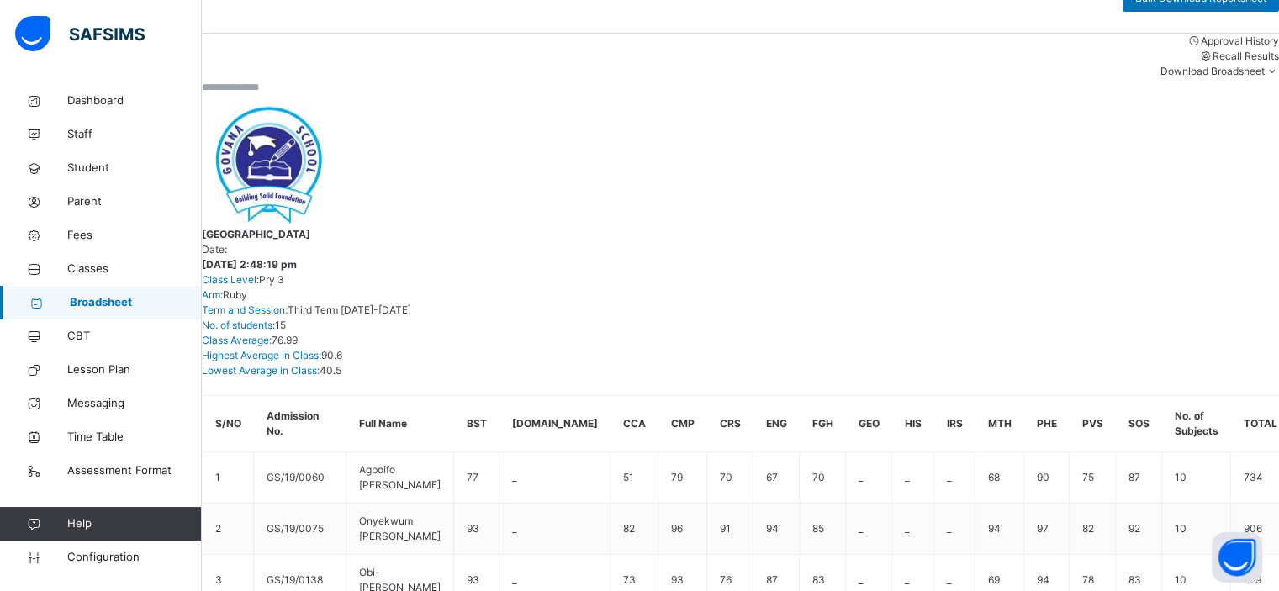
scroll to position [273, 0]
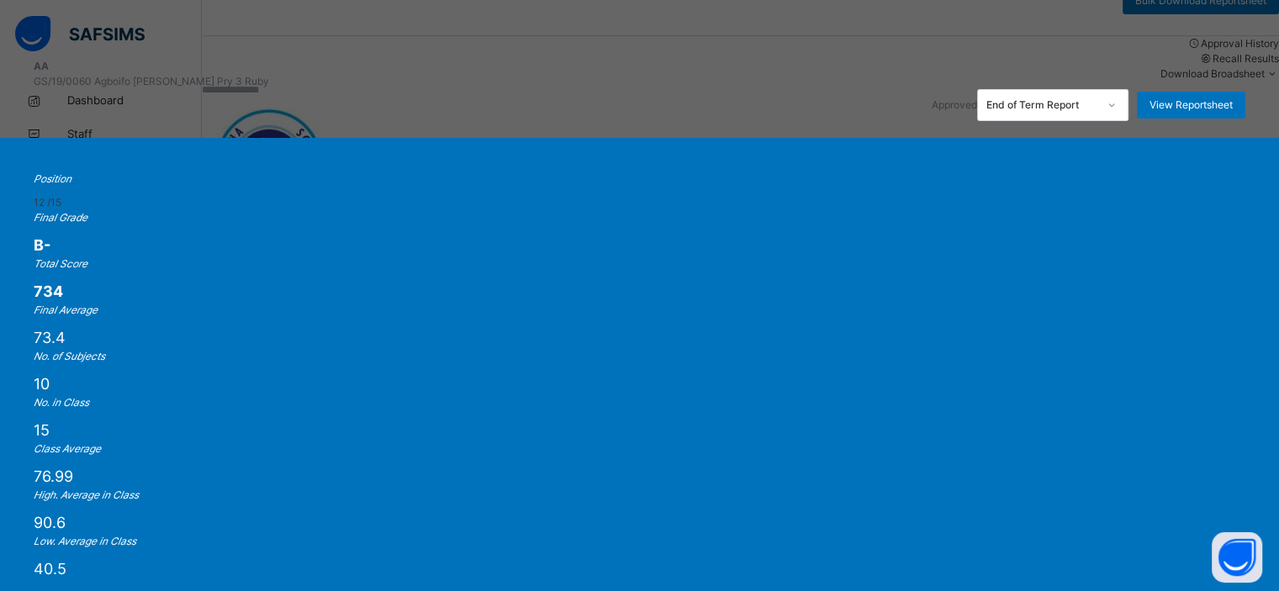
scroll to position [490, 0]
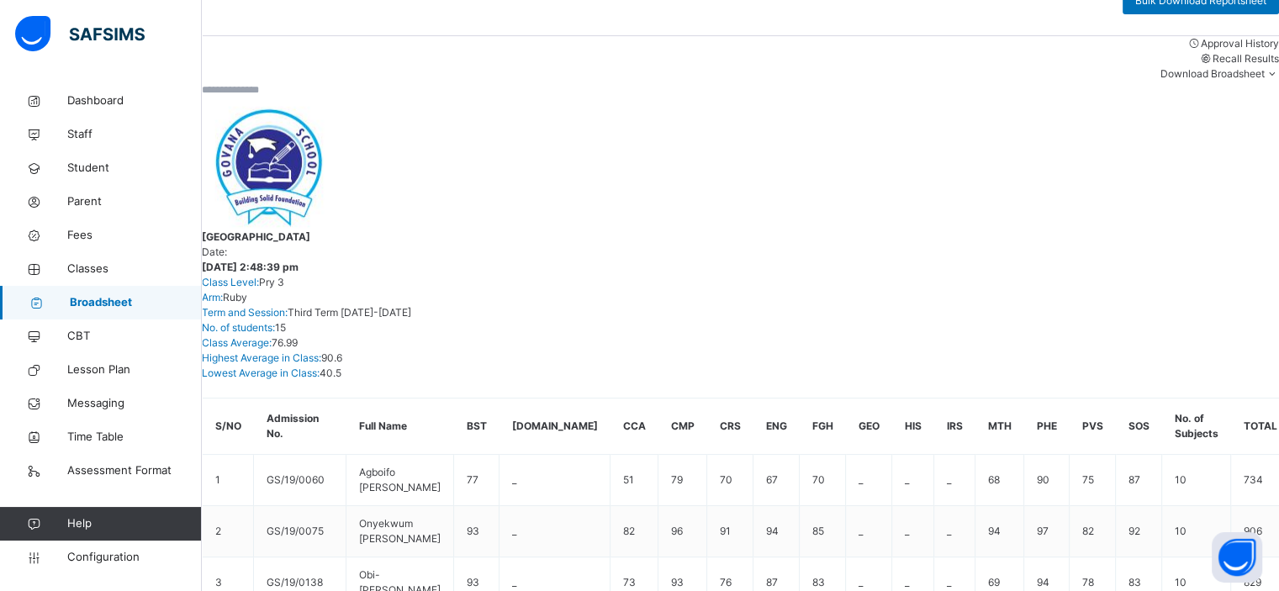
scroll to position [0, 0]
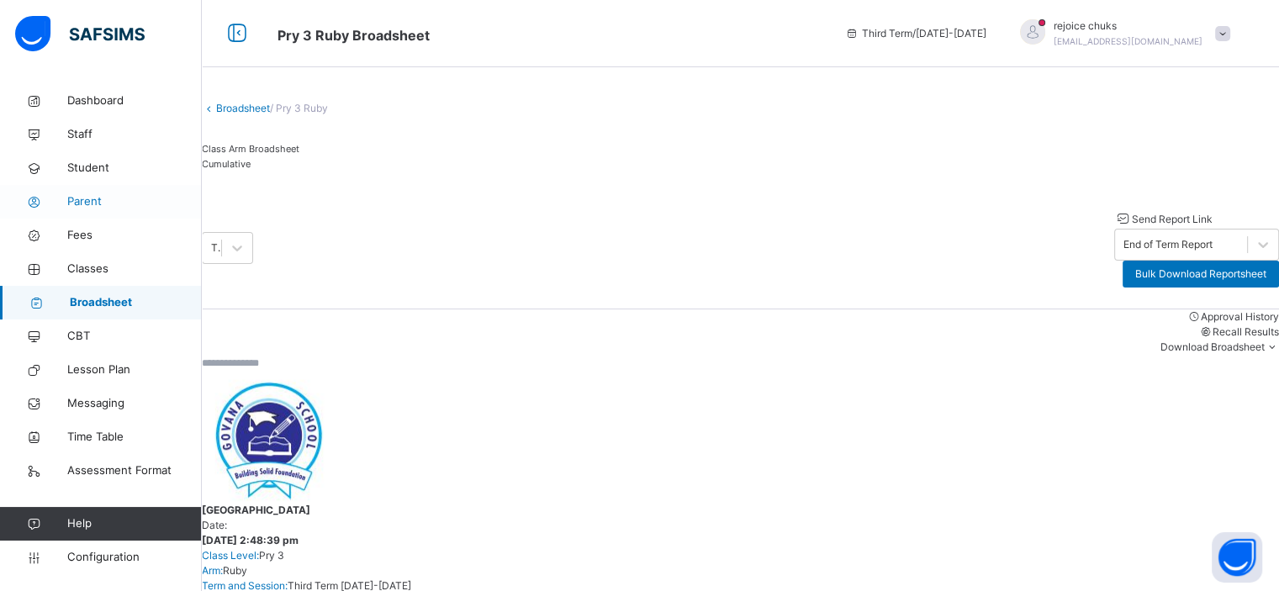
click at [89, 202] on span "Parent" at bounding box center [134, 201] width 135 height 17
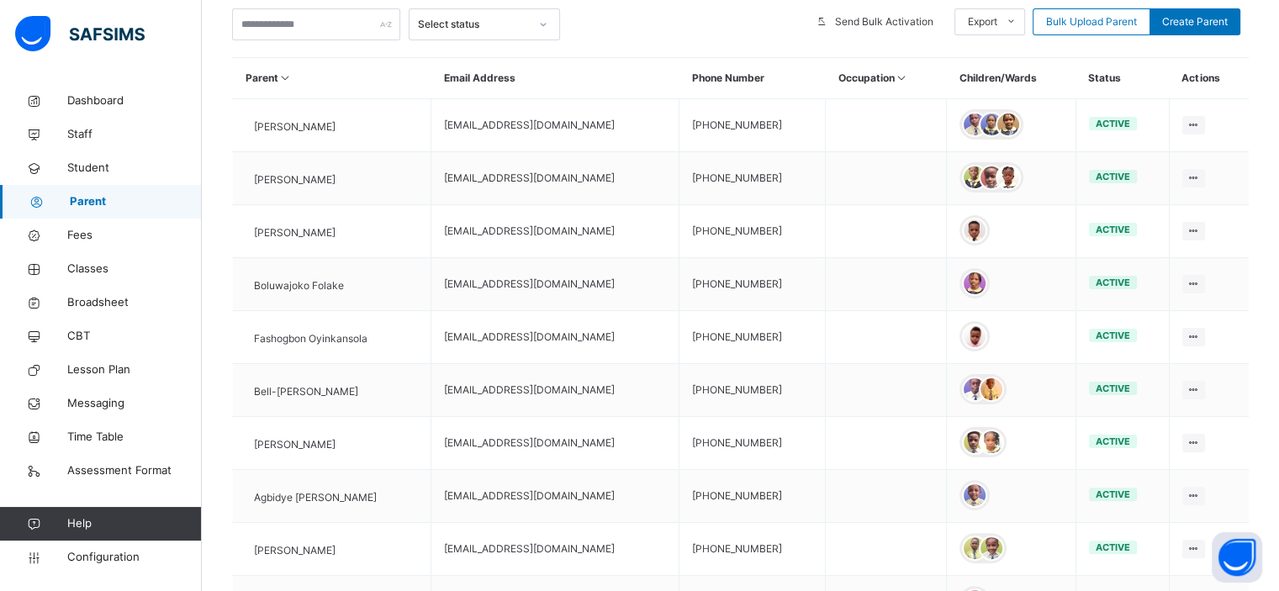
scroll to position [333, 0]
click at [108, 559] on span "Configuration" at bounding box center [134, 557] width 134 height 17
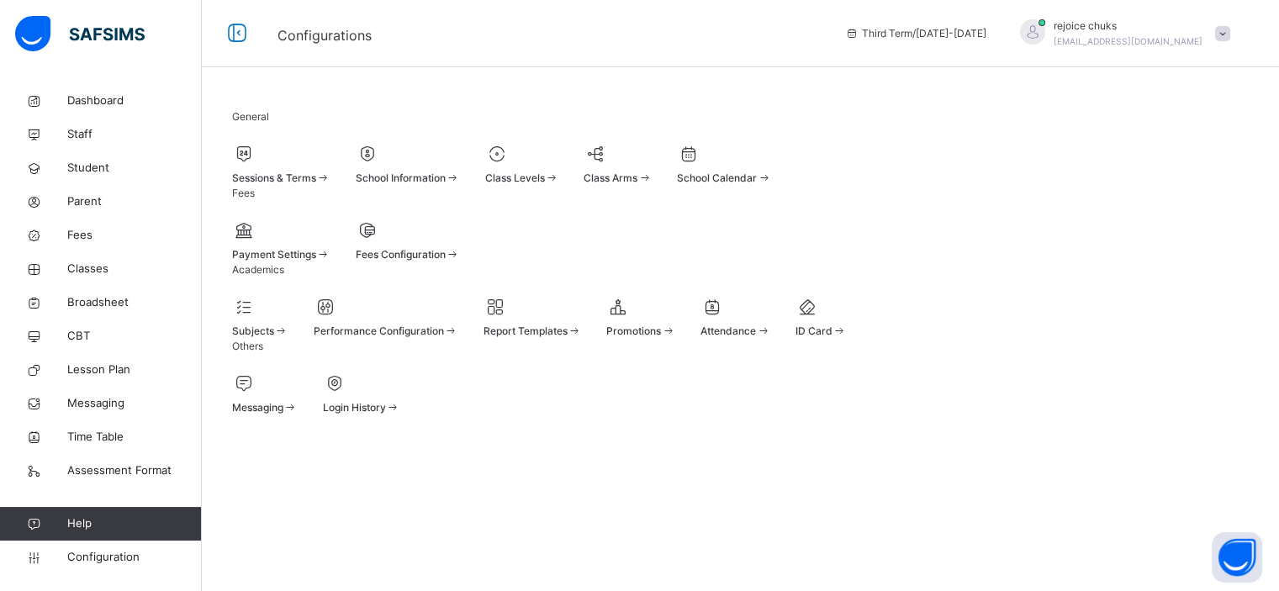
scroll to position [15, 0]
click at [559, 173] on div "Class Levels" at bounding box center [522, 178] width 74 height 15
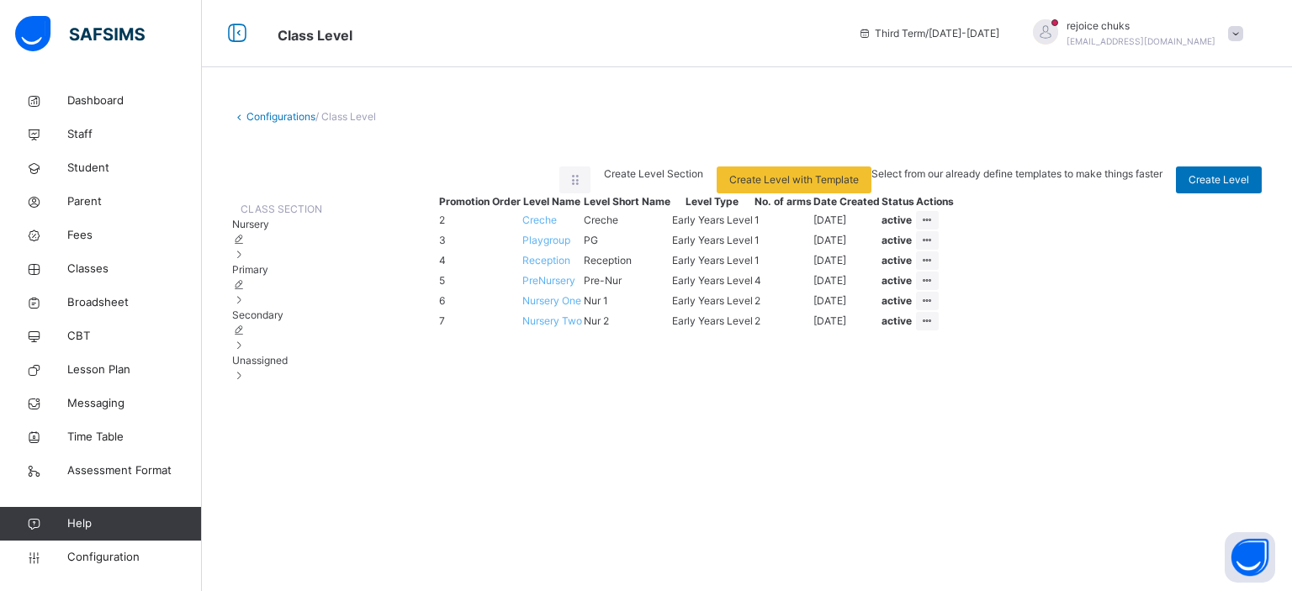
click at [268, 276] on span "Primary" at bounding box center [250, 269] width 36 height 13
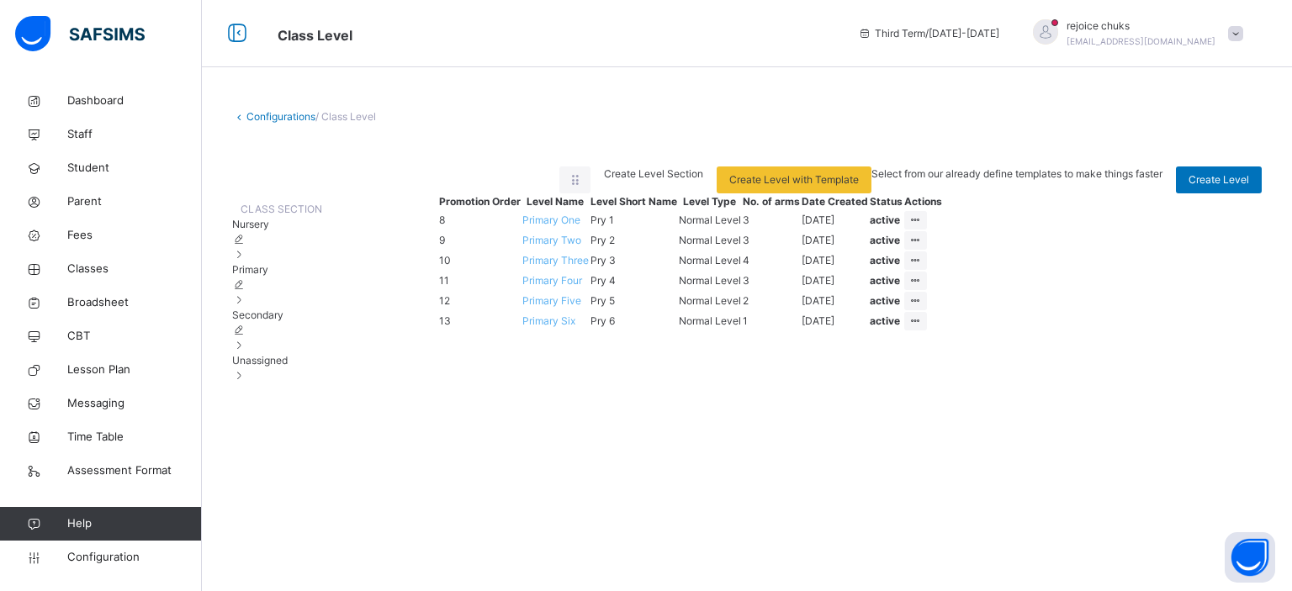
click at [575, 327] on span "Primary Six" at bounding box center [548, 321] width 53 height 13
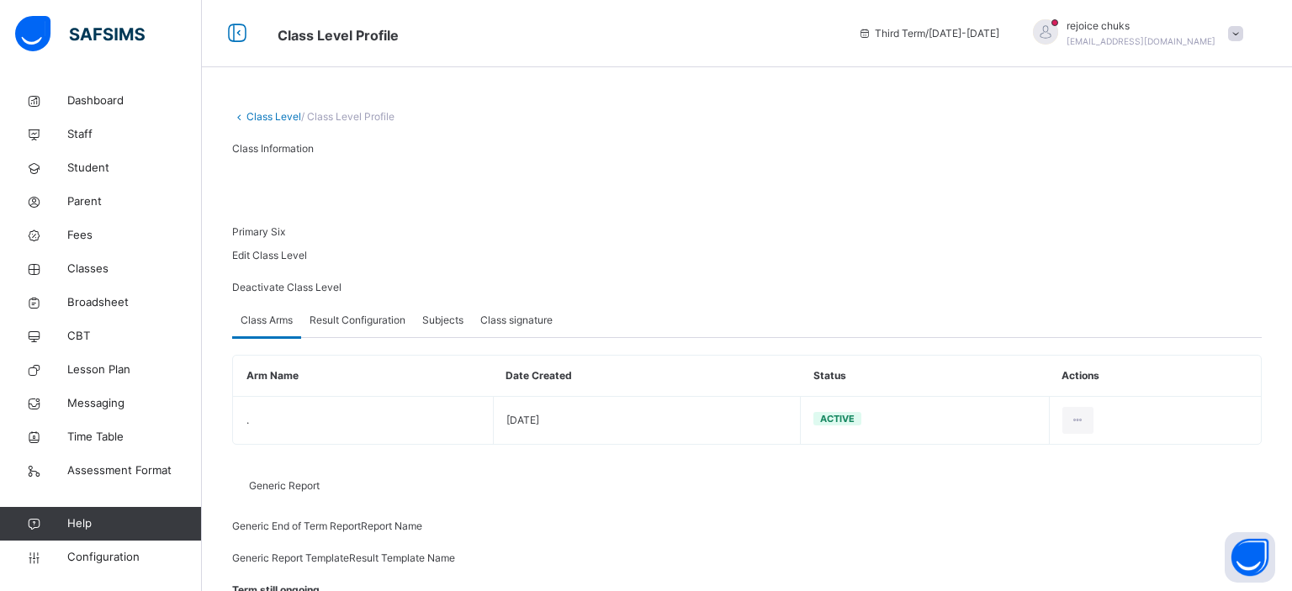
click at [355, 328] on span "Result Configuration" at bounding box center [358, 320] width 96 height 15
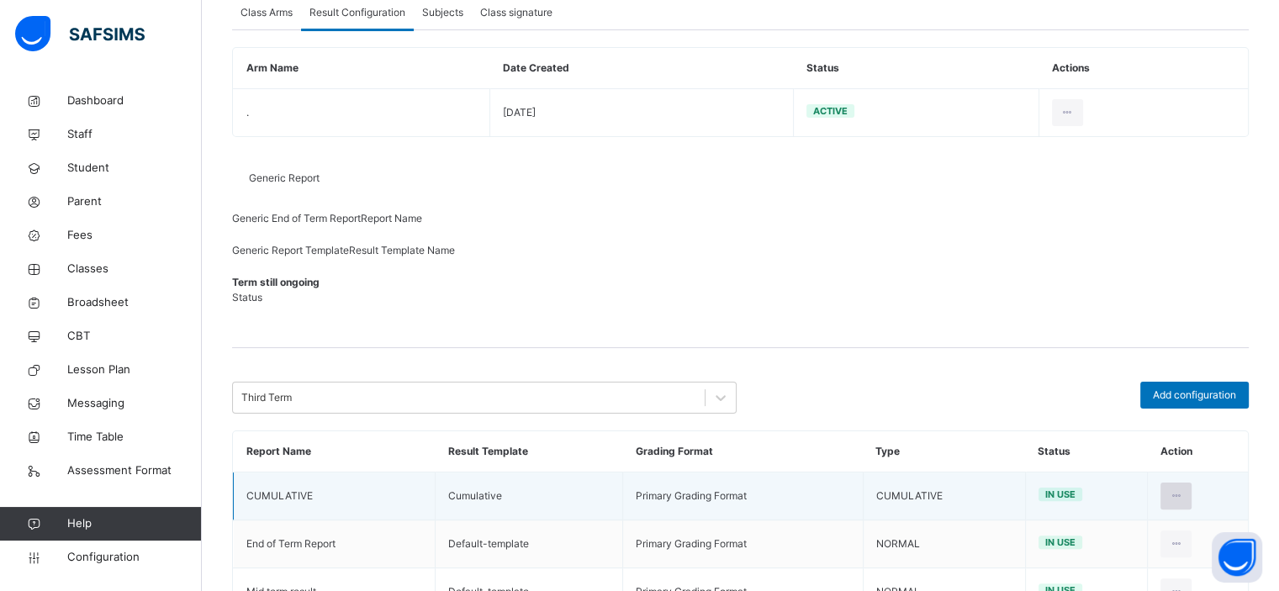
click at [1184, 489] on icon at bounding box center [1176, 496] width 14 height 15
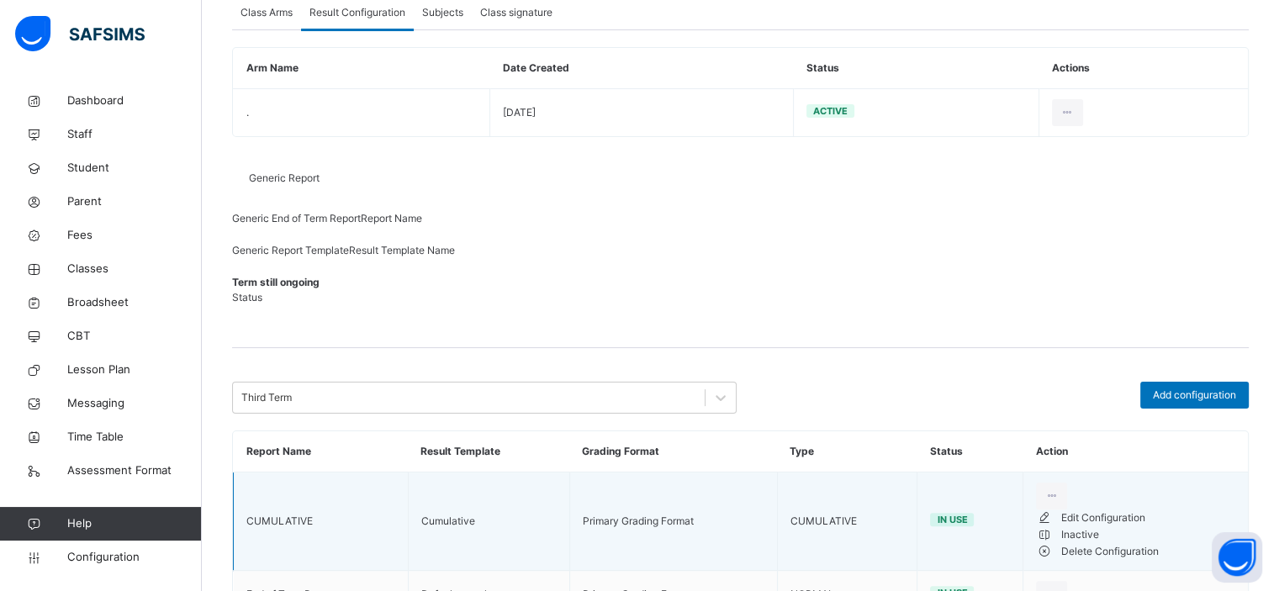
click at [1121, 527] on div "Inactive" at bounding box center [1149, 535] width 174 height 17
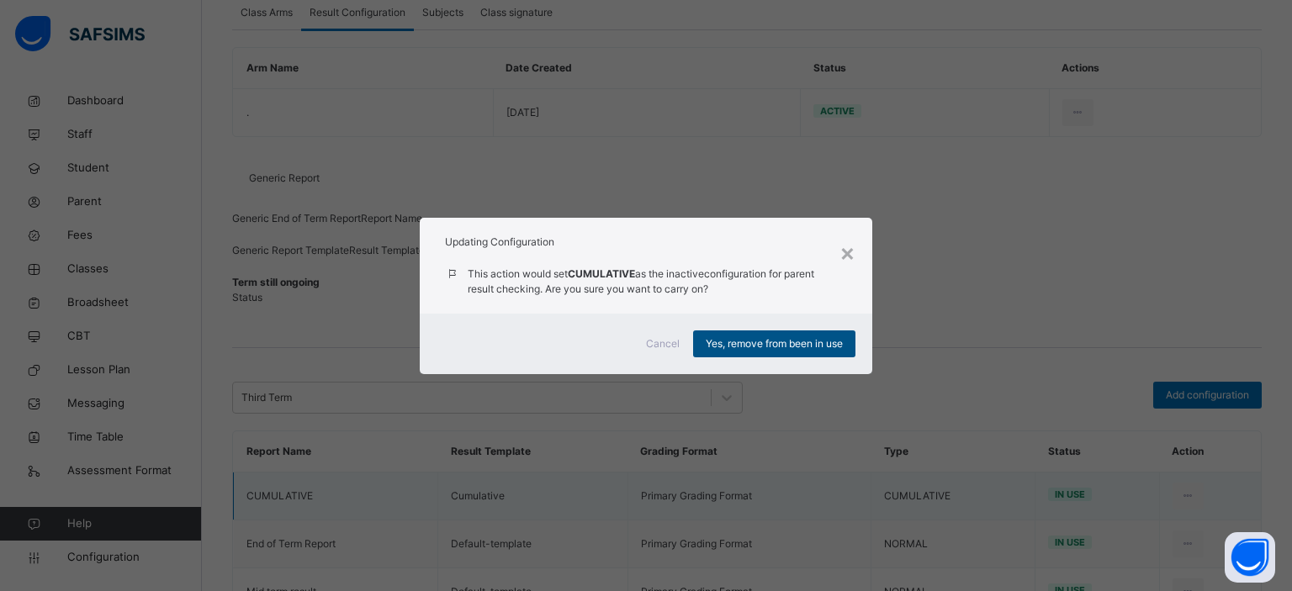
click at [810, 348] on span "Yes, remove from been in use" at bounding box center [774, 343] width 137 height 15
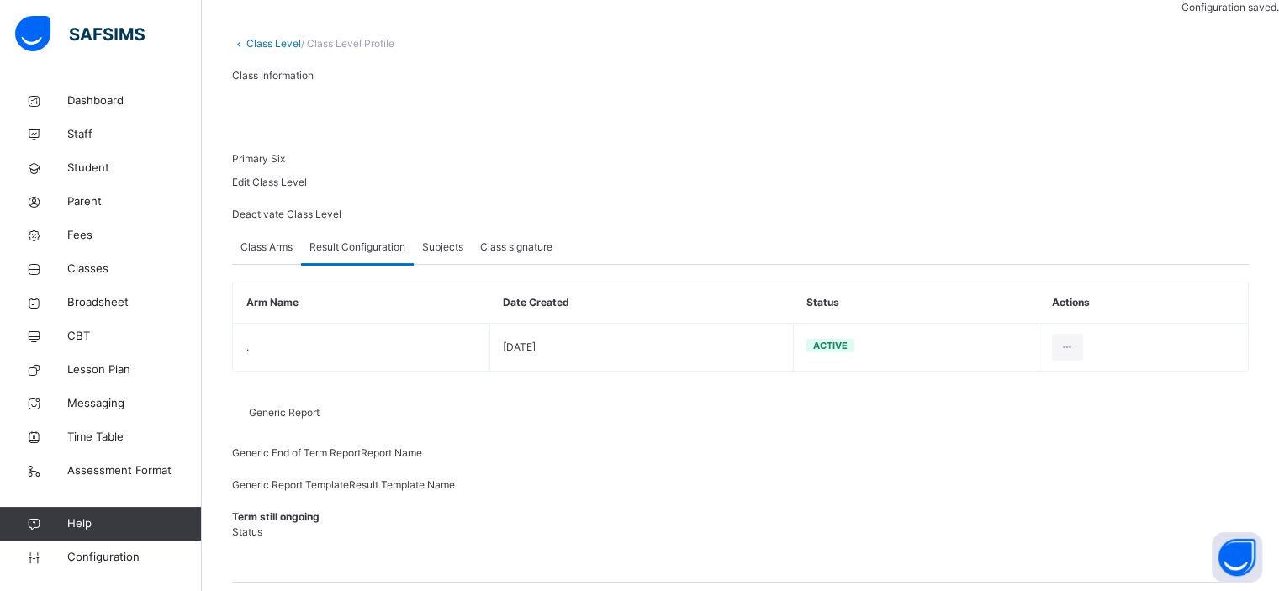
scroll to position [56, 0]
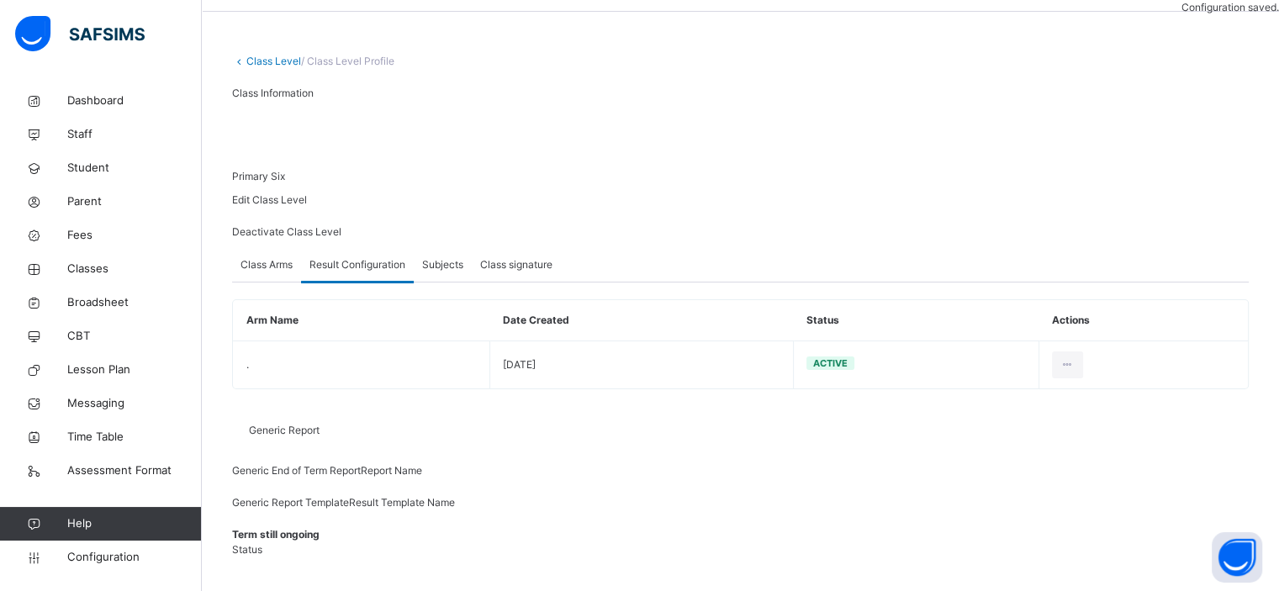
click at [272, 61] on link "Class Level" at bounding box center [273, 61] width 55 height 13
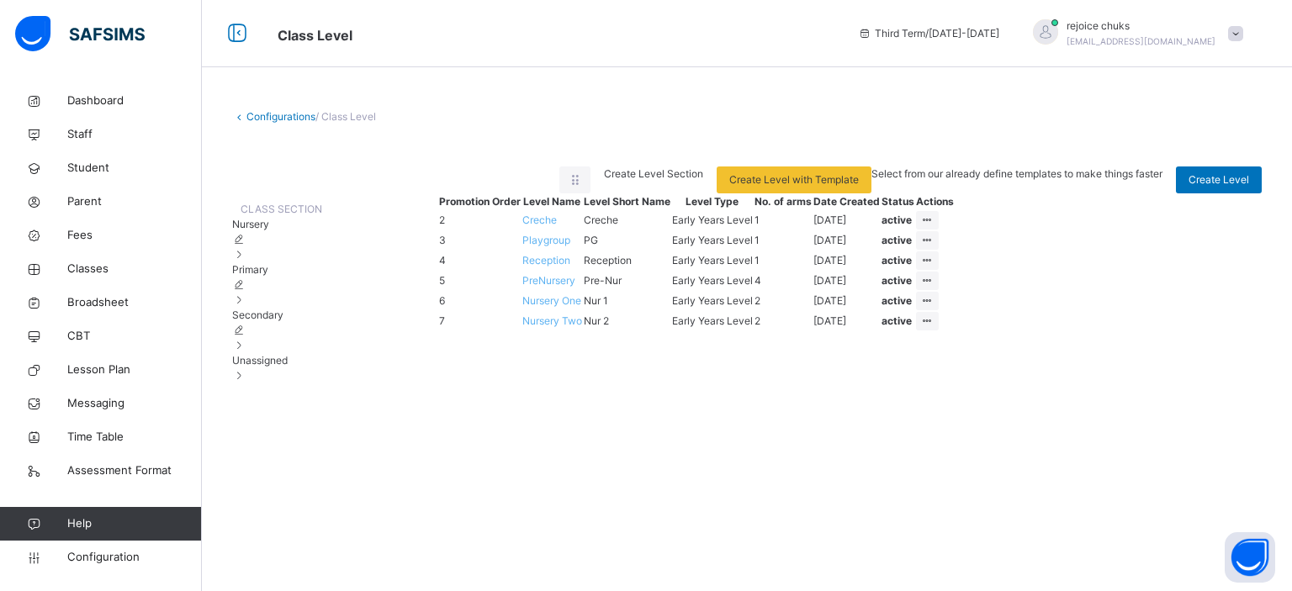
click at [266, 276] on span "Primary" at bounding box center [250, 269] width 36 height 13
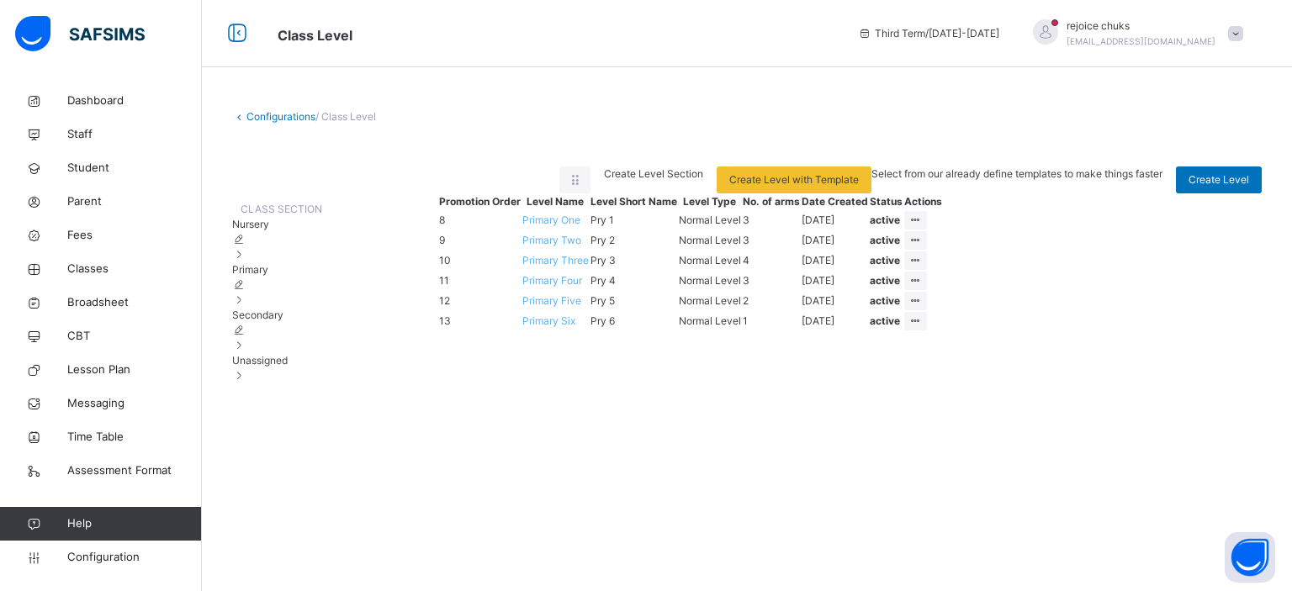
click at [581, 307] on span "Primary Five" at bounding box center [551, 300] width 59 height 13
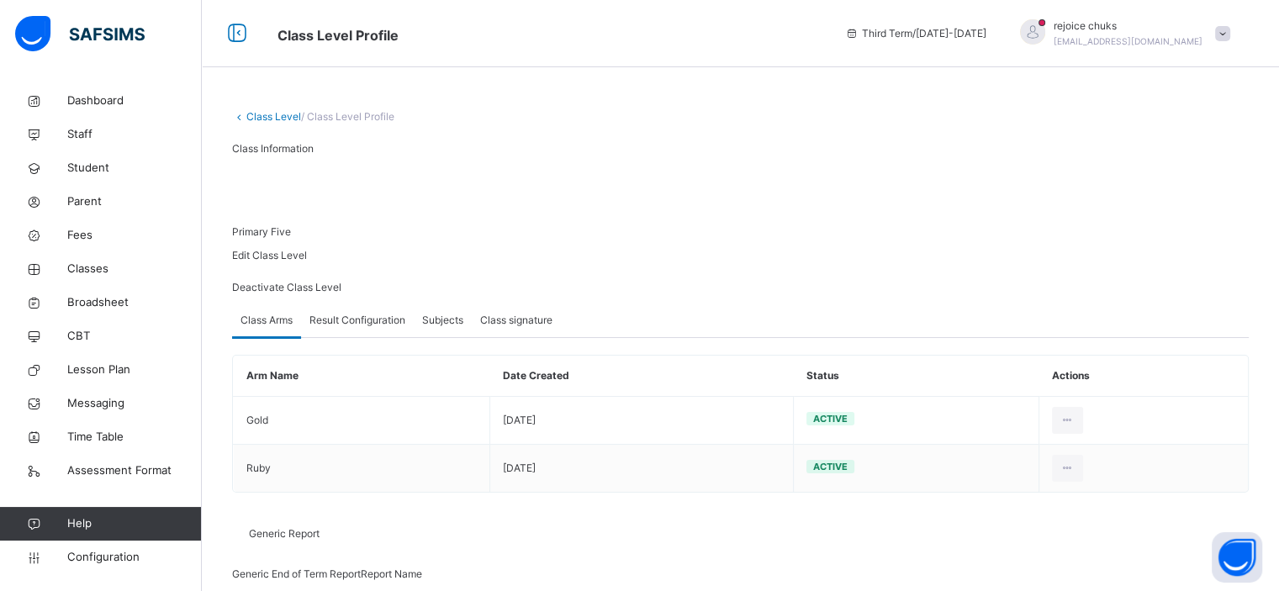
click at [352, 328] on span "Result Configuration" at bounding box center [358, 320] width 96 height 15
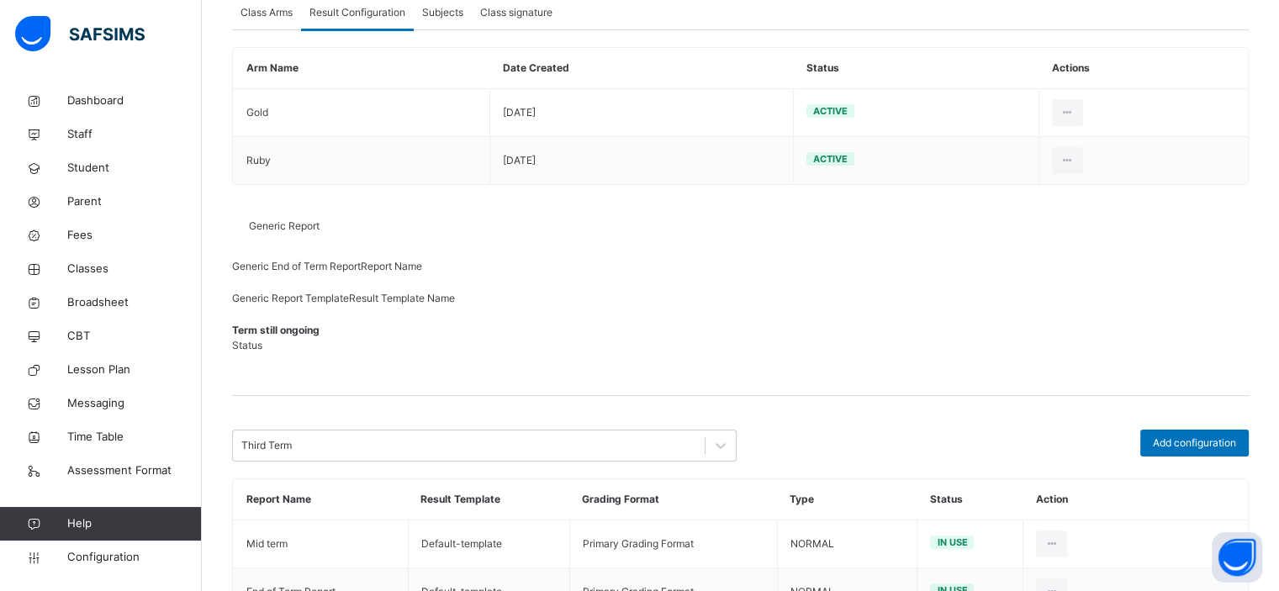
scroll to position [356, 0]
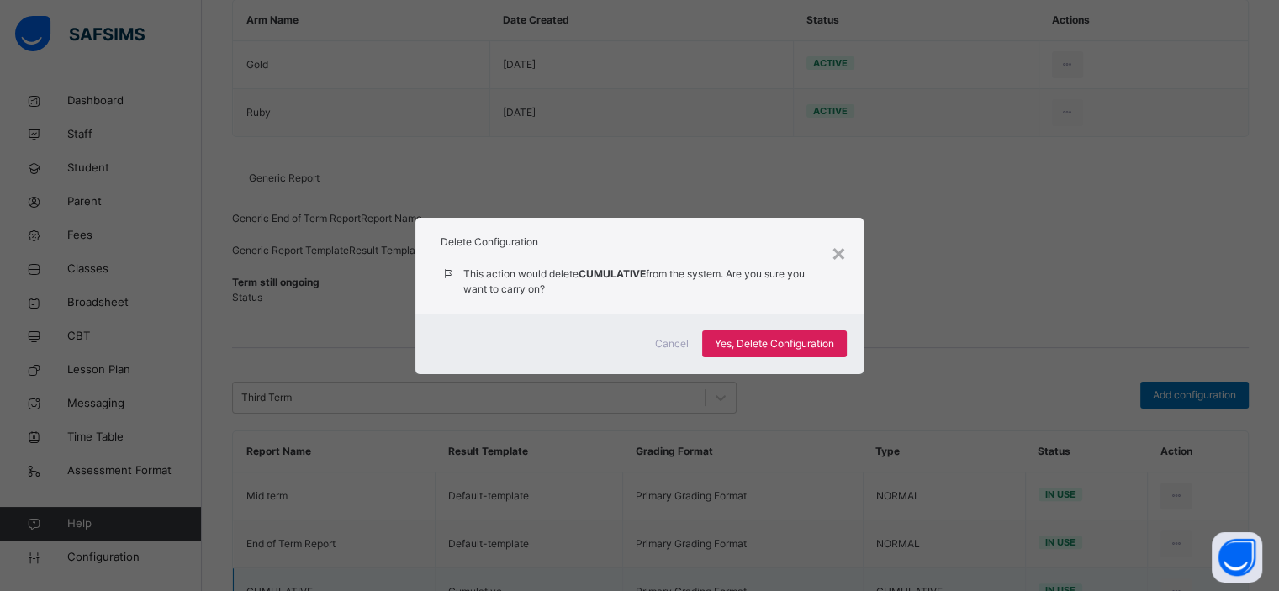
scroll to position [308, 0]
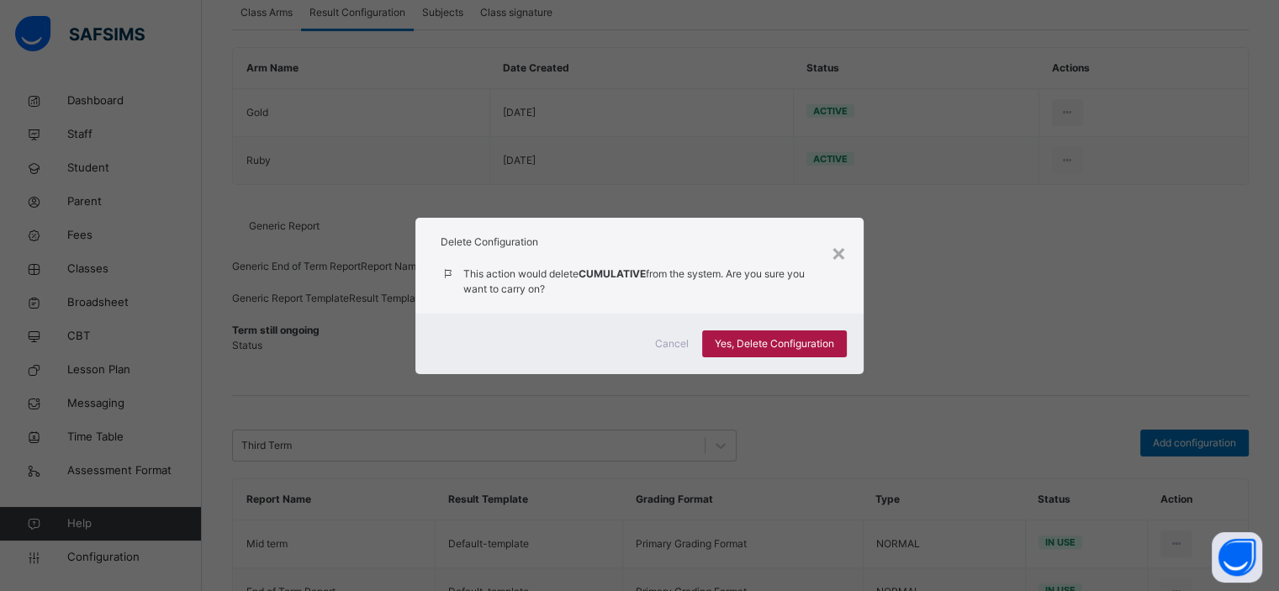
click at [755, 352] on span "Yes, Delete Configuration" at bounding box center [774, 343] width 119 height 15
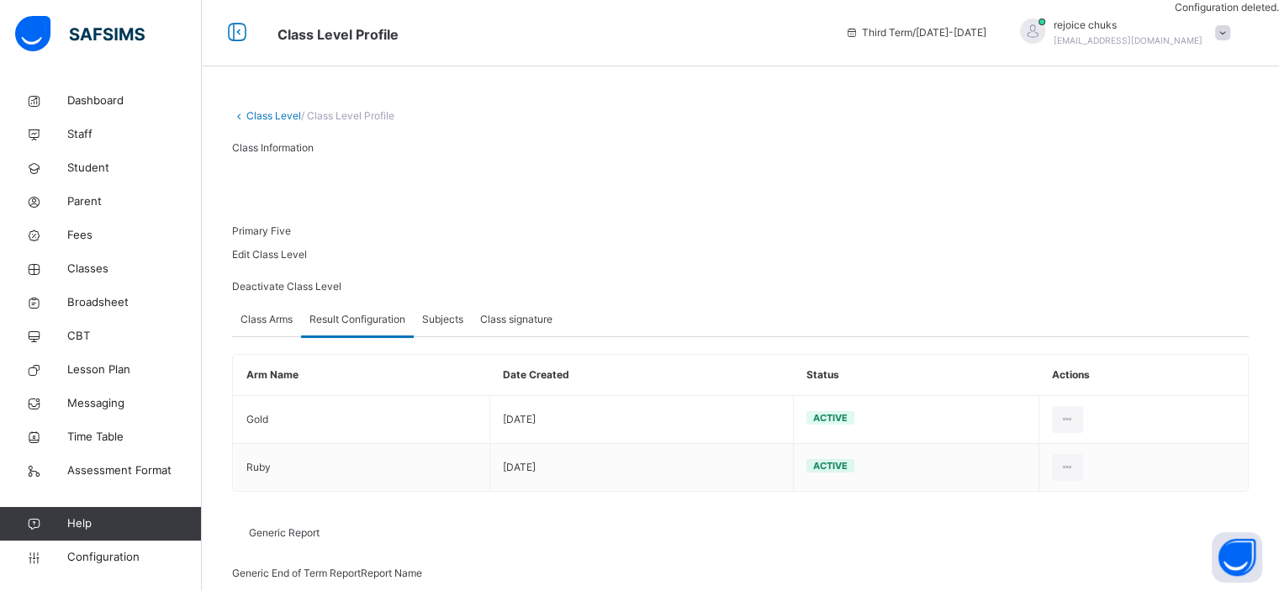
scroll to position [0, 0]
click at [271, 113] on link "Class Level" at bounding box center [273, 116] width 55 height 13
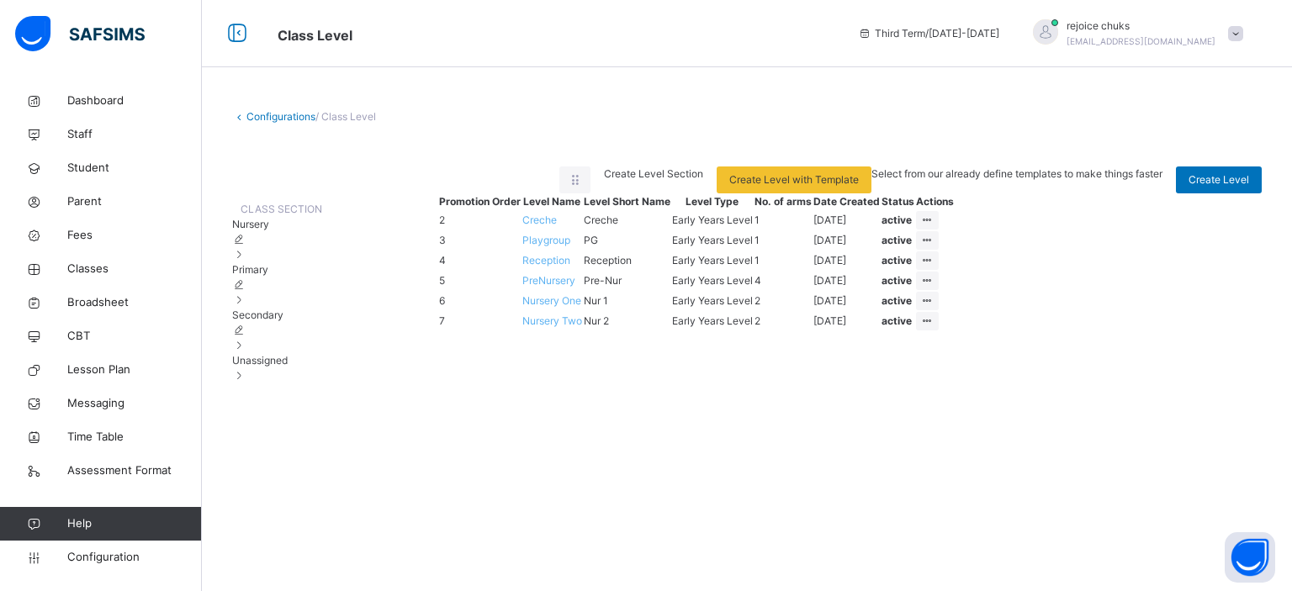
click at [264, 308] on div "Primary" at bounding box center [277, 284] width 90 height 45
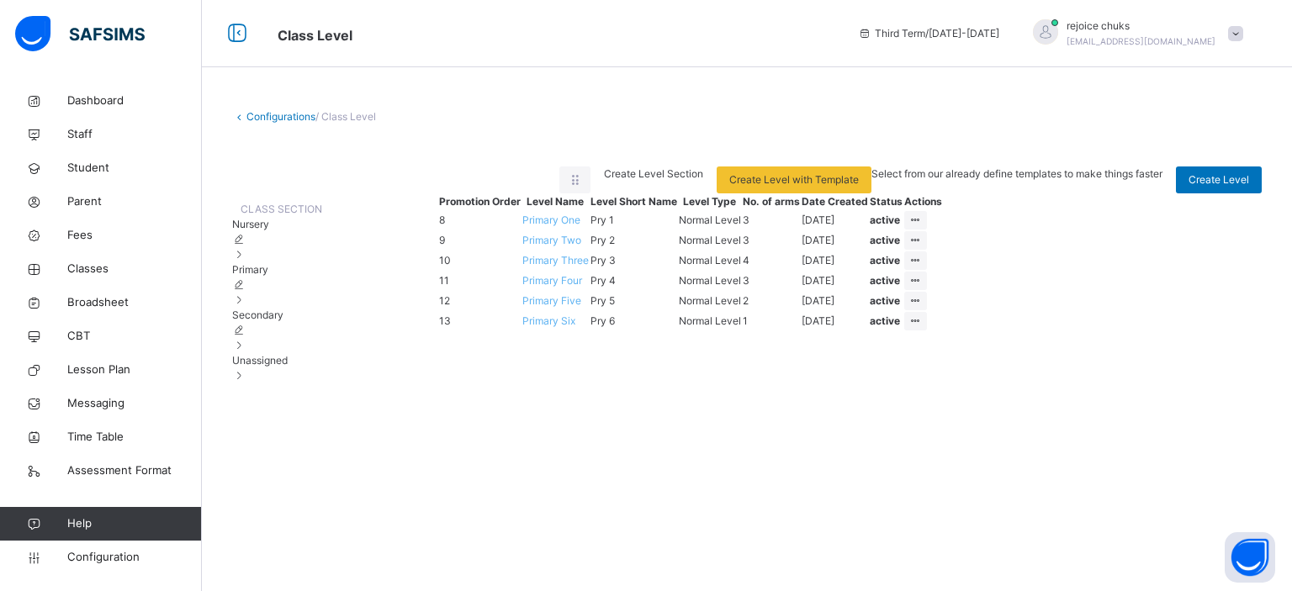
click at [582, 287] on span "Primary Four" at bounding box center [552, 280] width 60 height 13
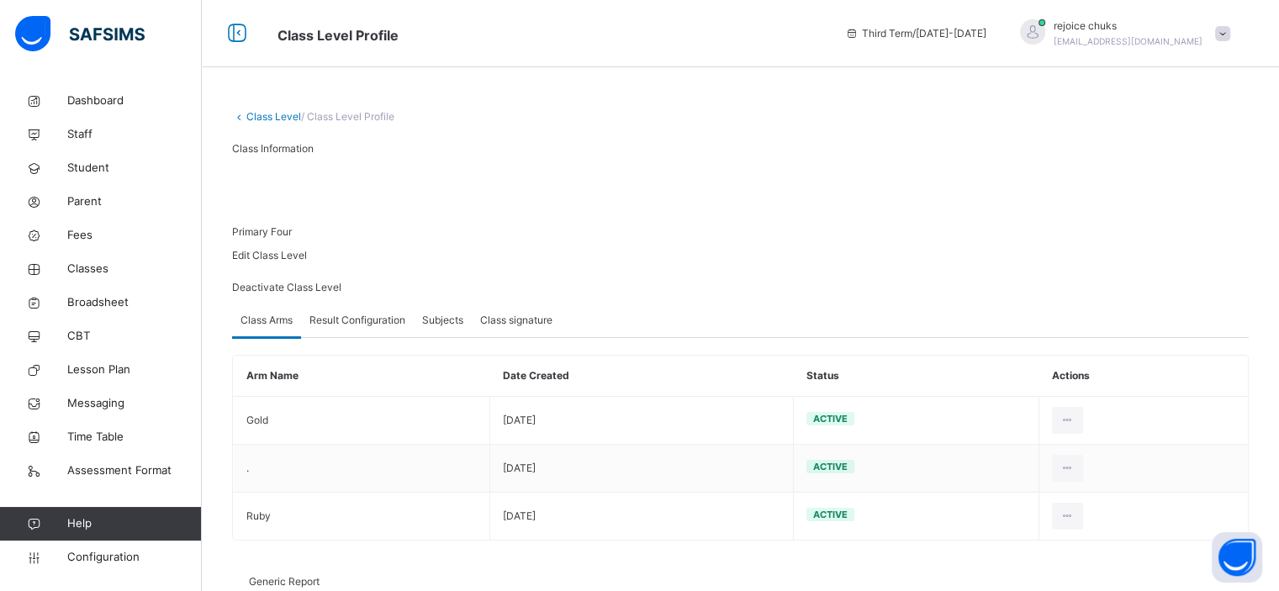
click at [360, 328] on span "Result Configuration" at bounding box center [358, 320] width 96 height 15
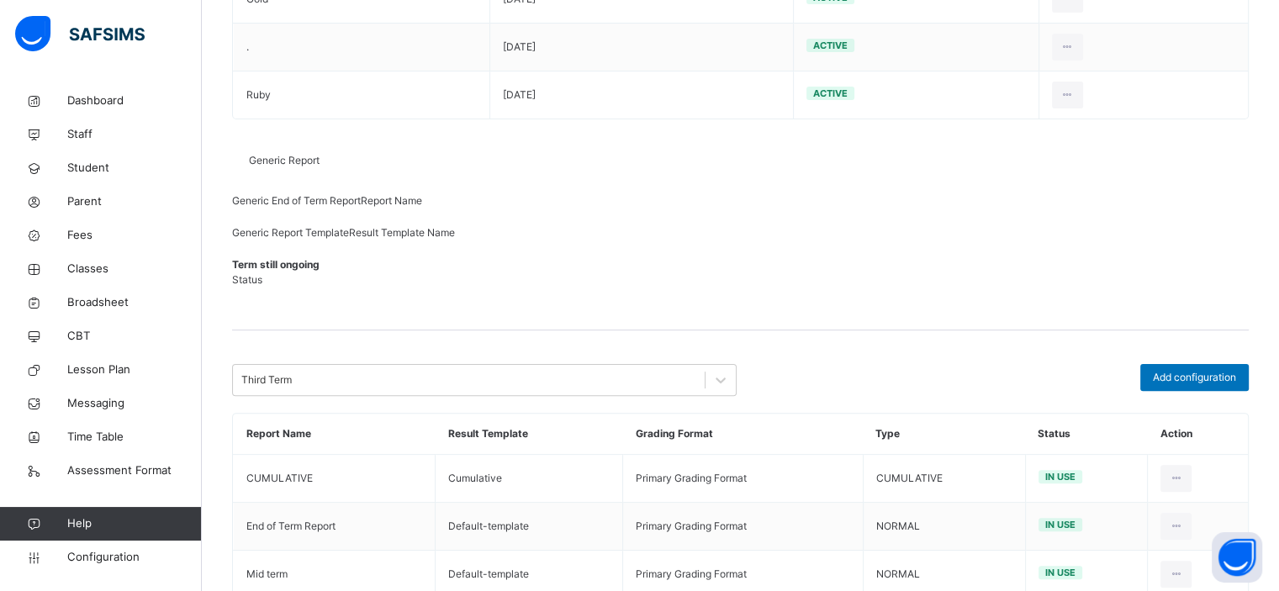
scroll to position [308, 0]
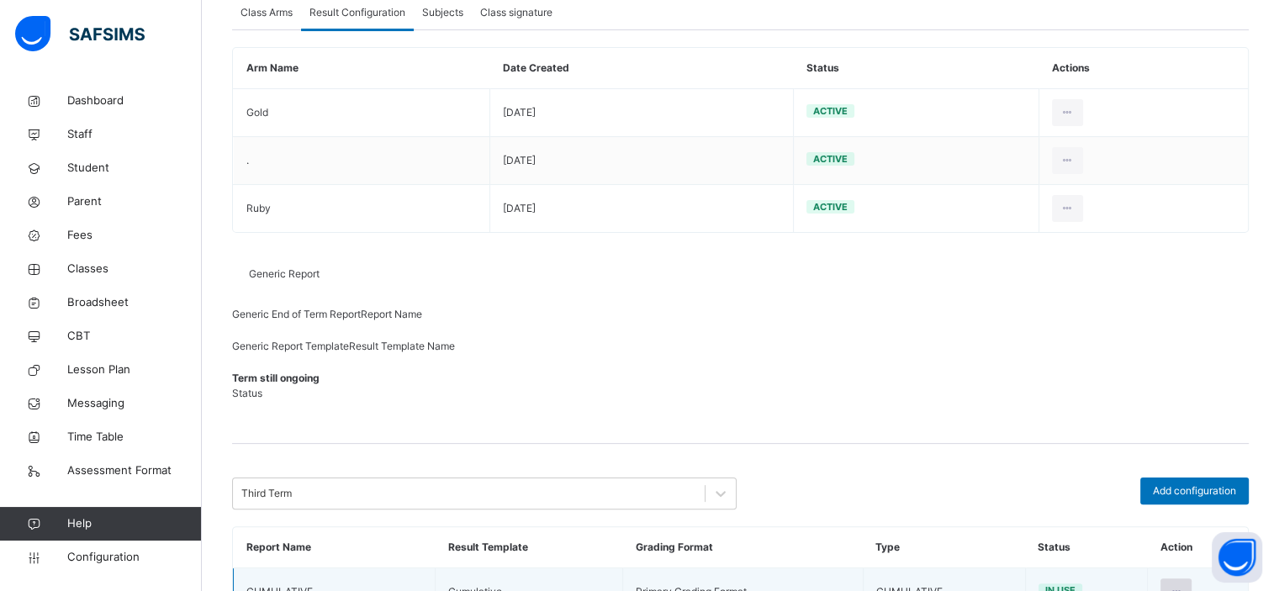
click at [1184, 585] on icon at bounding box center [1176, 592] width 14 height 15
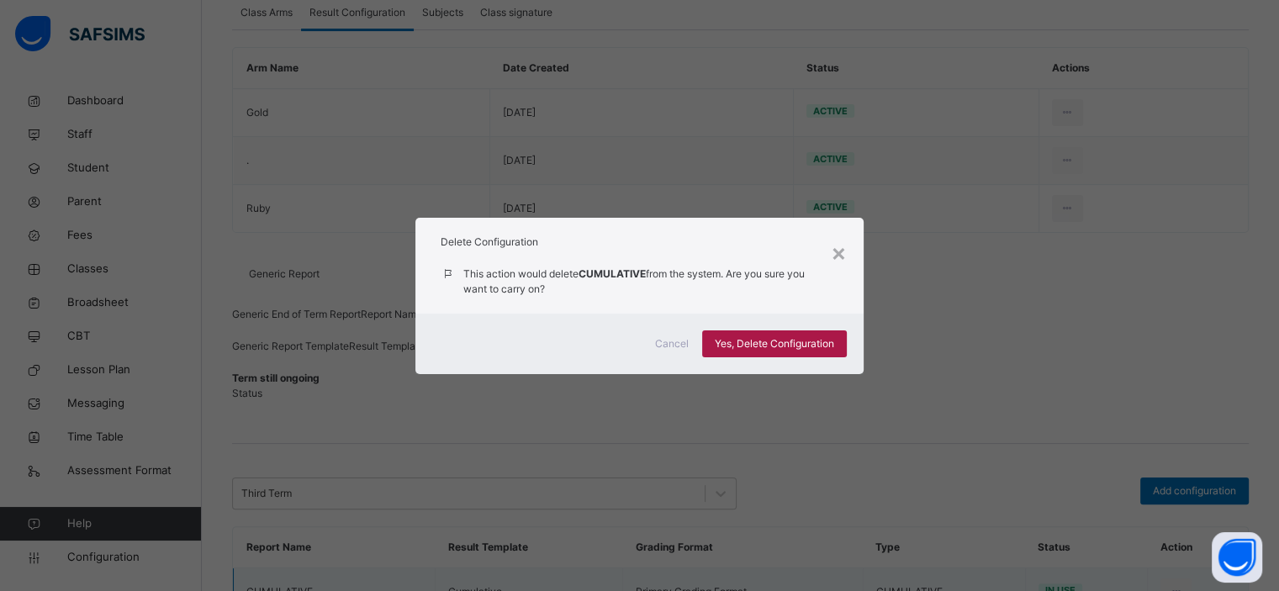
click at [739, 348] on span "Yes, Delete Configuration" at bounding box center [774, 343] width 119 height 15
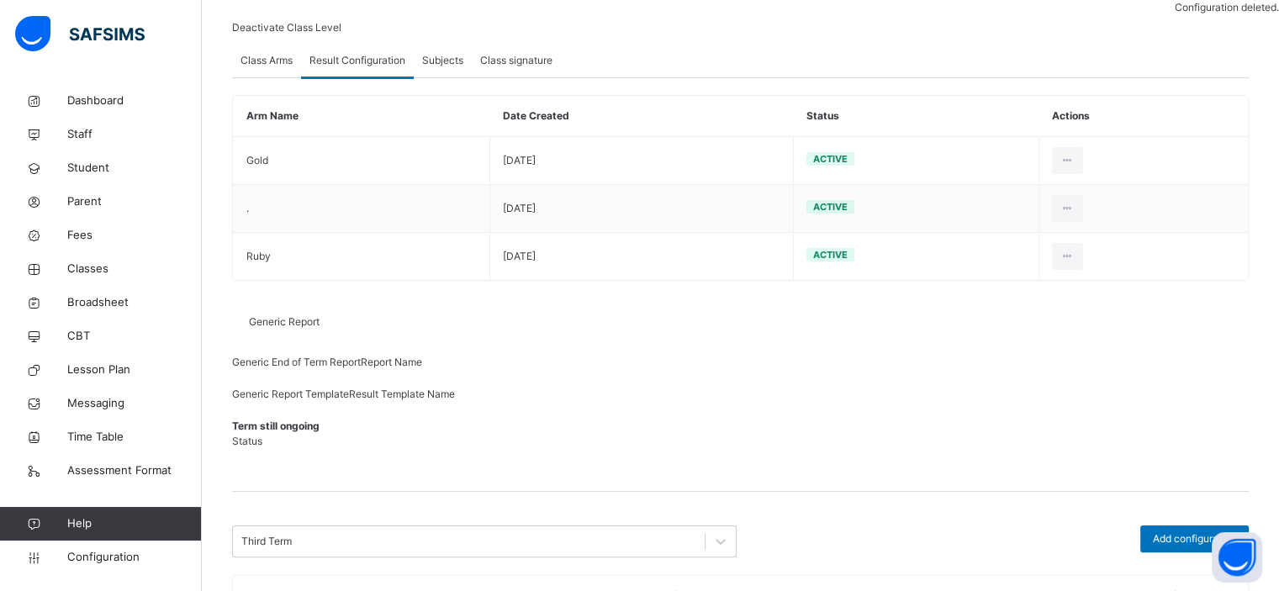
scroll to position [3, 0]
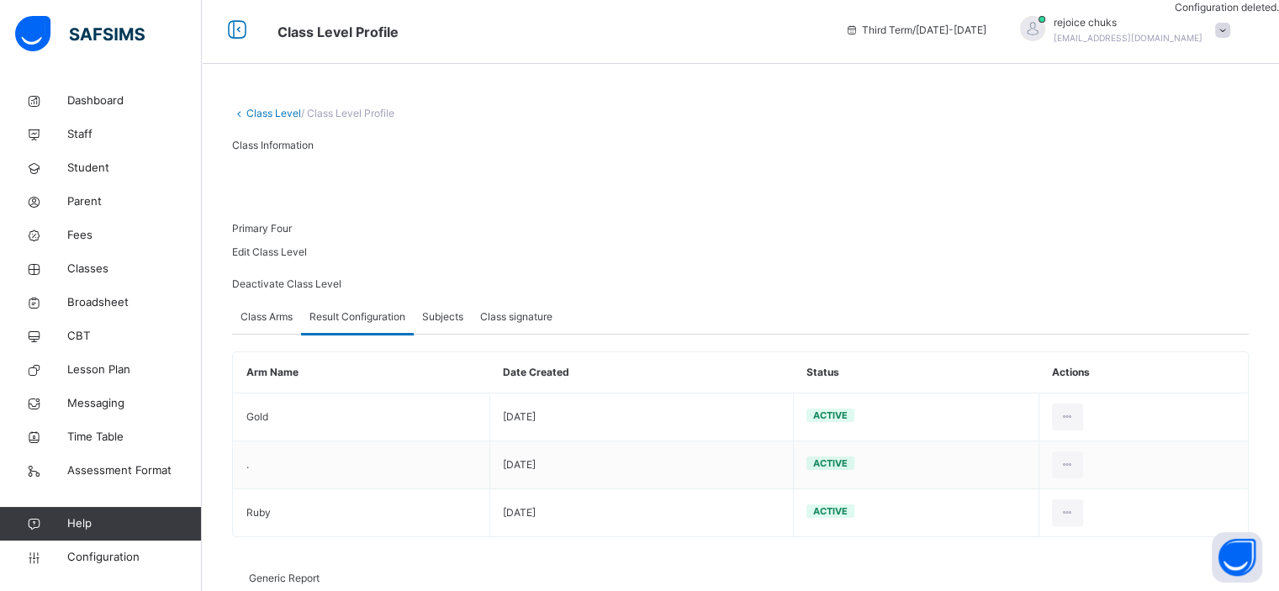
click at [262, 108] on link "Class Level" at bounding box center [273, 113] width 55 height 13
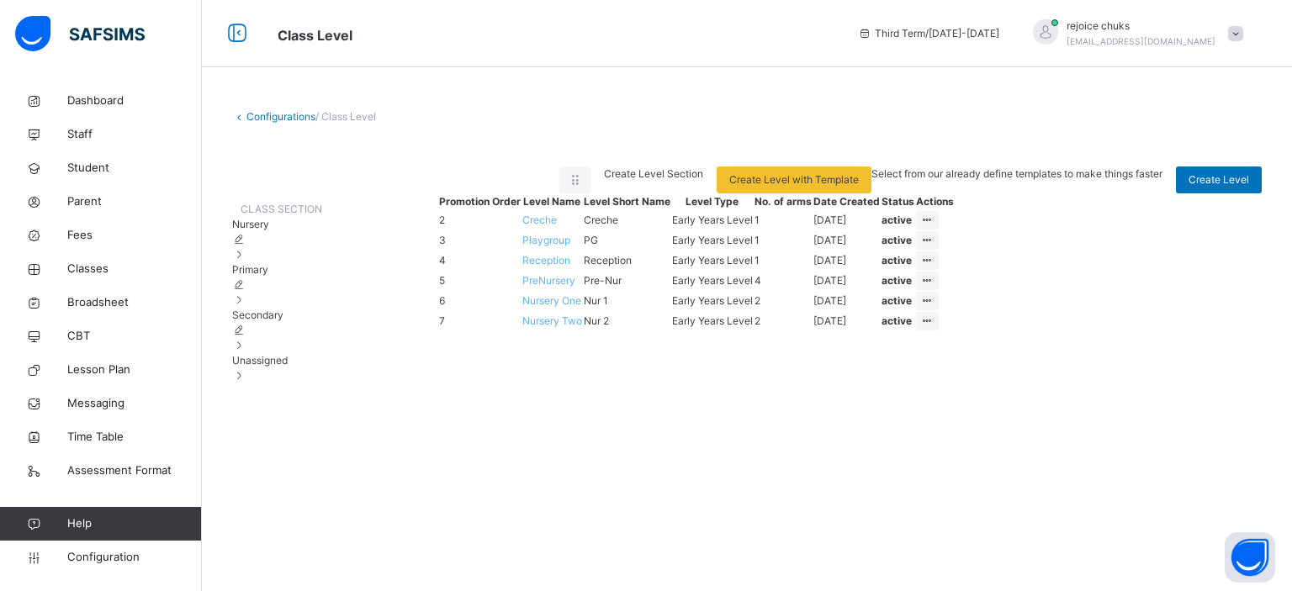
click at [268, 276] on span "Primary" at bounding box center [250, 269] width 36 height 13
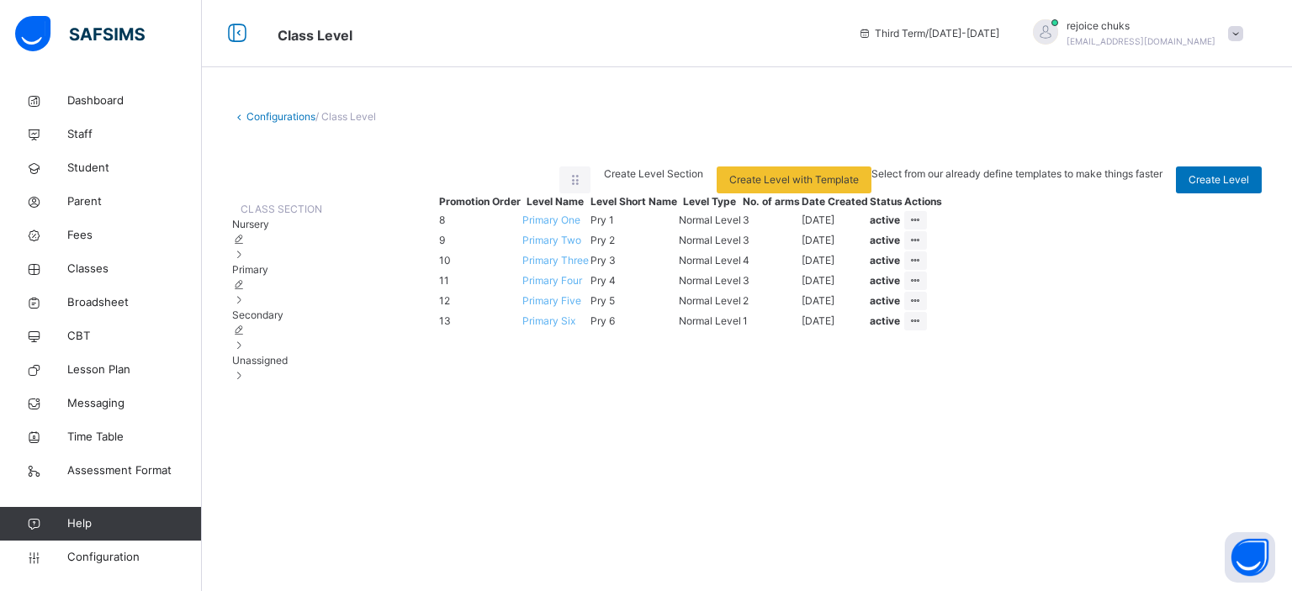
click at [589, 267] on span "Primary Three" at bounding box center [555, 260] width 66 height 13
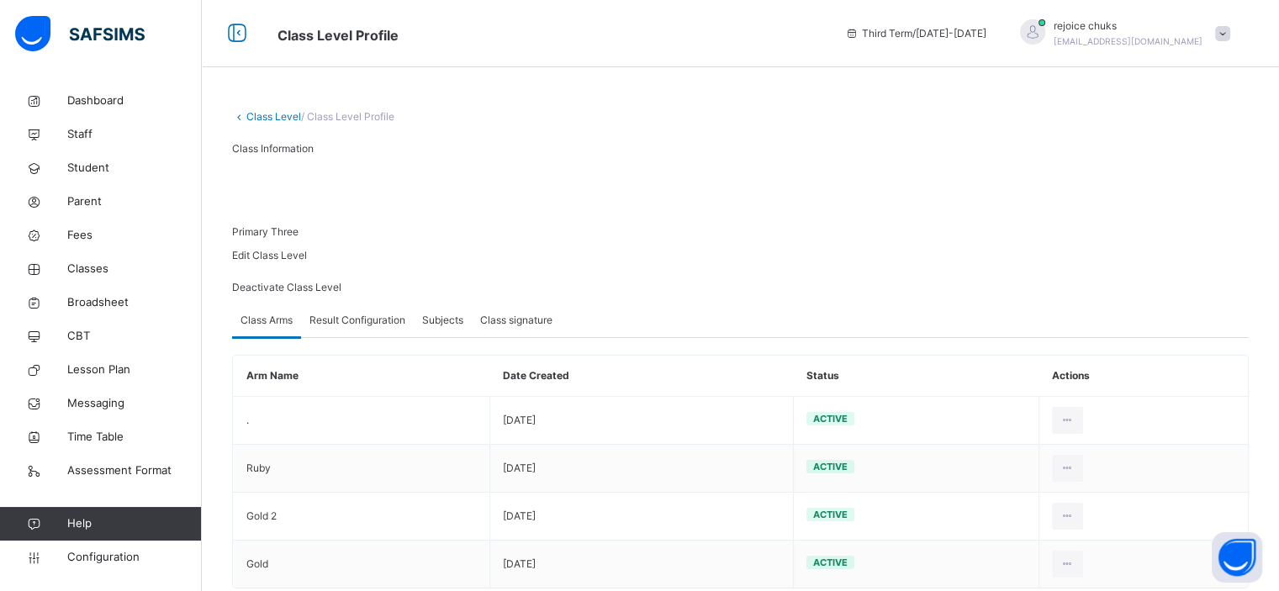
click at [352, 337] on div "Result Configuration" at bounding box center [357, 321] width 113 height 34
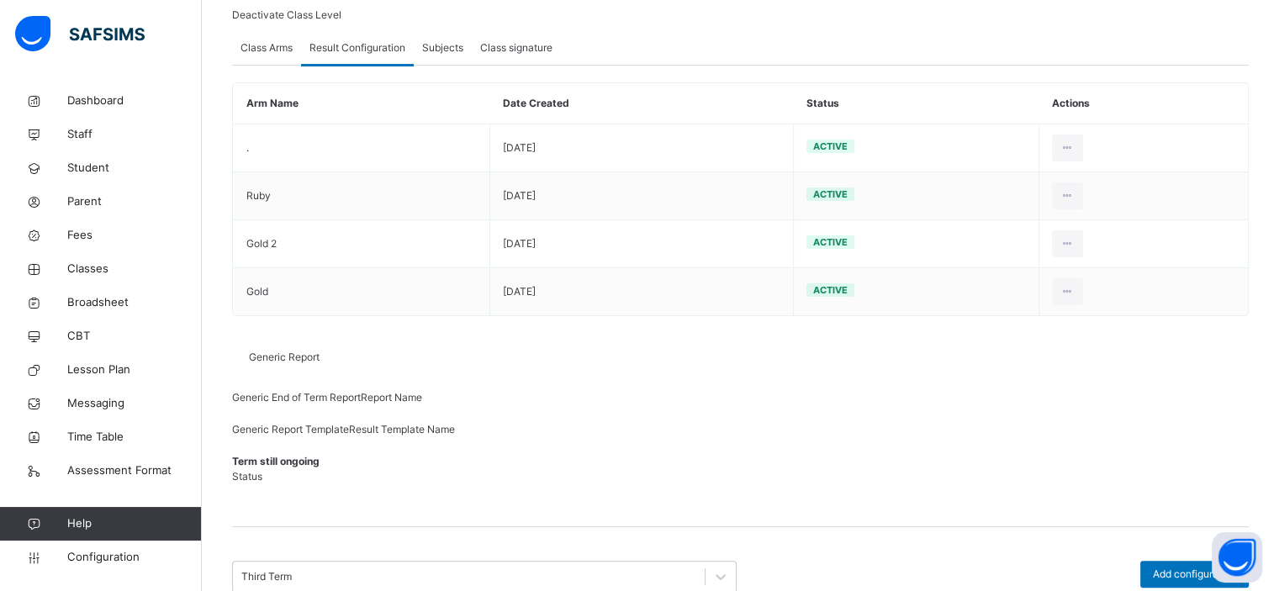
scroll to position [308, 0]
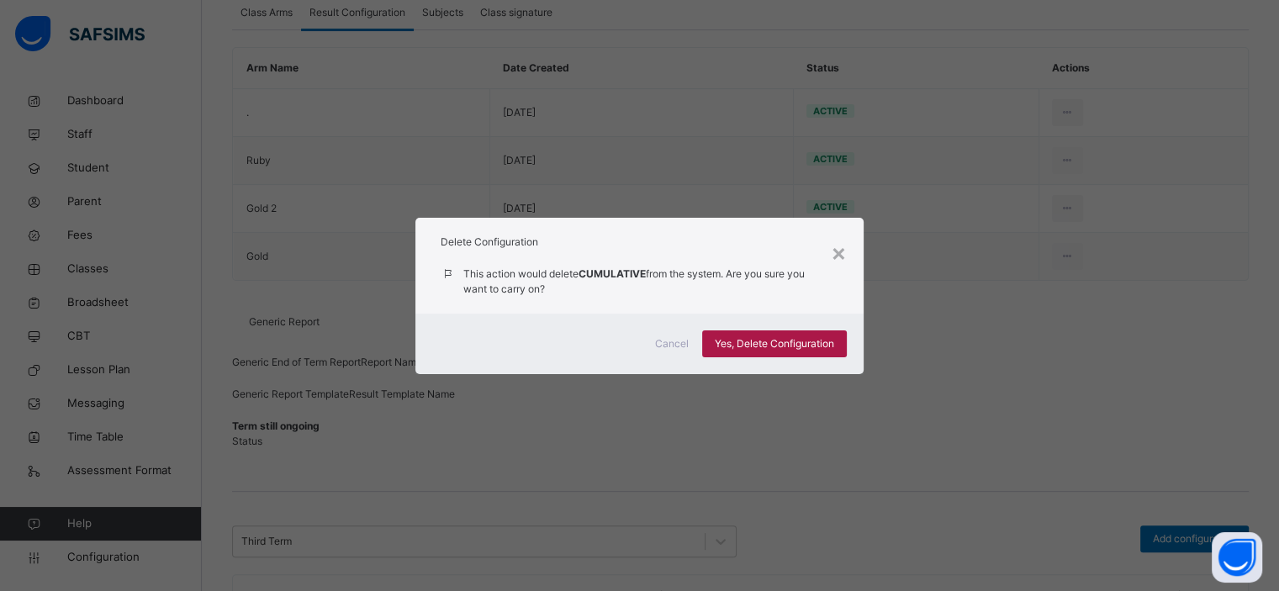
click at [774, 344] on span "Yes, Delete Configuration" at bounding box center [774, 343] width 119 height 15
click at [675, 349] on span "Cancel" at bounding box center [672, 343] width 34 height 15
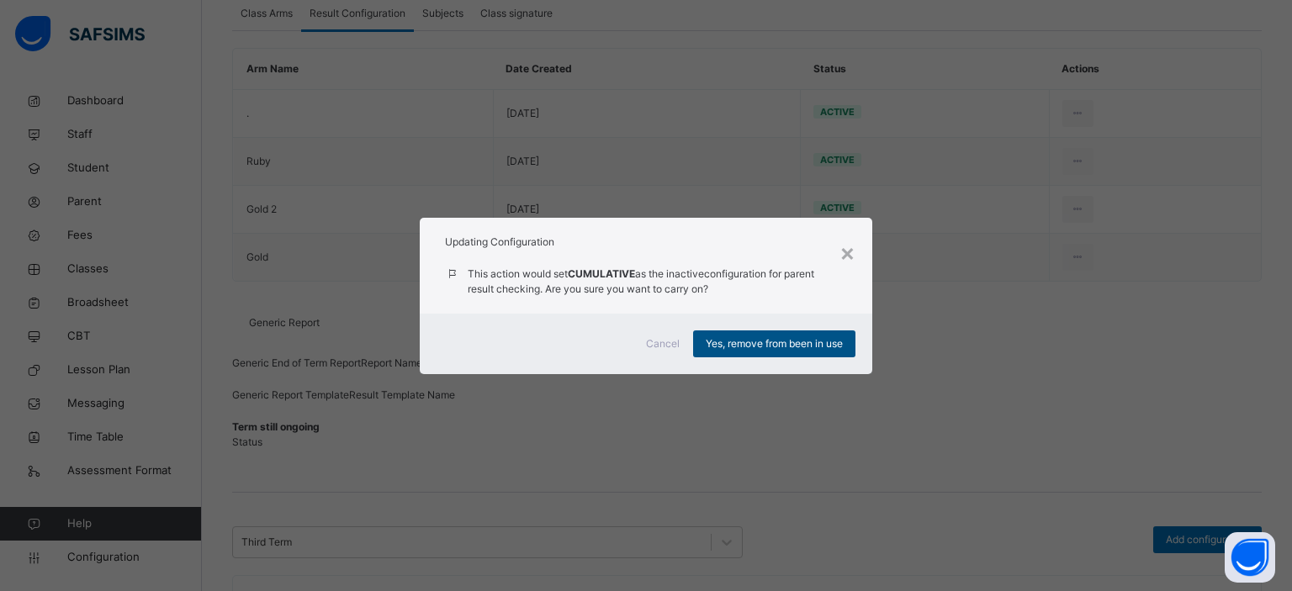
click at [778, 343] on span "Yes, remove from been in use" at bounding box center [774, 343] width 137 height 15
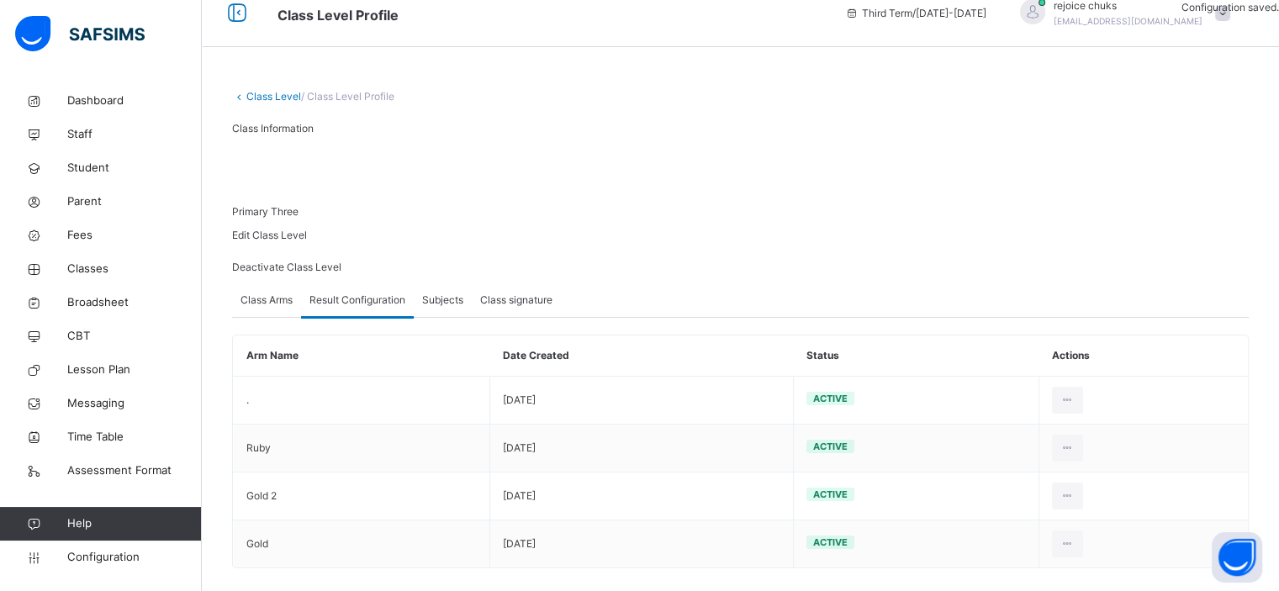
scroll to position [0, 0]
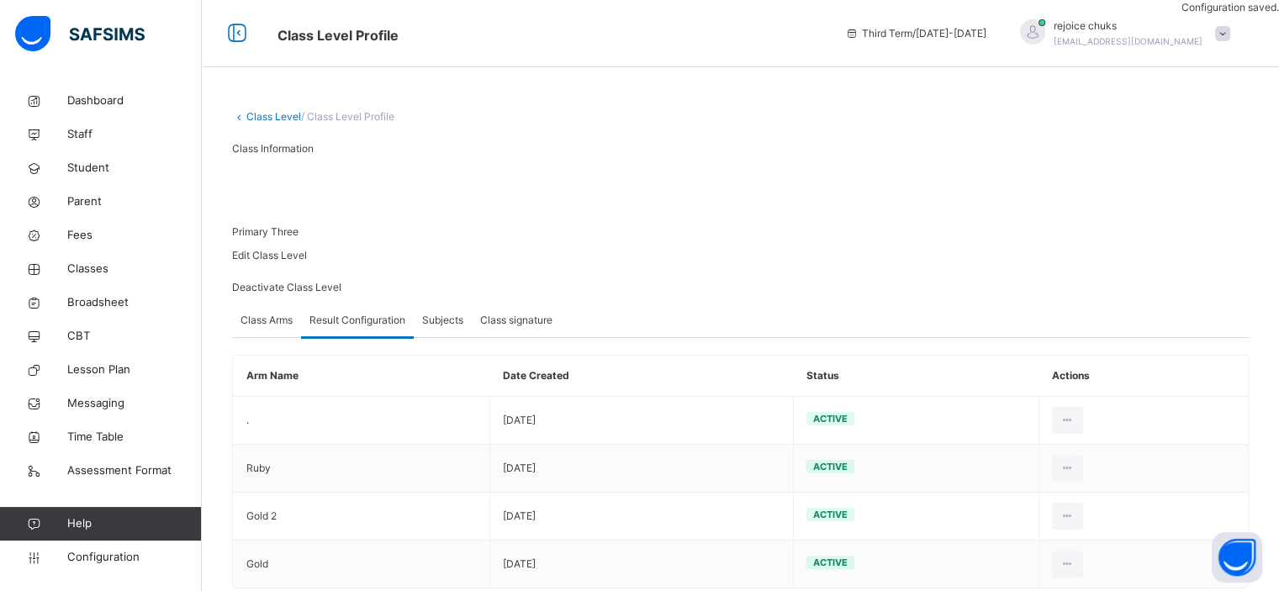
click at [262, 114] on link "Class Level" at bounding box center [273, 116] width 55 height 13
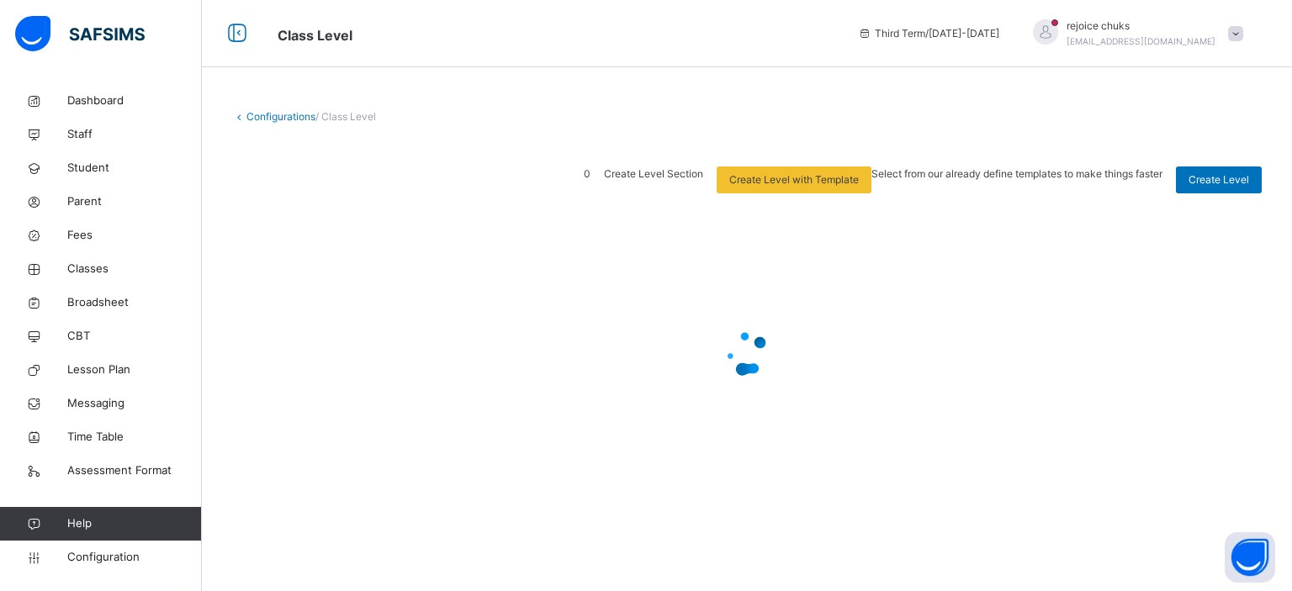
click at [279, 120] on link "Configurations" at bounding box center [280, 116] width 69 height 13
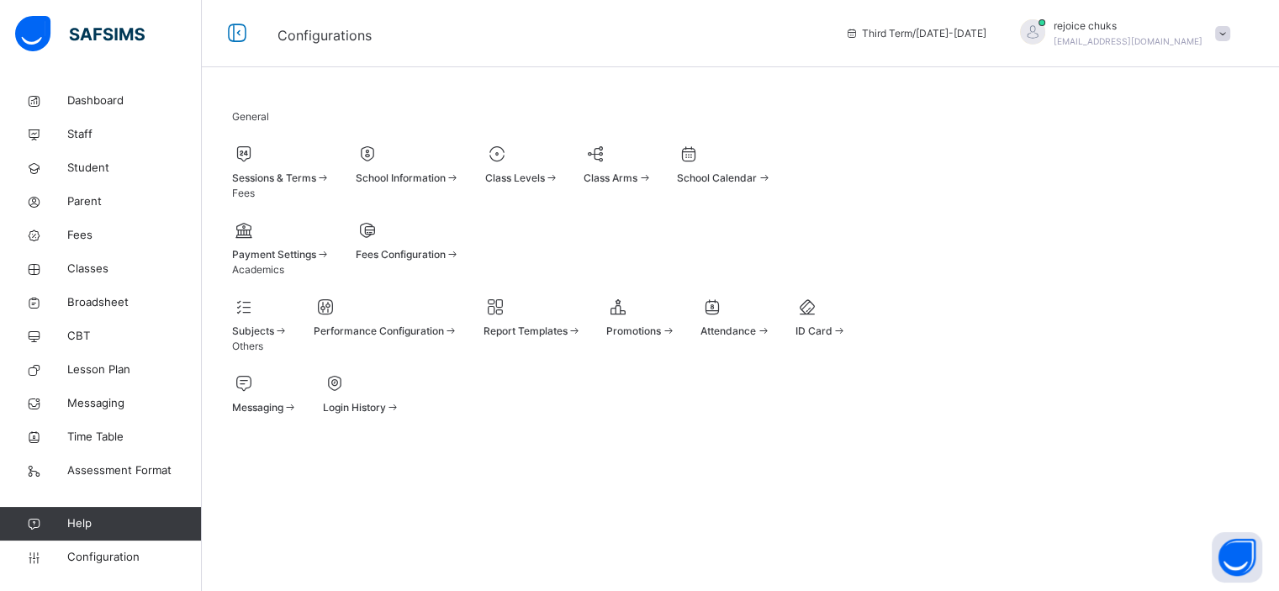
click at [559, 167] on div at bounding box center [522, 153] width 74 height 25
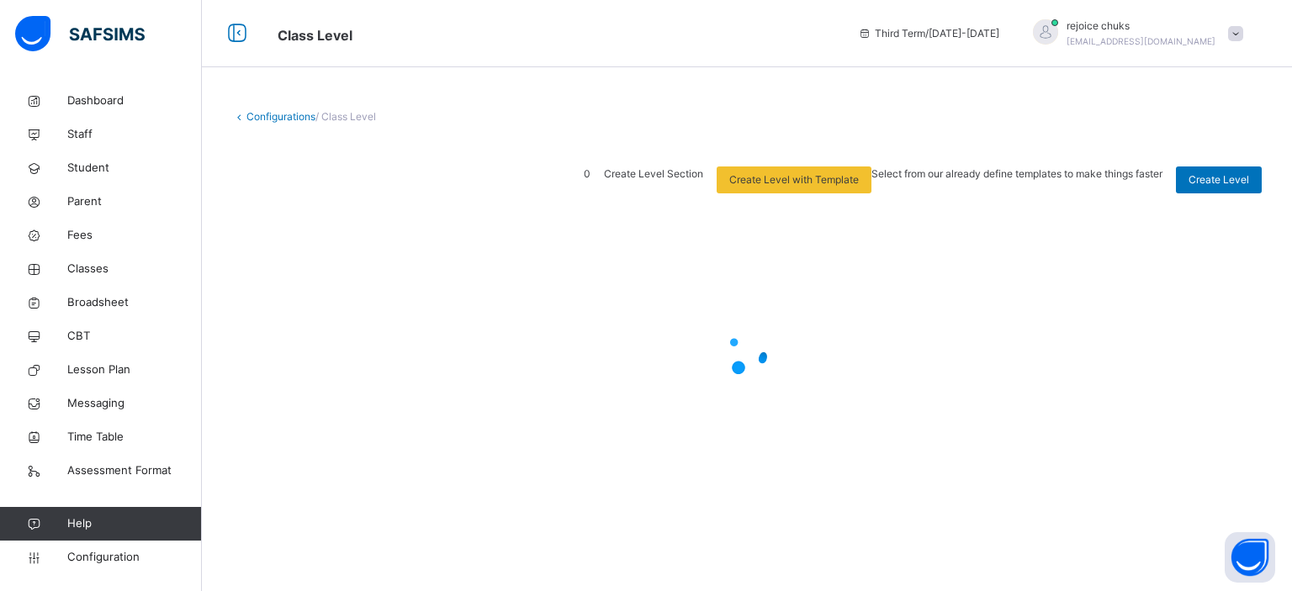
click at [670, 178] on div "0 Create Level Section Create Level with Template Select from our already defin…" at bounding box center [747, 180] width 1030 height 27
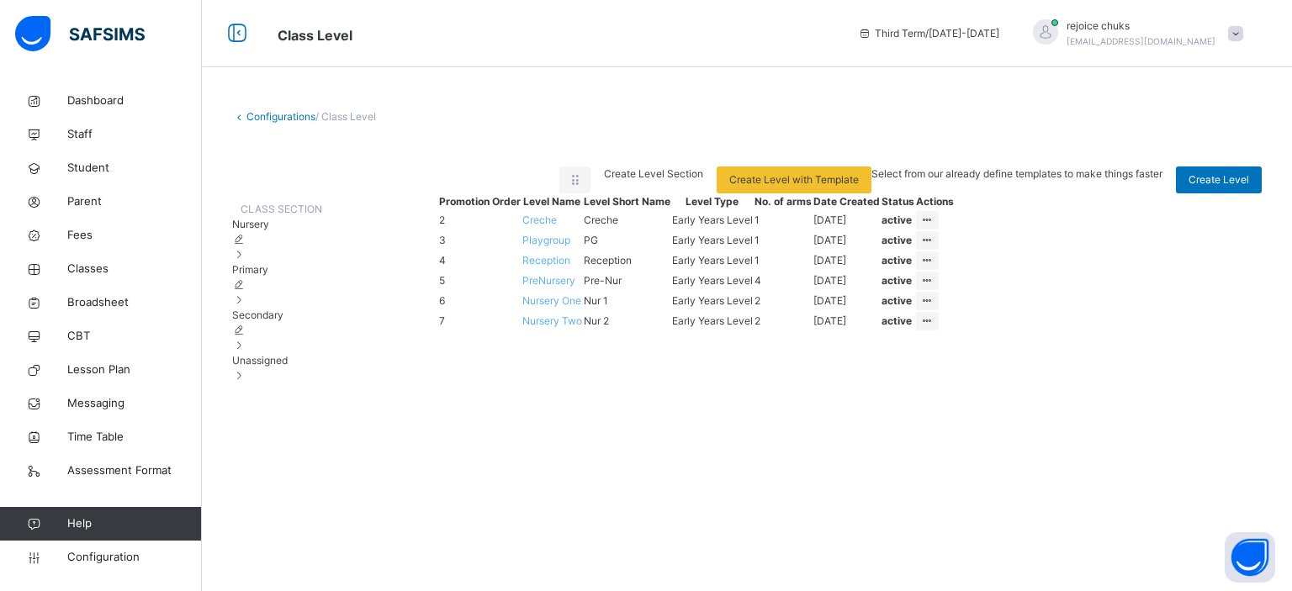
click at [266, 276] on span "Primary" at bounding box center [250, 269] width 36 height 13
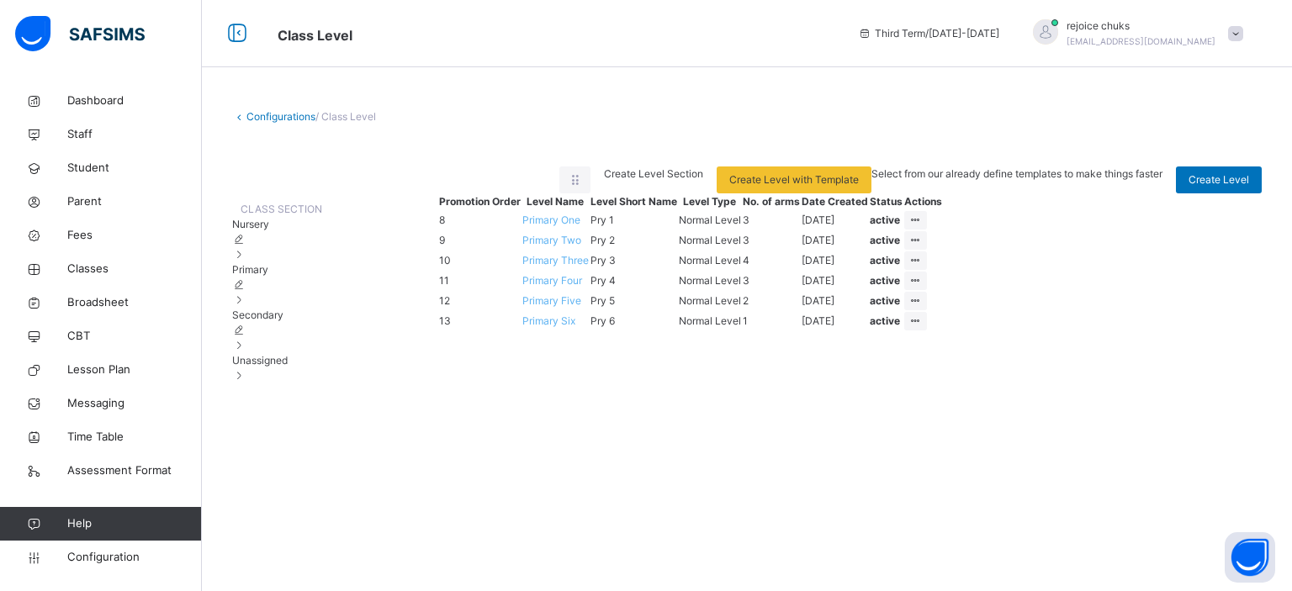
click at [581, 246] on span "Primary Two" at bounding box center [551, 240] width 59 height 13
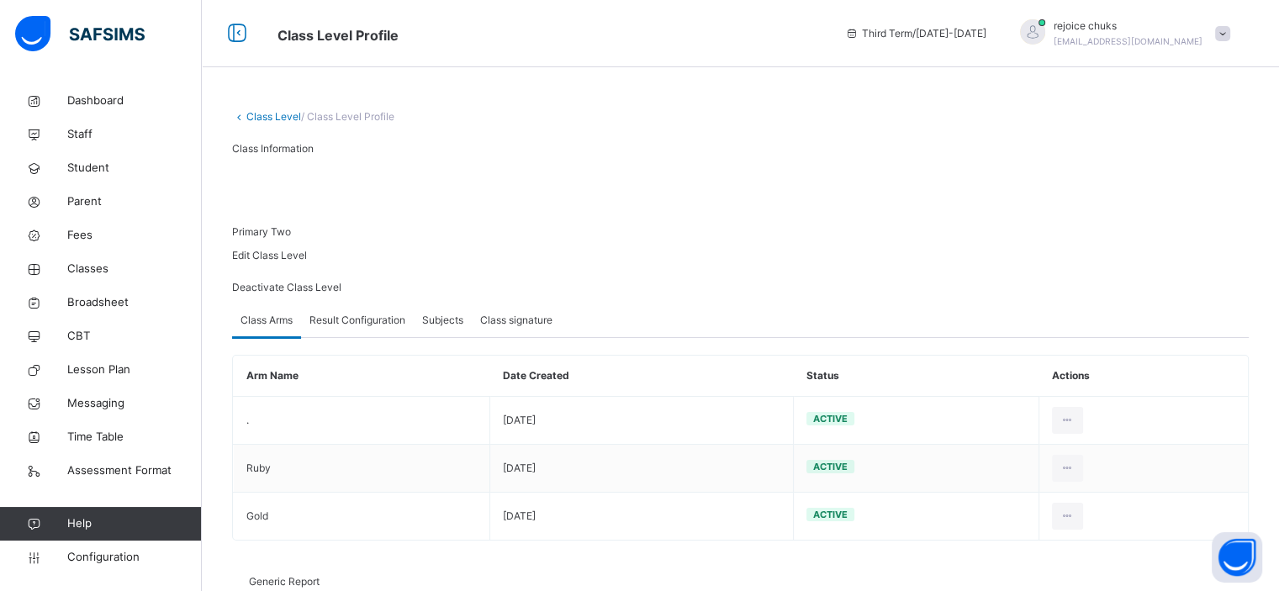
click at [379, 328] on span "Result Configuration" at bounding box center [358, 320] width 96 height 15
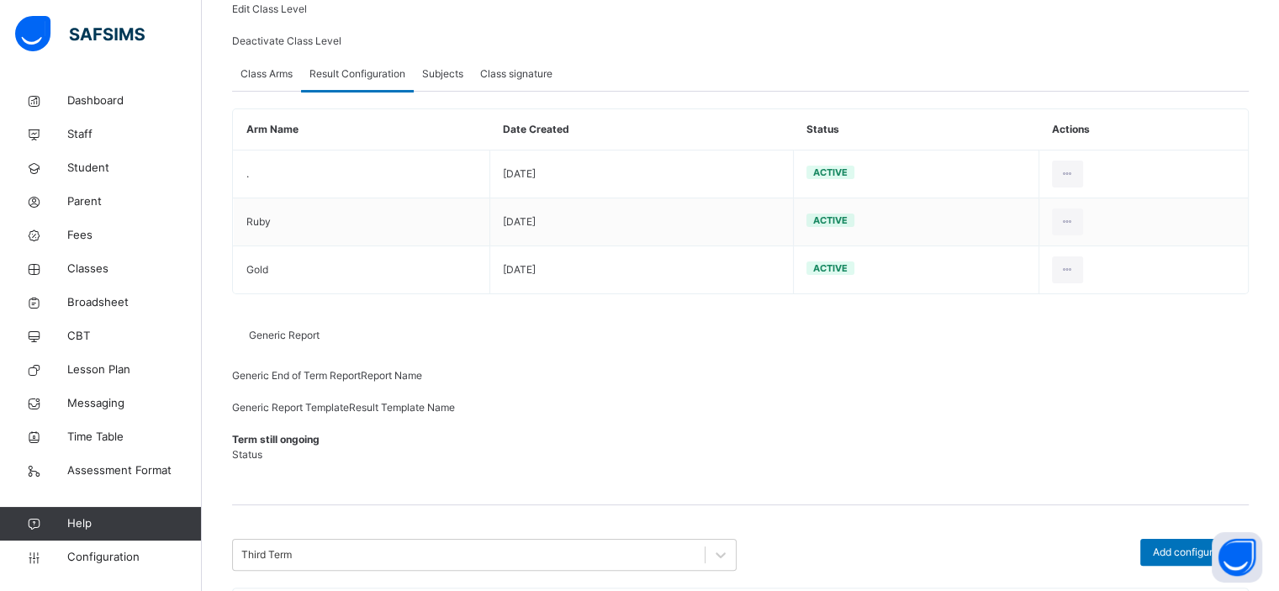
scroll to position [308, 0]
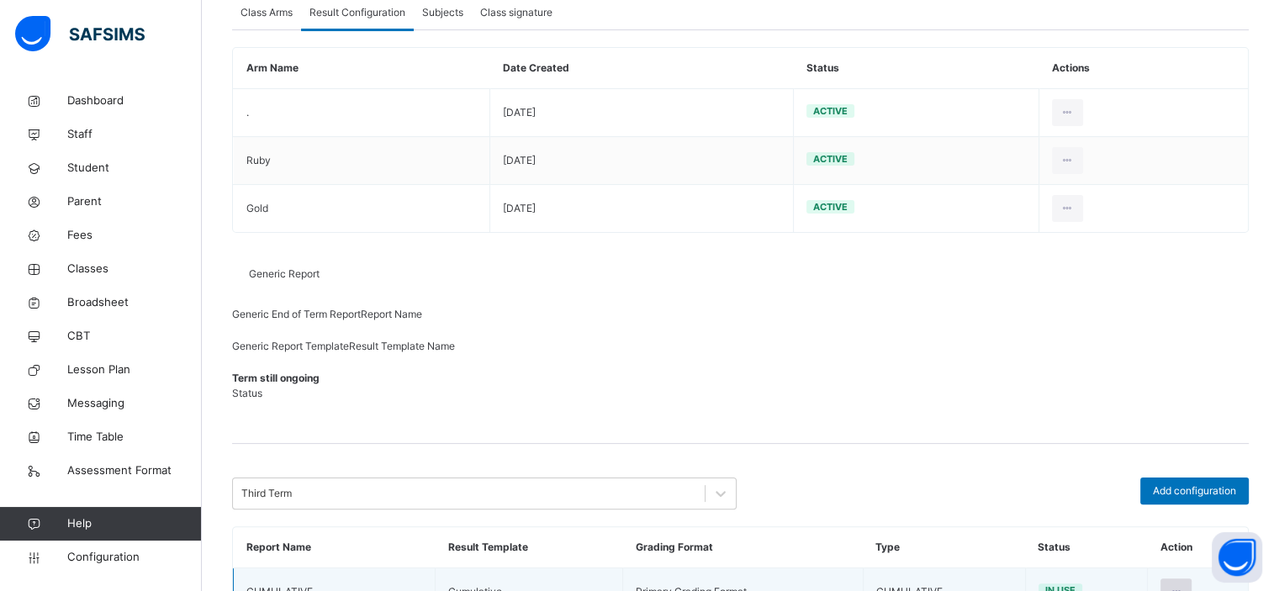
click at [1184, 585] on icon at bounding box center [1176, 592] width 14 height 15
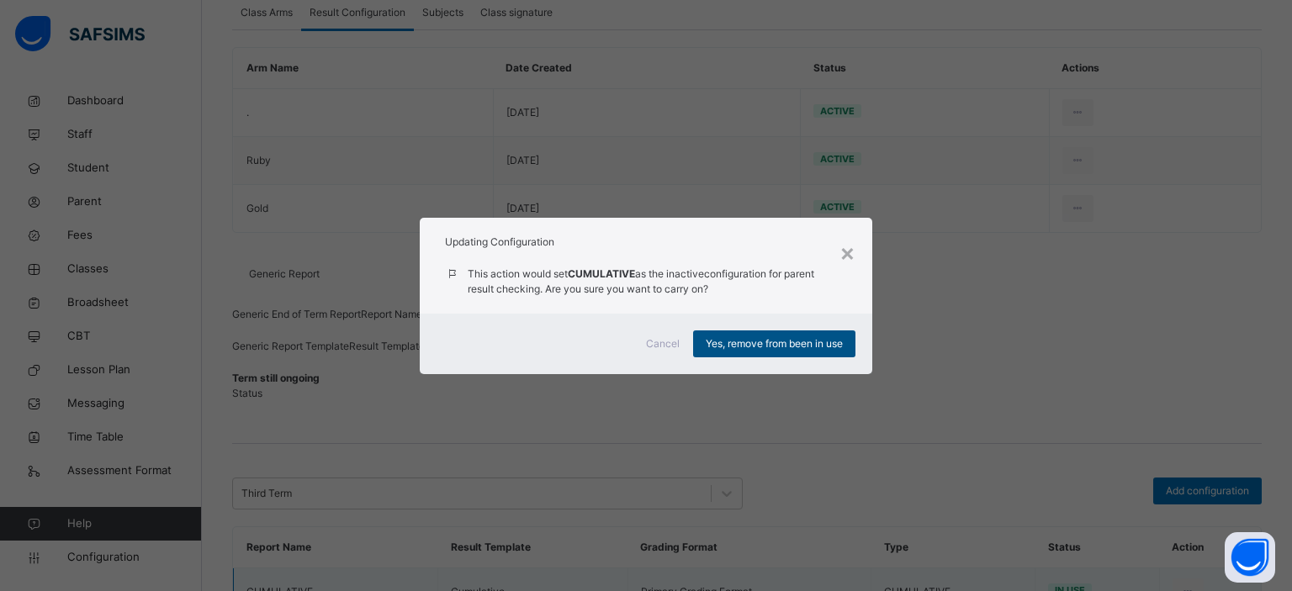
click at [785, 339] on div "Yes, remove from been in use" at bounding box center [774, 344] width 162 height 27
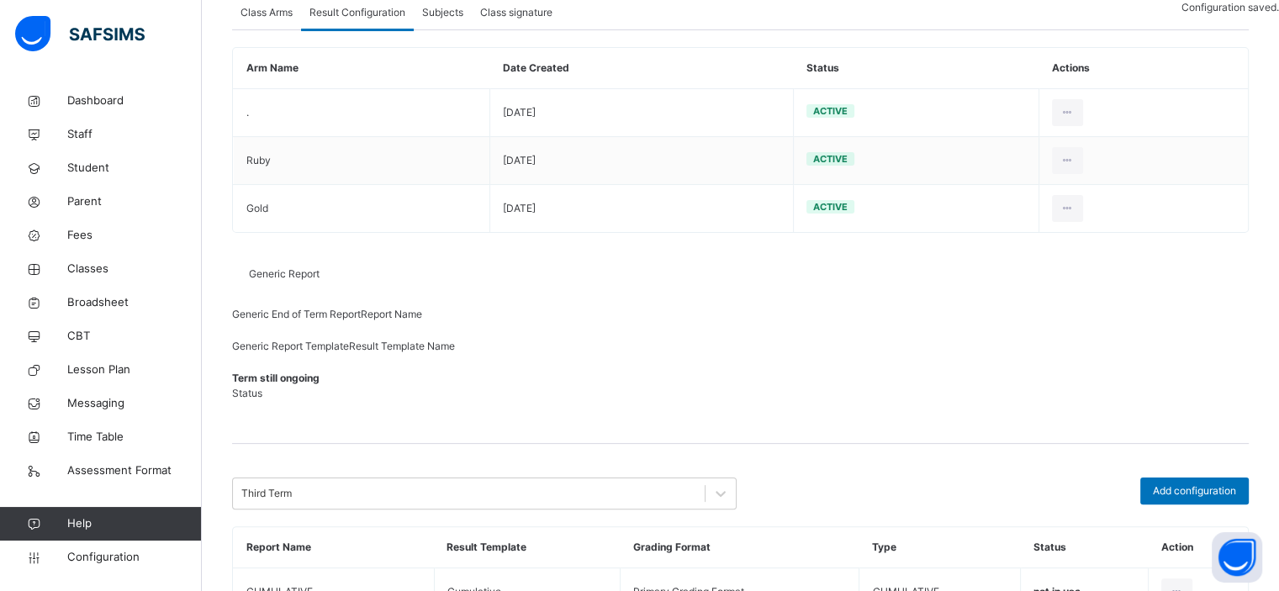
scroll to position [0, 0]
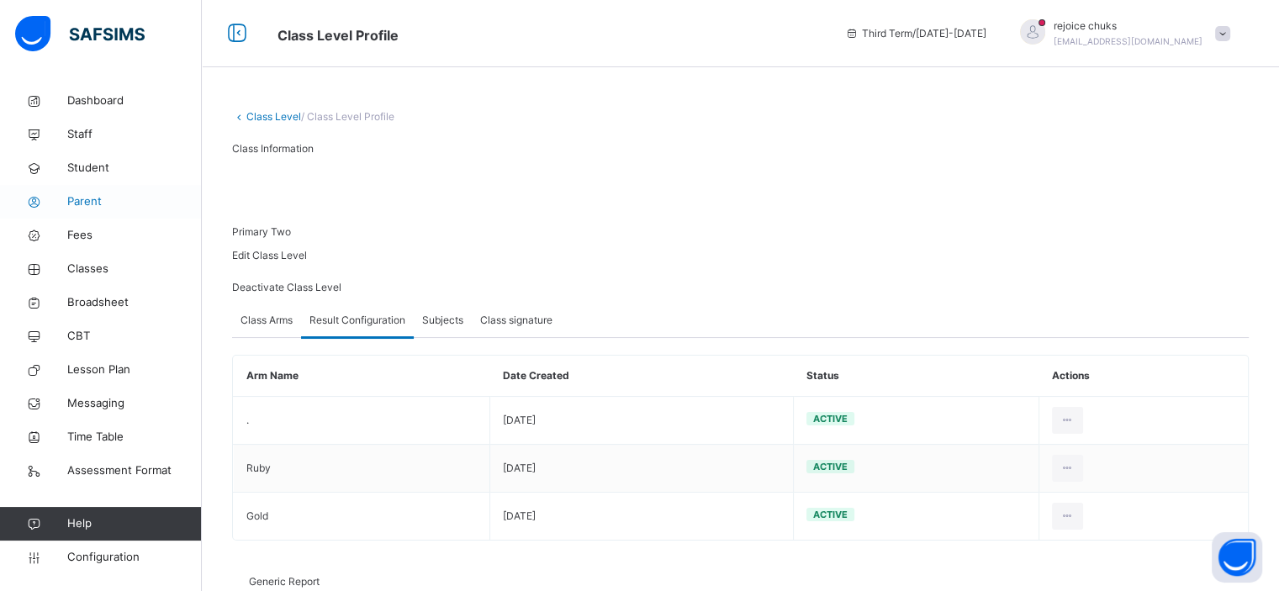
click at [83, 196] on span "Parent" at bounding box center [134, 201] width 135 height 17
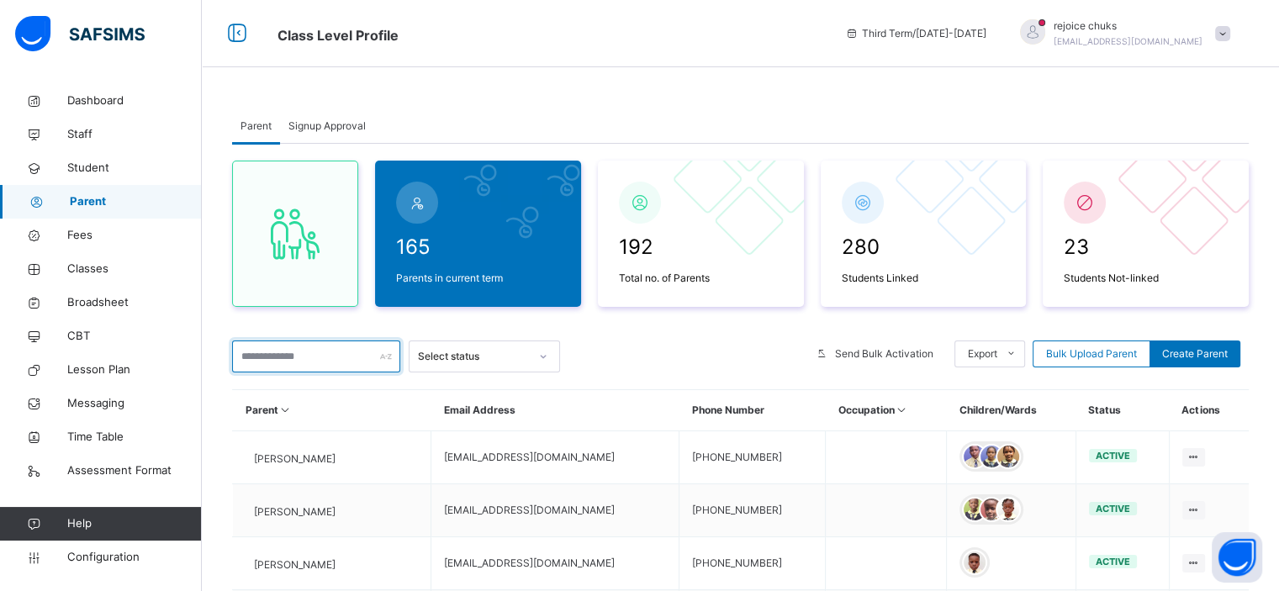
click at [293, 357] on input "text" at bounding box center [316, 357] width 168 height 32
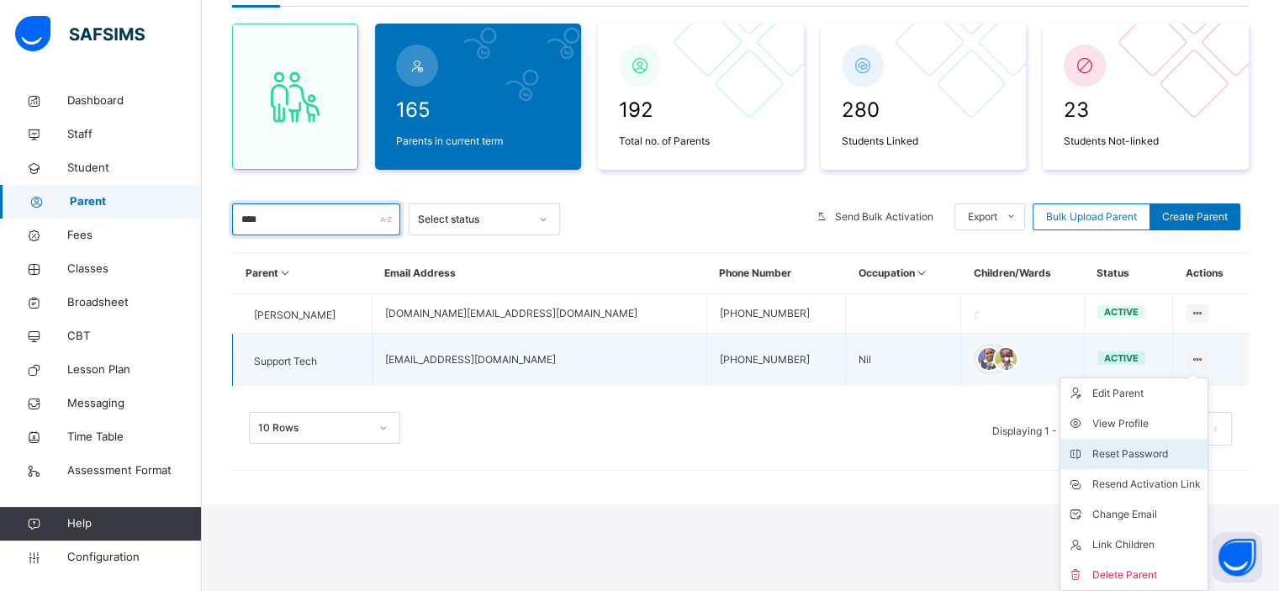
scroll to position [149, 0]
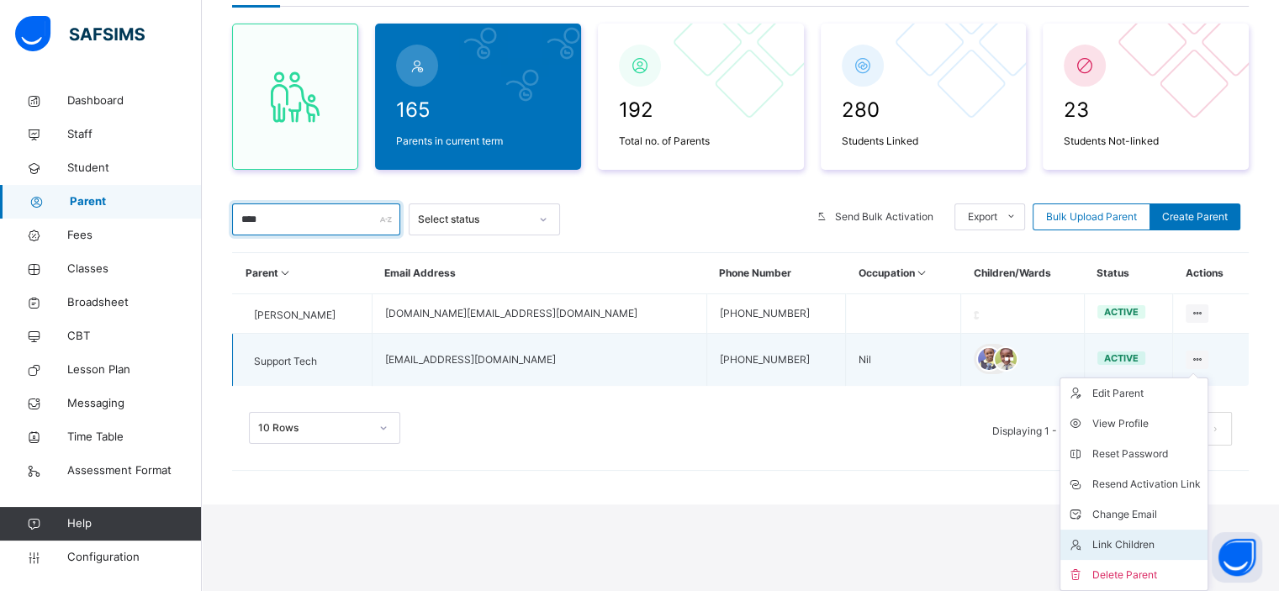
type input "****"
click at [1134, 540] on div "Link Children" at bounding box center [1147, 545] width 109 height 17
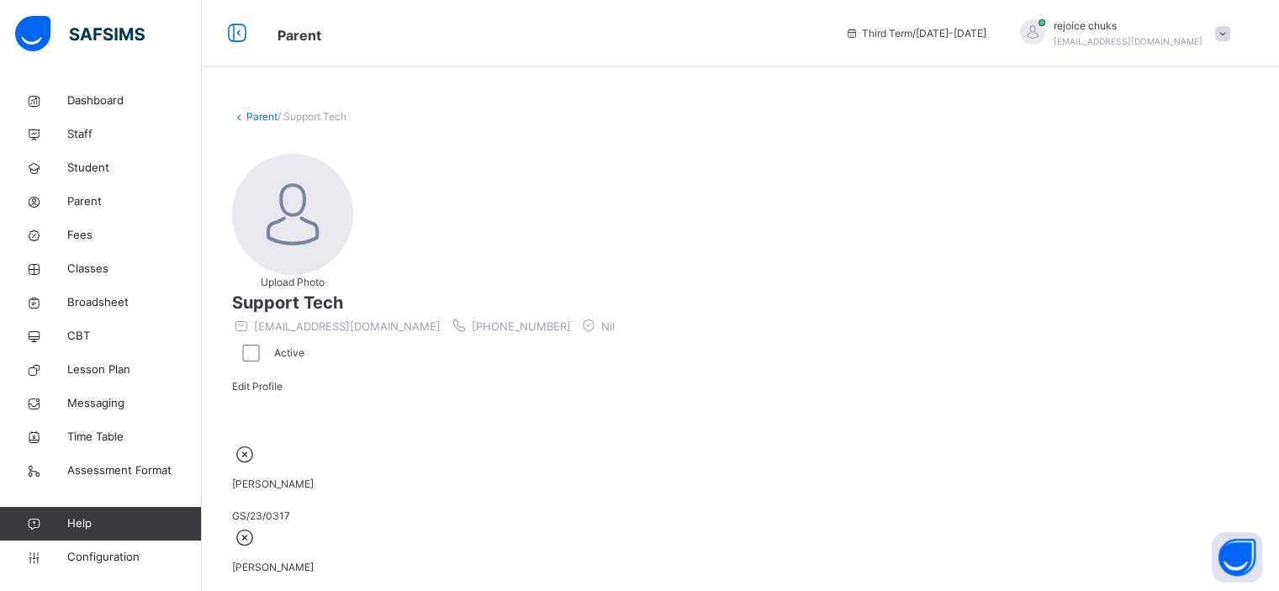
scroll to position [268, 0]
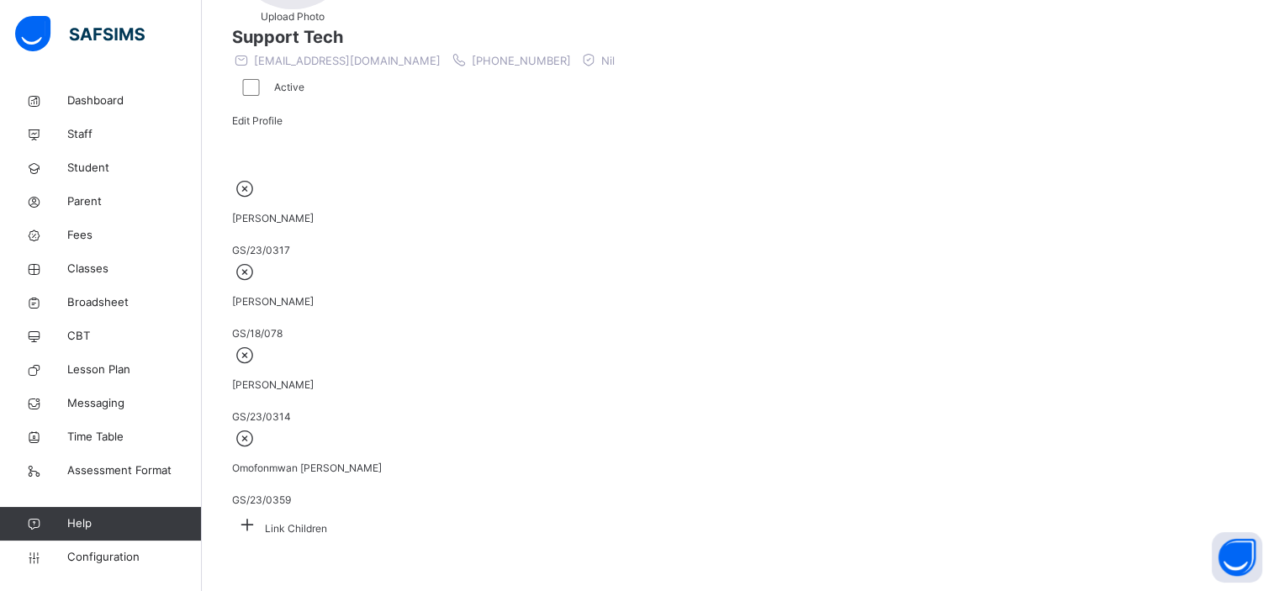
click at [262, 511] on icon at bounding box center [247, 524] width 30 height 26
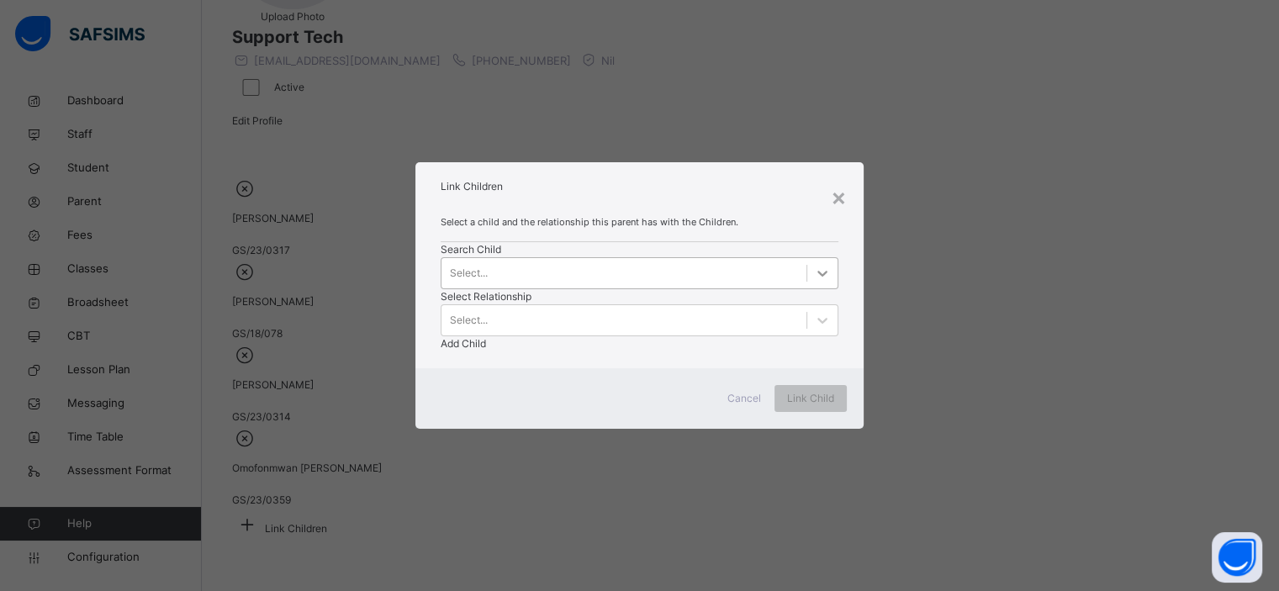
click at [814, 282] on icon at bounding box center [822, 273] width 17 height 17
paste input "******"
type input "******"
click at [495, 285] on div "Select... ******" at bounding box center [624, 274] width 364 height 26
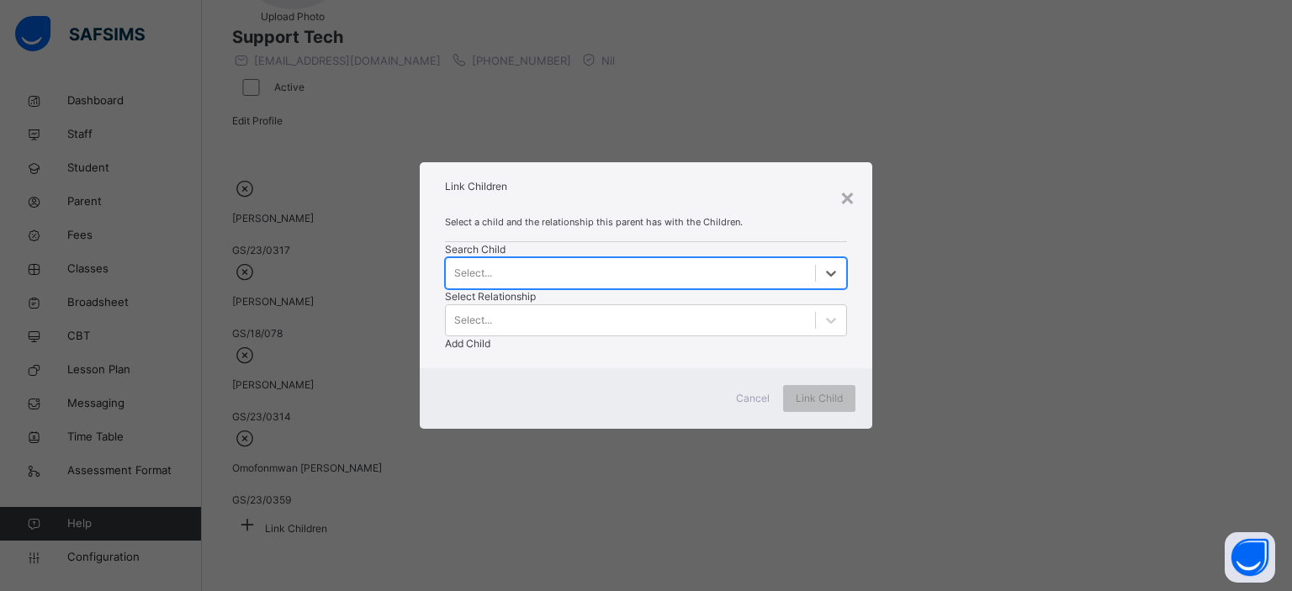
paste input "******"
type input "******"
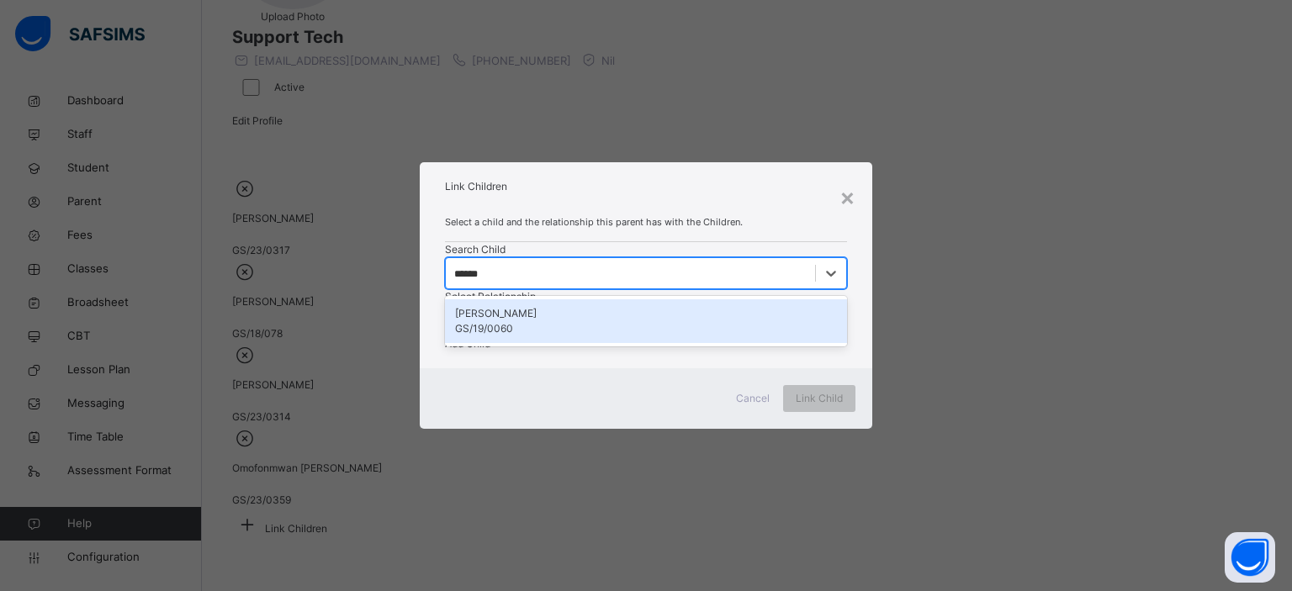
click at [502, 336] on div "GS/19/0060" at bounding box center [646, 328] width 382 height 15
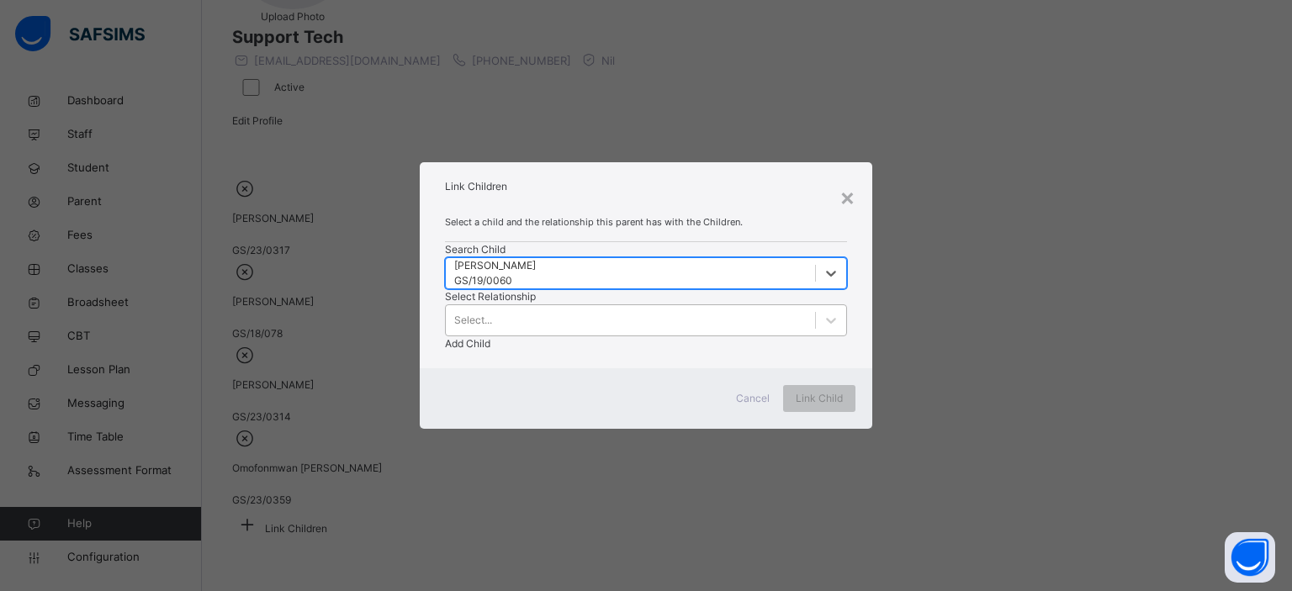
click at [654, 308] on div "Select..." at bounding box center [630, 321] width 369 height 26
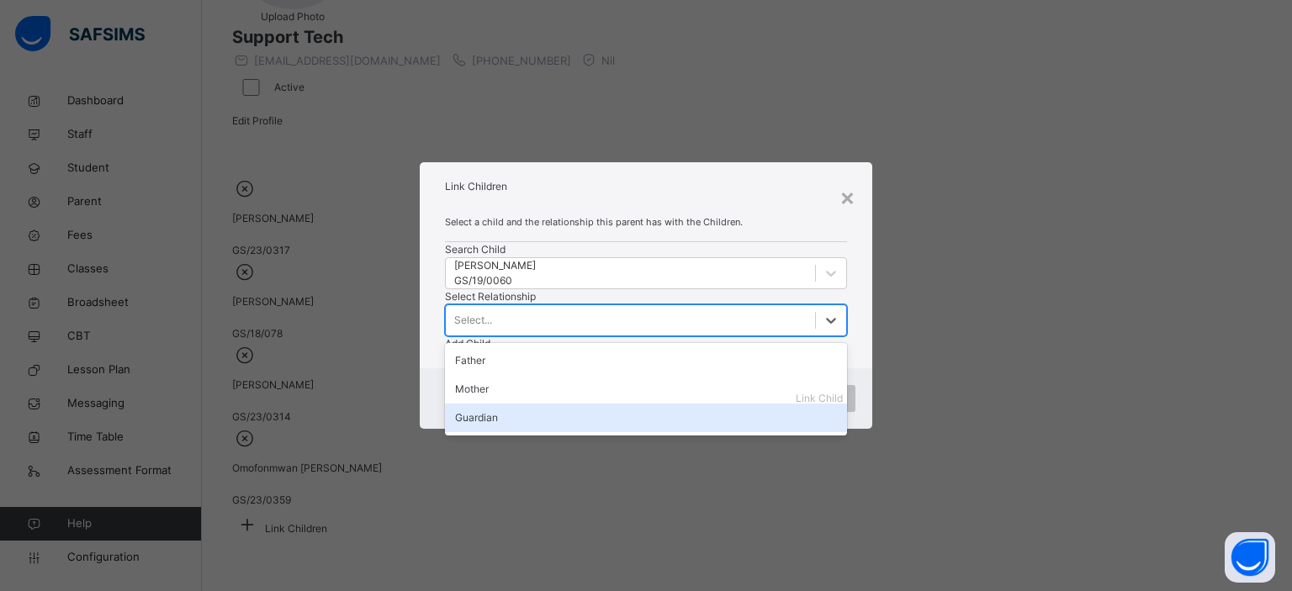
click at [649, 404] on div "Guardian" at bounding box center [646, 418] width 402 height 29
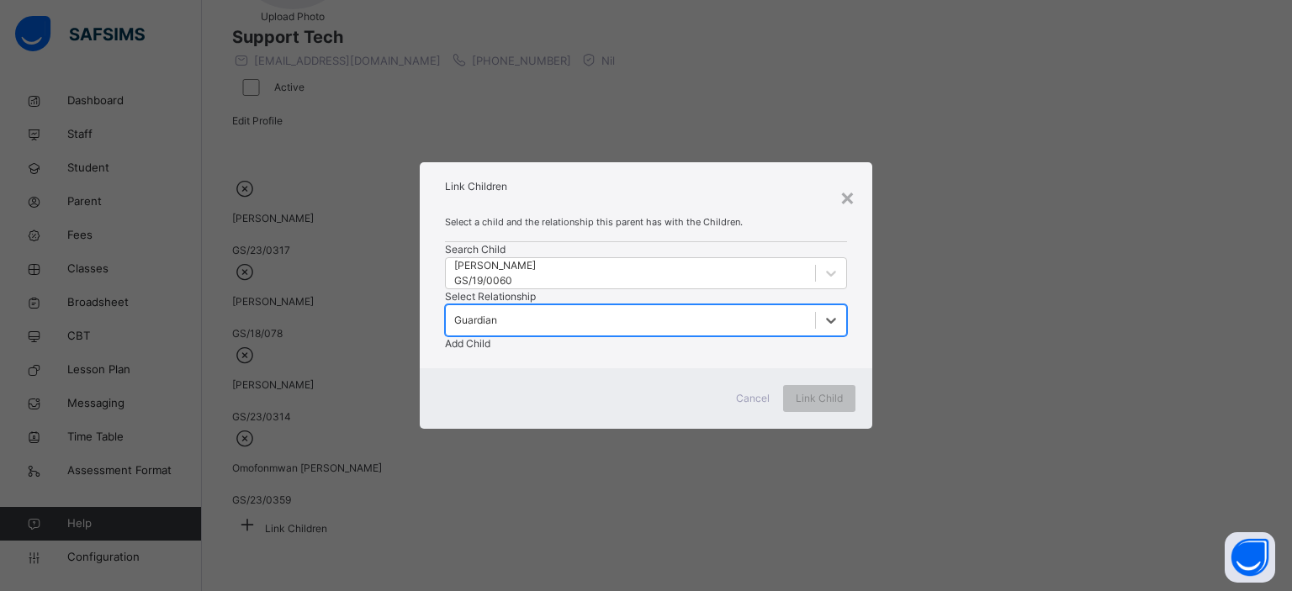
click at [792, 336] on div "Add Child" at bounding box center [646, 343] width 402 height 15
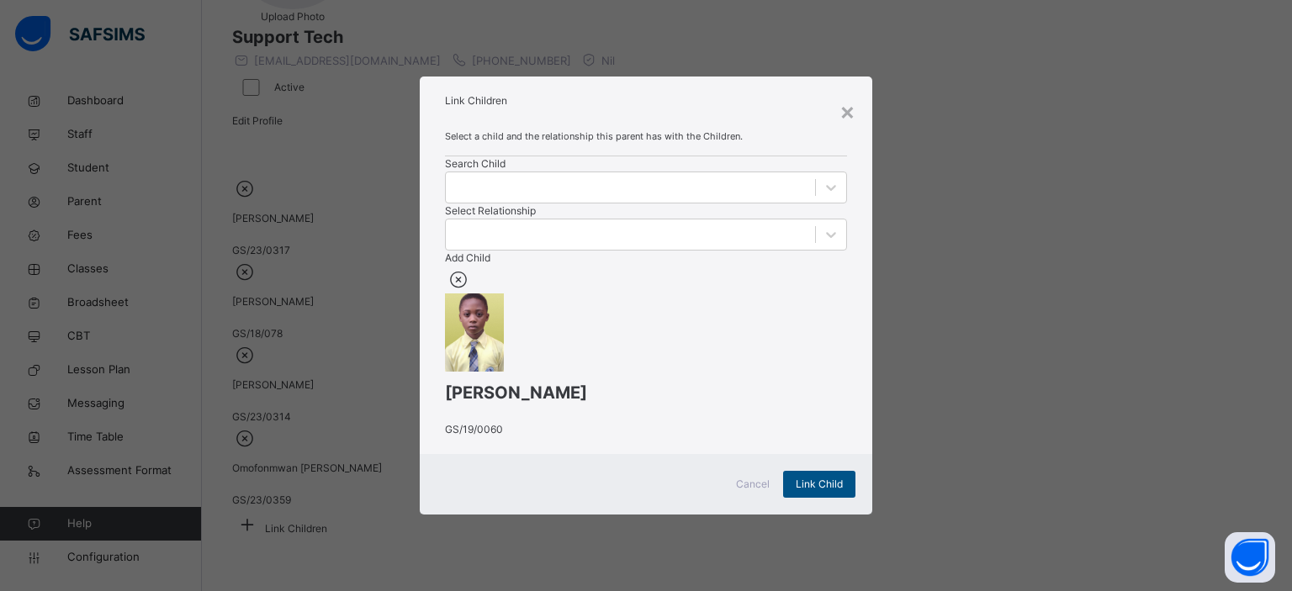
click at [814, 492] on span "Link Child" at bounding box center [819, 484] width 47 height 15
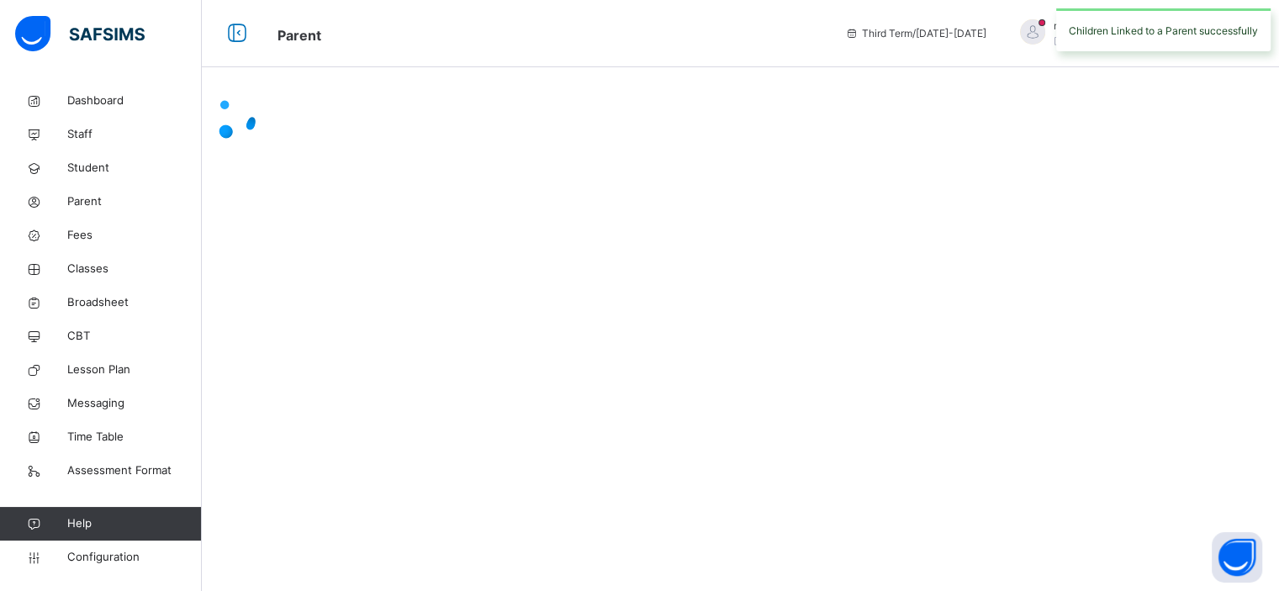
scroll to position [0, 0]
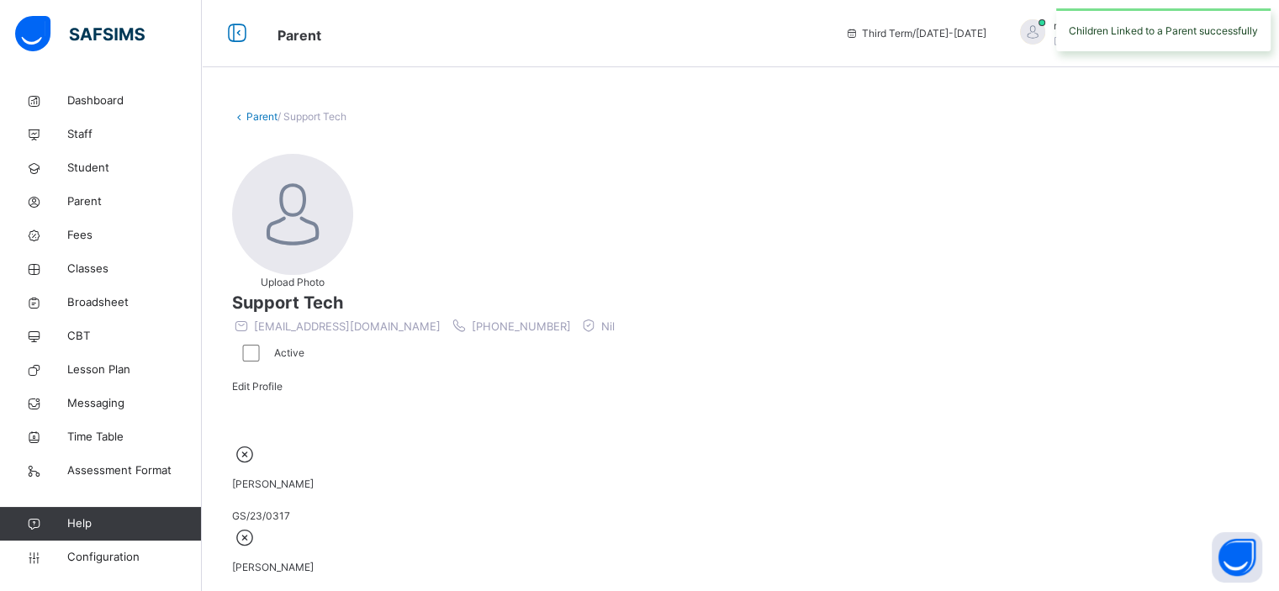
click at [995, 47] on div "Third Term / [DATE]-[DATE]" at bounding box center [916, 33] width 158 height 67
click at [1231, 33] on span at bounding box center [1222, 33] width 15 height 15
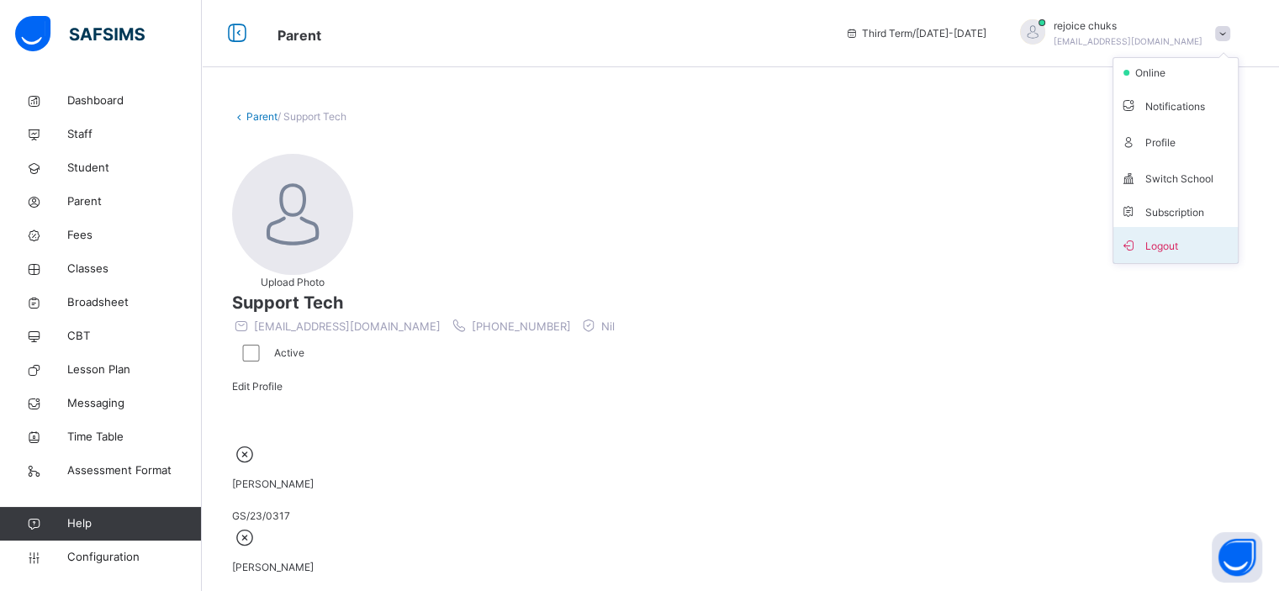
click at [1176, 241] on span "Logout" at bounding box center [1175, 245] width 111 height 23
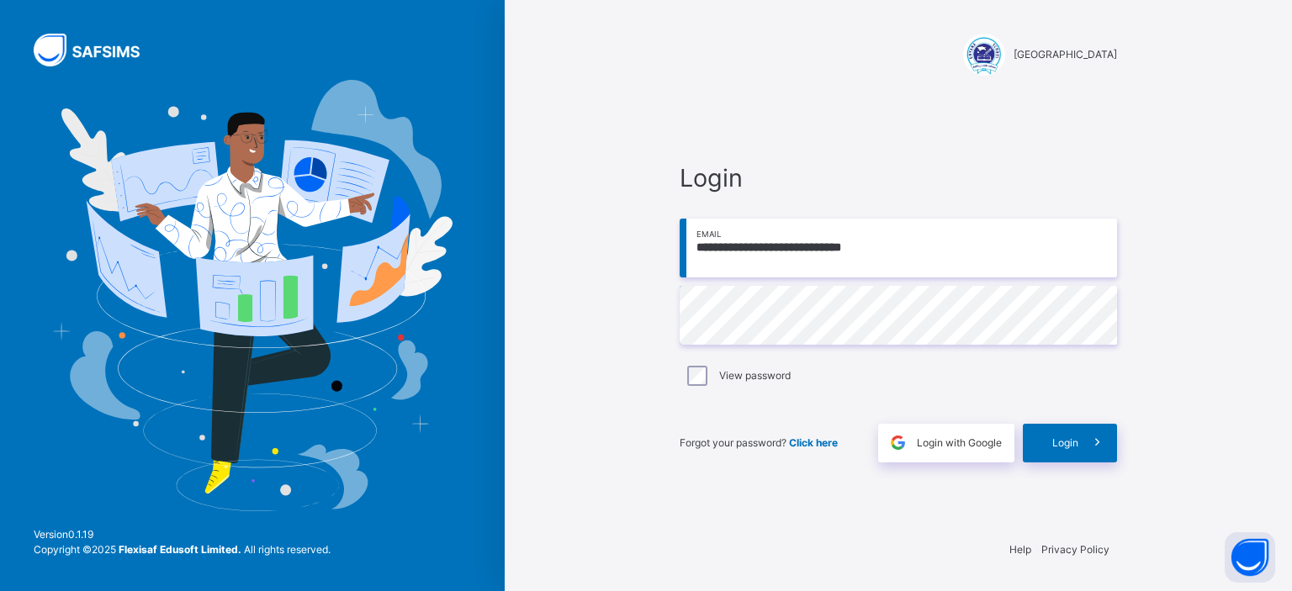
click at [912, 249] on input "**********" at bounding box center [898, 248] width 437 height 59
type input "*"
click at [869, 238] on input "email" at bounding box center [898, 248] width 437 height 59
click at [853, 240] on input "email" at bounding box center [898, 248] width 437 height 59
click at [929, 241] on input "email" at bounding box center [898, 248] width 437 height 59
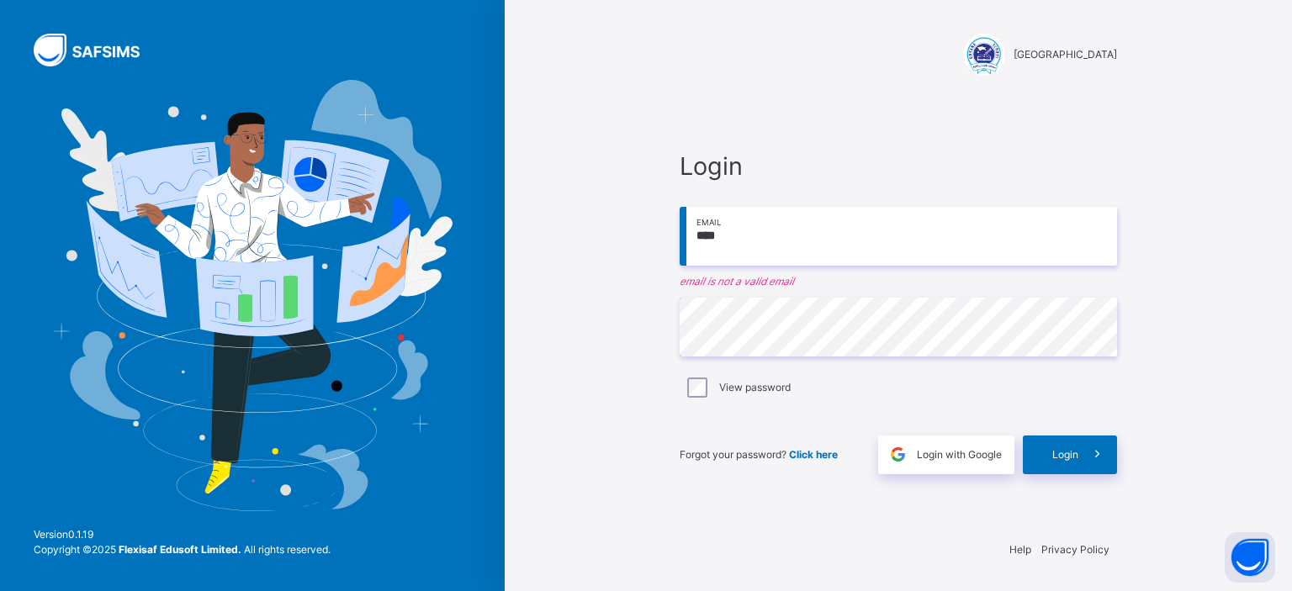
type input "**********"
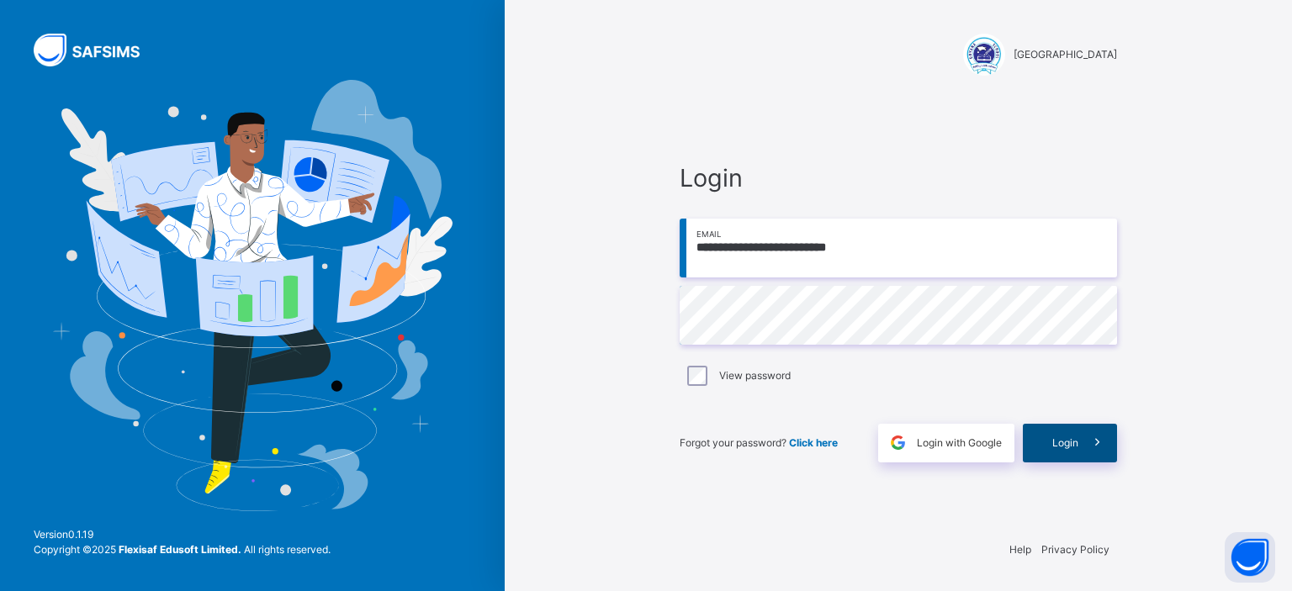
click at [1063, 453] on div "Login" at bounding box center [1070, 443] width 94 height 39
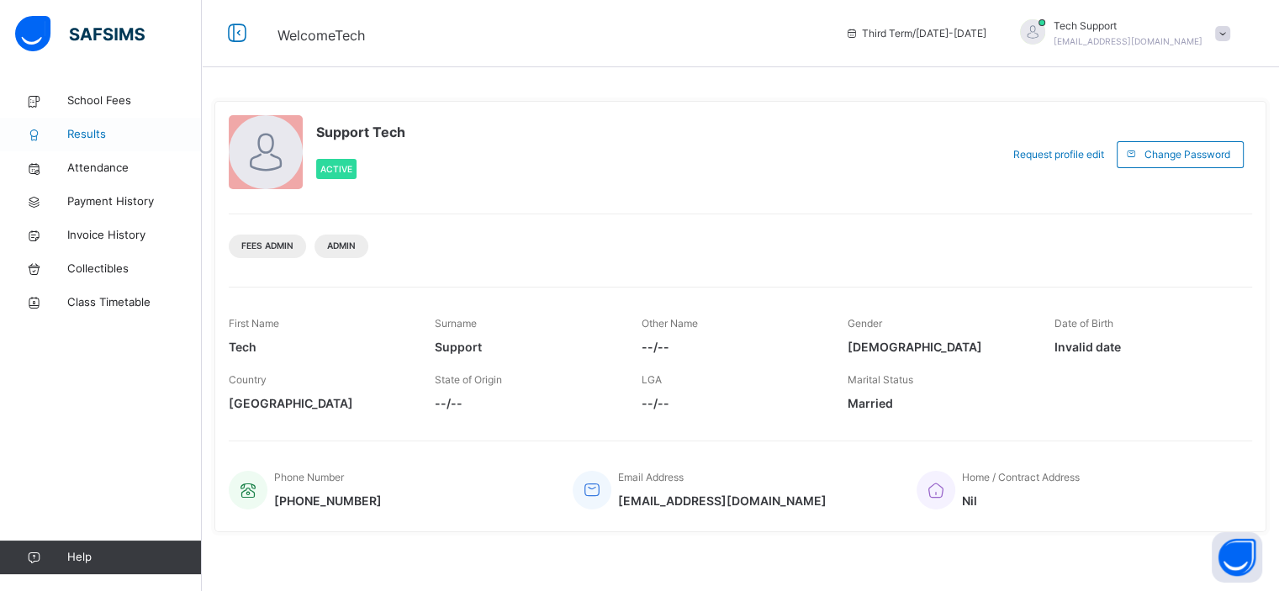
click at [94, 130] on span "Results" at bounding box center [134, 134] width 135 height 17
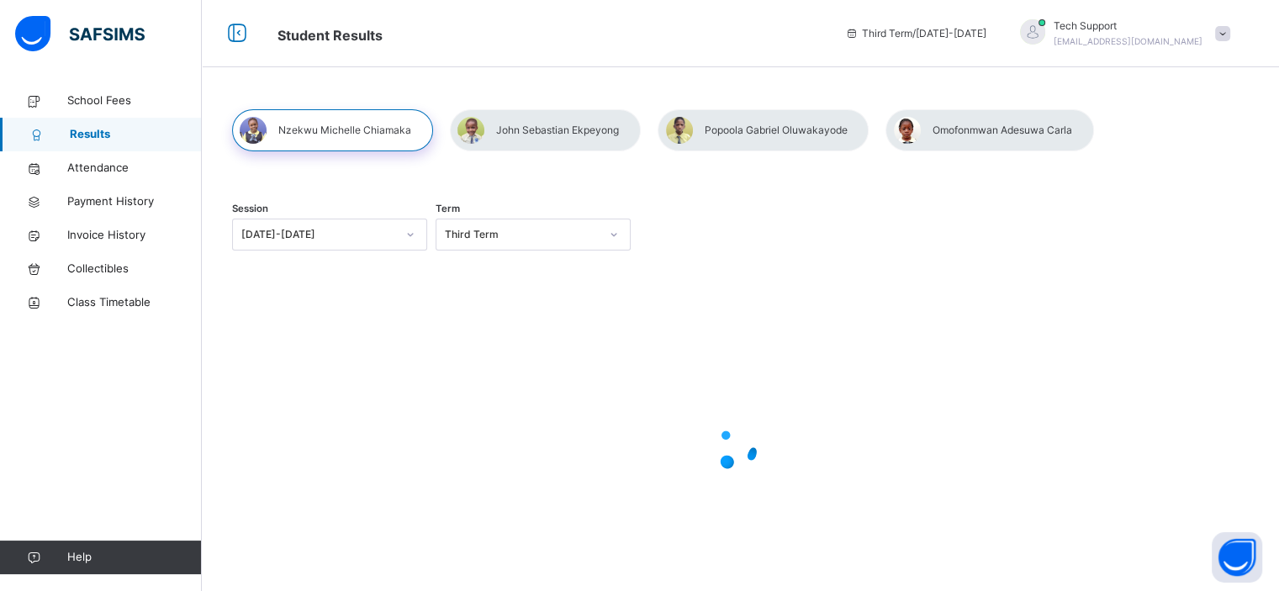
click at [1173, 151] on div at bounding box center [740, 151] width 1017 height 0
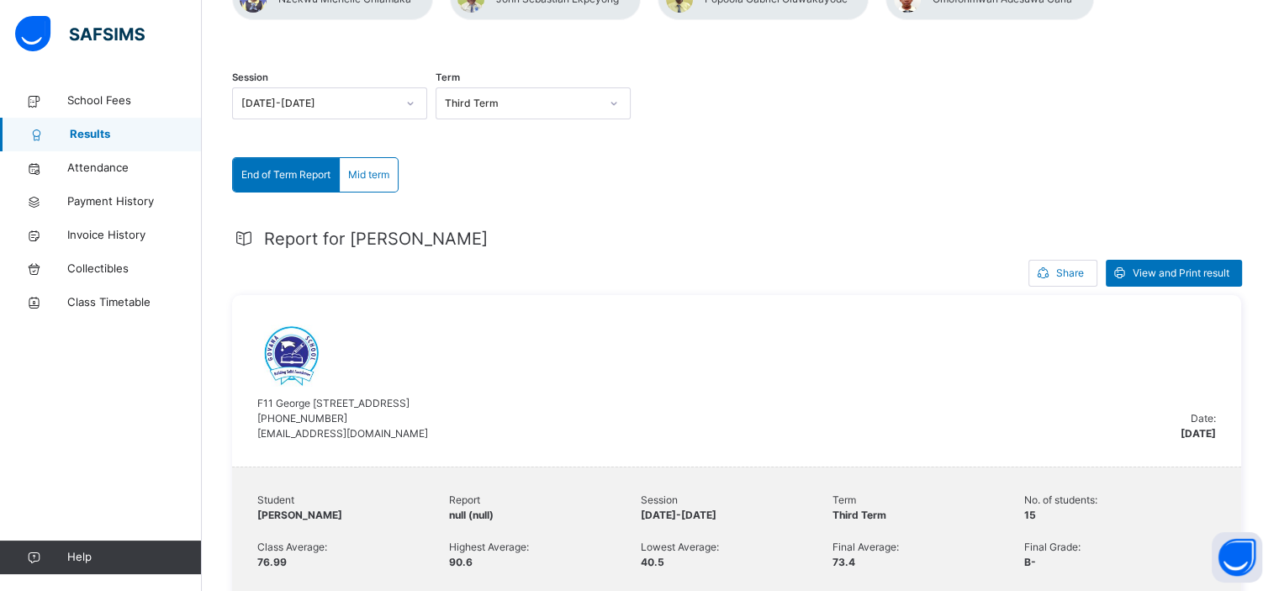
scroll to position [132, 0]
click at [375, 164] on div "Mid term" at bounding box center [369, 174] width 58 height 34
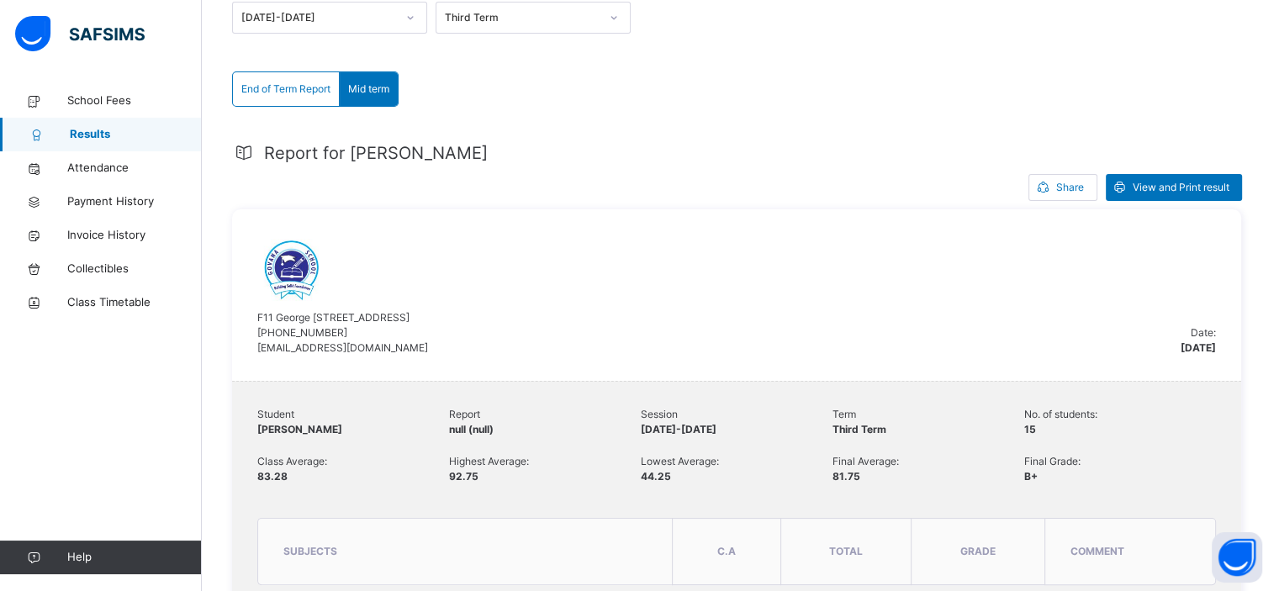
scroll to position [224, 0]
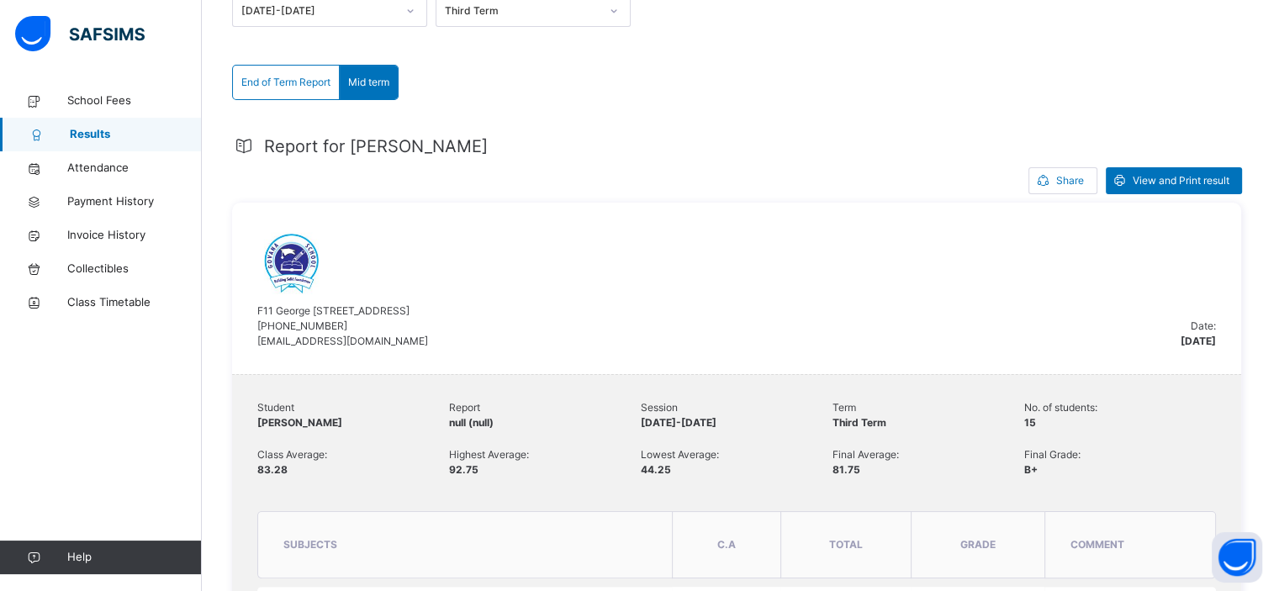
click at [760, 222] on div "[GEOGRAPHIC_DATA][PERSON_NAME] [PHONE_NUMBER] [EMAIL_ADDRESS][DOMAIN_NAME] Date…" at bounding box center [736, 289] width 1009 height 172
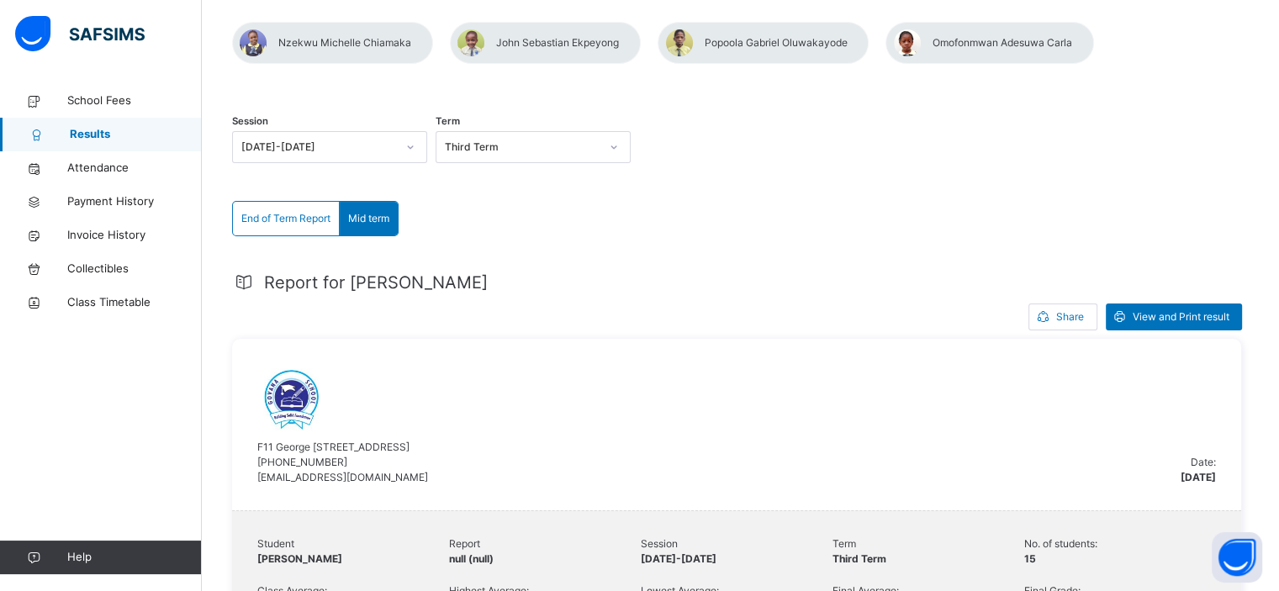
scroll to position [40, 0]
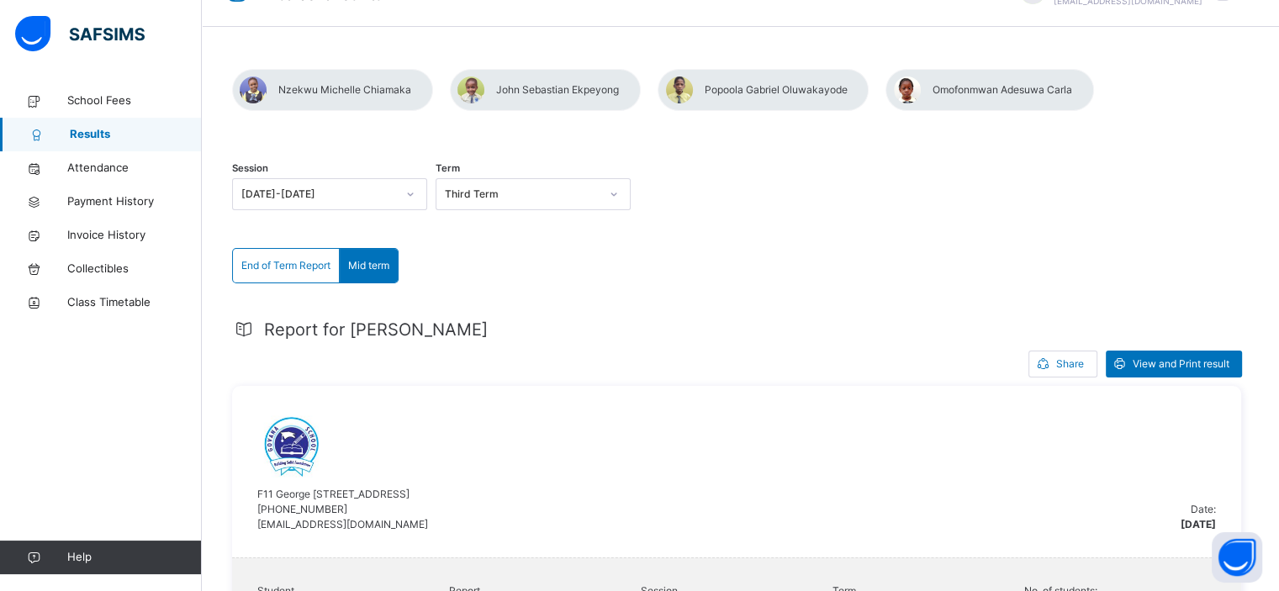
click at [289, 270] on span "End of Term Report" at bounding box center [285, 265] width 89 height 15
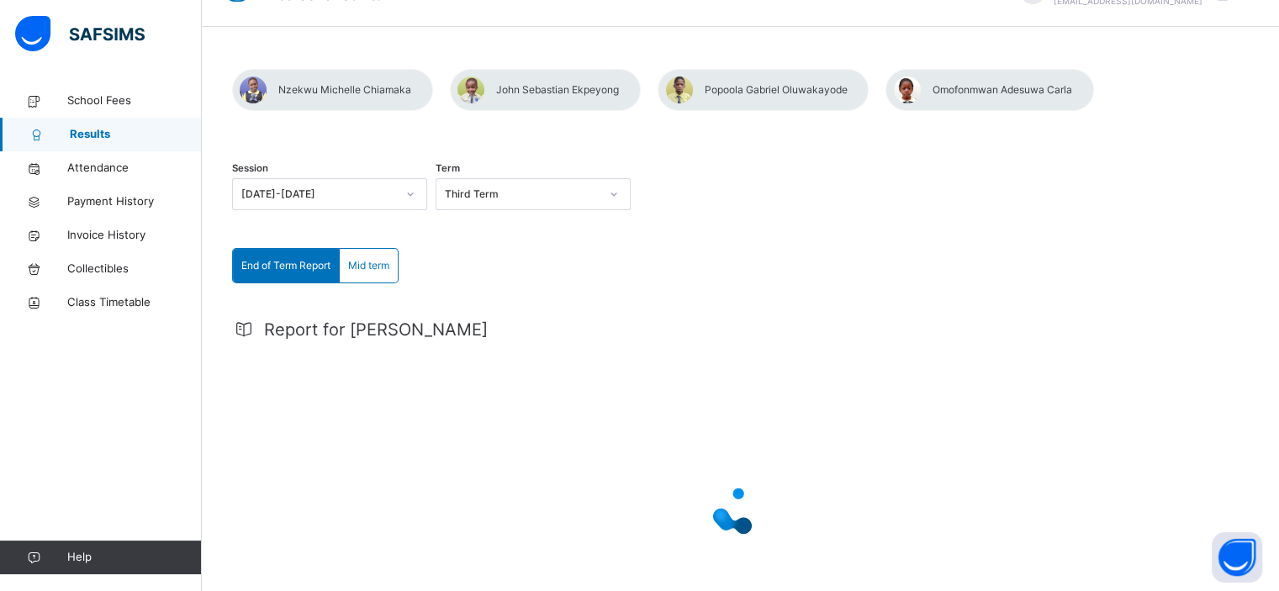
click at [372, 272] on span "Mid term" at bounding box center [368, 265] width 41 height 15
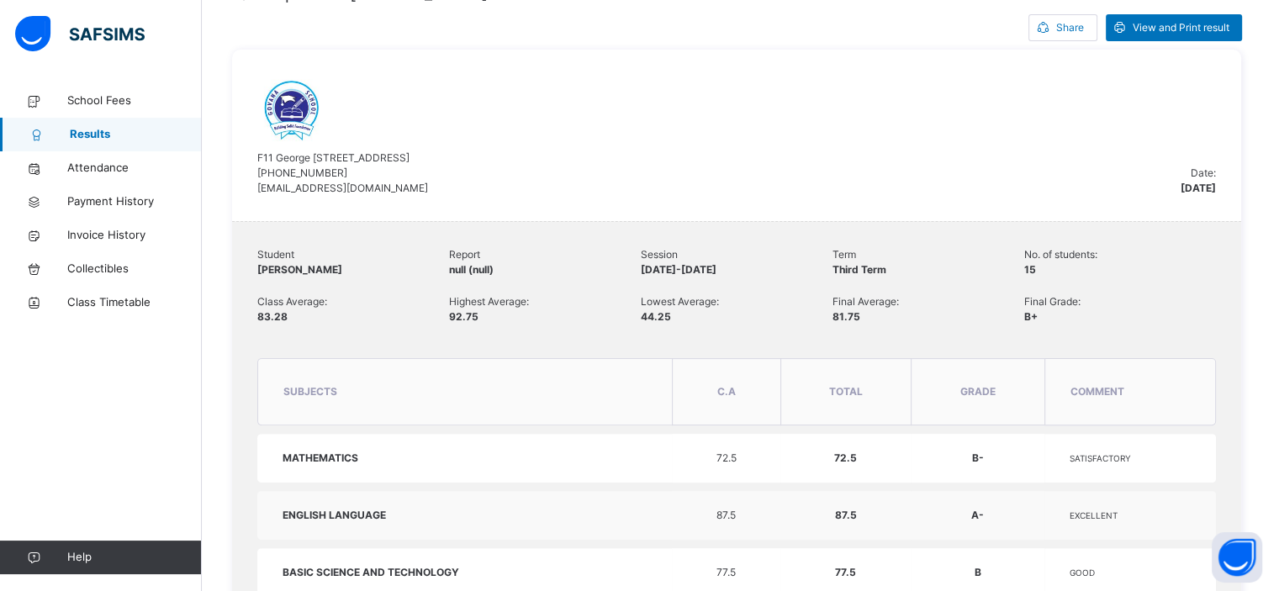
scroll to position [380, 0]
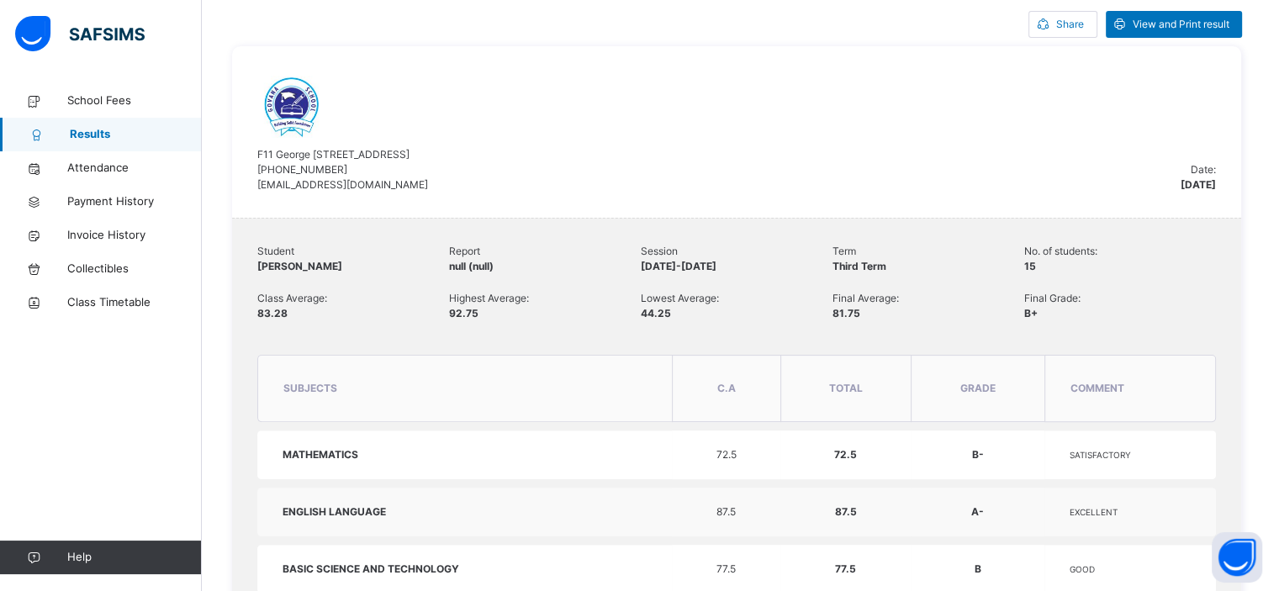
click at [760, 152] on div "[GEOGRAPHIC_DATA][PERSON_NAME] [PHONE_NUMBER] [EMAIL_ADDRESS][DOMAIN_NAME]" at bounding box center [719, 131] width 924 height 121
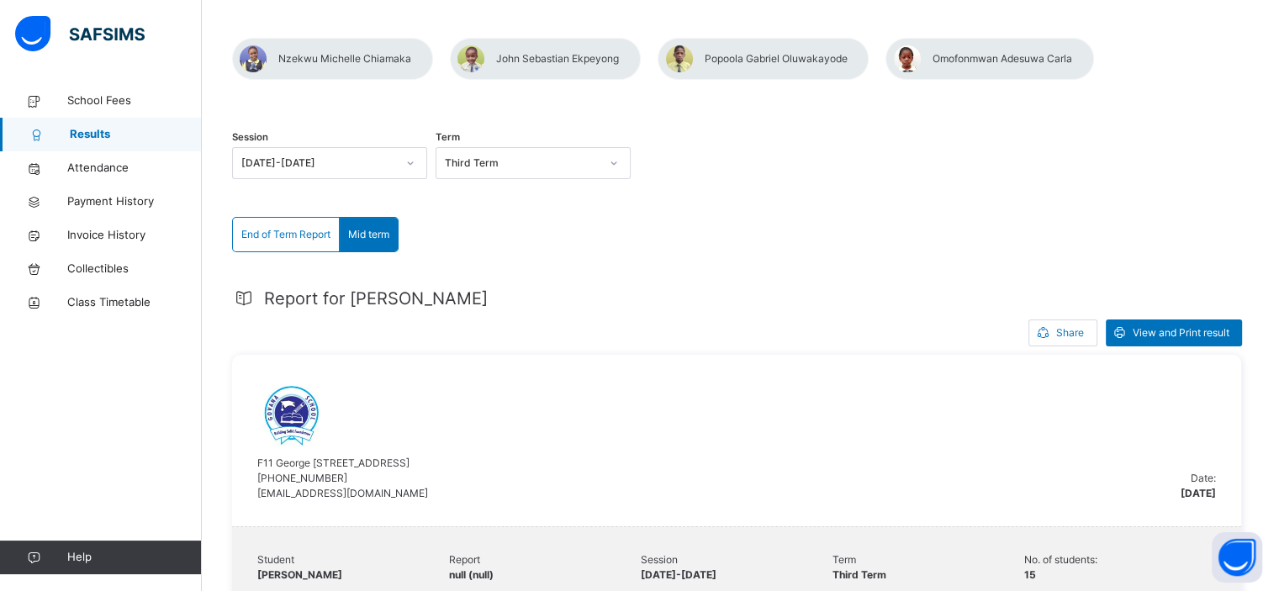
scroll to position [24, 0]
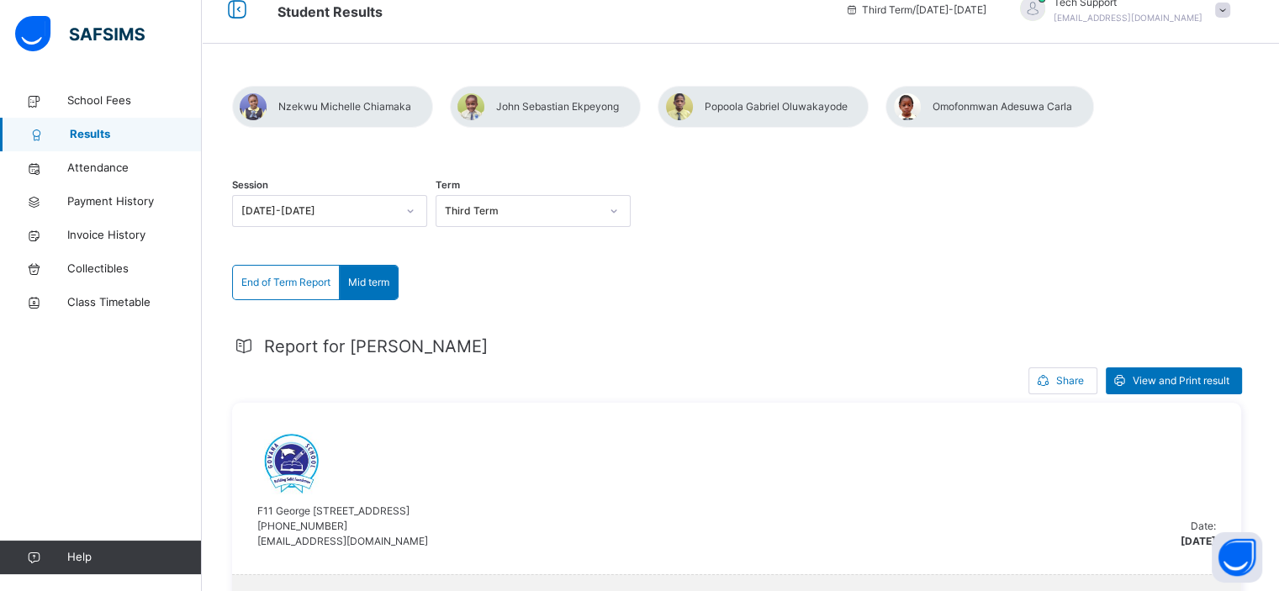
click at [1231, 16] on span at bounding box center [1222, 10] width 15 height 15
click at [1182, 181] on span "Logout" at bounding box center [1175, 190] width 111 height 23
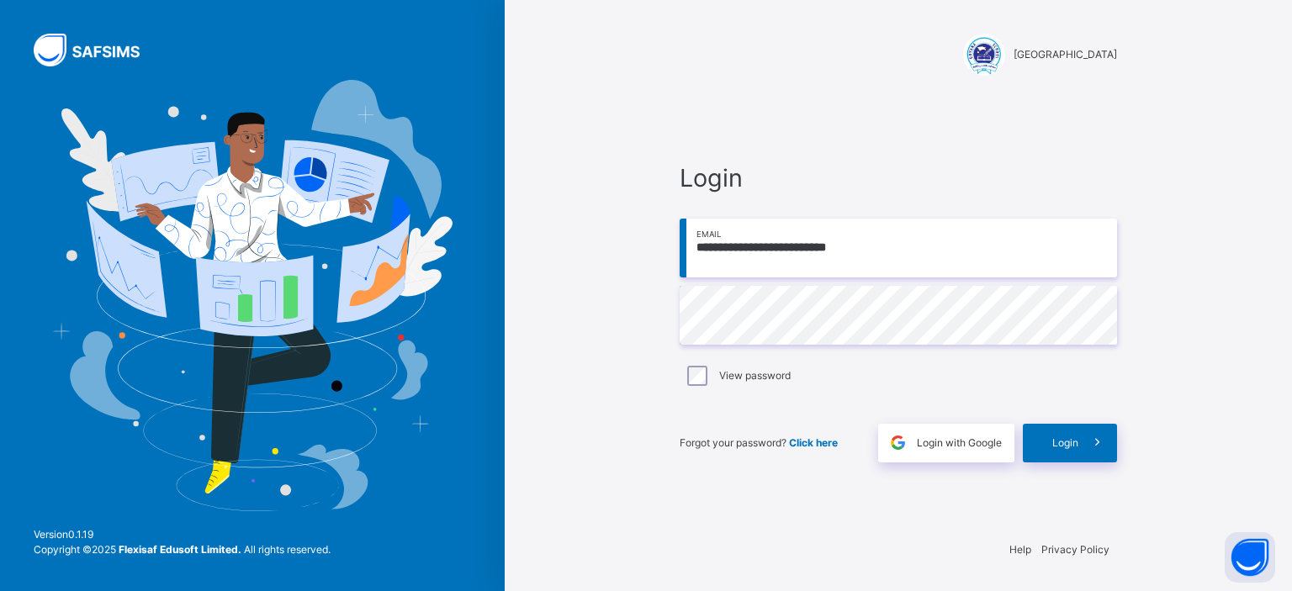
click at [899, 255] on input "**********" at bounding box center [898, 248] width 437 height 59
type input "*"
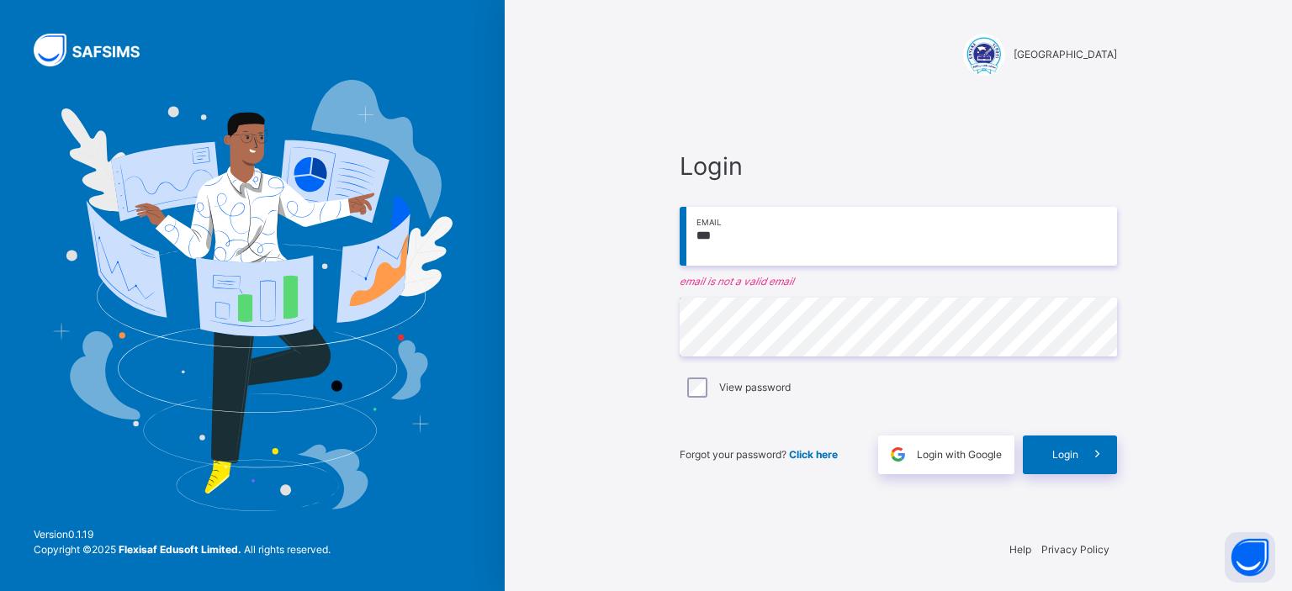
type input "**********"
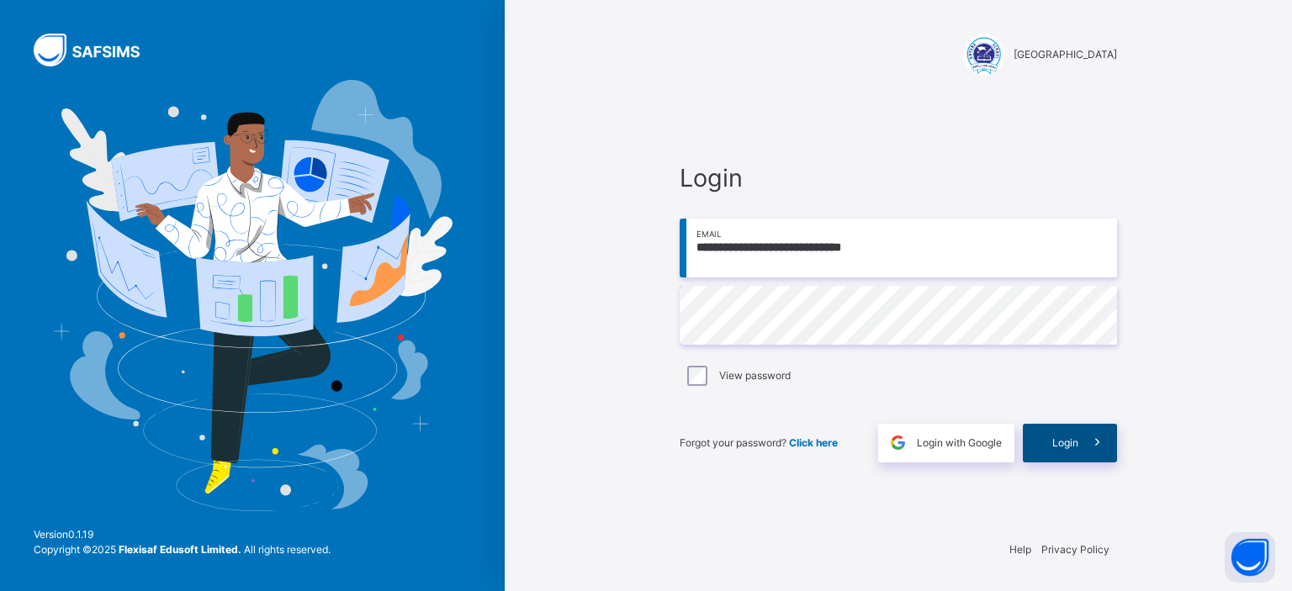
click at [1052, 437] on span "Login" at bounding box center [1065, 443] width 26 height 15
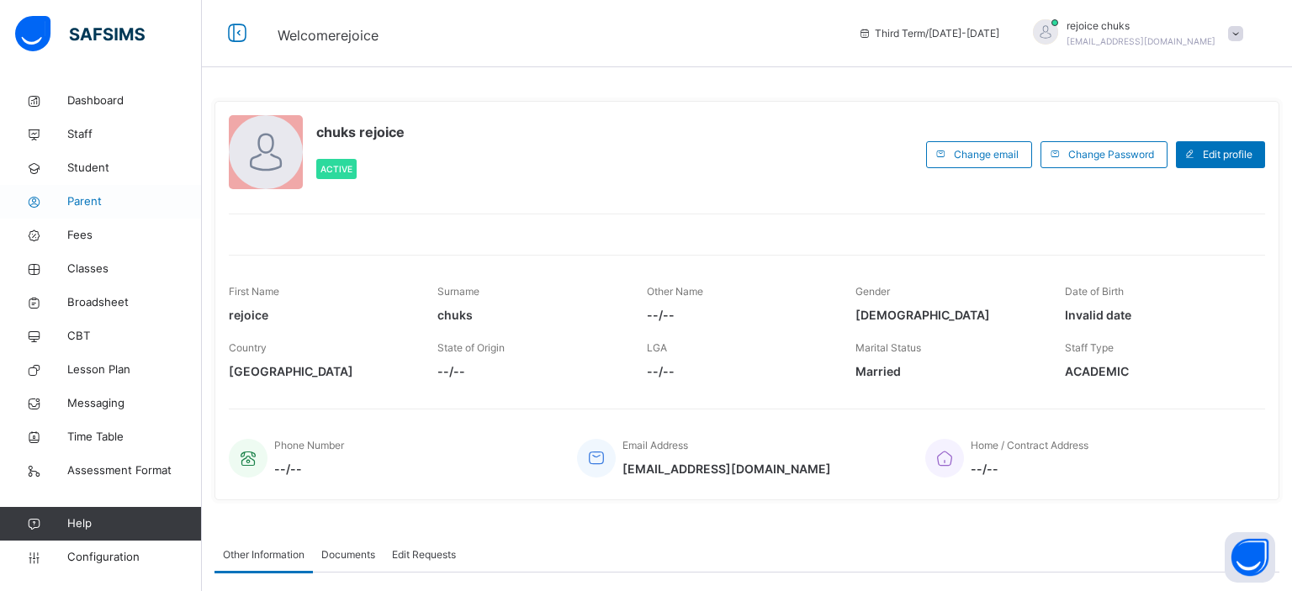
click at [82, 201] on span "Parent" at bounding box center [134, 201] width 135 height 17
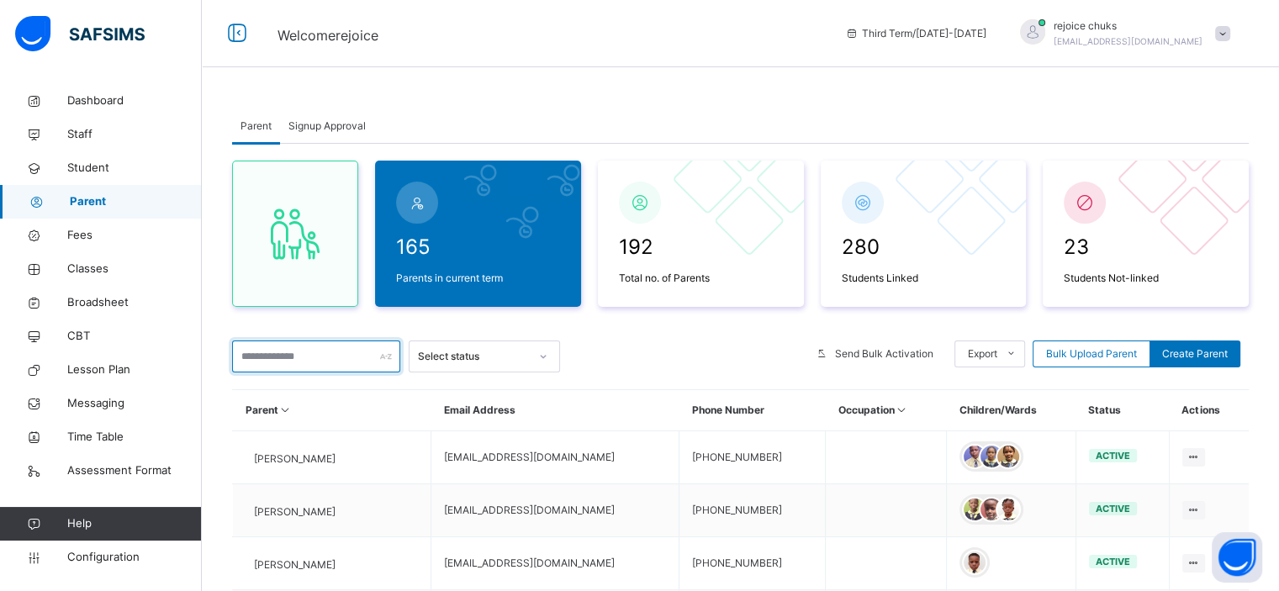
click at [297, 363] on input "text" at bounding box center [316, 357] width 168 height 32
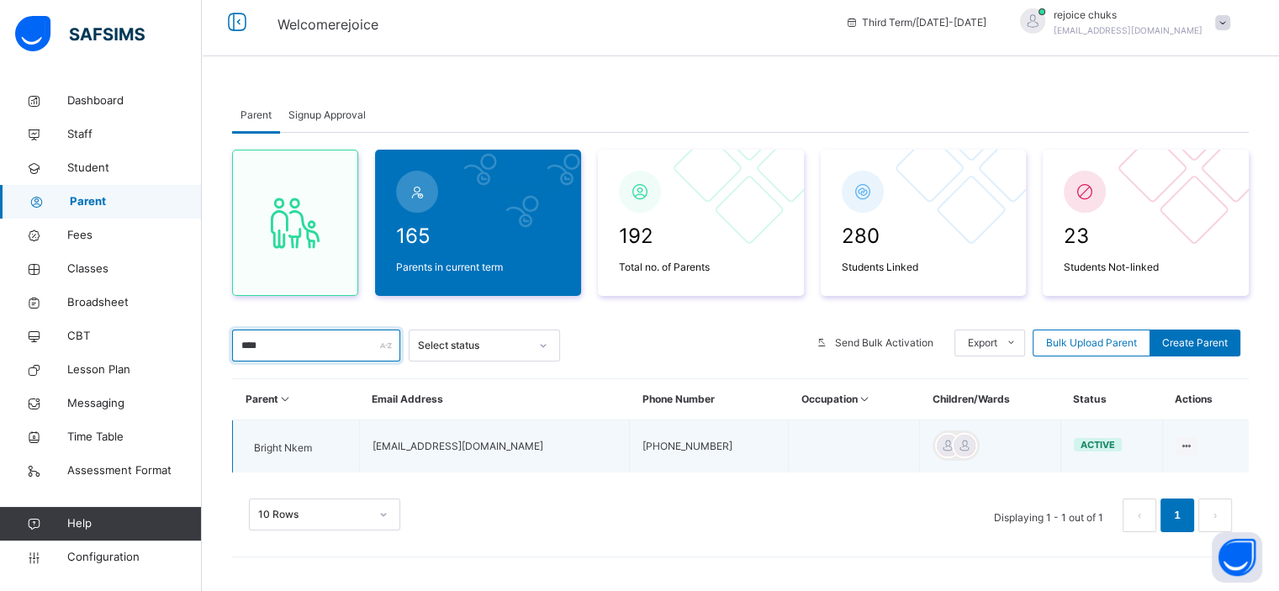
scroll to position [10, 0]
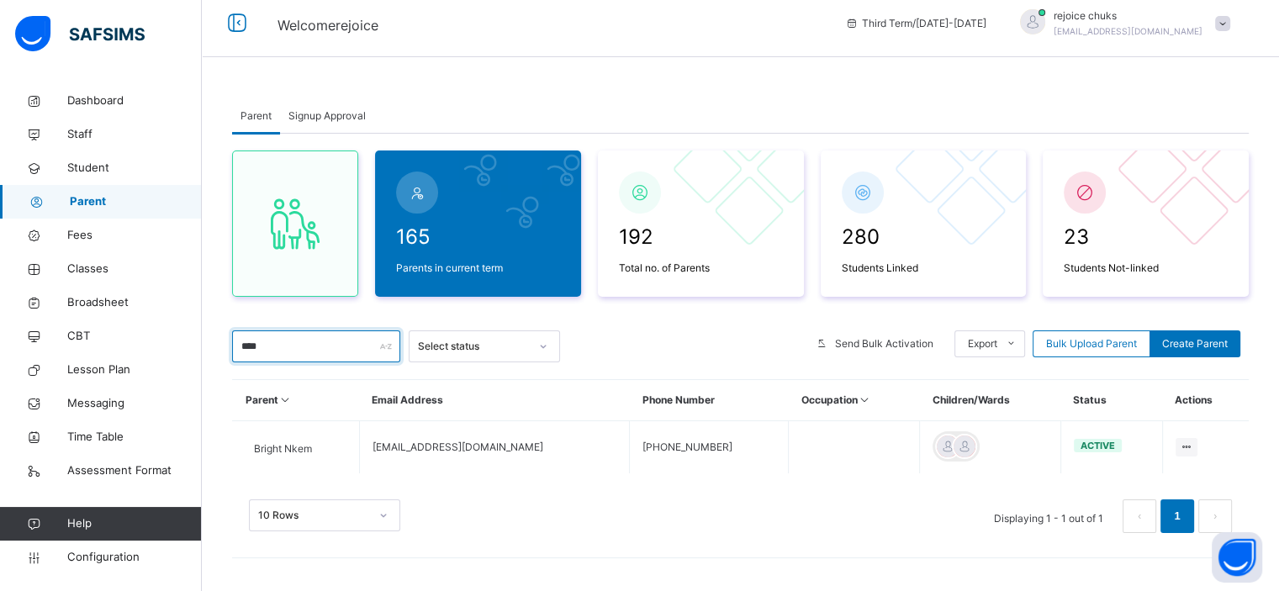
type input "****"
click at [656, 63] on div "Parent Signup Approval Parent Signup Approval 165 Parents in current term 192 T…" at bounding box center [741, 291] width 1078 height 602
click at [332, 126] on div "Signup Approval" at bounding box center [327, 116] width 94 height 34
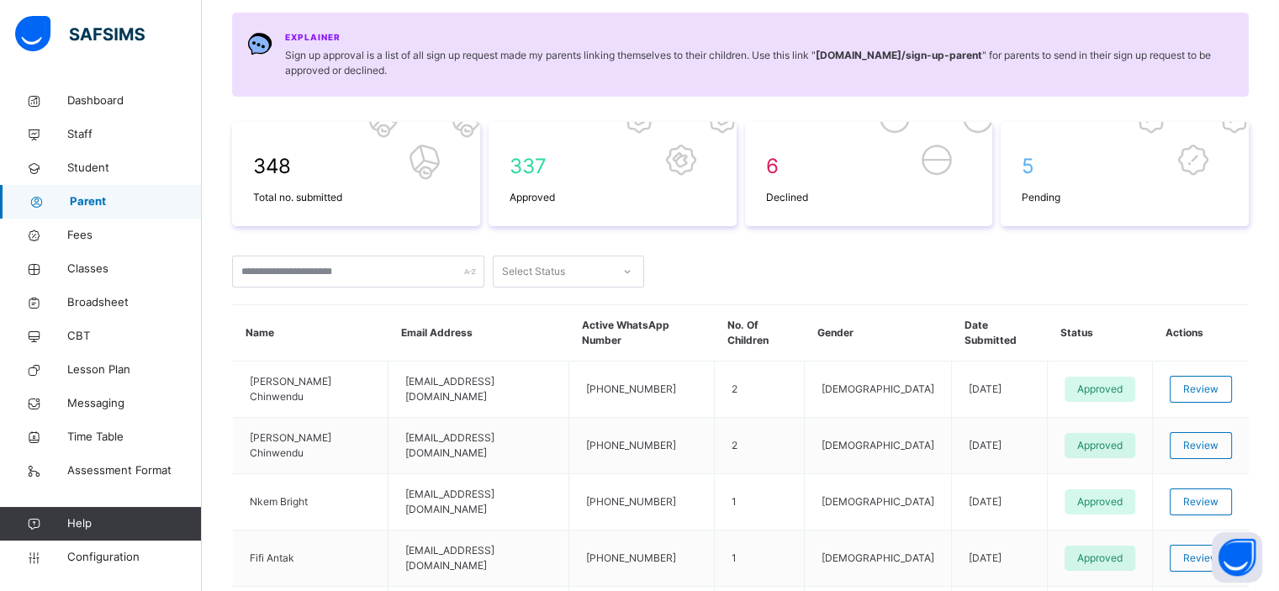
scroll to position [0, 0]
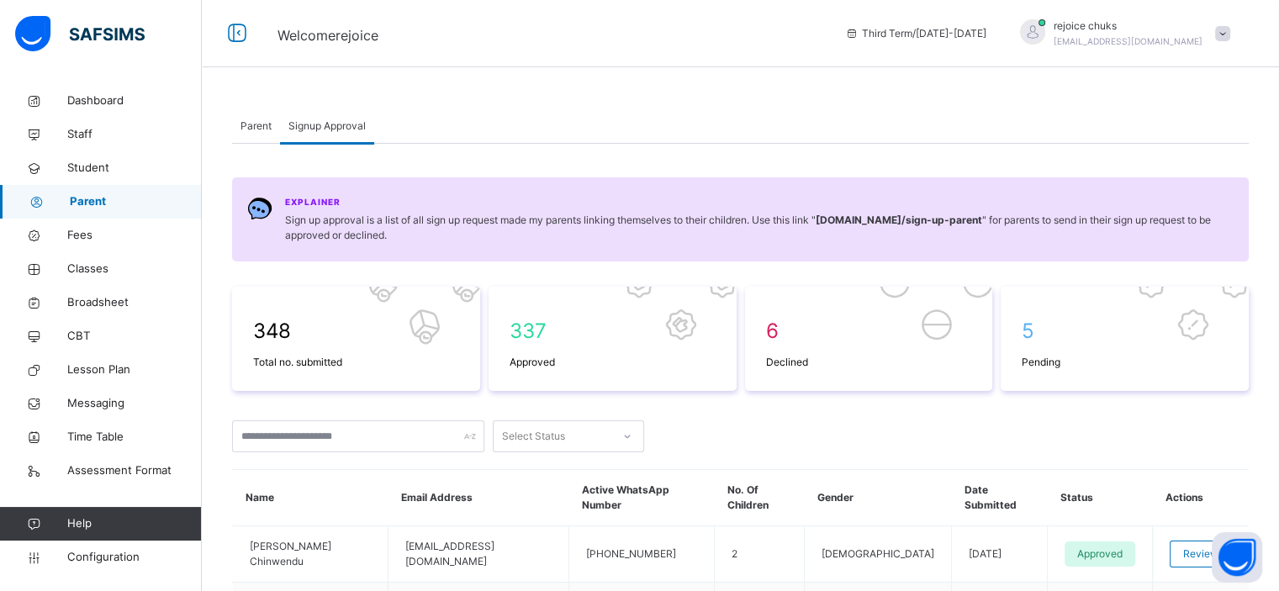
click at [256, 124] on span "Parent" at bounding box center [256, 126] width 31 height 15
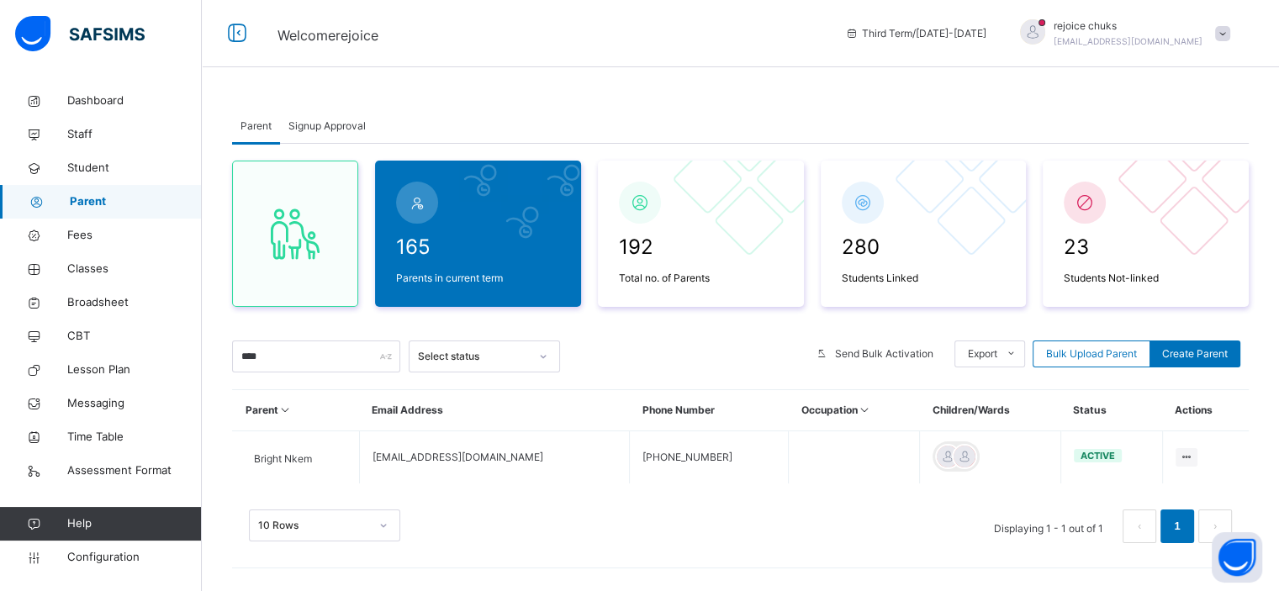
click at [651, 103] on div "Parent Signup Approval Parent Signup Approval 165 Parents in current term 192 T…" at bounding box center [741, 343] width 1078 height 518
click at [97, 300] on span "Broadsheet" at bounding box center [134, 302] width 135 height 17
click at [95, 269] on span "Classes" at bounding box center [134, 269] width 135 height 17
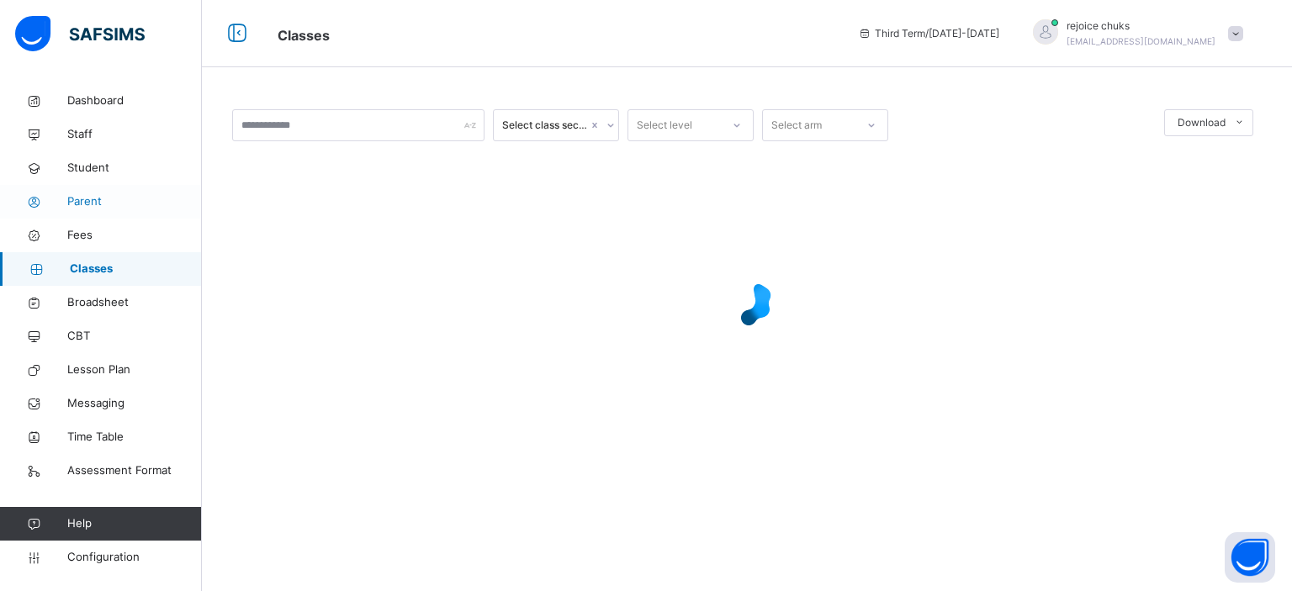
click at [89, 202] on span "Parent" at bounding box center [134, 201] width 135 height 17
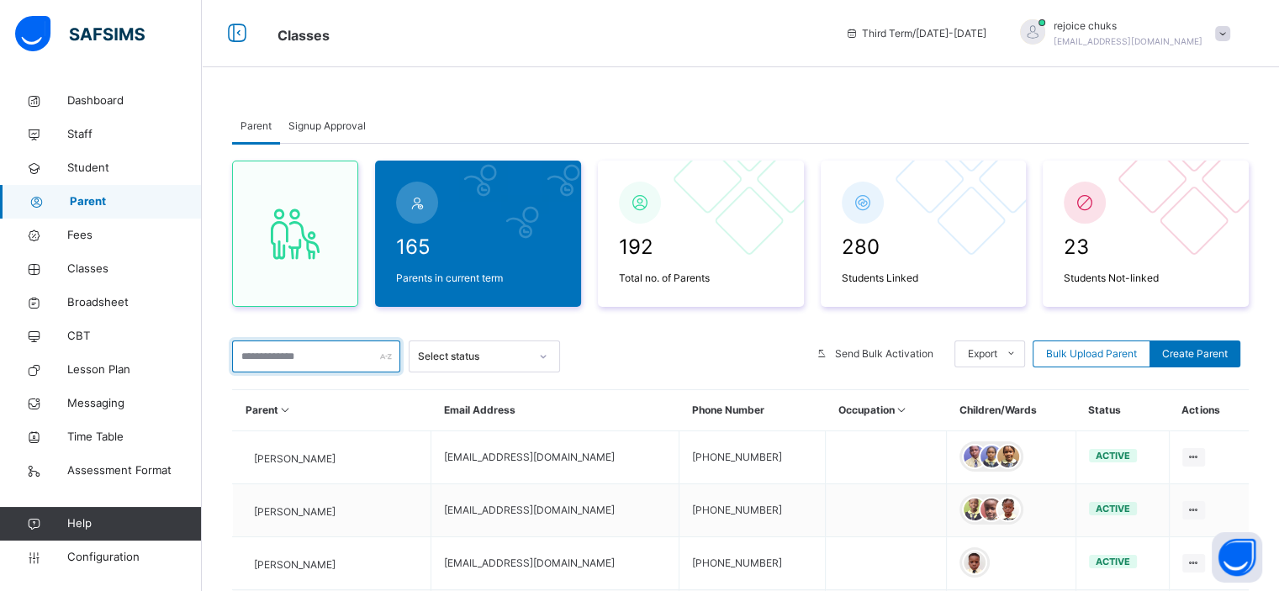
click at [300, 355] on input "text" at bounding box center [316, 357] width 168 height 32
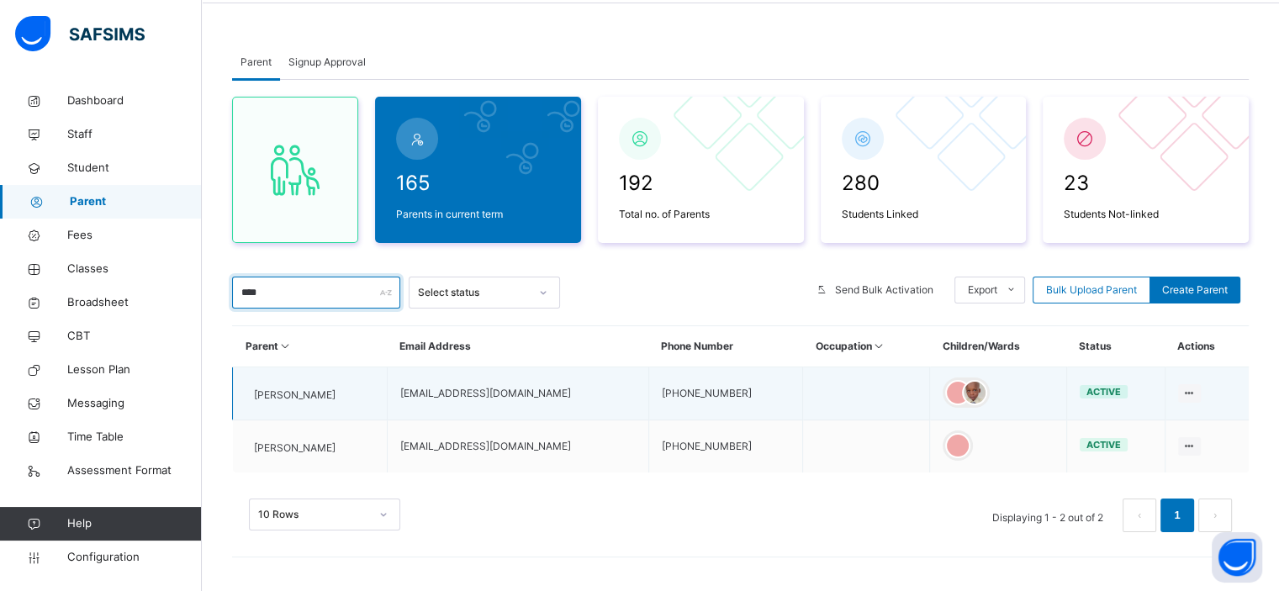
scroll to position [63, 0]
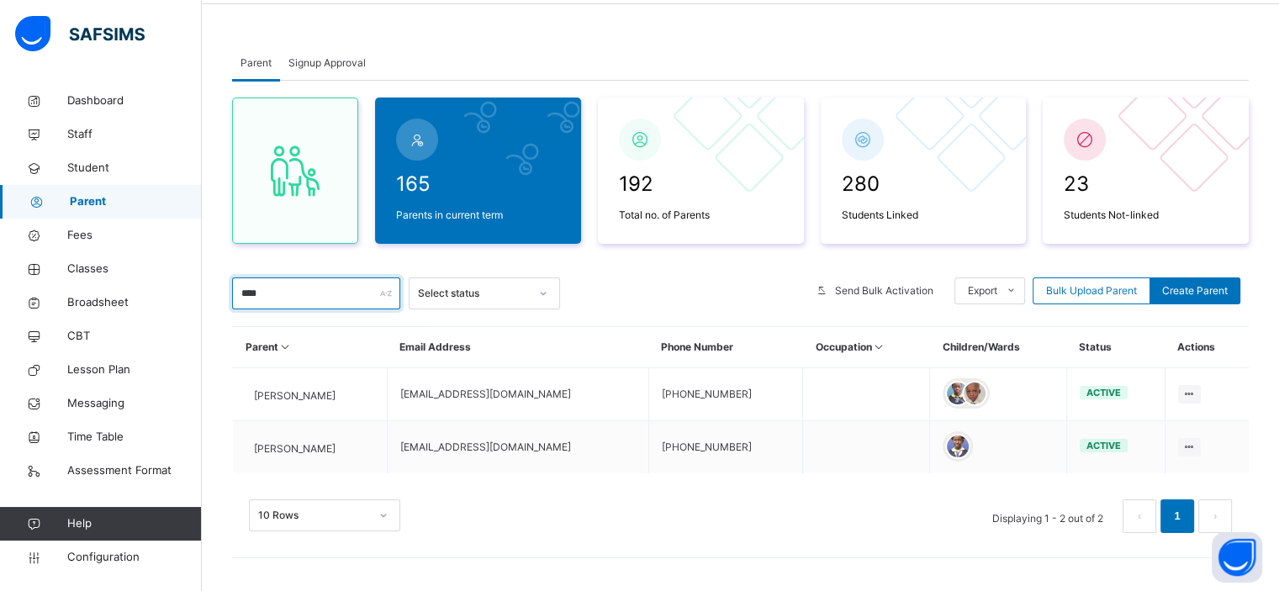
click at [296, 297] on input "****" at bounding box center [316, 294] width 168 height 32
type input "*"
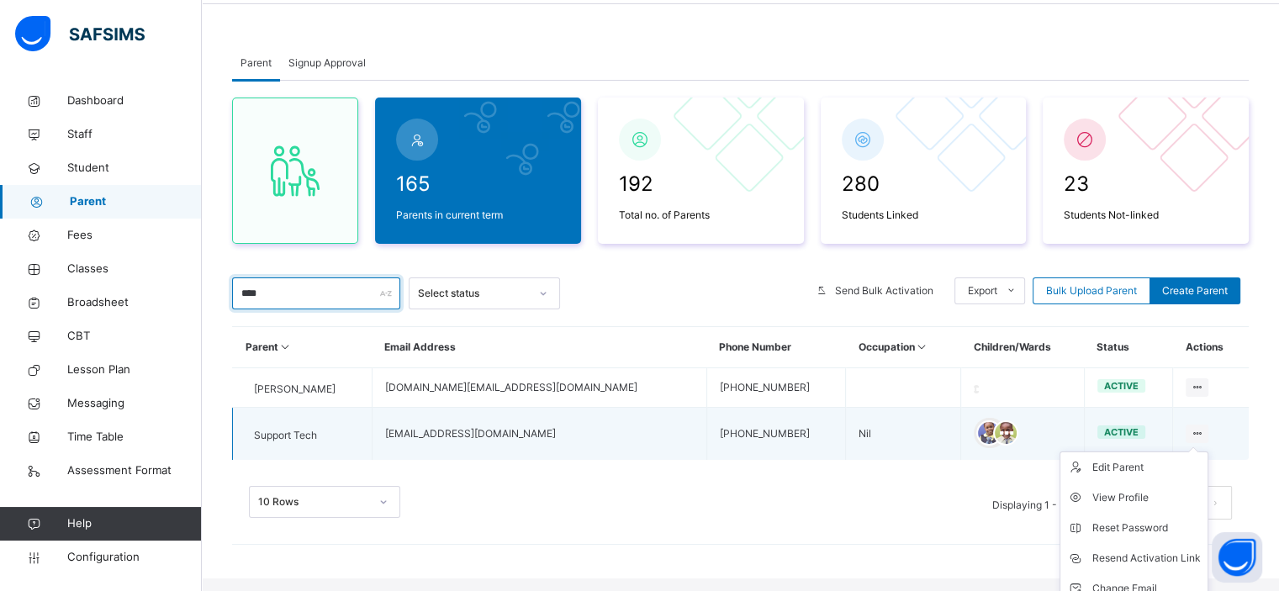
scroll to position [124, 0]
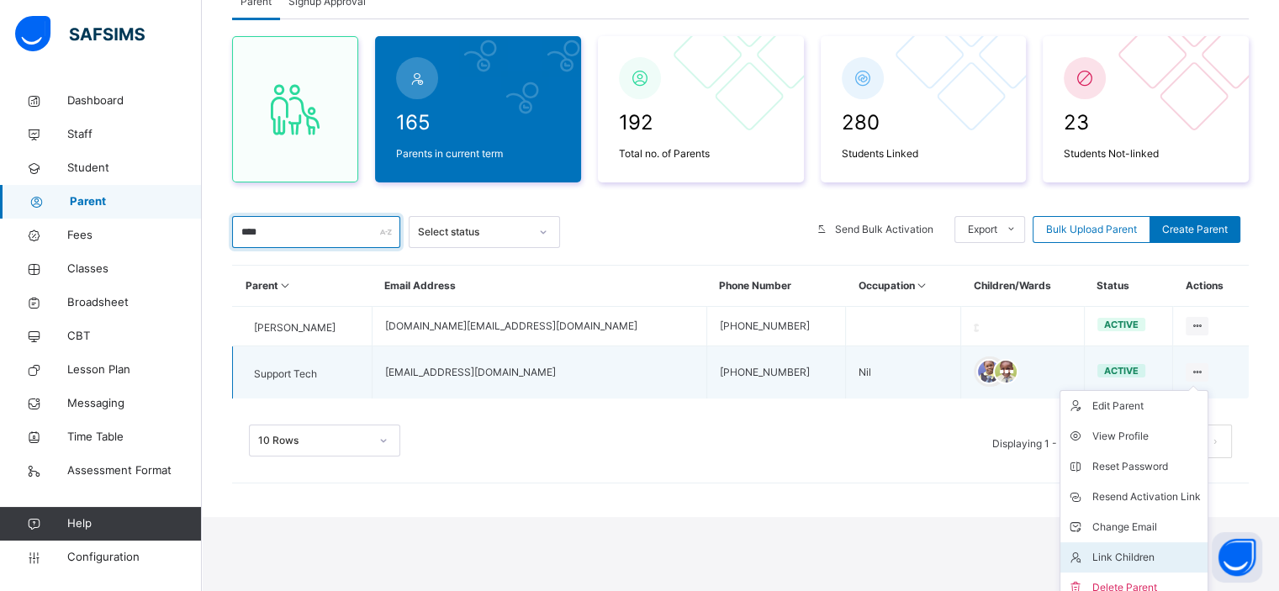
type input "****"
click at [1128, 563] on div "Link Children" at bounding box center [1147, 557] width 109 height 17
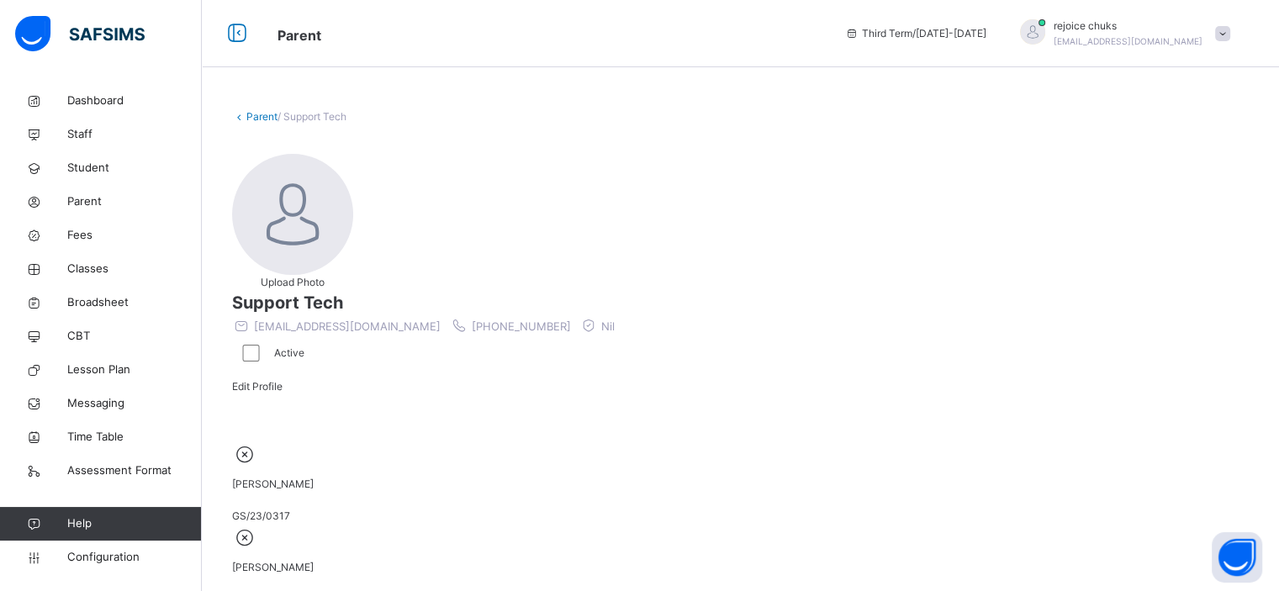
scroll to position [286, 0]
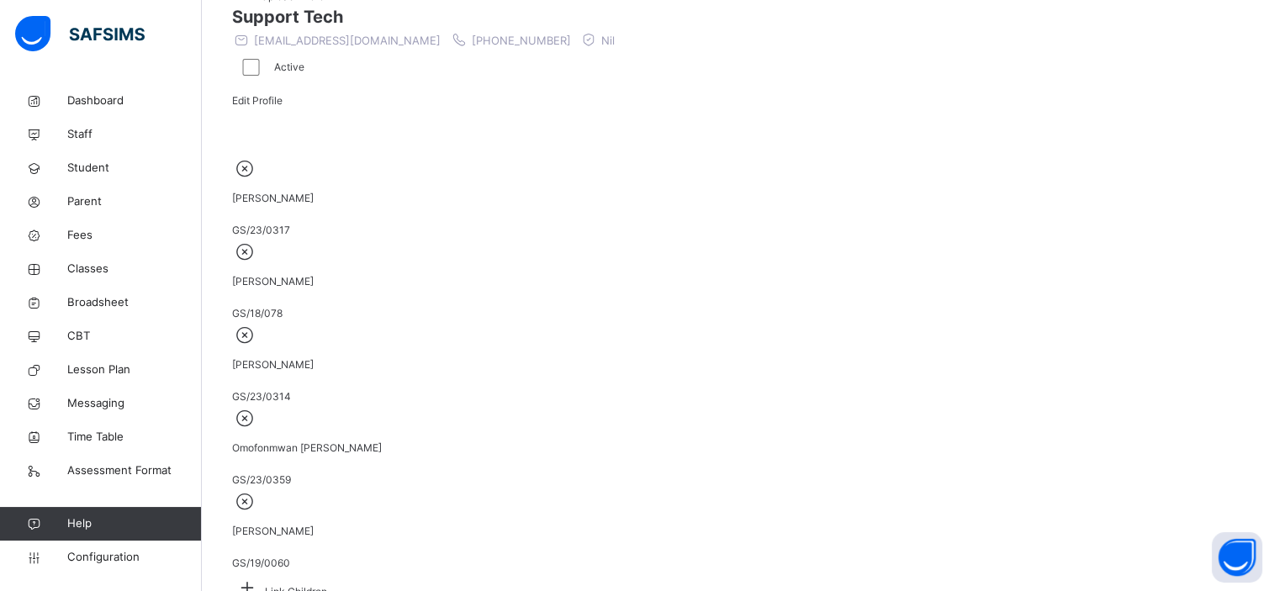
click at [262, 575] on icon at bounding box center [247, 588] width 30 height 26
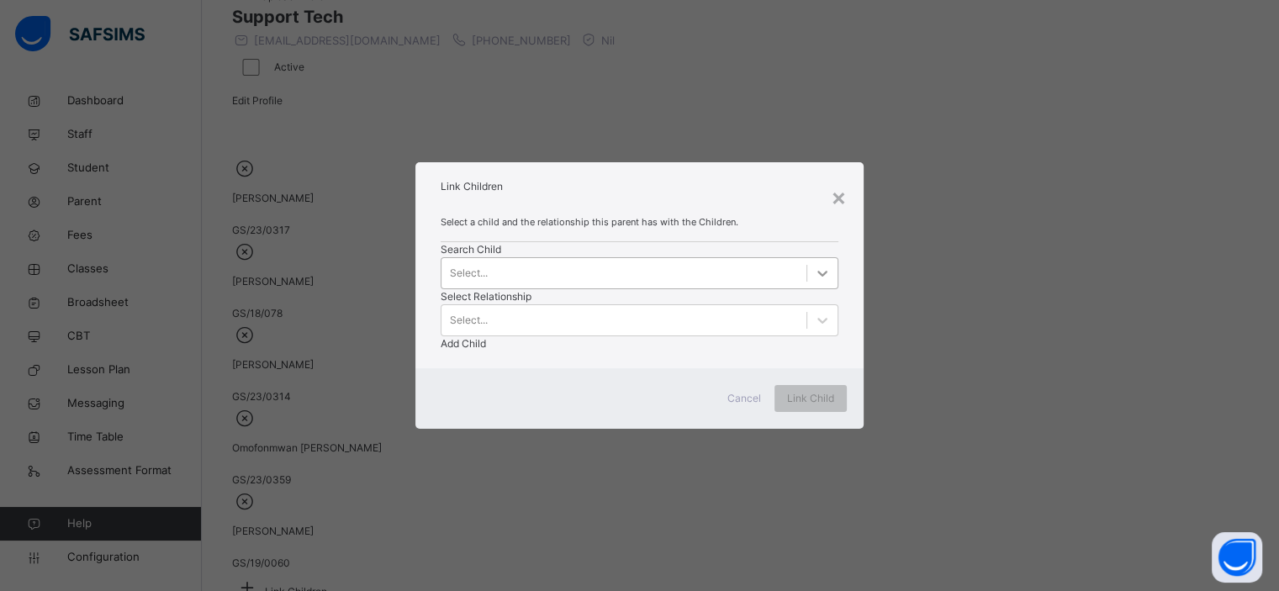
click at [808, 287] on div at bounding box center [823, 273] width 30 height 30
click at [814, 282] on icon at bounding box center [822, 273] width 17 height 17
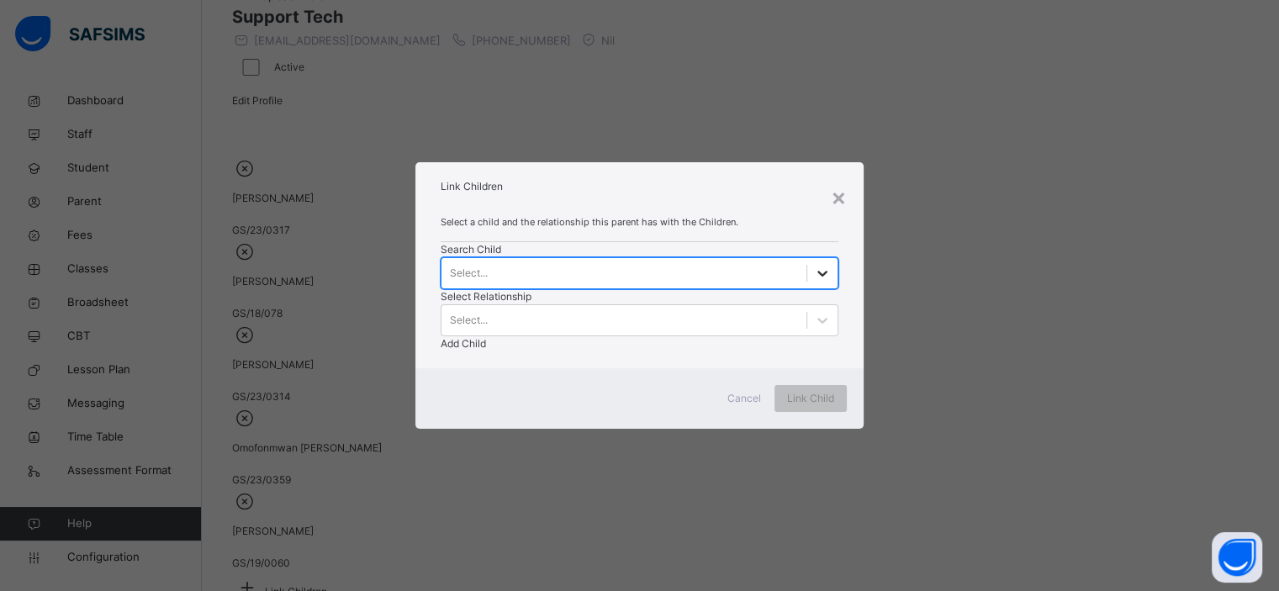
click at [814, 282] on icon at bounding box center [822, 273] width 17 height 17
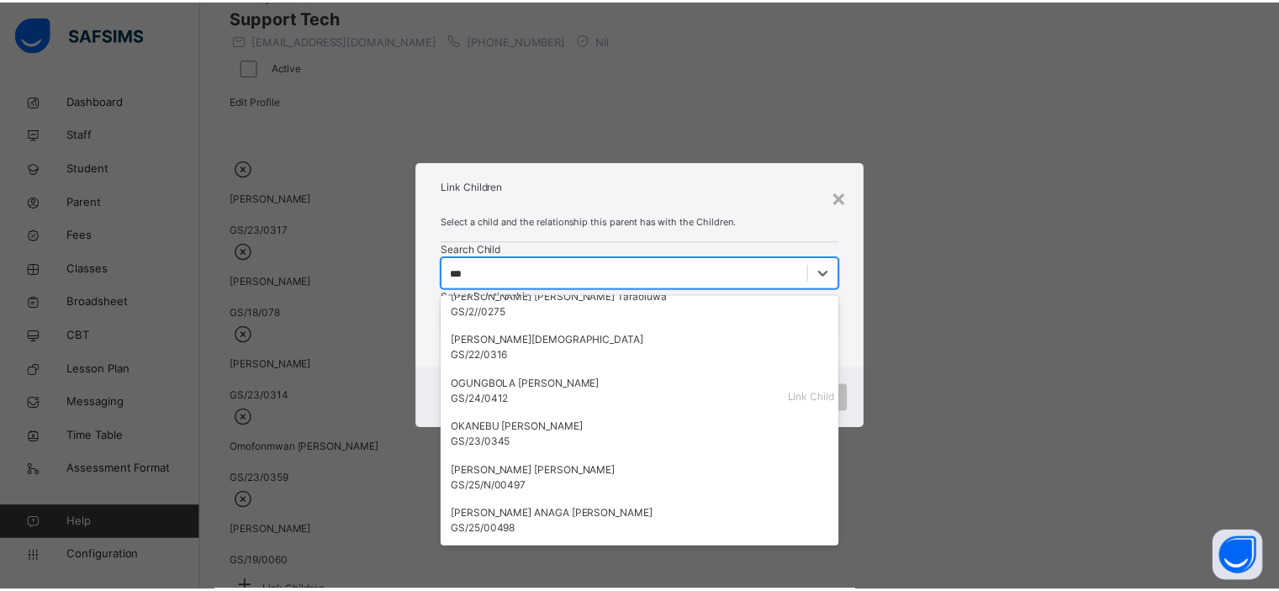
scroll to position [0, 0]
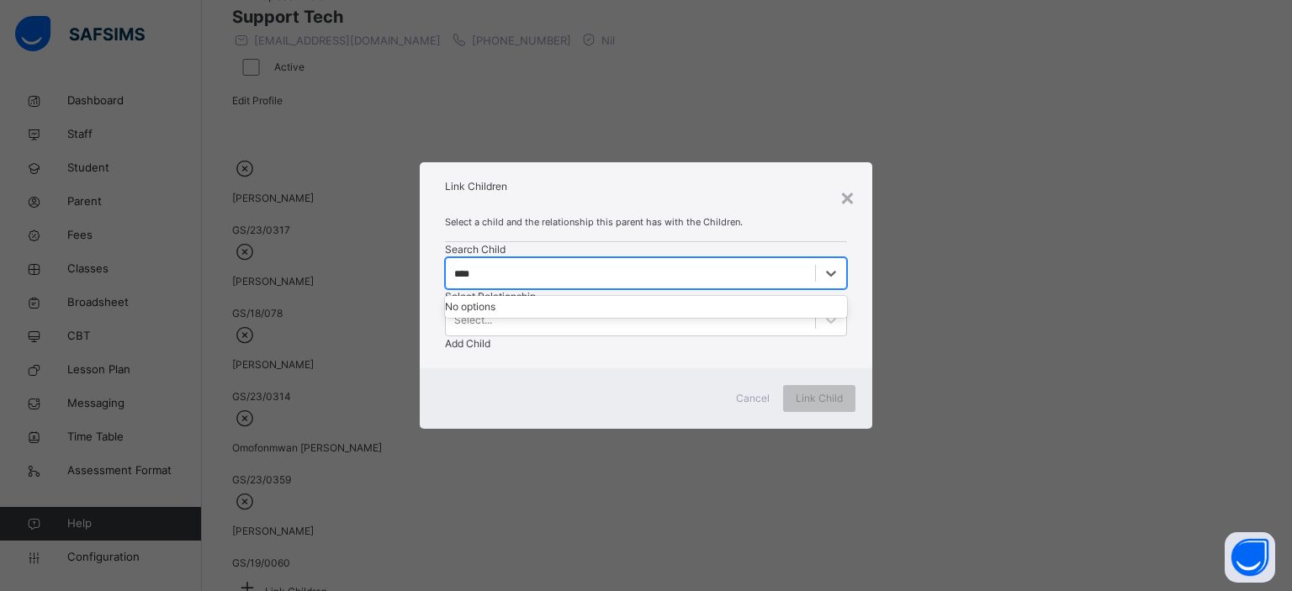
type input "*****"
click at [749, 406] on span "Cancel" at bounding box center [753, 398] width 34 height 15
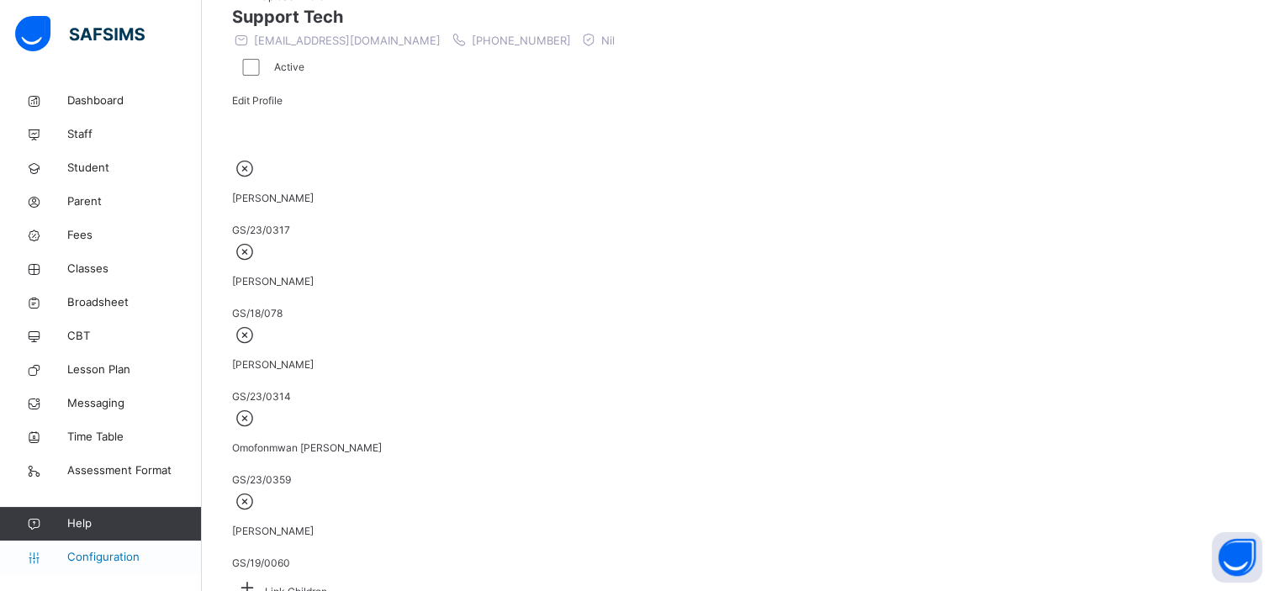
click at [110, 552] on span "Configuration" at bounding box center [134, 557] width 134 height 17
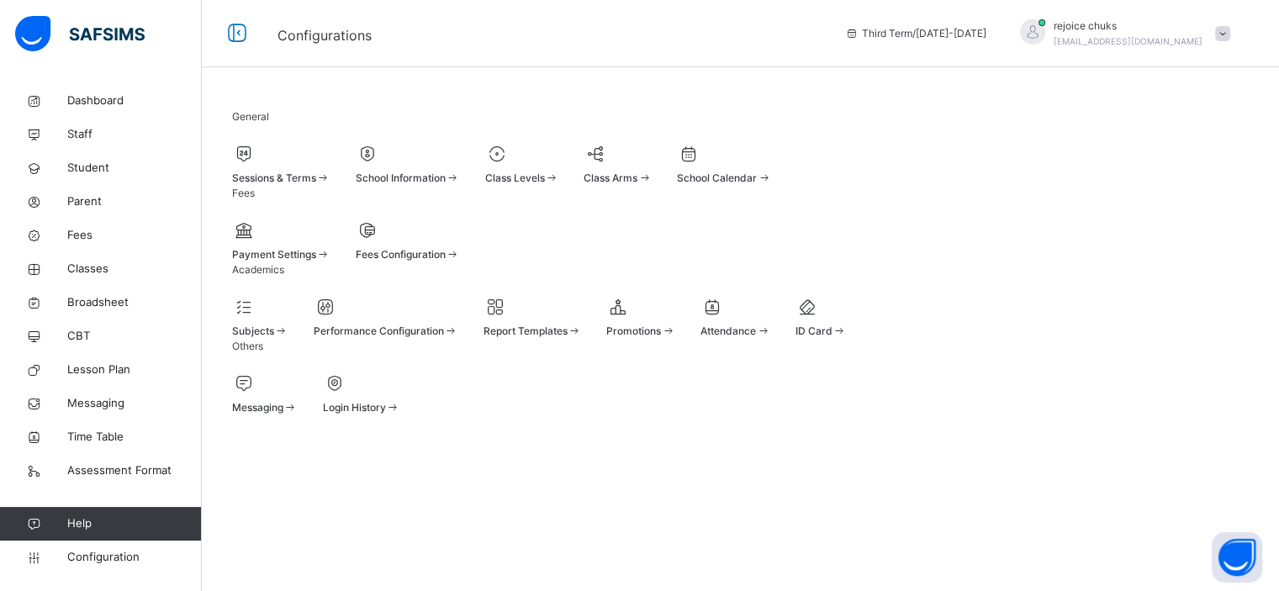
scroll to position [15, 0]
click at [559, 171] on div "Class Levels" at bounding box center [522, 178] width 74 height 15
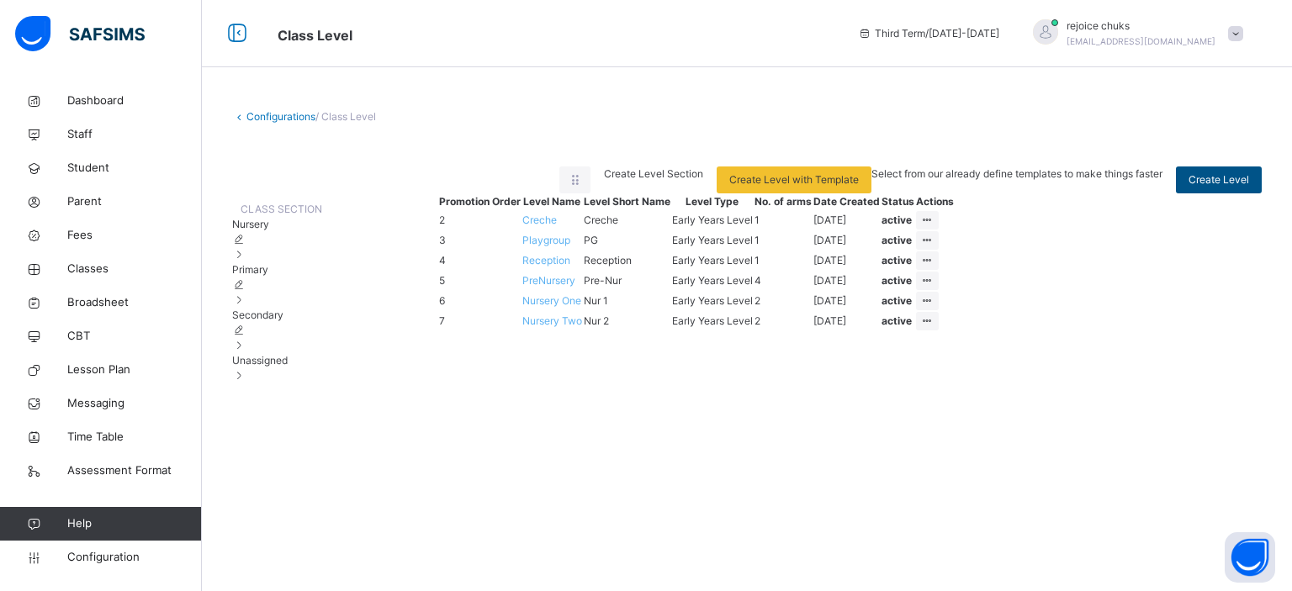
click at [1219, 183] on span "Create Level" at bounding box center [1219, 179] width 61 height 15
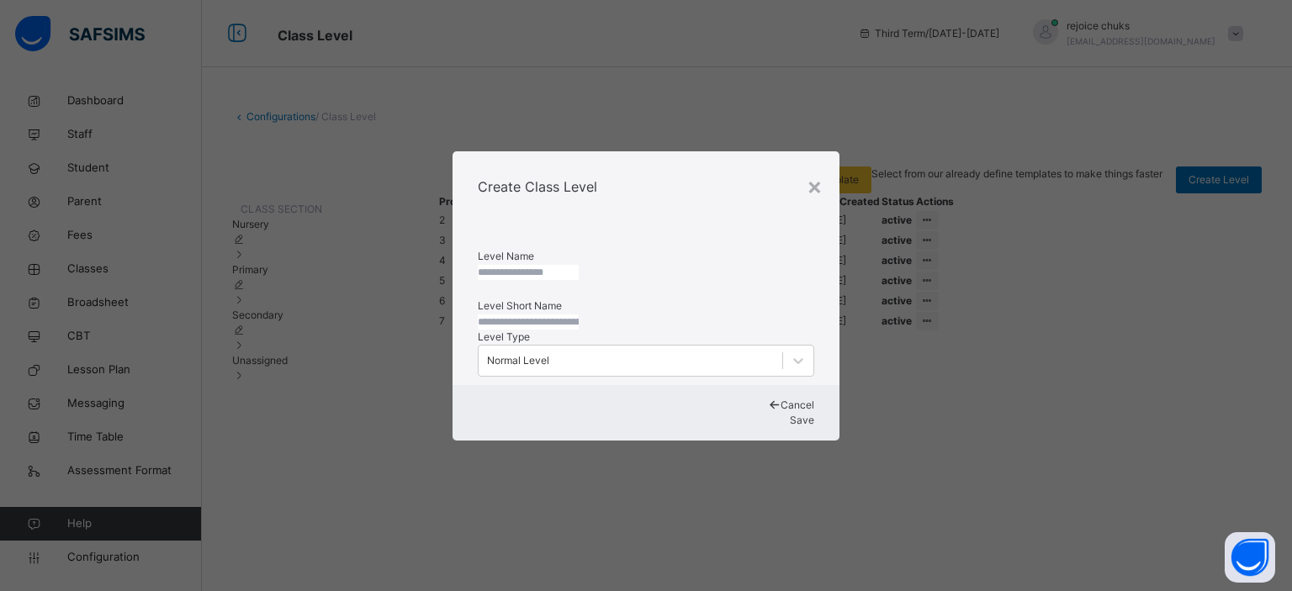
click at [579, 265] on input "text" at bounding box center [528, 272] width 101 height 15
type input "*"
type input "**********"
click at [579, 317] on input "text" at bounding box center [528, 322] width 101 height 15
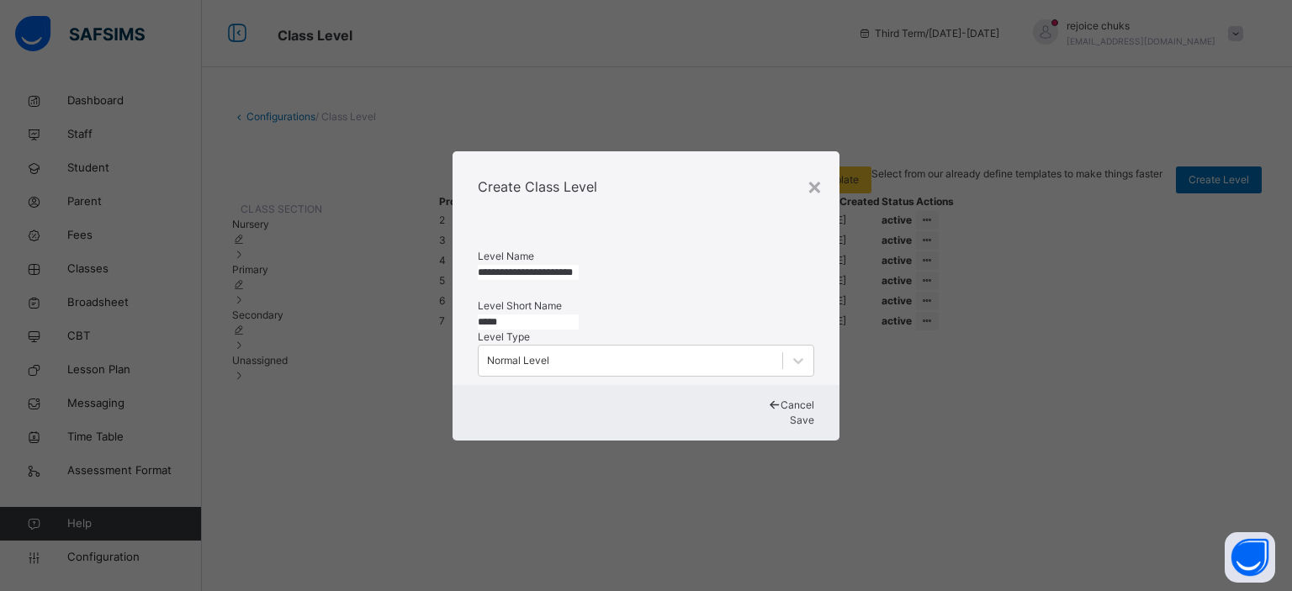
type input "*****"
click at [790, 426] on span "Save" at bounding box center [802, 420] width 24 height 13
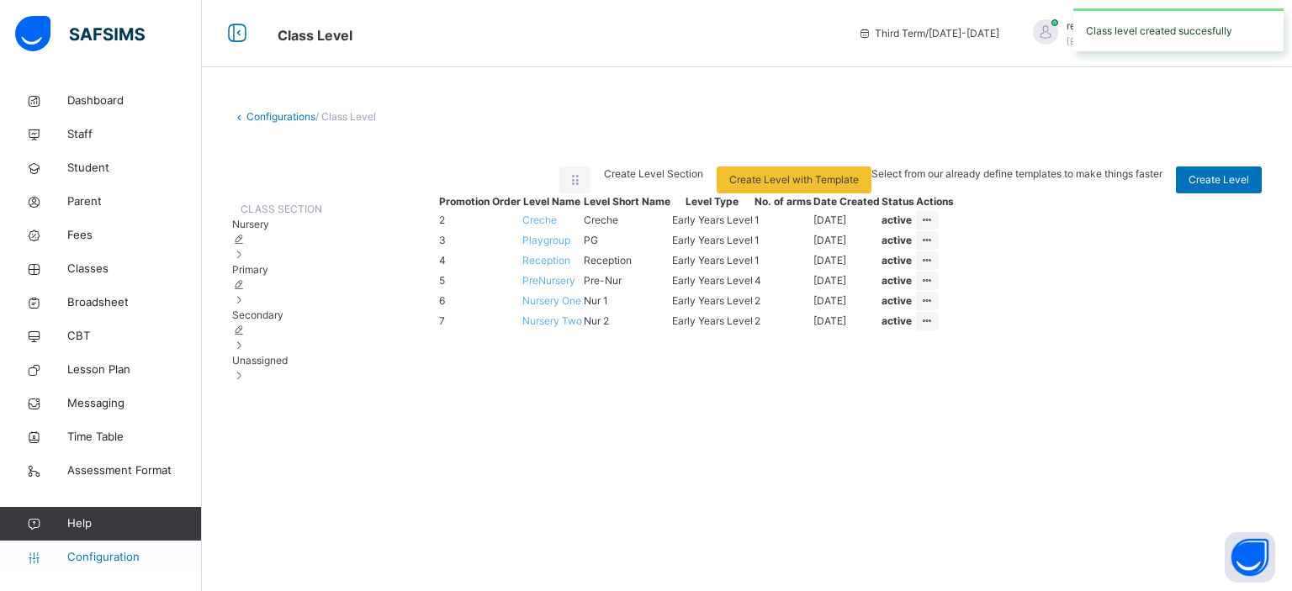
click at [90, 559] on span "Configuration" at bounding box center [134, 557] width 134 height 17
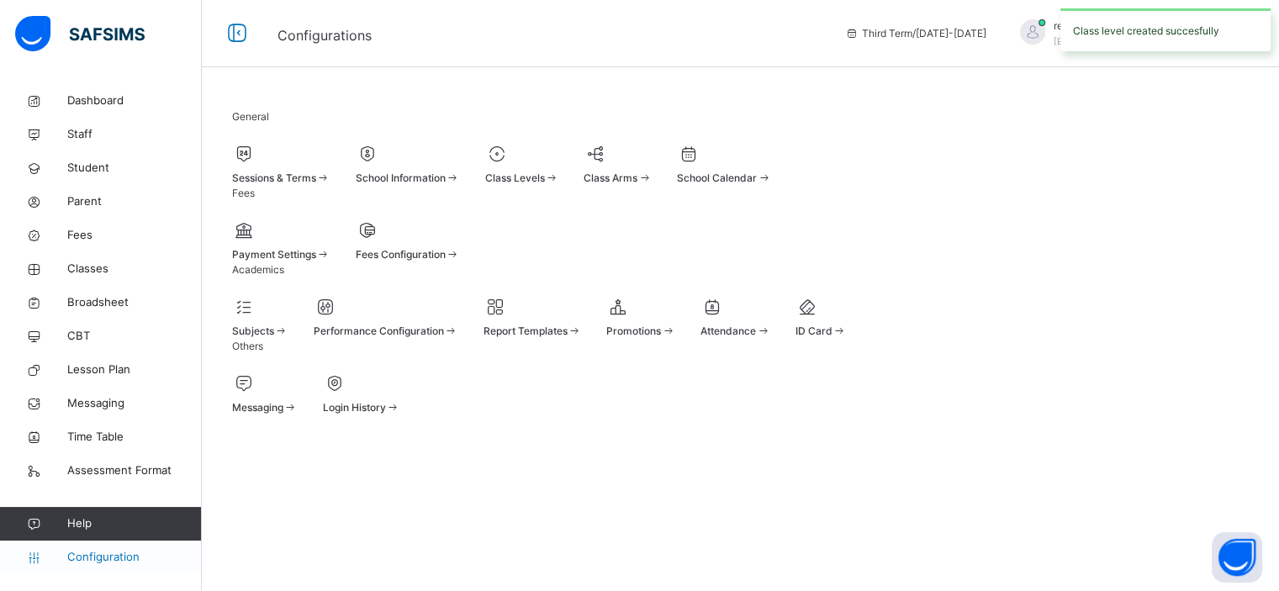
click at [331, 171] on span at bounding box center [281, 169] width 98 height 4
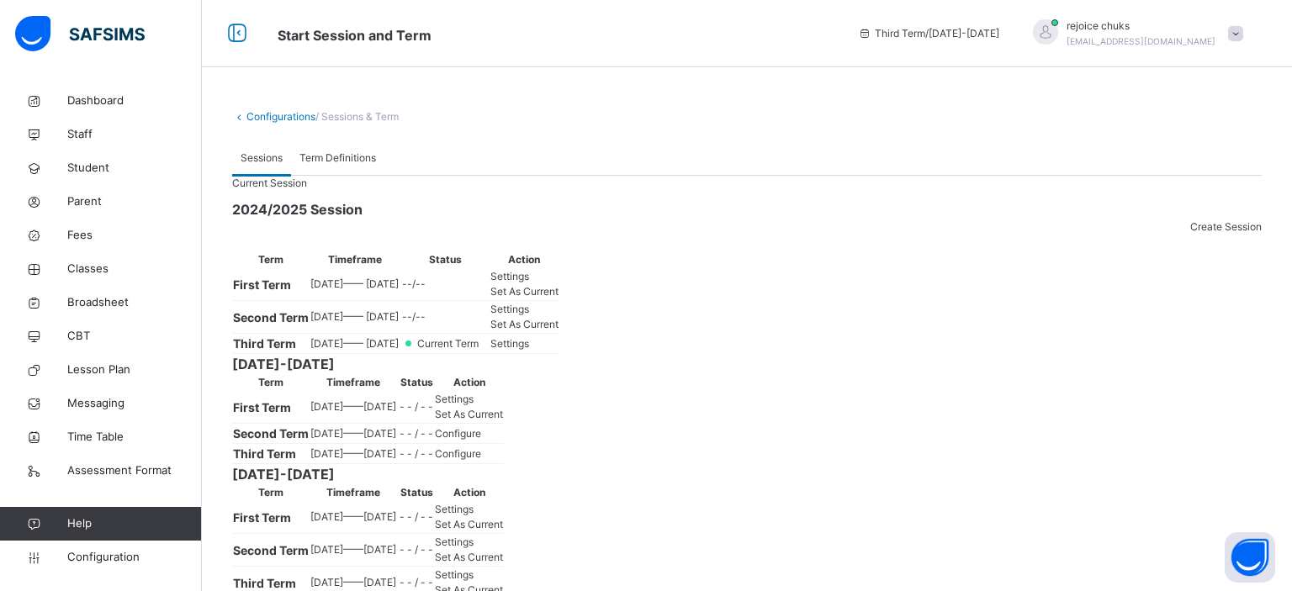
click at [945, 374] on div at bounding box center [747, 374] width 1030 height 0
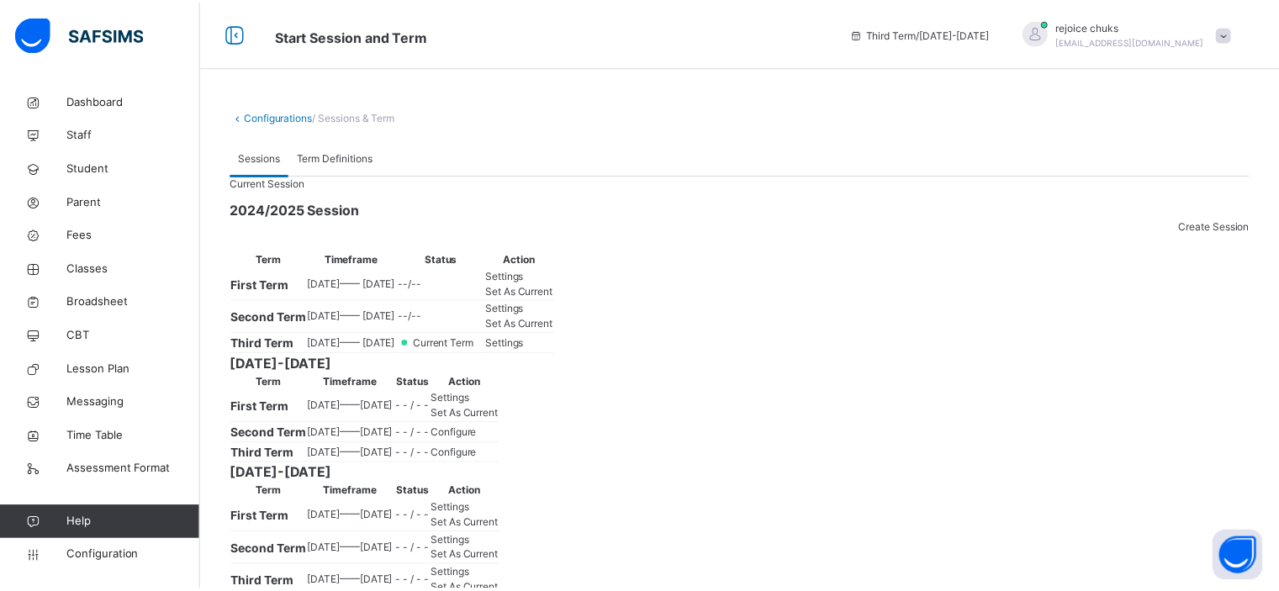
scroll to position [306, 0]
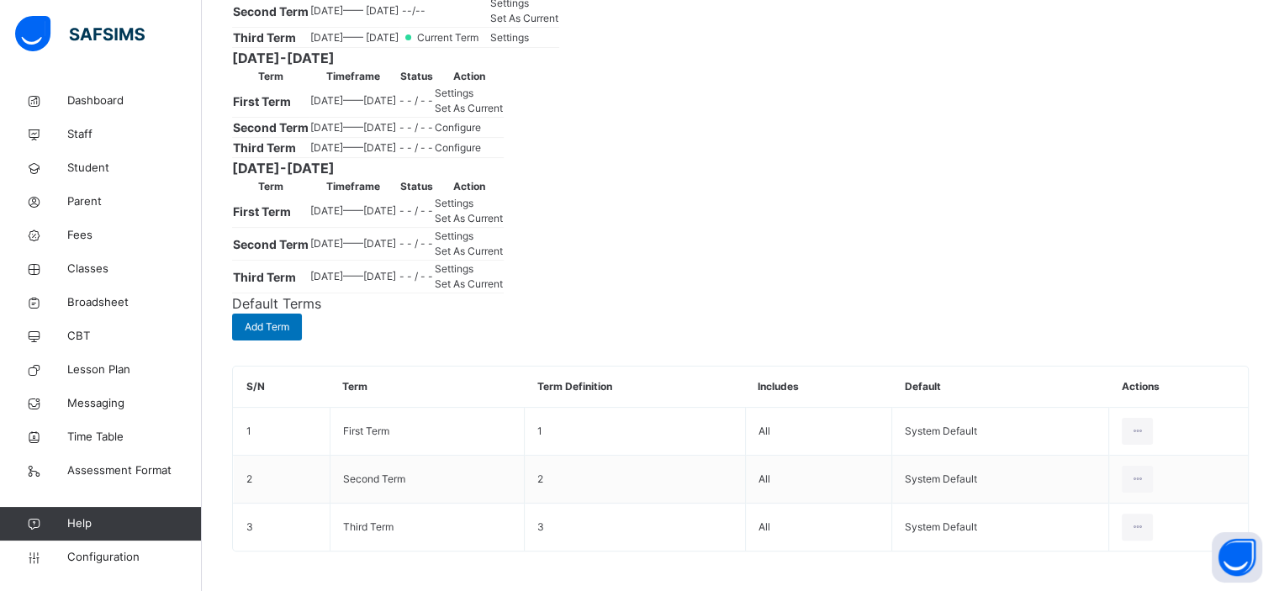
click at [474, 99] on span "Settings" at bounding box center [454, 93] width 39 height 13
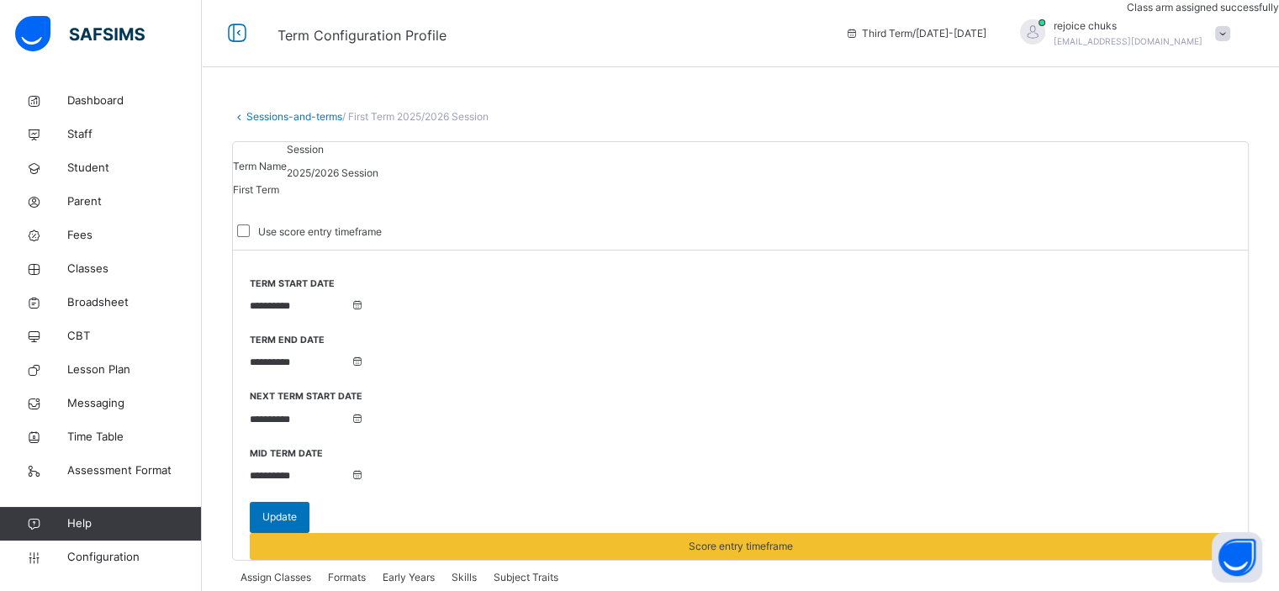
click at [345, 570] on span "Formats" at bounding box center [347, 577] width 38 height 15
click at [398, 570] on span "Early Years" at bounding box center [409, 577] width 52 height 15
click at [352, 570] on span "Formats" at bounding box center [347, 577] width 38 height 15
click at [417, 570] on span "Early Years" at bounding box center [409, 577] width 52 height 15
click at [114, 559] on span "Configuration" at bounding box center [134, 557] width 134 height 17
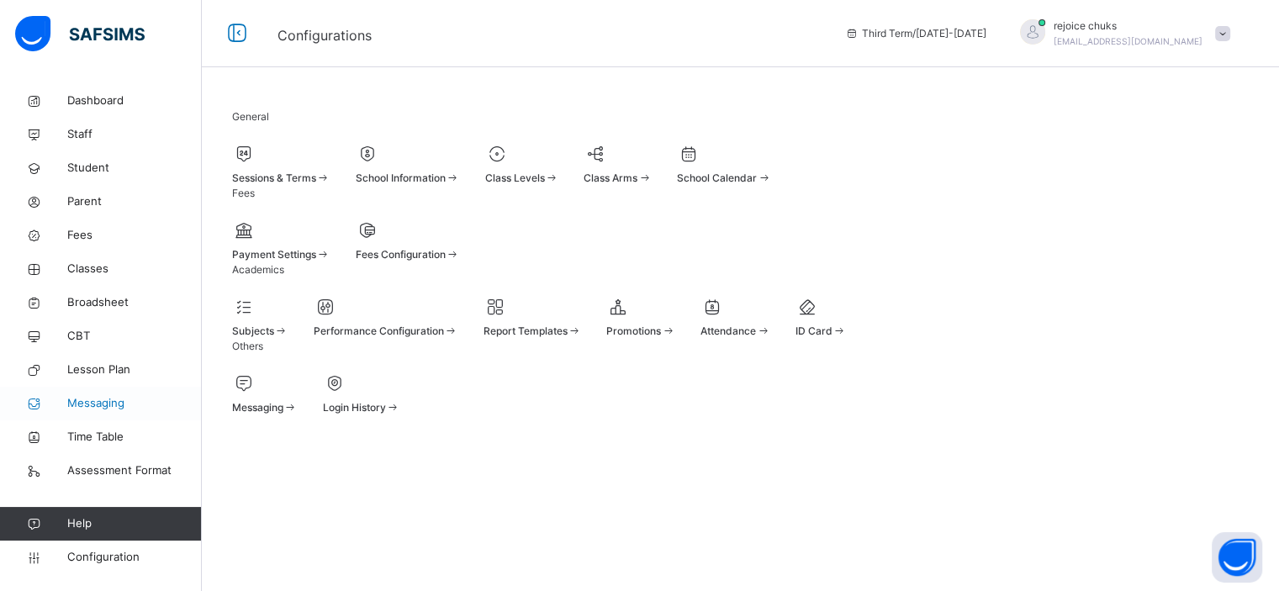
click at [103, 403] on span "Messaging" at bounding box center [134, 403] width 135 height 17
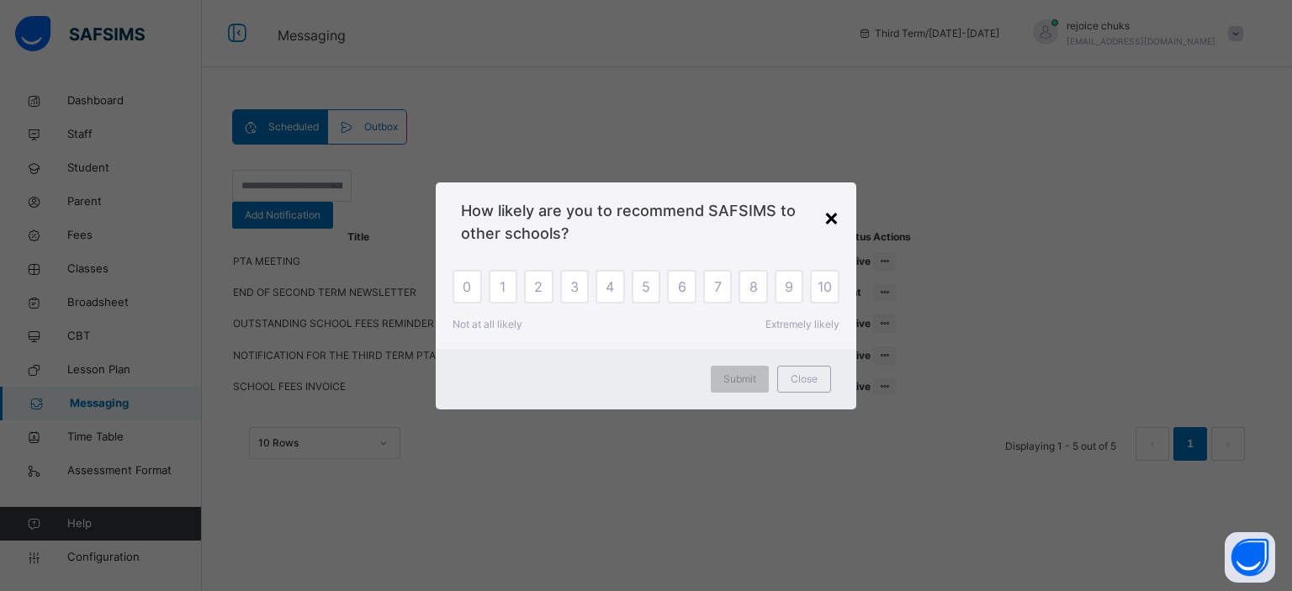
click at [834, 224] on div "×" at bounding box center [831, 216] width 16 height 35
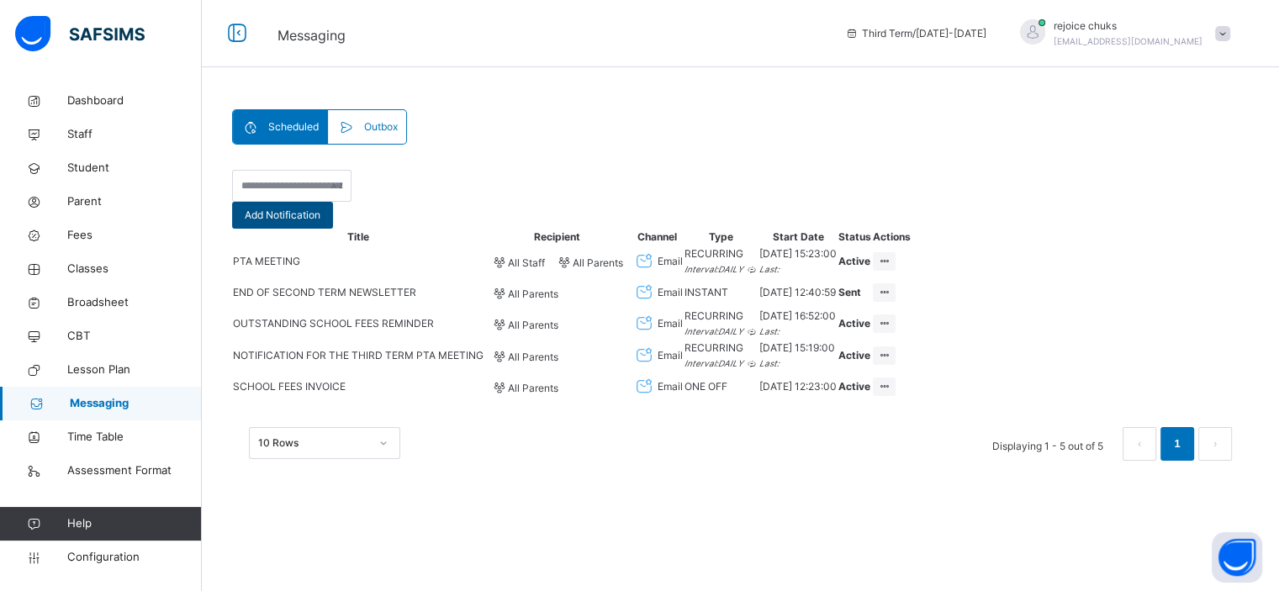
click at [320, 210] on span "Add Notification" at bounding box center [283, 215] width 76 height 15
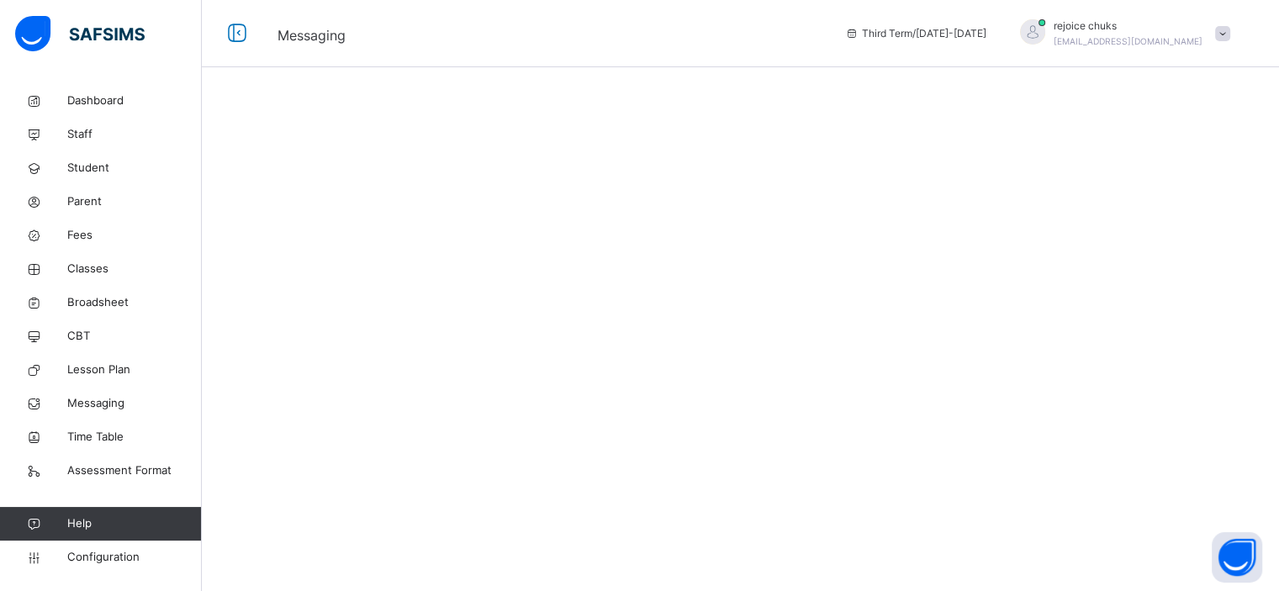
select select "****"
select select "*"
select select "**"
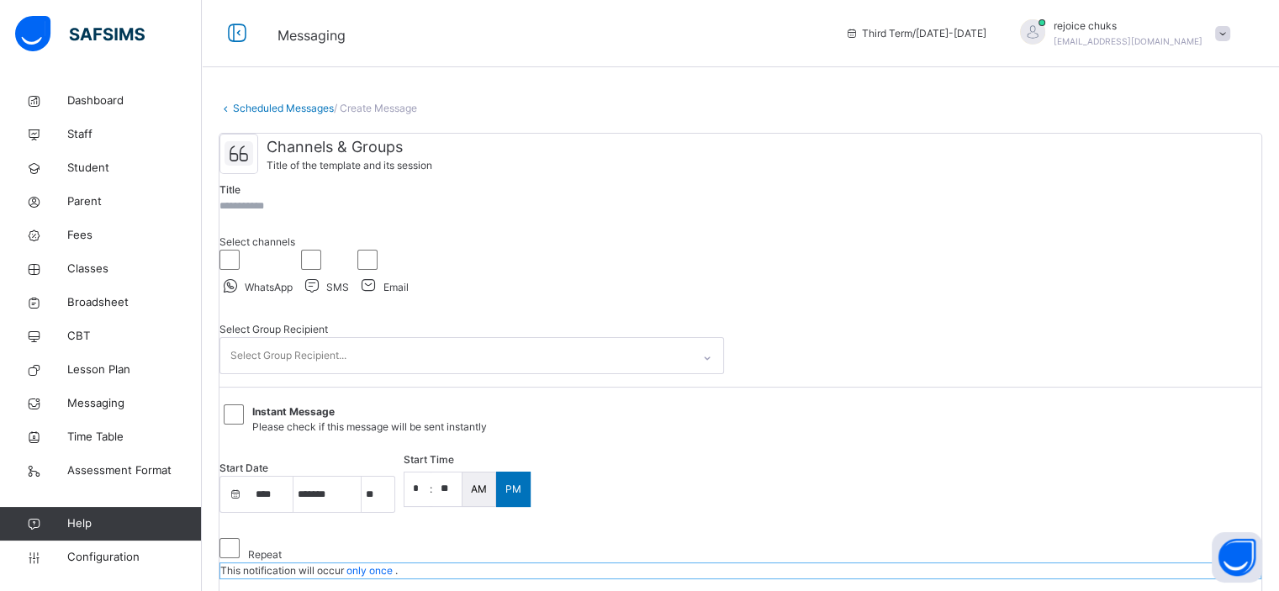
click at [320, 214] on input "text" at bounding box center [270, 206] width 101 height 15
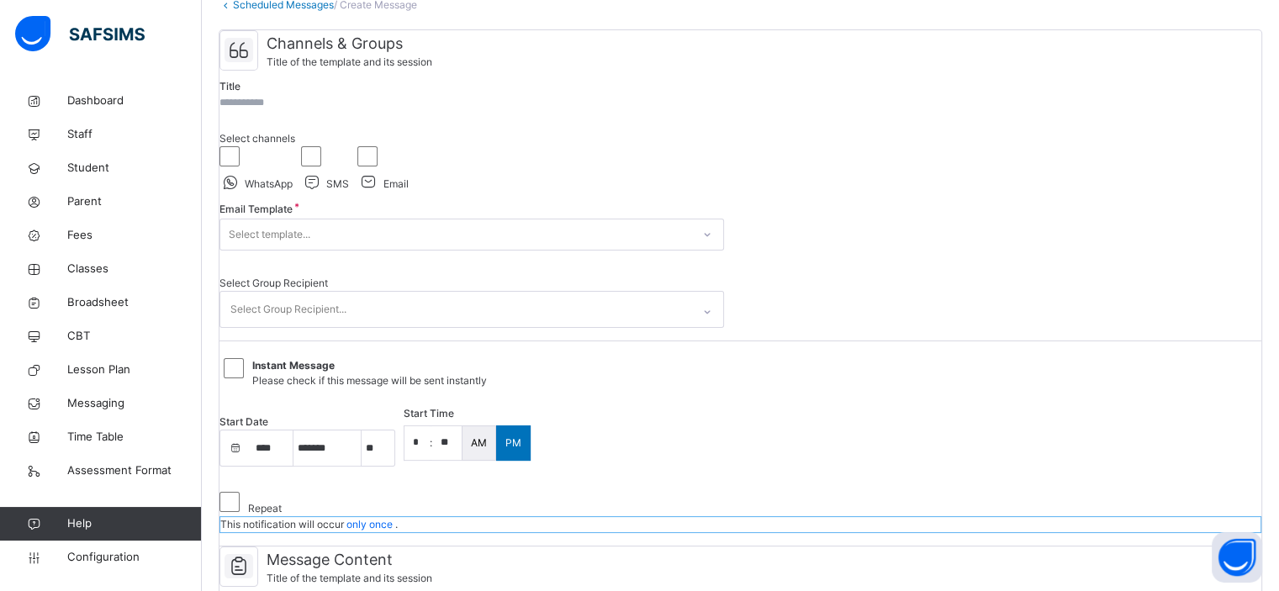
scroll to position [104, 0]
select select "**"
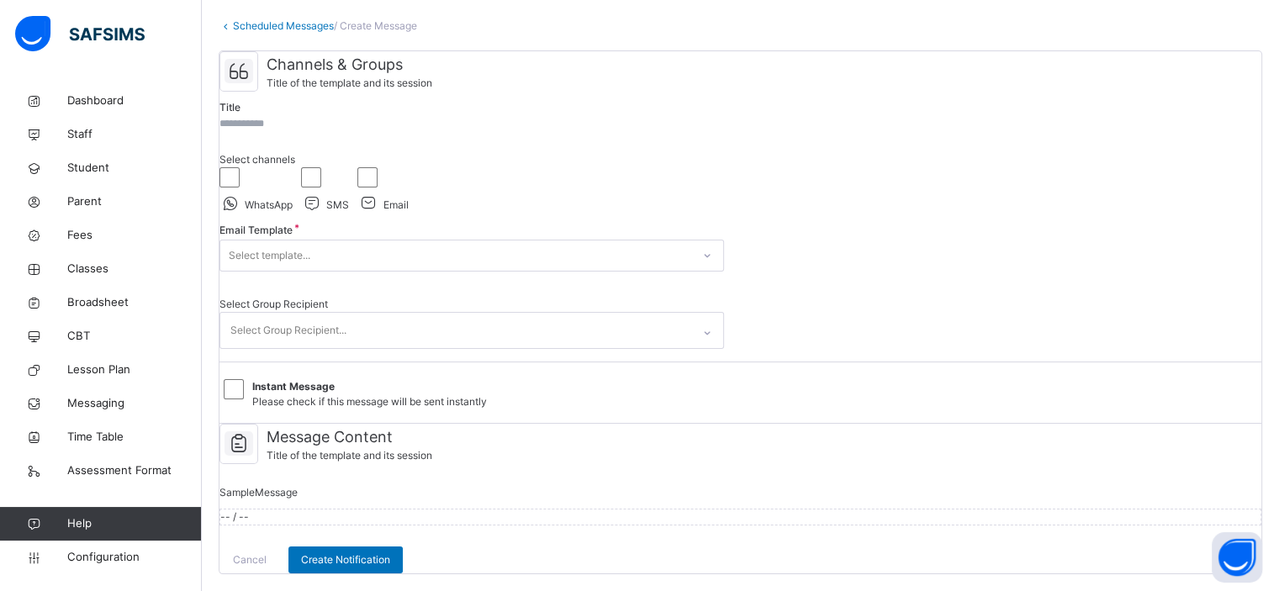
select select "**"
drag, startPoint x: 830, startPoint y: 282, endPoint x: 366, endPoint y: 261, distance: 464.8
click at [830, 282] on div "Channels & Groups Title of the template and its session Title Select channels W…" at bounding box center [741, 237] width 1042 height 373
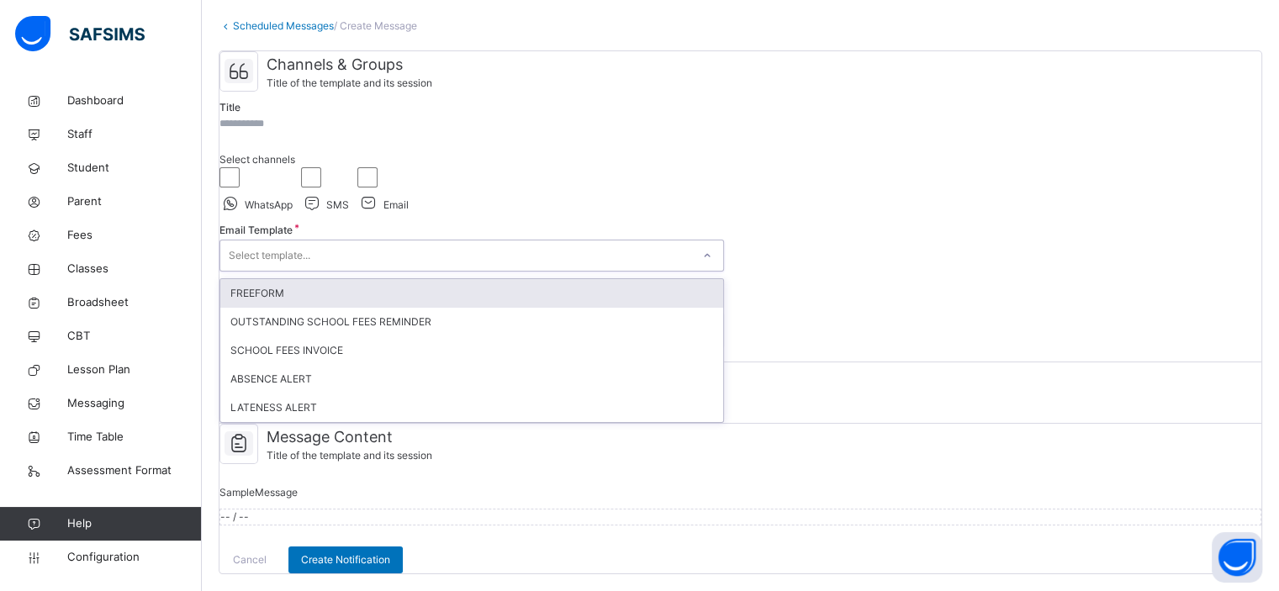
click at [350, 269] on div "Select template..." at bounding box center [455, 256] width 471 height 26
click at [374, 308] on div "FREEFORM" at bounding box center [471, 293] width 503 height 29
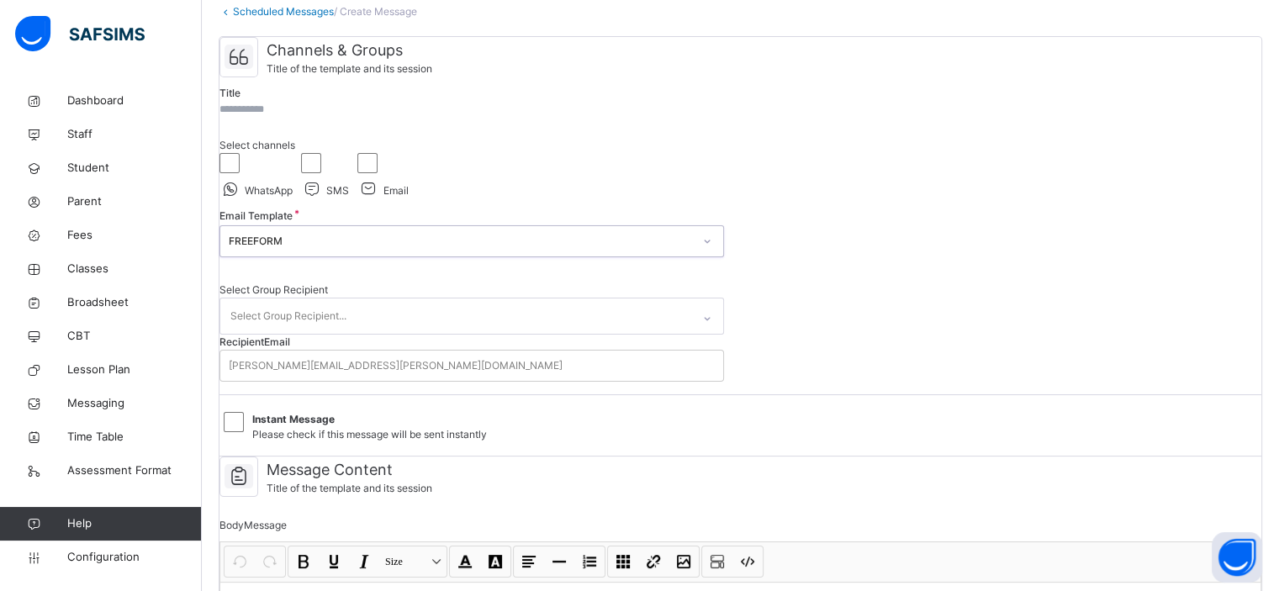
scroll to position [96, 0]
click at [426, 250] on div "FREEFORM" at bounding box center [461, 242] width 464 height 15
click at [809, 320] on div "Channels & Groups Title of the template and its session Title Select channels W…" at bounding box center [741, 248] width 1042 height 420
click at [880, 285] on div "Channels & Groups Title of the template and its session Title Select channels W…" at bounding box center [741, 248] width 1042 height 420
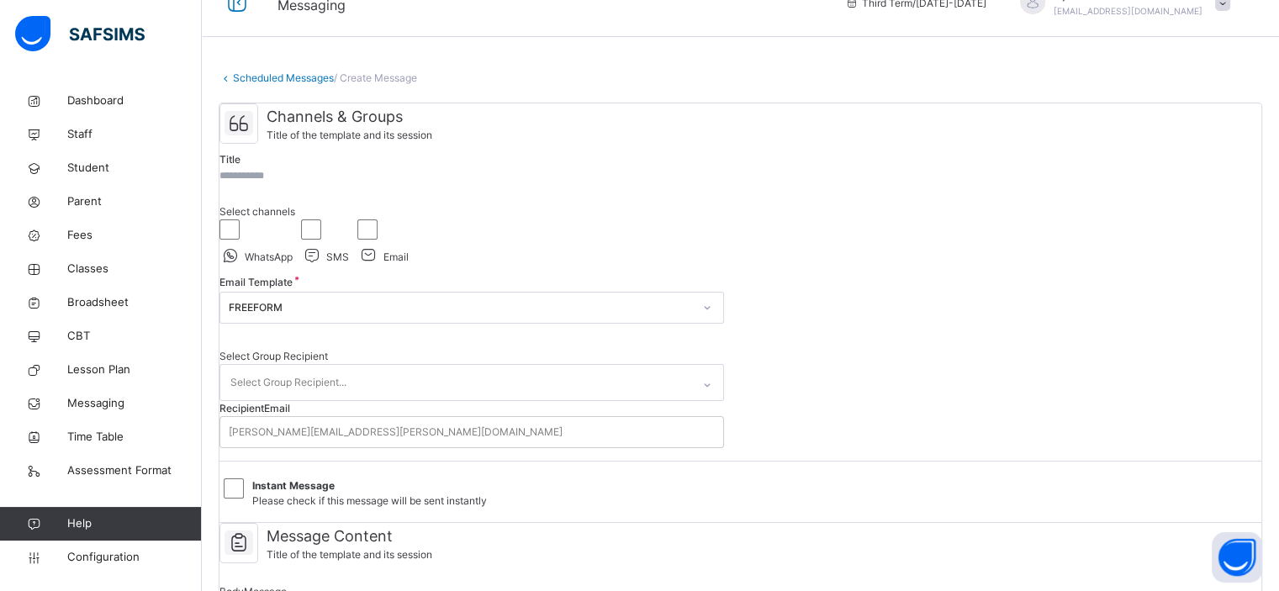
scroll to position [40, 0]
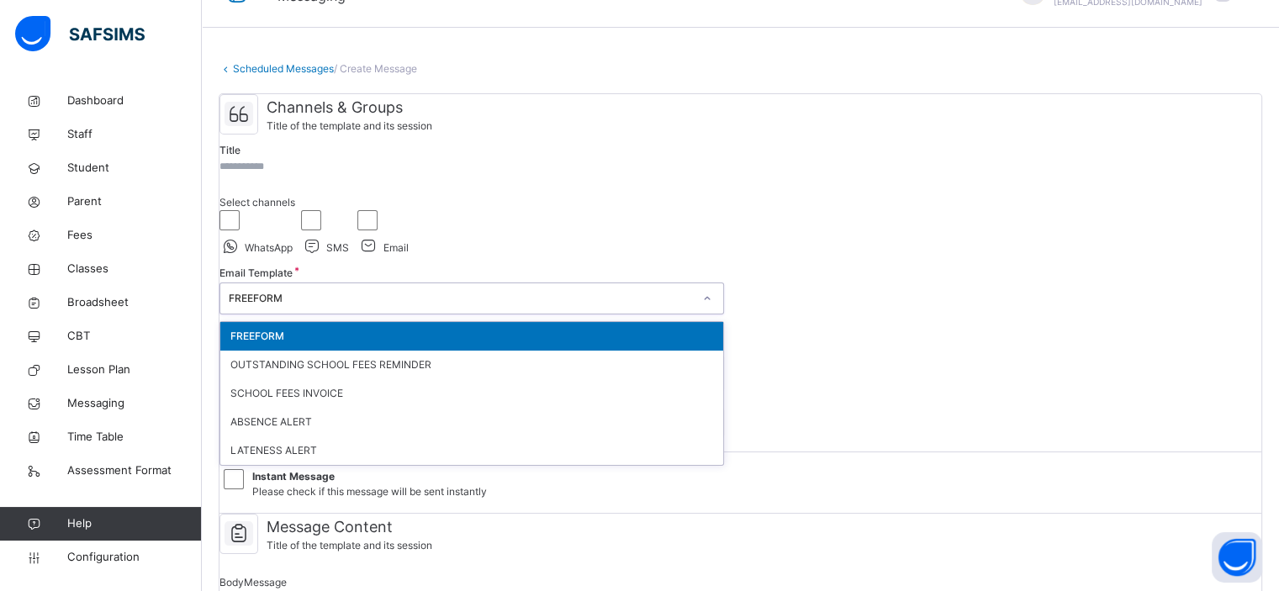
click at [514, 306] on div "FREEFORM" at bounding box center [461, 298] width 464 height 15
click at [313, 351] on div "FREEFORM" at bounding box center [471, 336] width 503 height 29
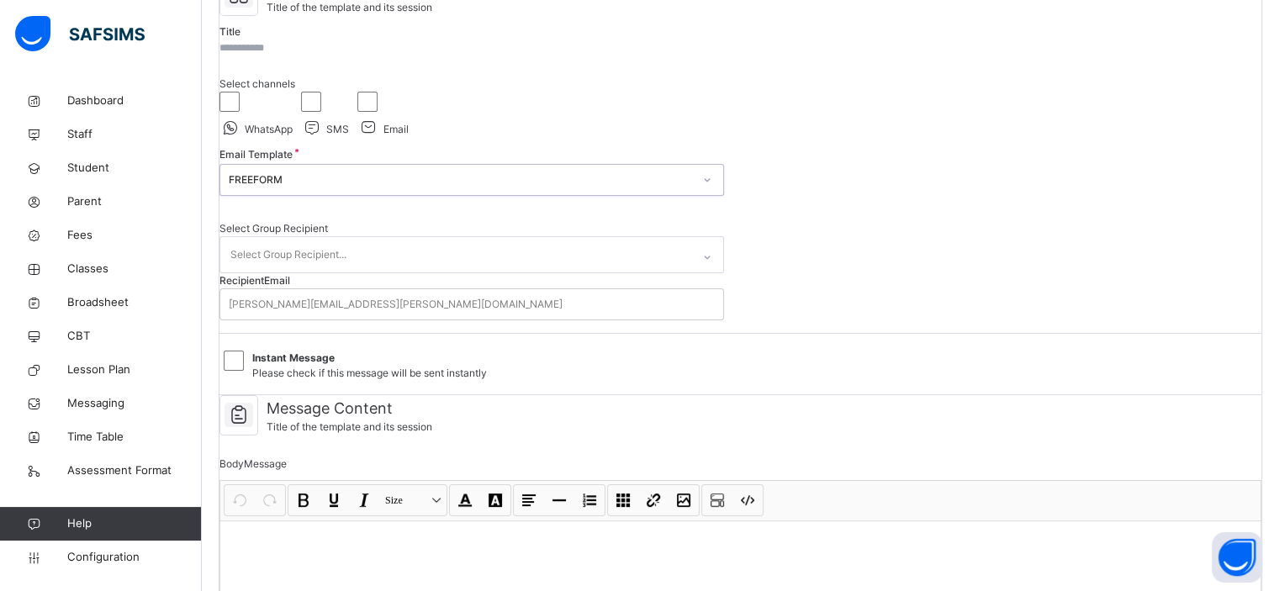
scroll to position [168, 0]
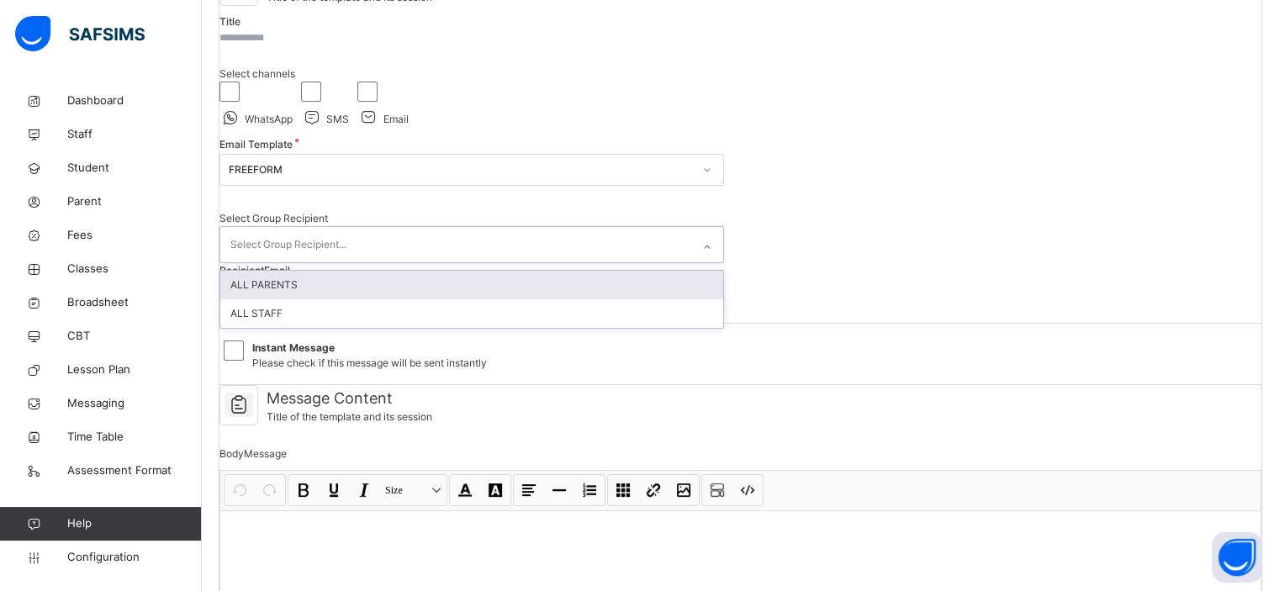
click at [426, 262] on div "Select Group Recipient..." at bounding box center [455, 244] width 471 height 35
click at [283, 299] on div "ALL PARENTS" at bounding box center [471, 285] width 503 height 29
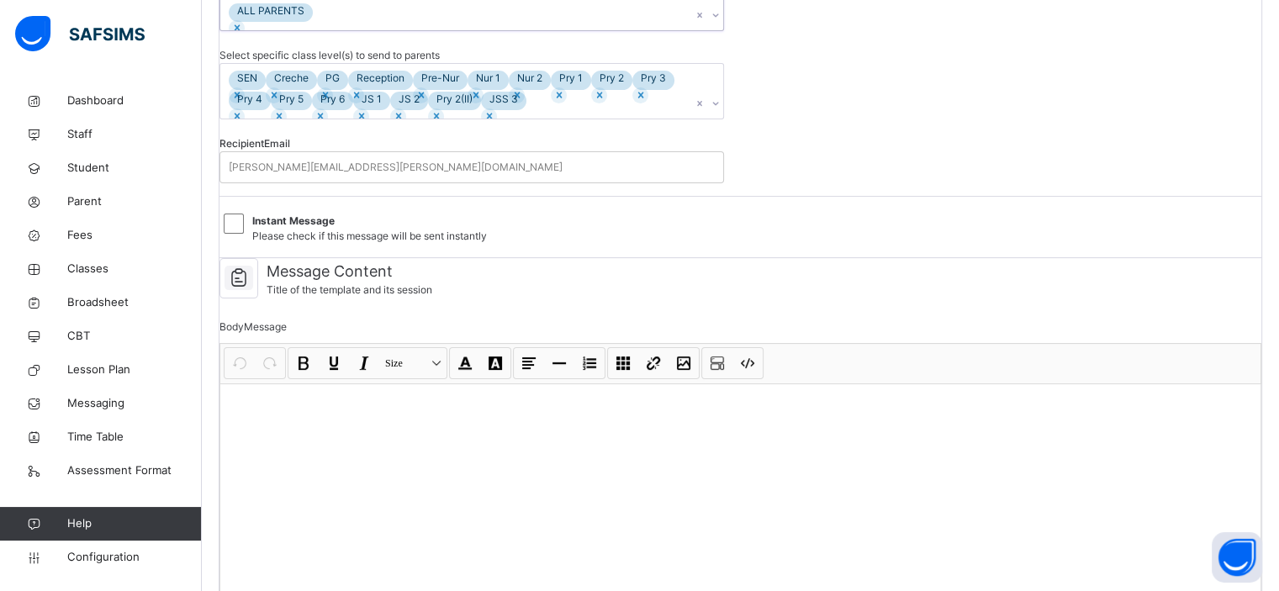
scroll to position [409, 0]
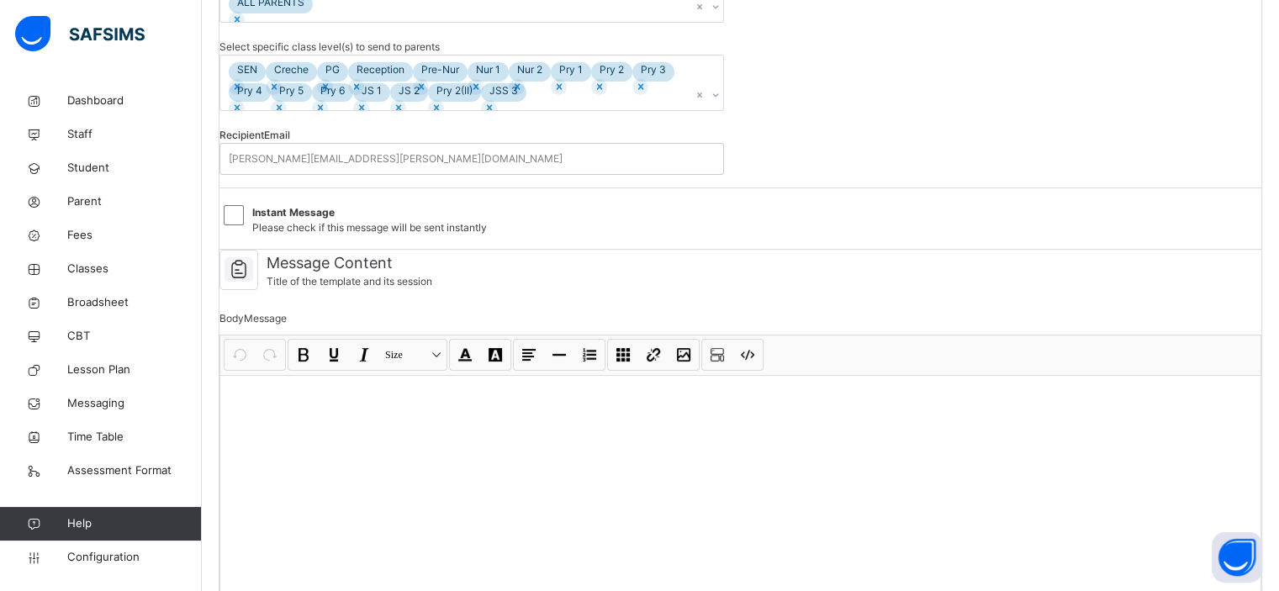
select select "****"
select select "*"
select select "**"
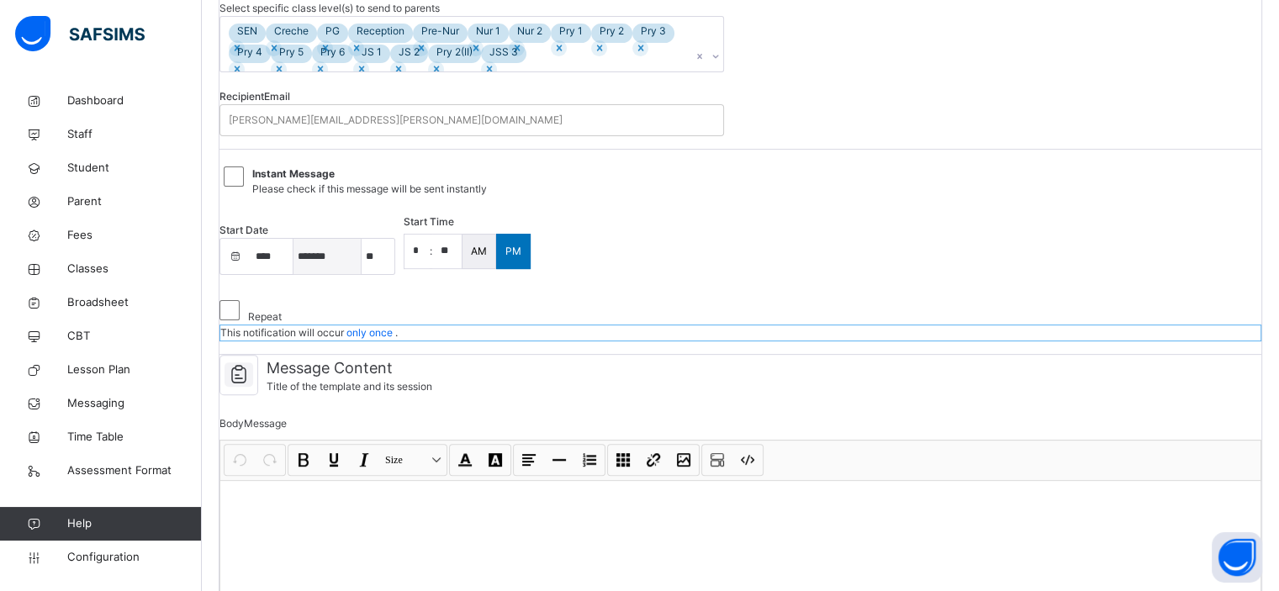
scroll to position [453, 0]
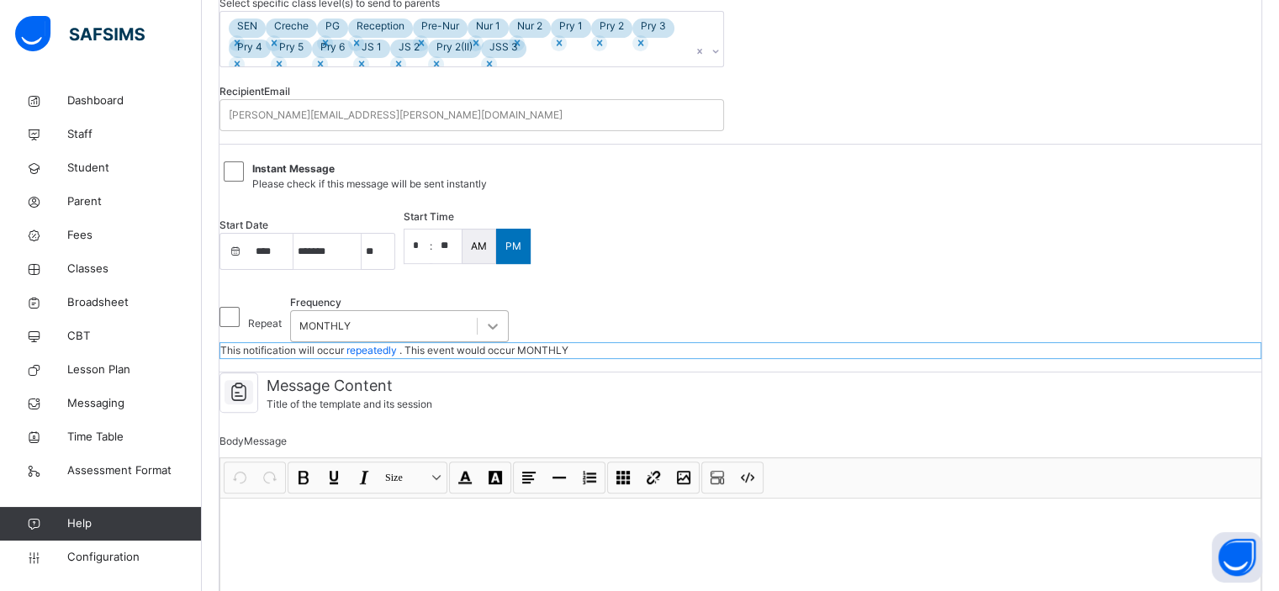
click at [508, 342] on div at bounding box center [493, 326] width 30 height 30
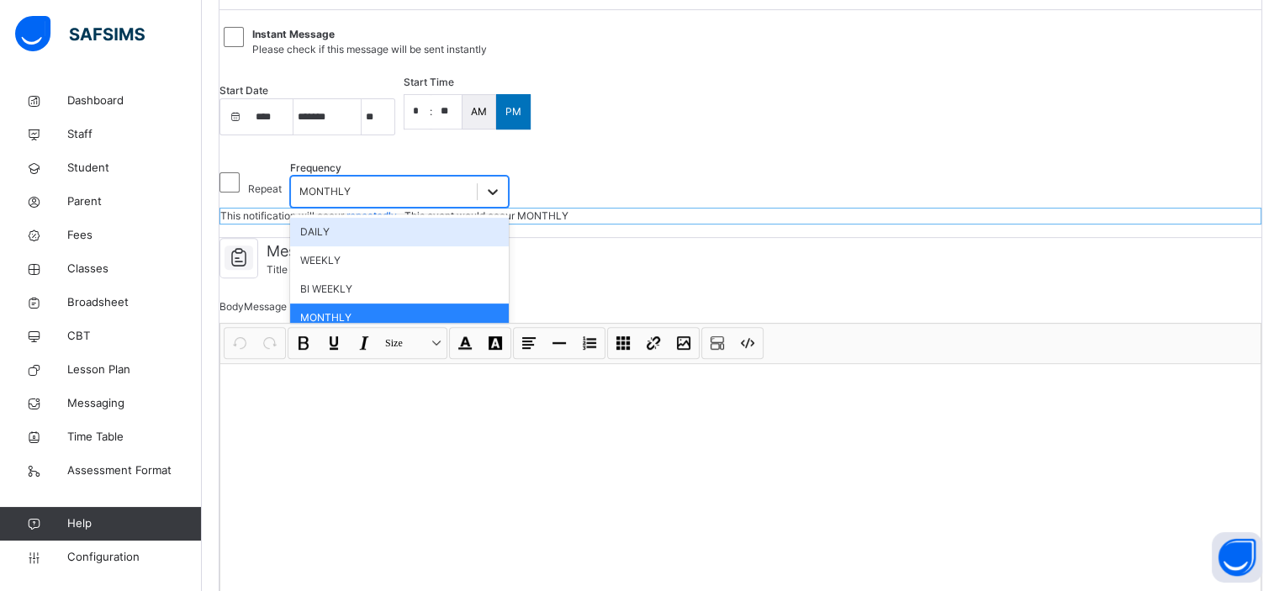
scroll to position [589, 0]
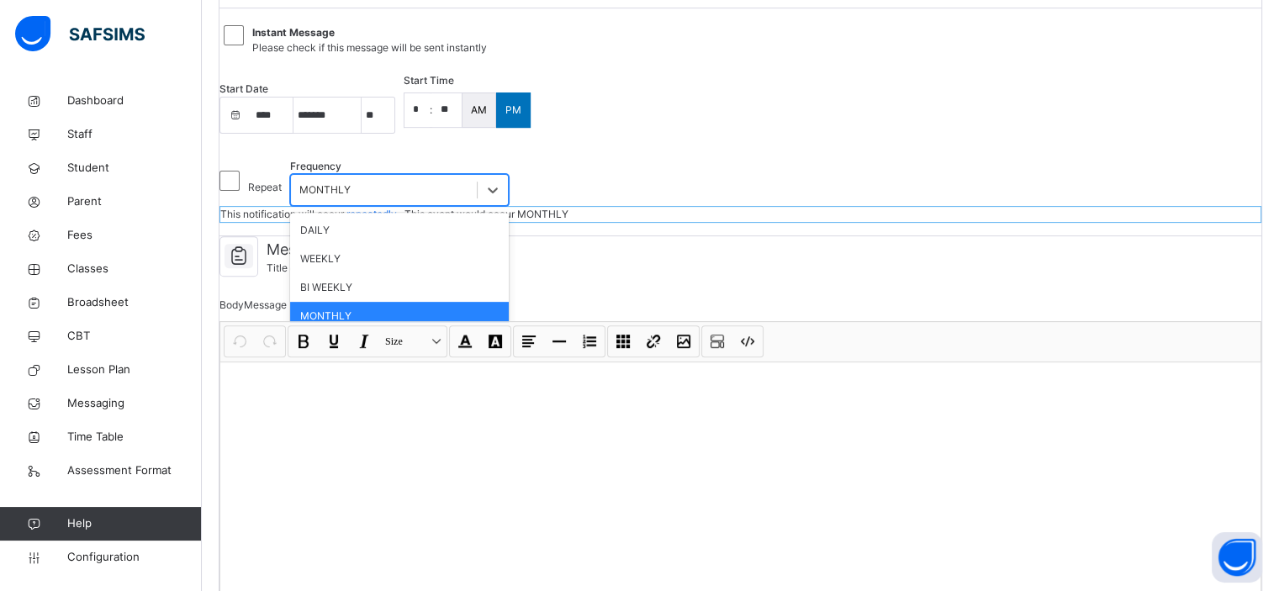
click at [548, 512] on div "Body Message Undo CTRL+ Z Redo CTRL+ Y / CTRL+SHIFT+ Z Bold CTRL+ B Underline C…" at bounding box center [741, 462] width 1042 height 347
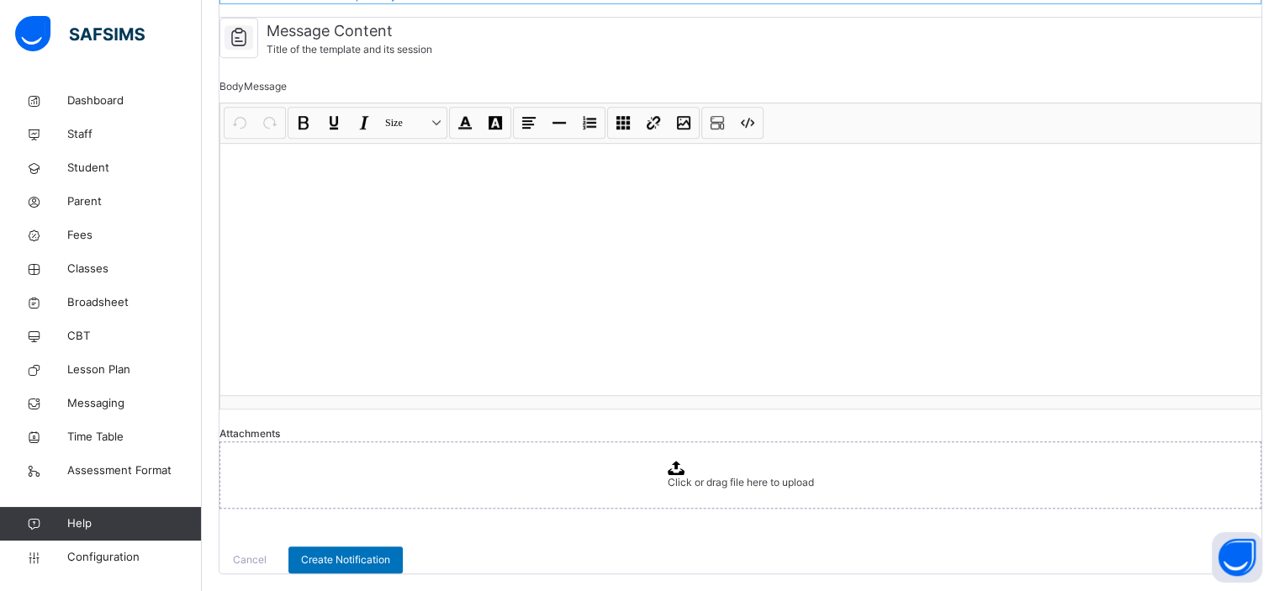
scroll to position [937, 0]
click at [457, 298] on div at bounding box center [740, 269] width 1041 height 252
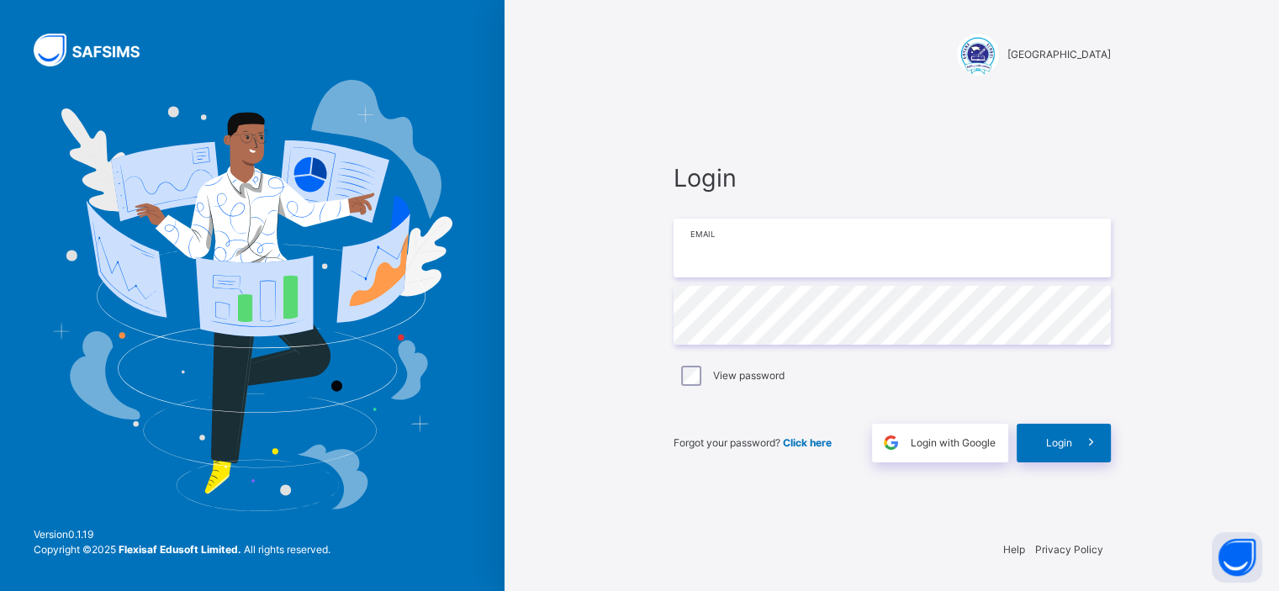
type input "**********"
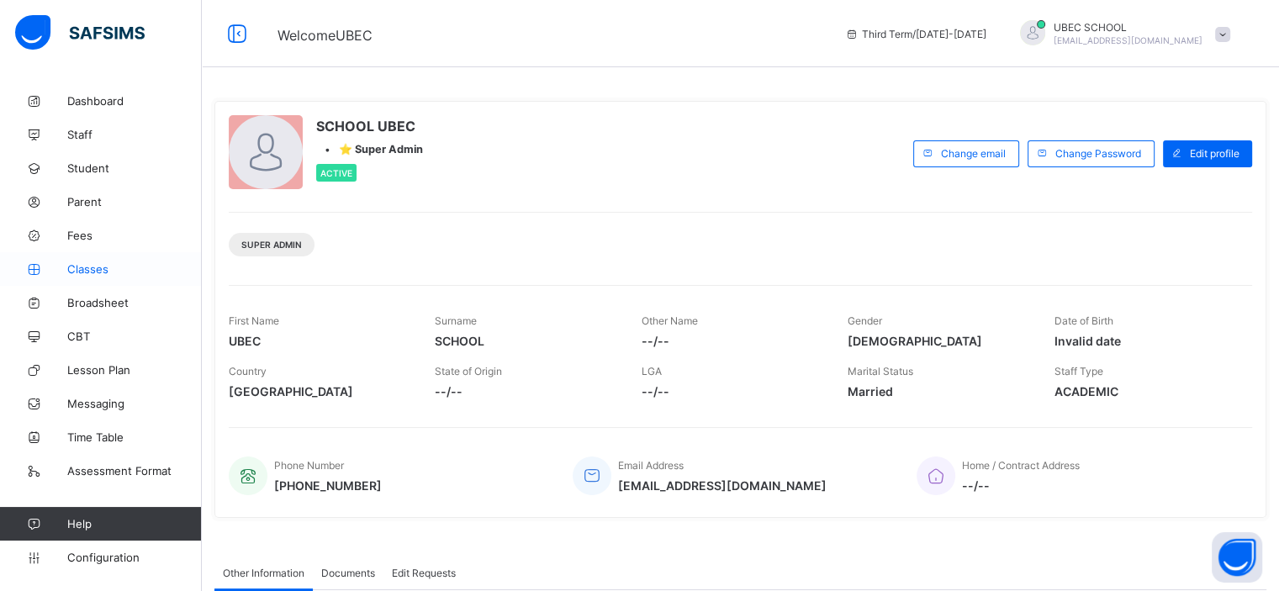
click at [87, 269] on span "Classes" at bounding box center [134, 268] width 135 height 13
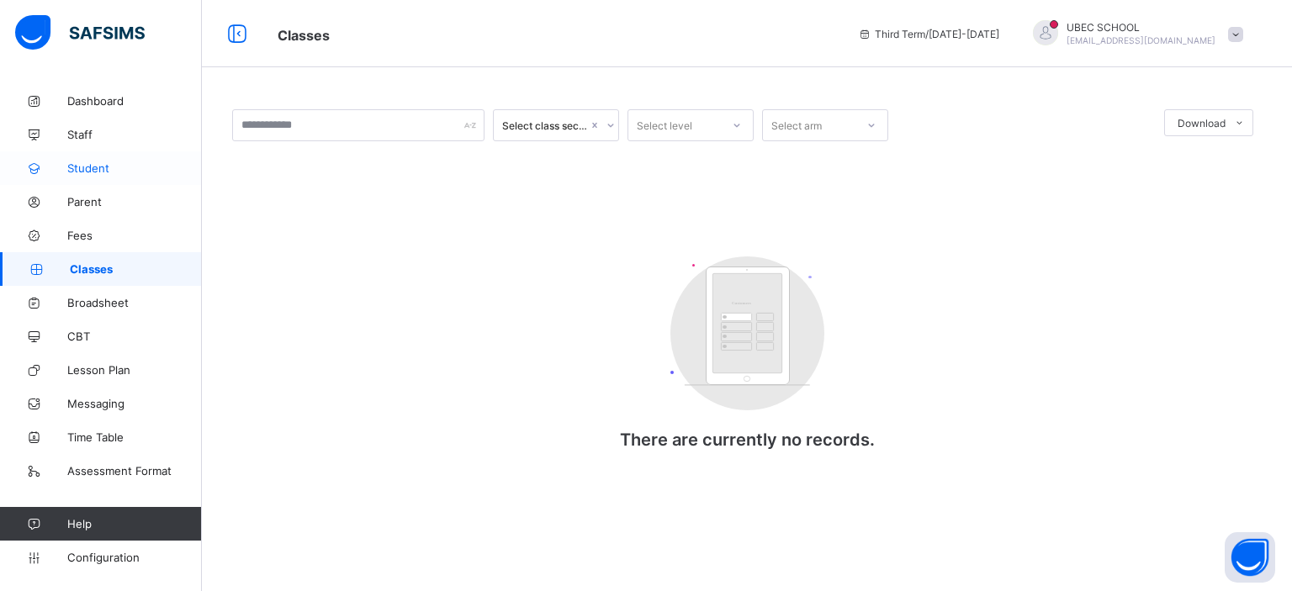
click at [84, 167] on span "Student" at bounding box center [134, 168] width 135 height 13
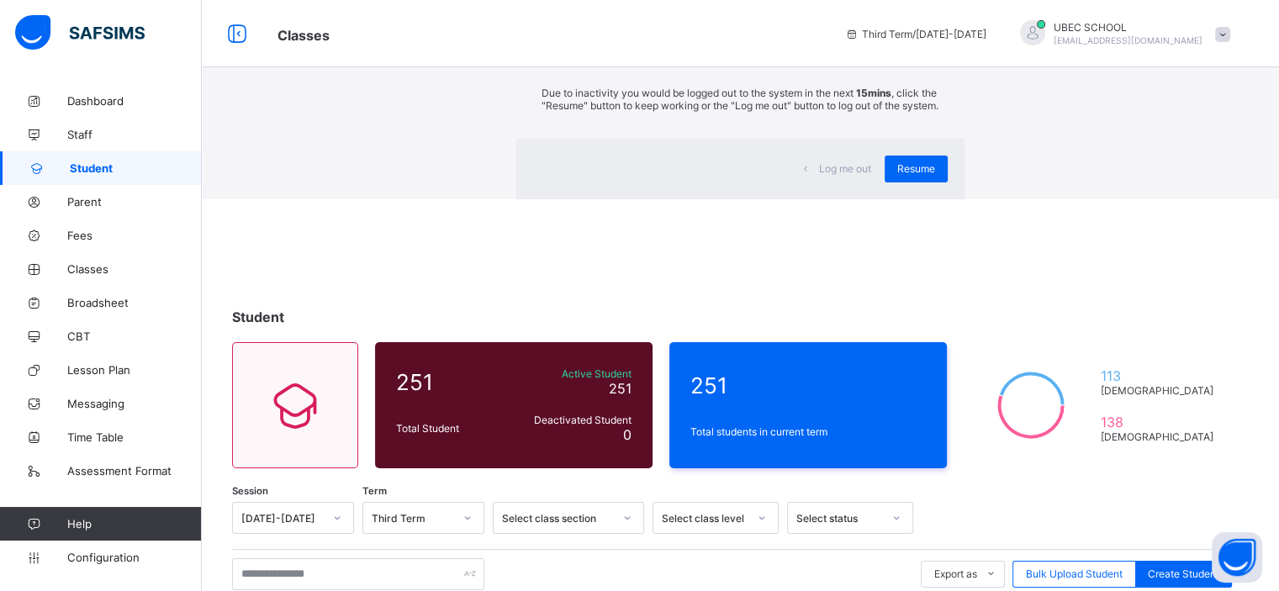
click at [932, 45] on div "×" at bounding box center [940, 31] width 16 height 29
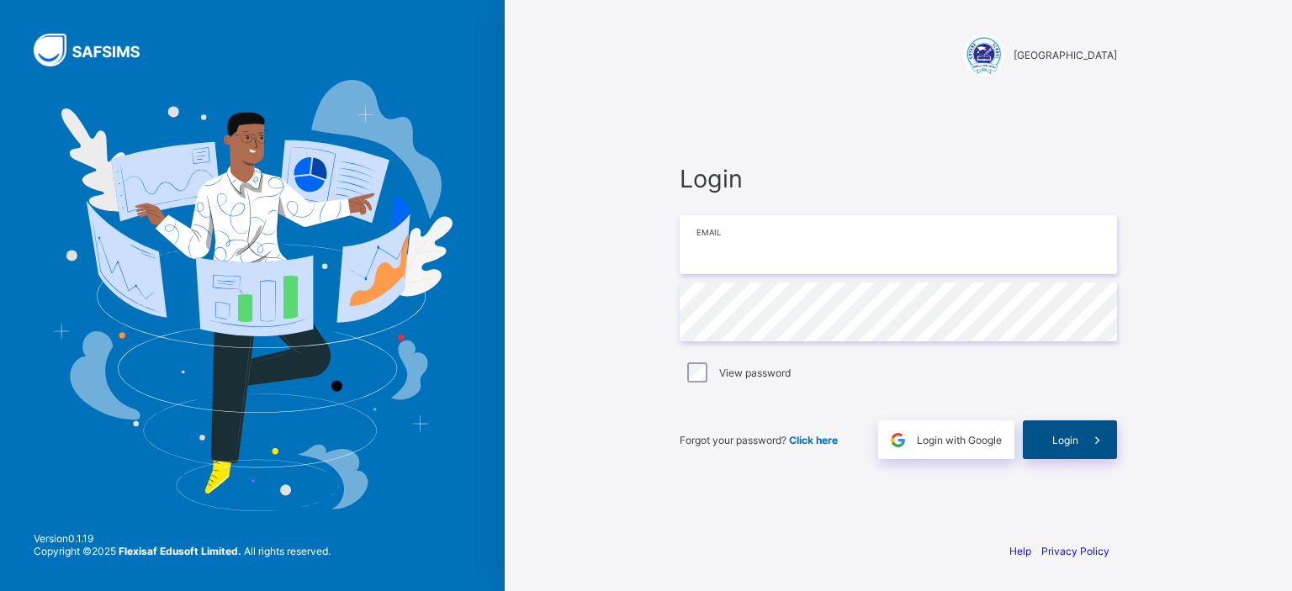
type input "**********"
click at [1068, 447] on div "Login" at bounding box center [1070, 440] width 94 height 39
click at [669, 460] on div "**********" at bounding box center [898, 311] width 471 height 433
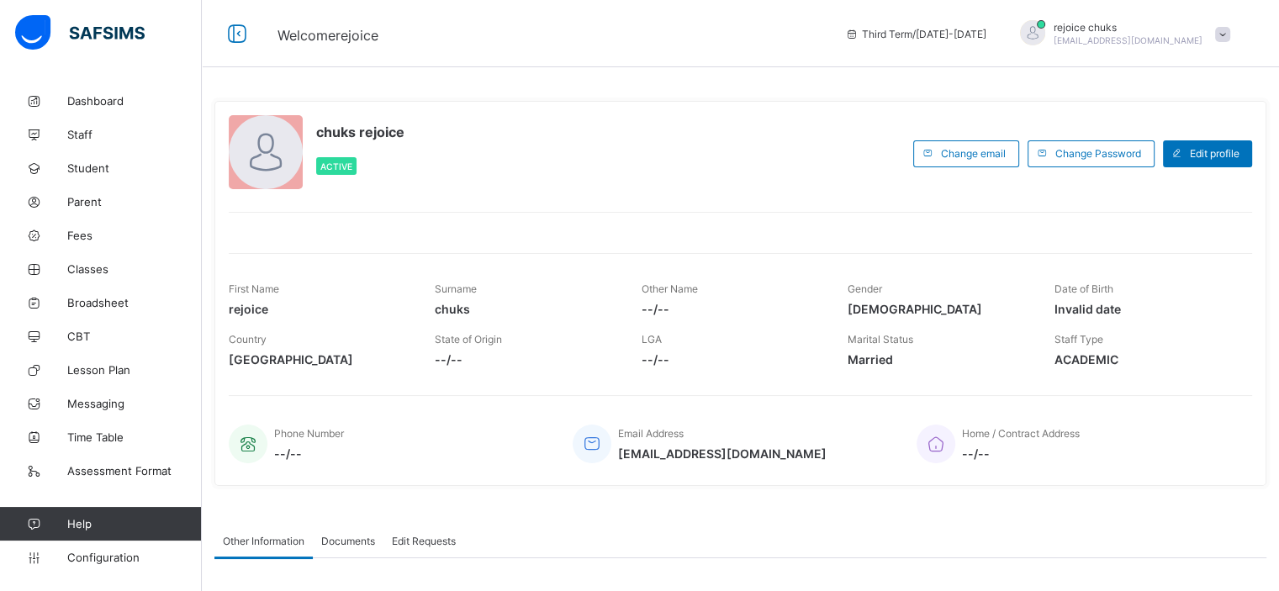
click at [598, 56] on div "Welcome rejoice Third Term / [DATE]-[DATE] rejoice chuks [EMAIL_ADDRESS][DOMAIN…" at bounding box center [639, 33] width 1279 height 67
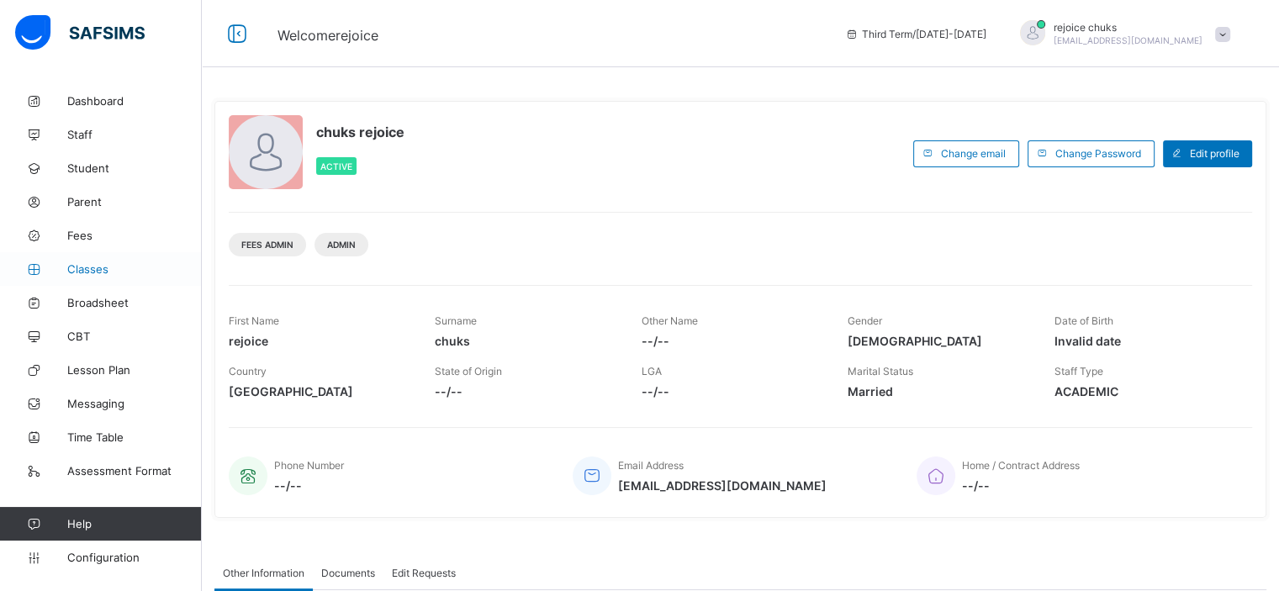
click at [91, 267] on span "Classes" at bounding box center [134, 268] width 135 height 13
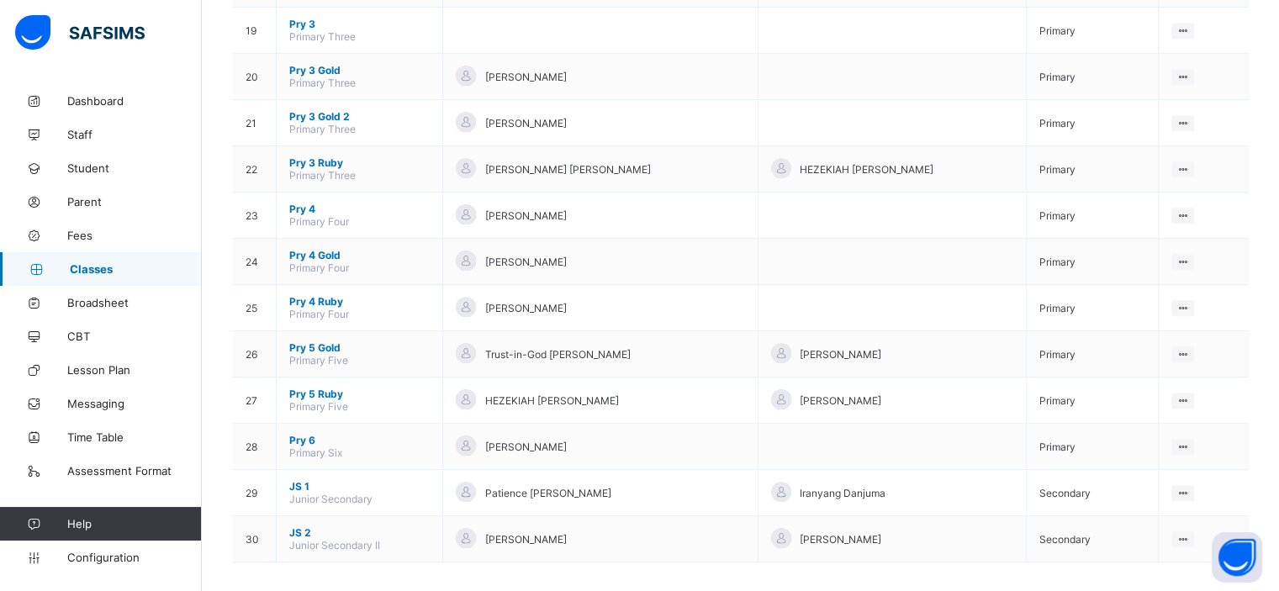
scroll to position [1041, 0]
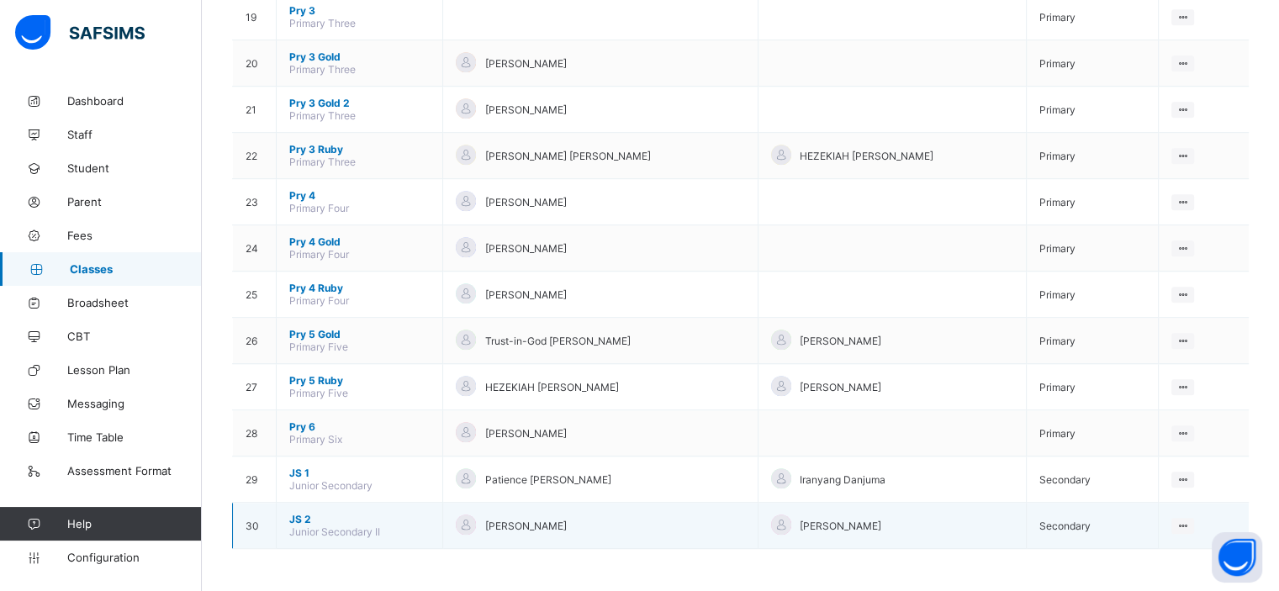
click at [295, 516] on span "JS 2" at bounding box center [359, 519] width 140 height 13
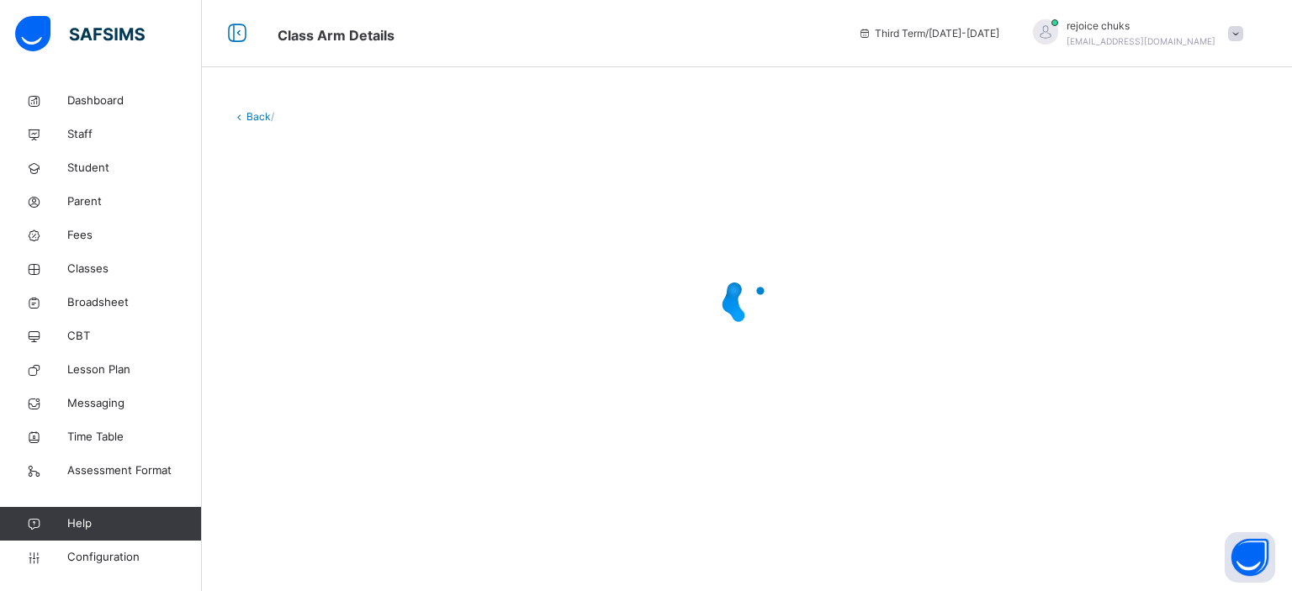
click at [252, 119] on link "Back" at bounding box center [258, 116] width 24 height 13
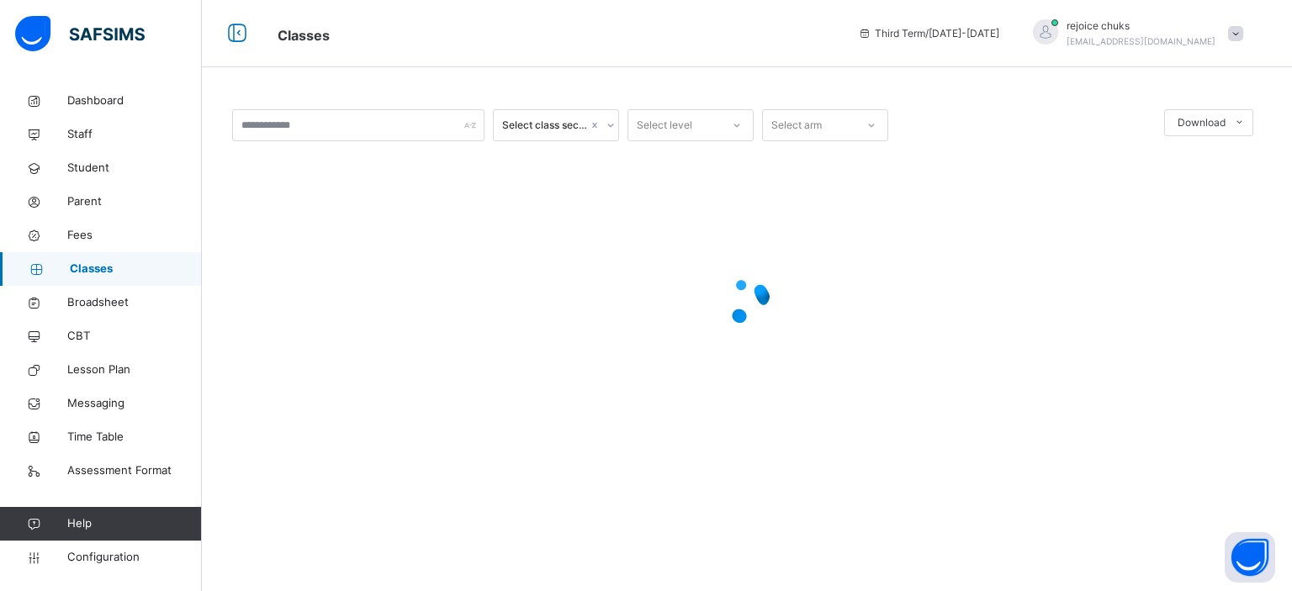
click at [672, 335] on div at bounding box center [747, 301] width 1030 height 320
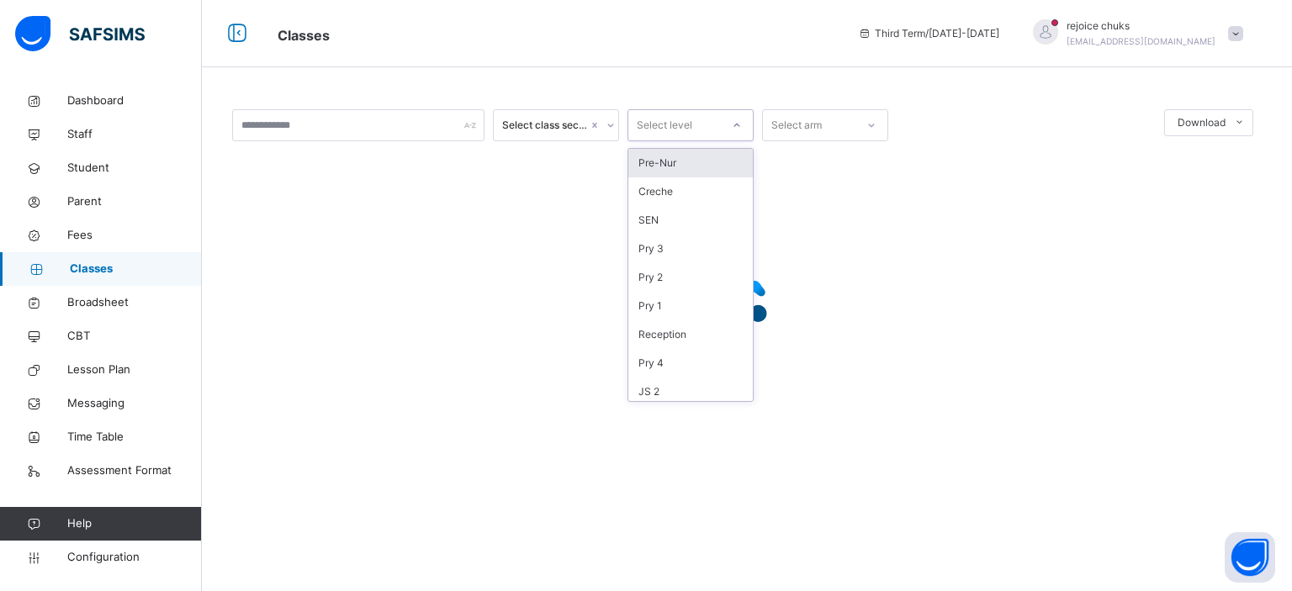
click at [685, 119] on div "Select level" at bounding box center [665, 125] width 56 height 32
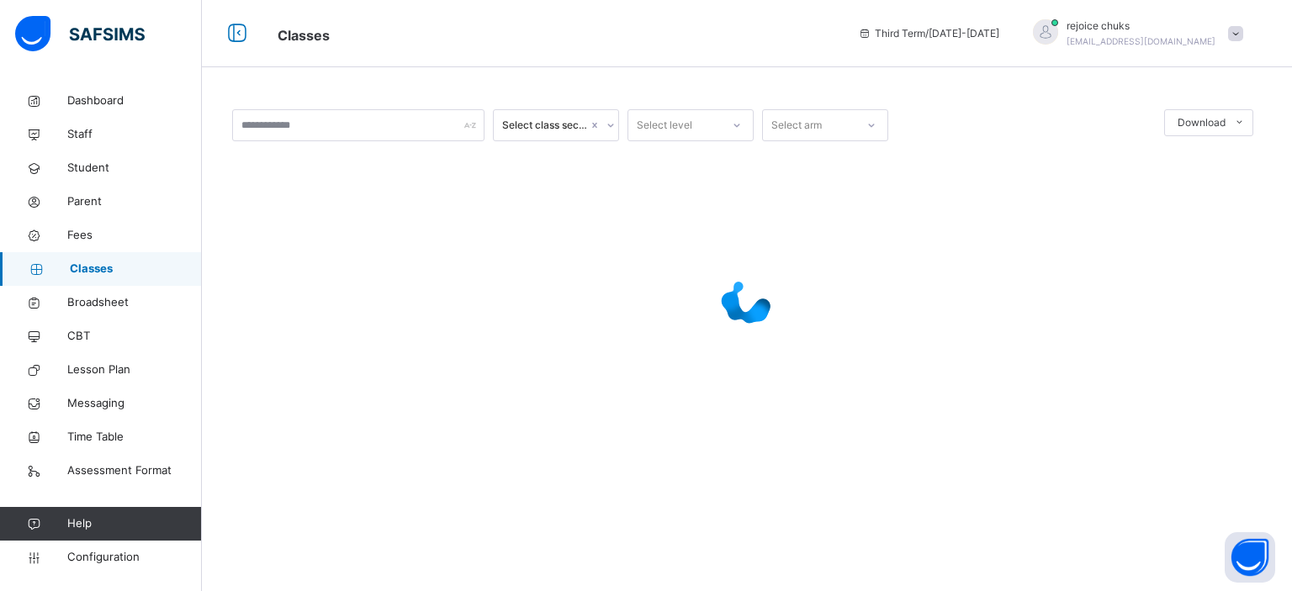
click at [777, 165] on div at bounding box center [747, 301] width 1030 height 320
click at [845, 121] on div "Select arm" at bounding box center [809, 126] width 93 height 26
click at [909, 262] on div at bounding box center [747, 301] width 1030 height 320
click at [574, 125] on div "Select class section" at bounding box center [545, 125] width 86 height 15
click at [516, 46] on span "Classes" at bounding box center [555, 34] width 555 height 28
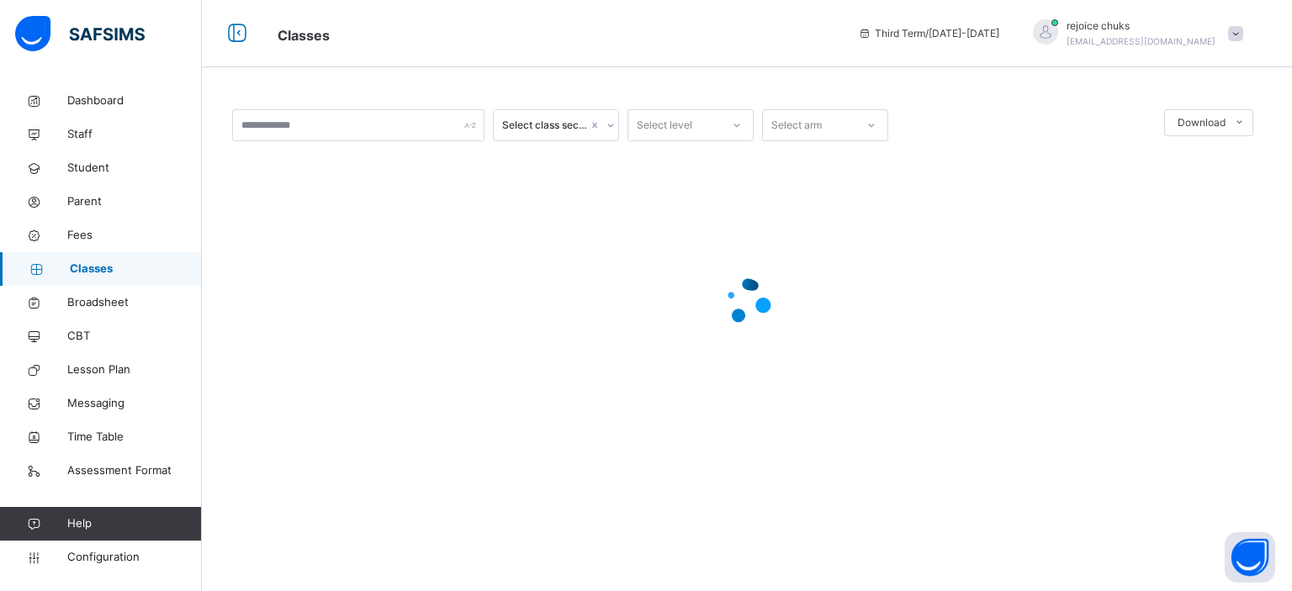
click at [851, 294] on div at bounding box center [747, 300] width 1030 height 67
